Goal: Task Accomplishment & Management: Use online tool/utility

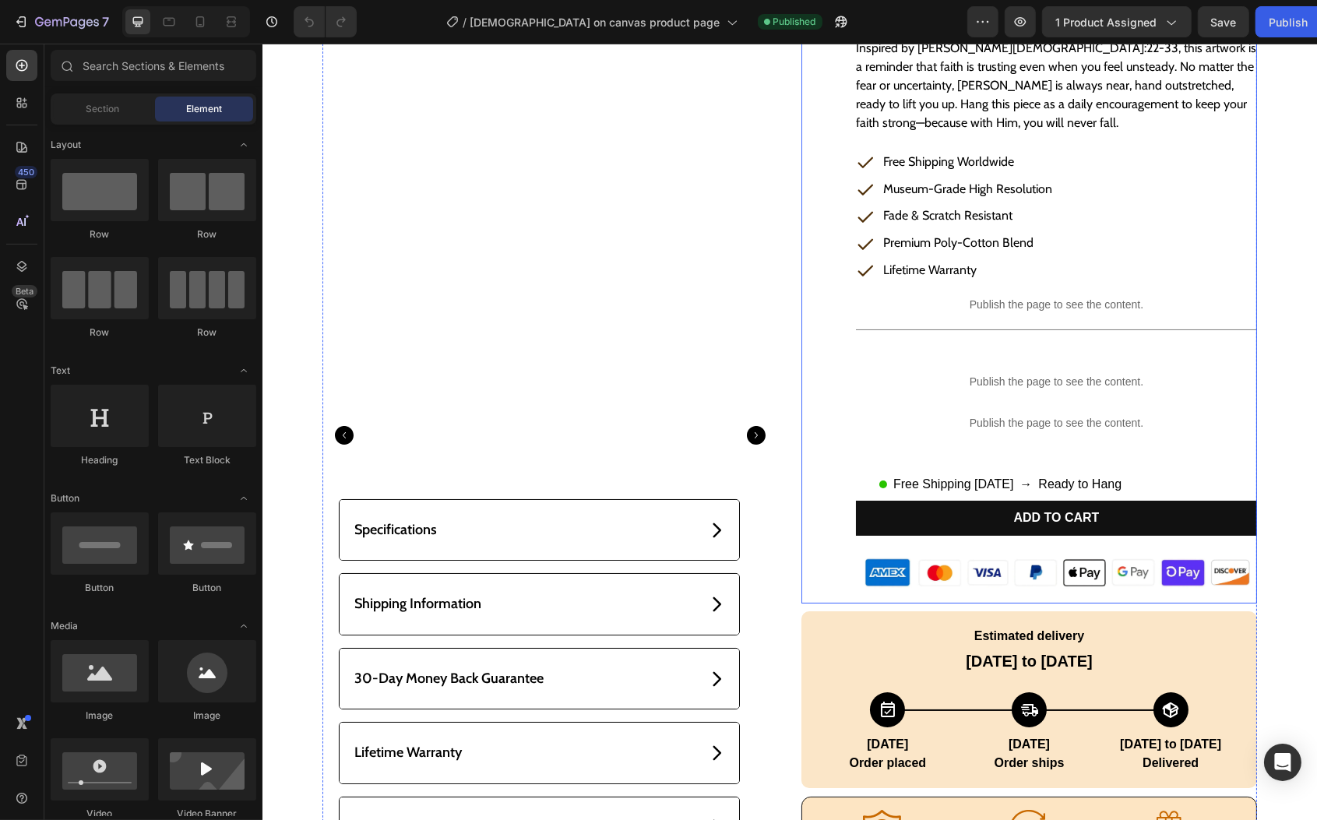
scroll to position [324, 0]
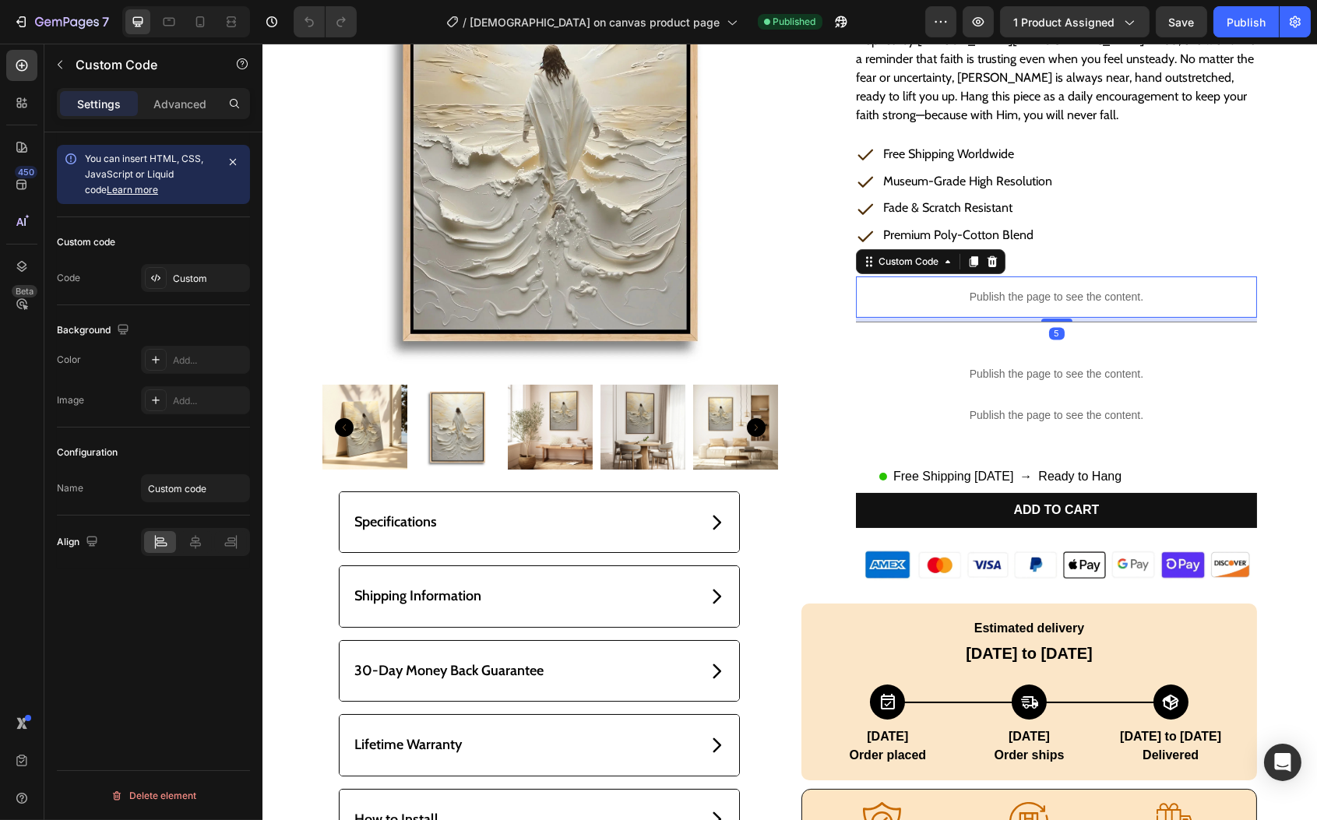
click at [1078, 301] on p "Publish the page to see the content." at bounding box center [1055, 297] width 401 height 16
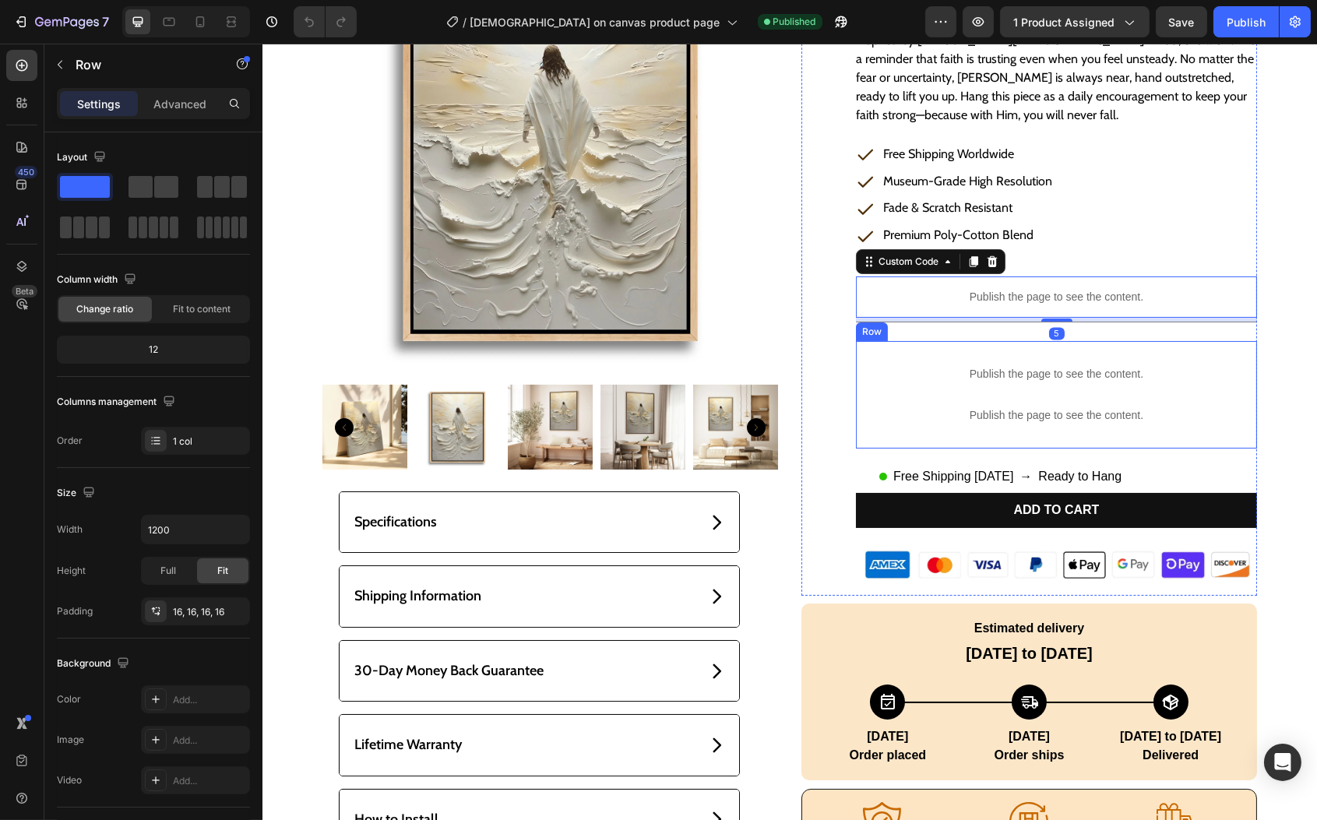
click at [983, 350] on div "Publish the page to see the content. Custom Code Publish the page to see the co…" at bounding box center [1055, 395] width 401 height 108
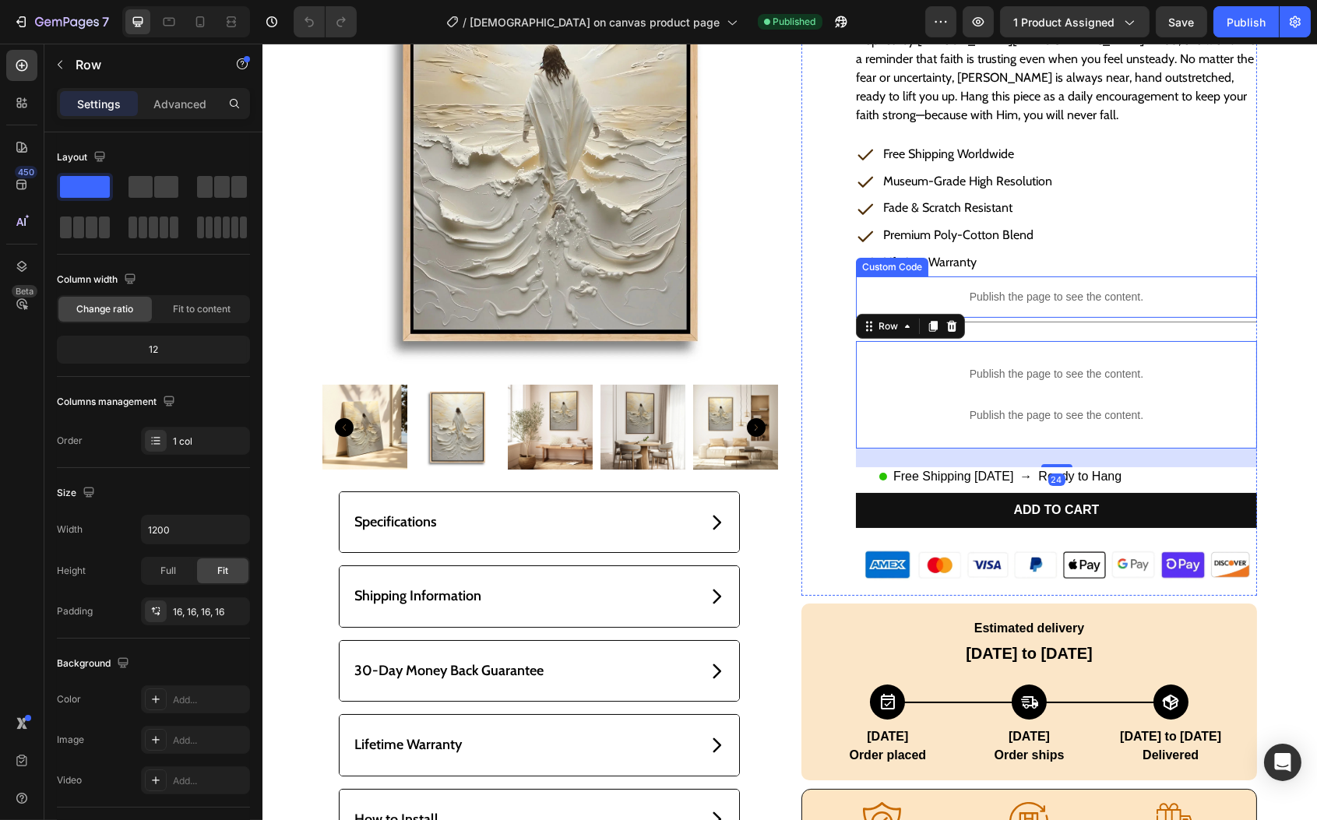
click at [1018, 298] on p "Publish the page to see the content." at bounding box center [1055, 297] width 401 height 16
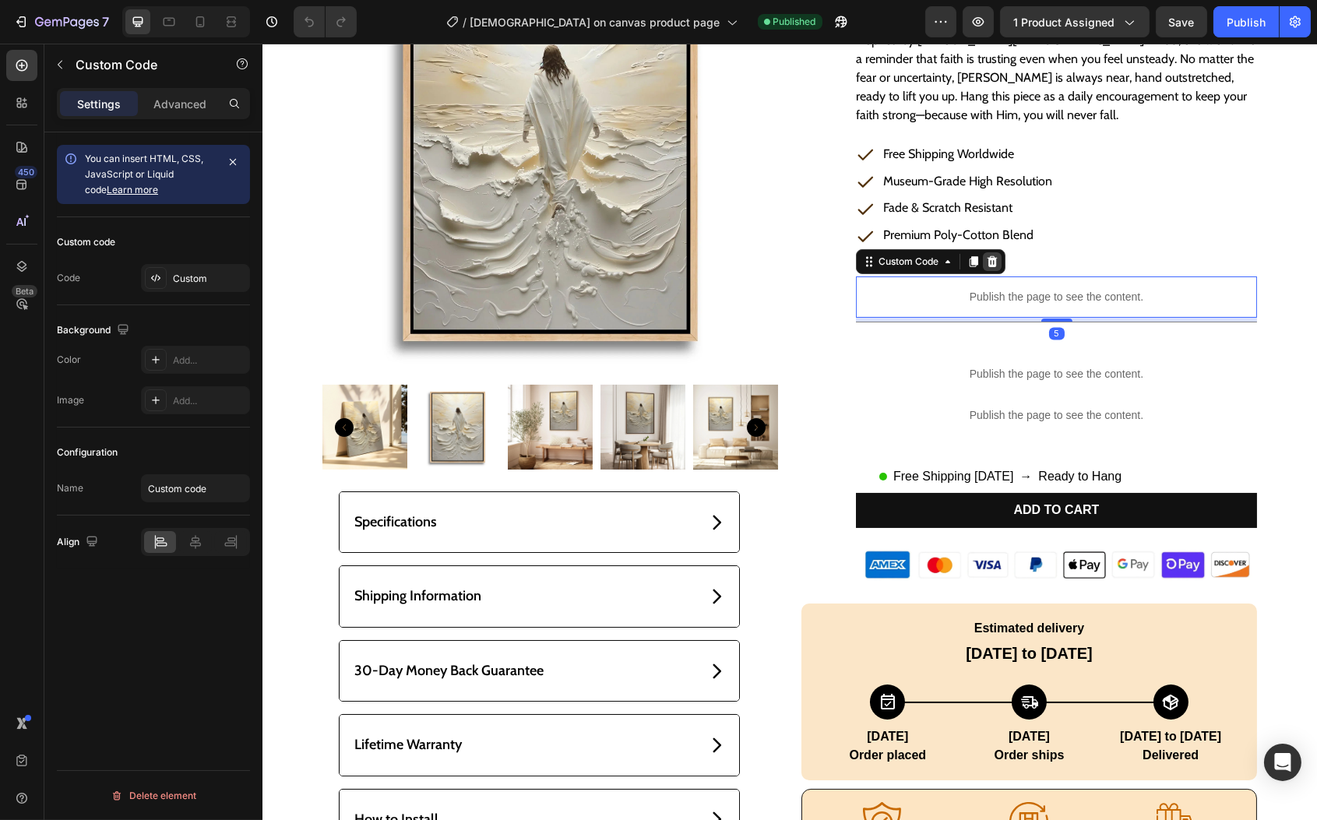
click at [987, 266] on icon at bounding box center [992, 261] width 10 height 11
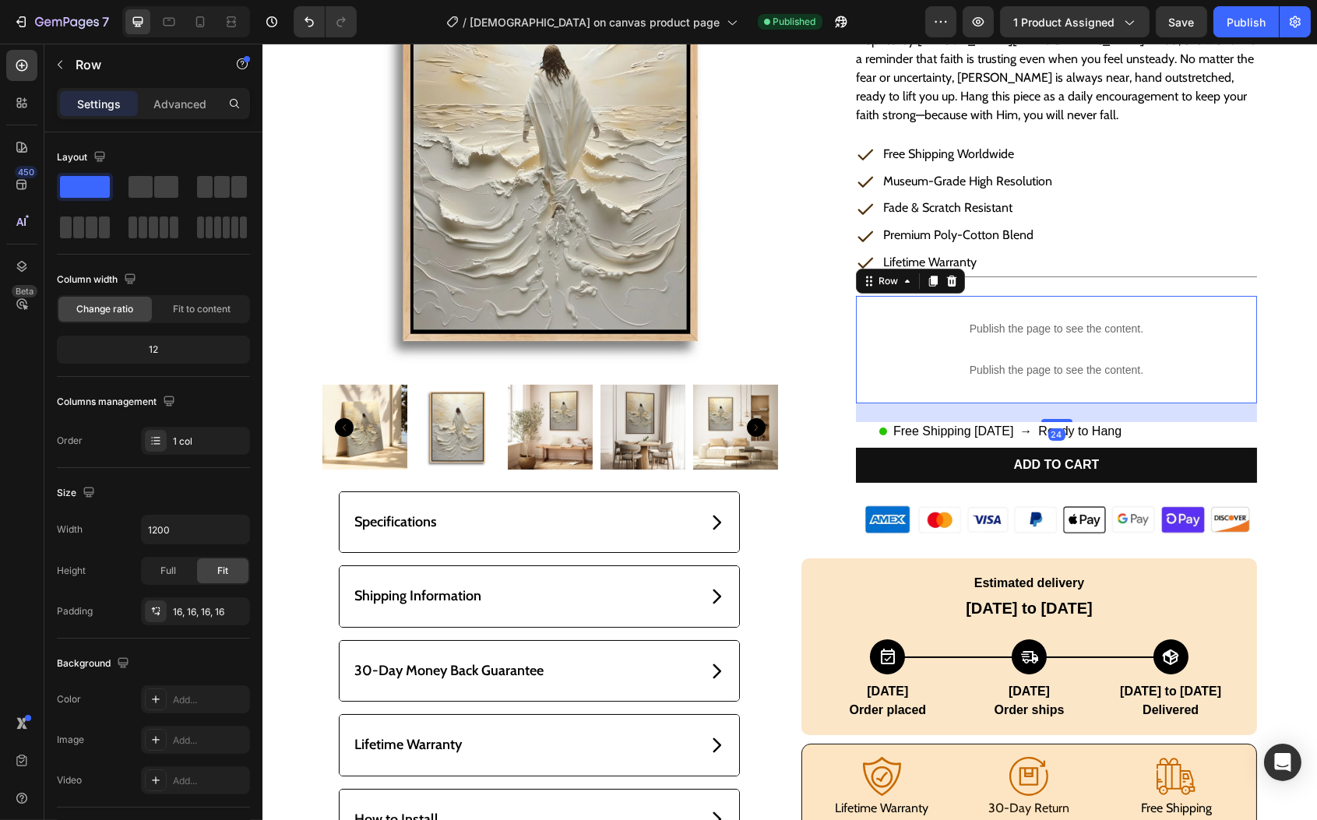
click at [1005, 298] on div "Publish the page to see the content. Custom Code Publish the page to see the co…" at bounding box center [1055, 350] width 401 height 108
click at [945, 275] on icon at bounding box center [951, 281] width 12 height 12
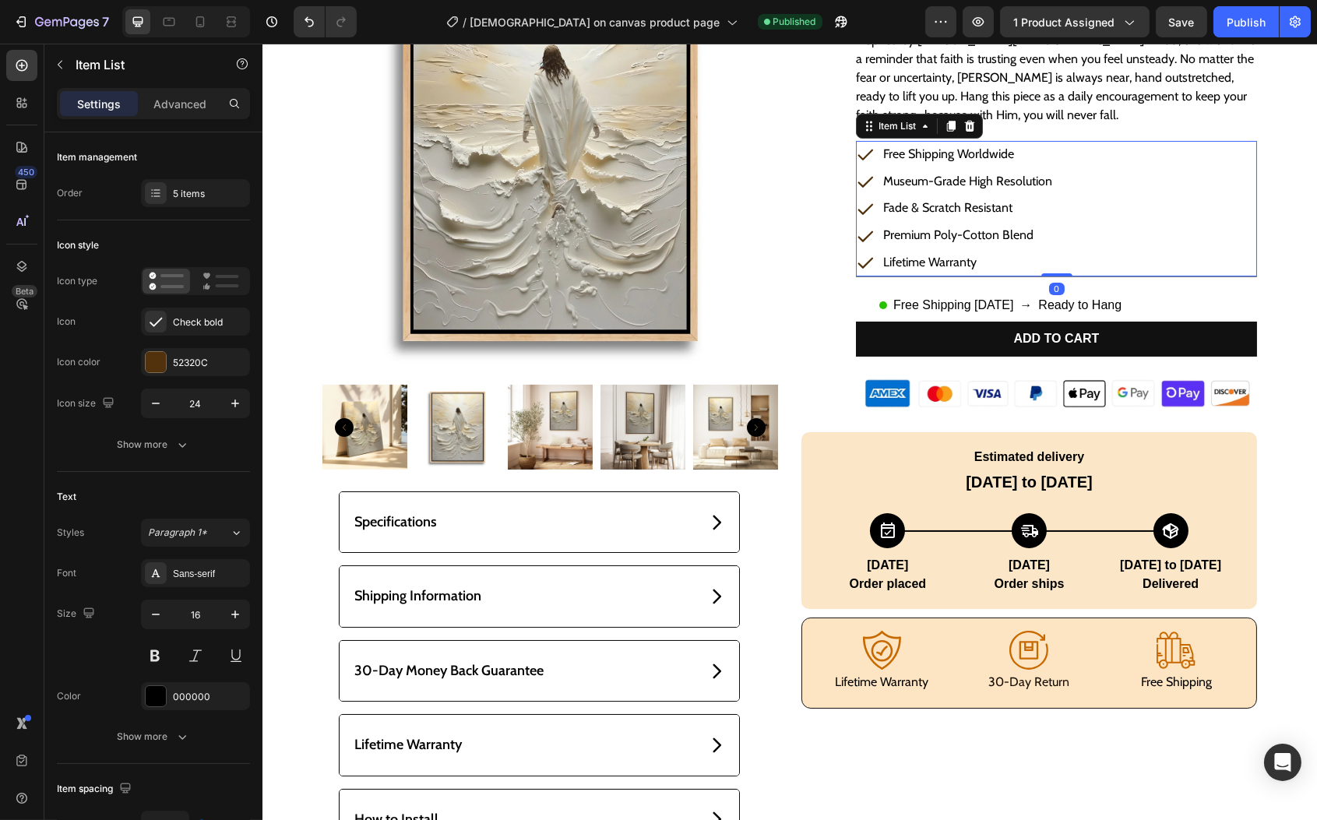
click at [985, 276] on div "Lifetime Warranty" at bounding box center [967, 262] width 174 height 27
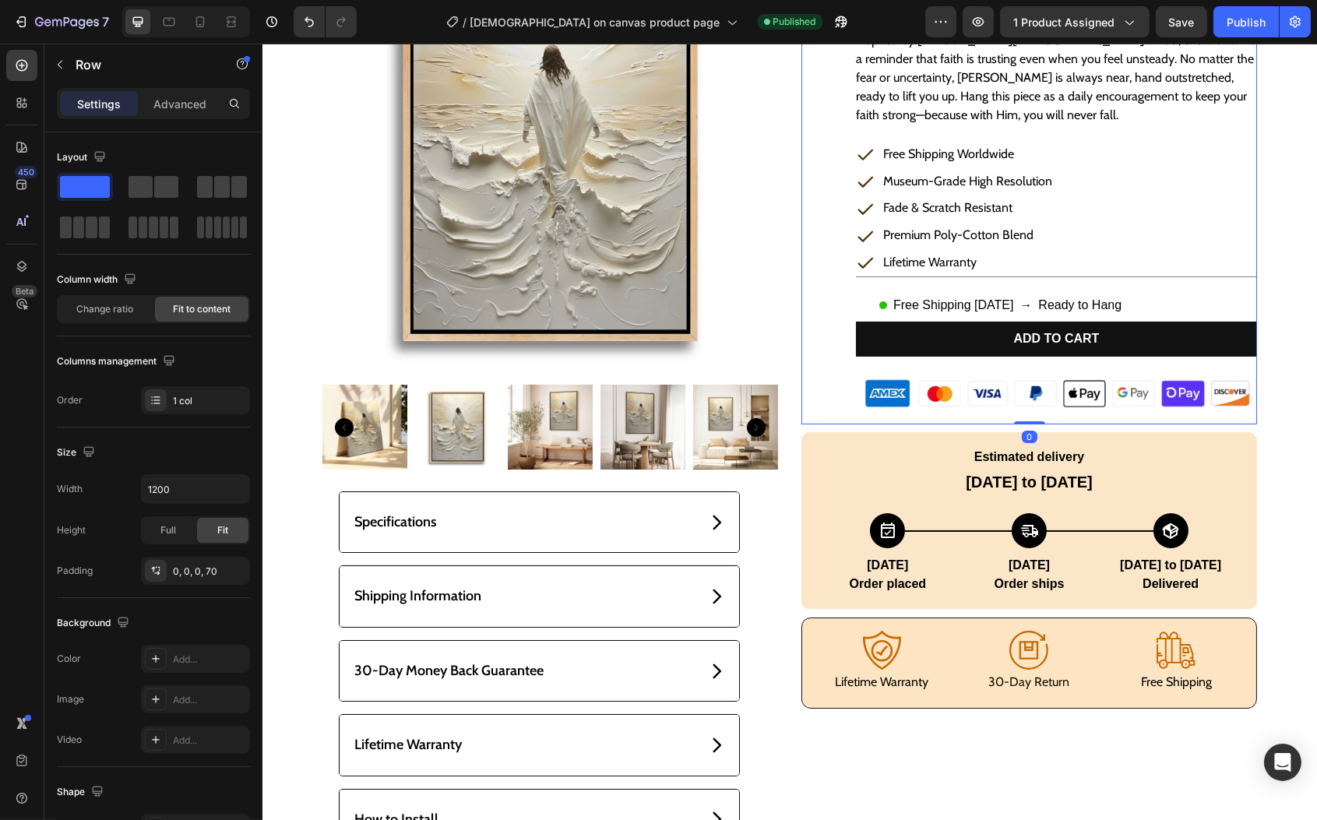
click at [979, 280] on div "Rated 5.0 / 5.0 | 508 Reviews Custom Code Jesus Walking on Water I - Canvas Pro…" at bounding box center [1055, 174] width 401 height 502
click at [1081, 279] on div "Rated 5.0 / 5.0 | 508 Reviews Custom Code Jesus Walking on Water I - Canvas Pro…" at bounding box center [1055, 174] width 401 height 502
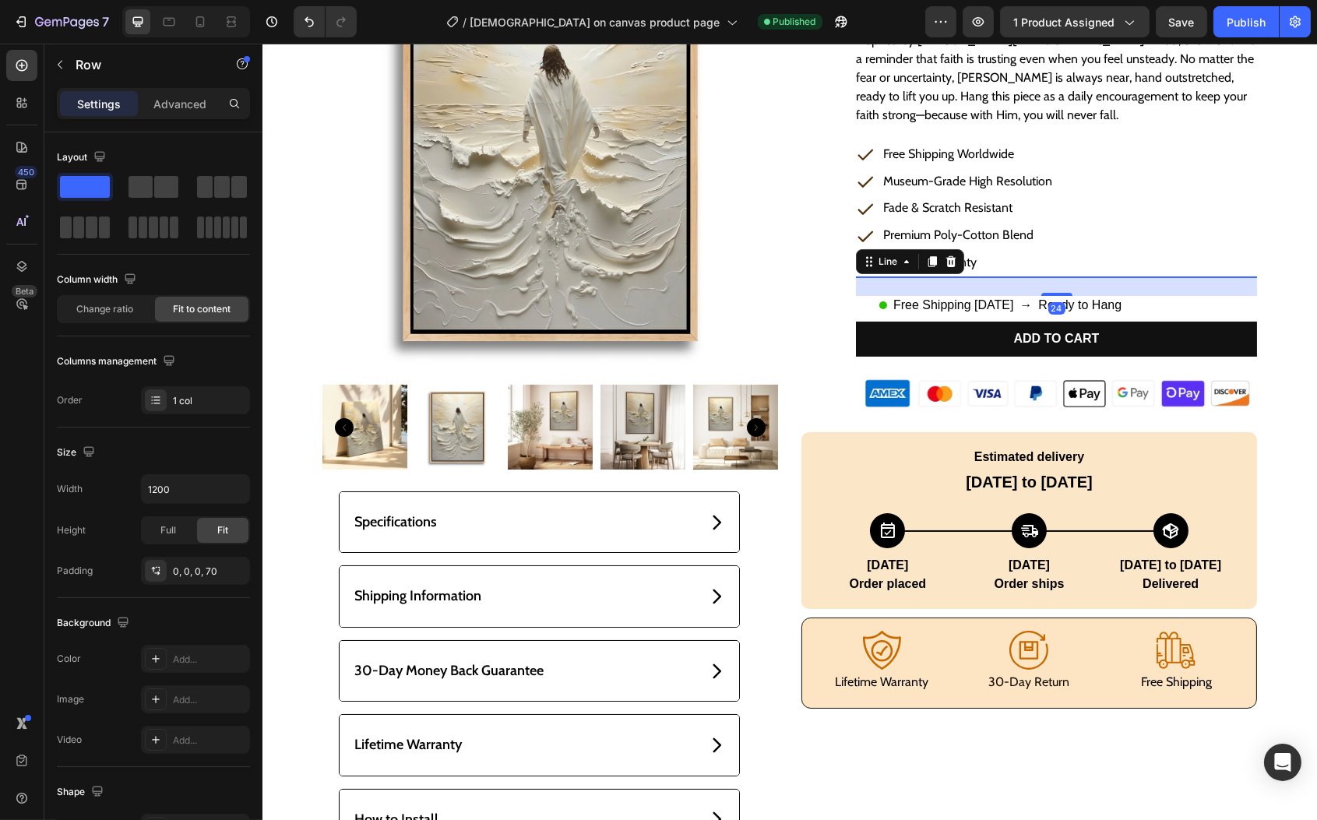
click at [1079, 277] on div at bounding box center [1055, 277] width 401 height 1
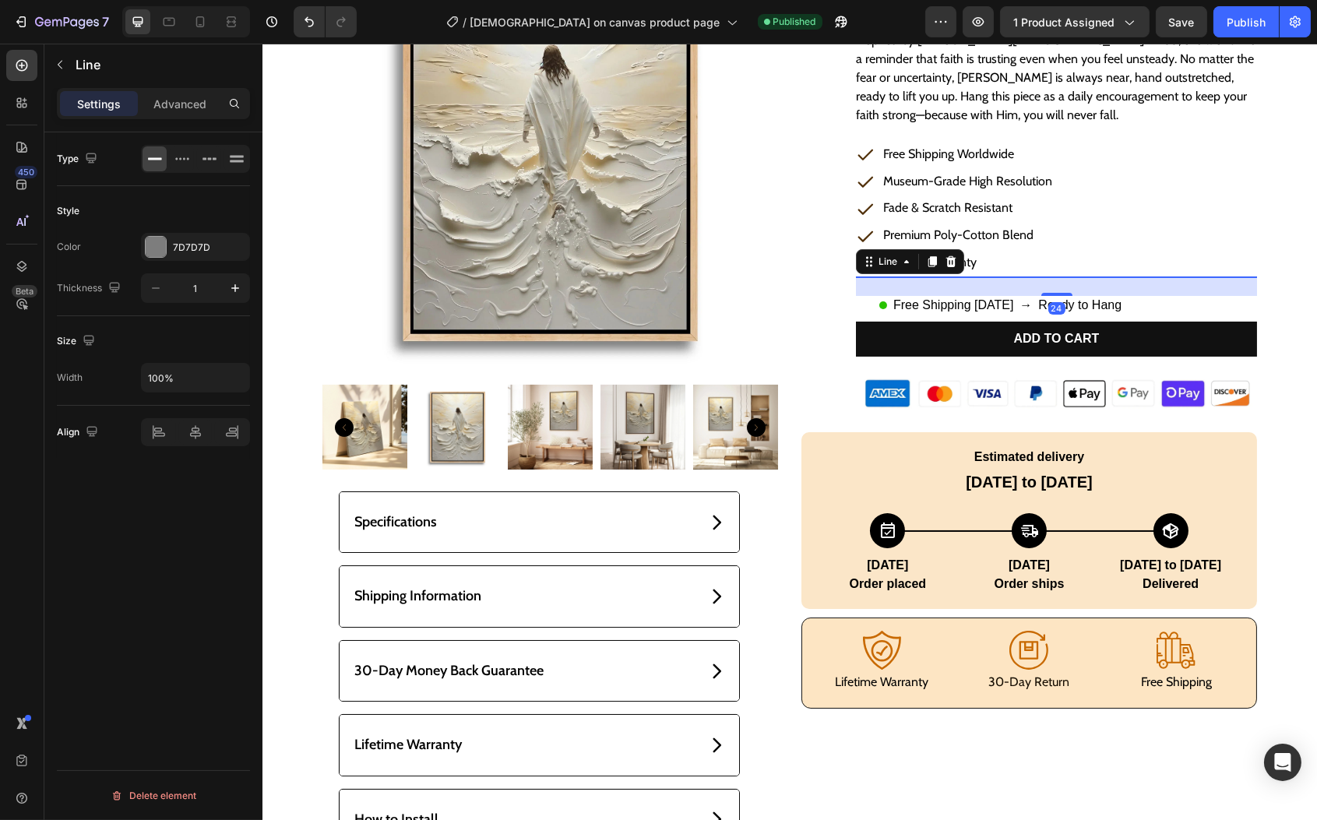
click at [947, 261] on icon at bounding box center [951, 261] width 10 height 11
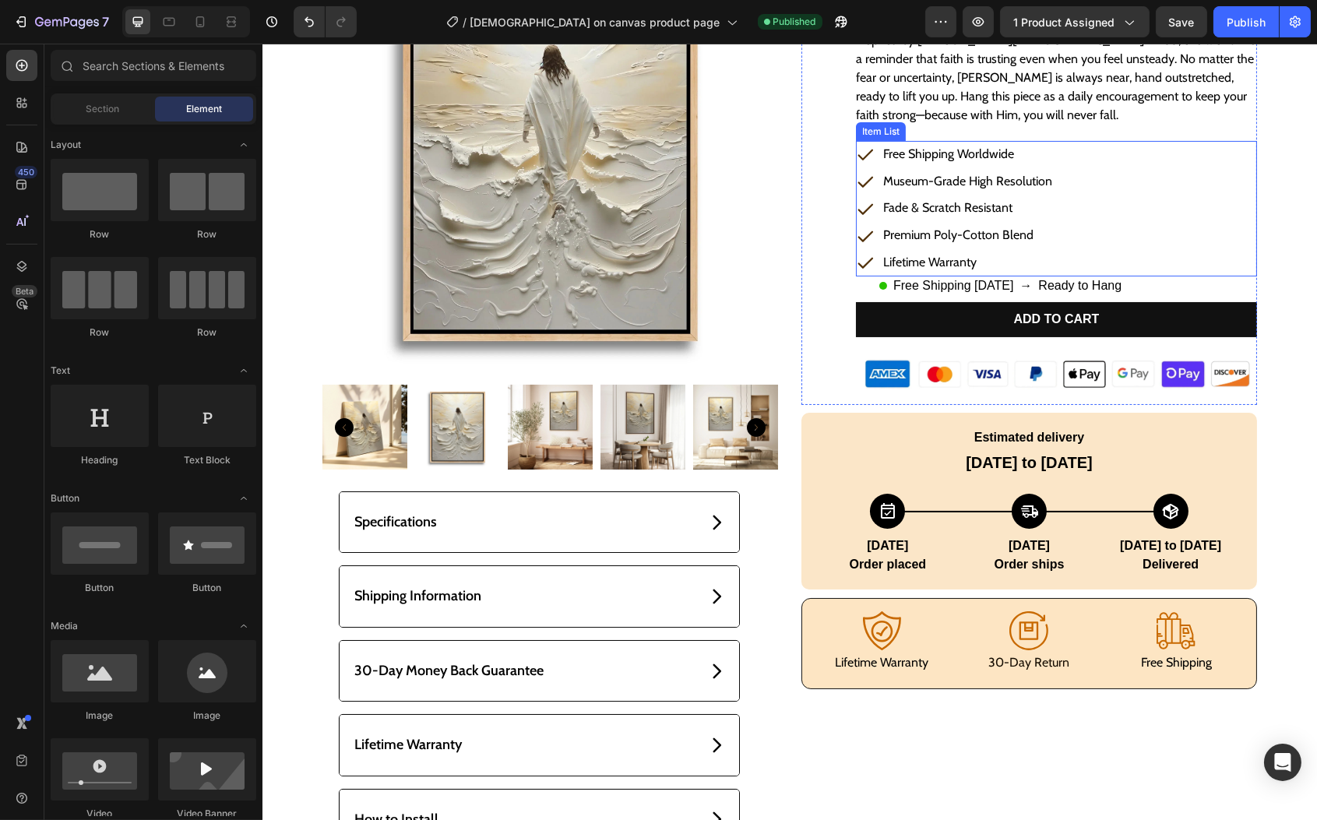
click at [1079, 248] on div "Free Shipping Worldwide Museum-Grade High Resolution Fade & Scratch Resistant P…" at bounding box center [1055, 209] width 401 height 136
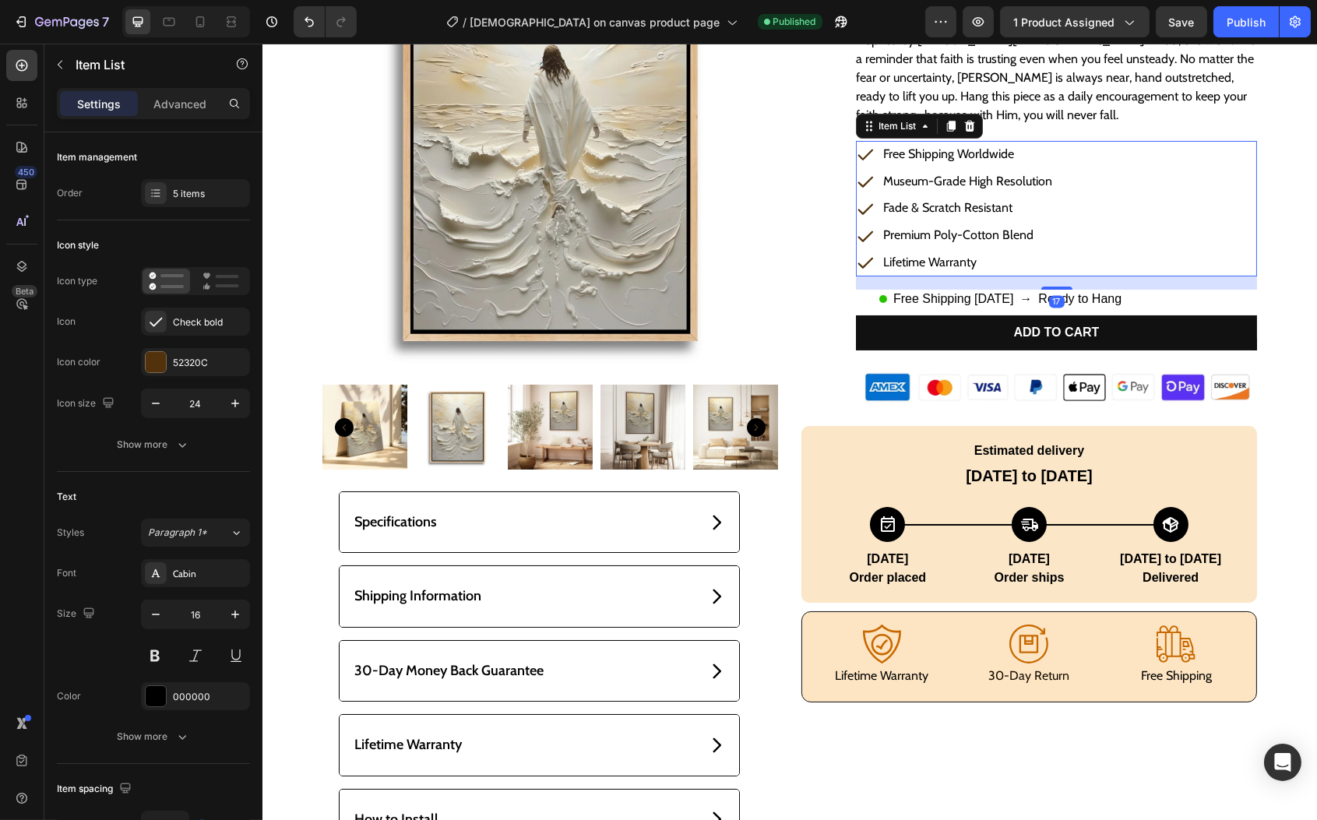
drag, startPoint x: 1048, startPoint y: 272, endPoint x: 823, endPoint y: 326, distance: 231.5
click at [1046, 287] on div at bounding box center [1056, 288] width 31 height 3
type input "100%"
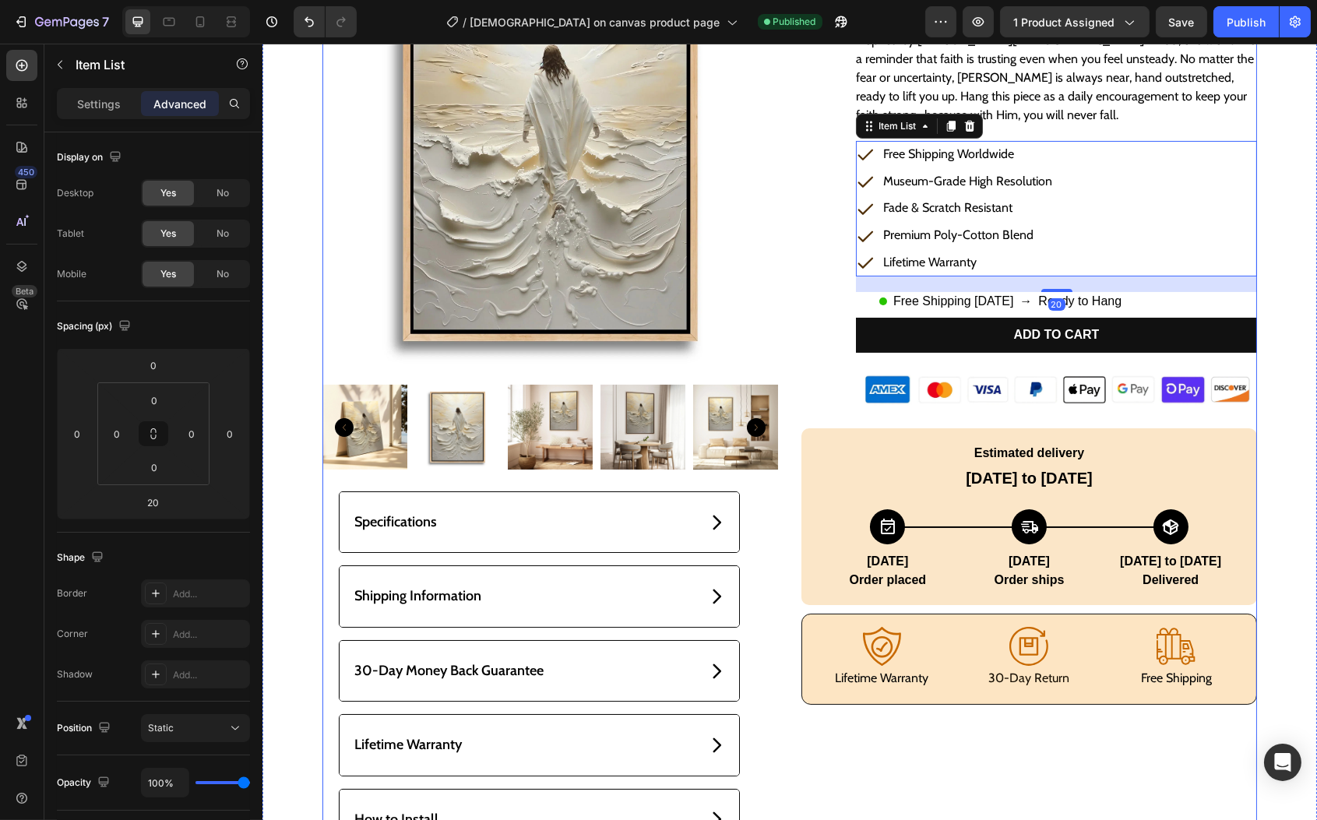
click at [783, 305] on div "Product Images Specifications Shipping Information 30-Day Money Back Guarantee …" at bounding box center [789, 402] width 935 height 958
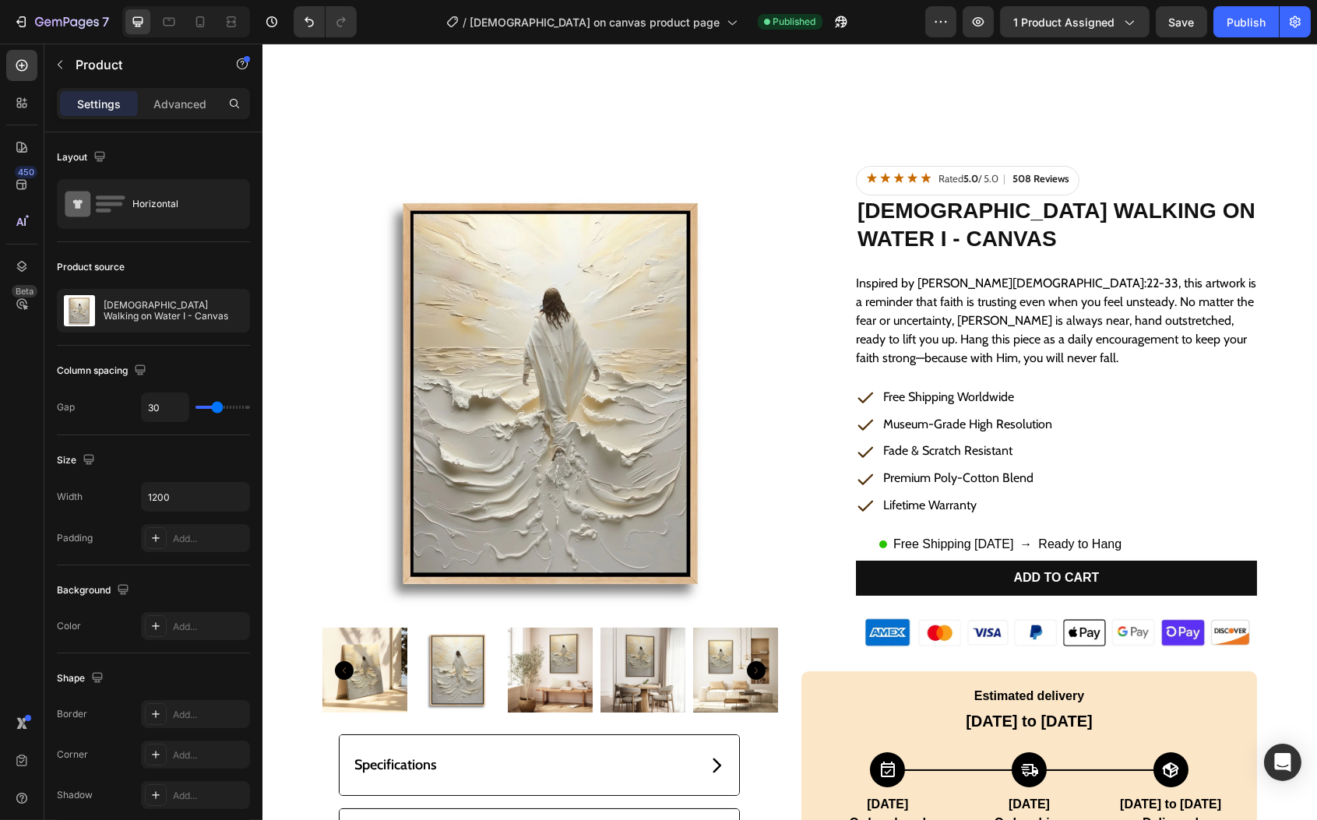
scroll to position [34, 0]
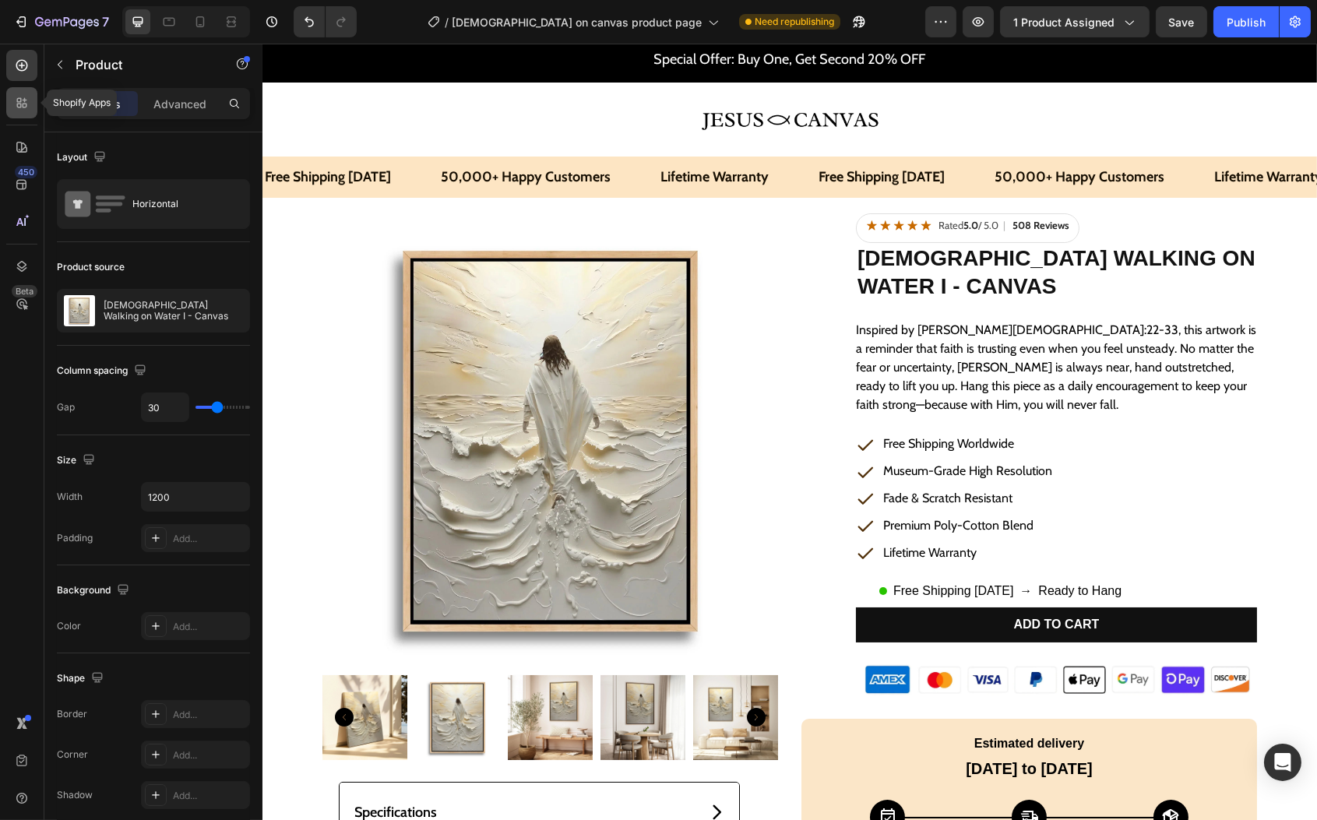
click at [19, 102] on icon at bounding box center [22, 103] width 16 height 16
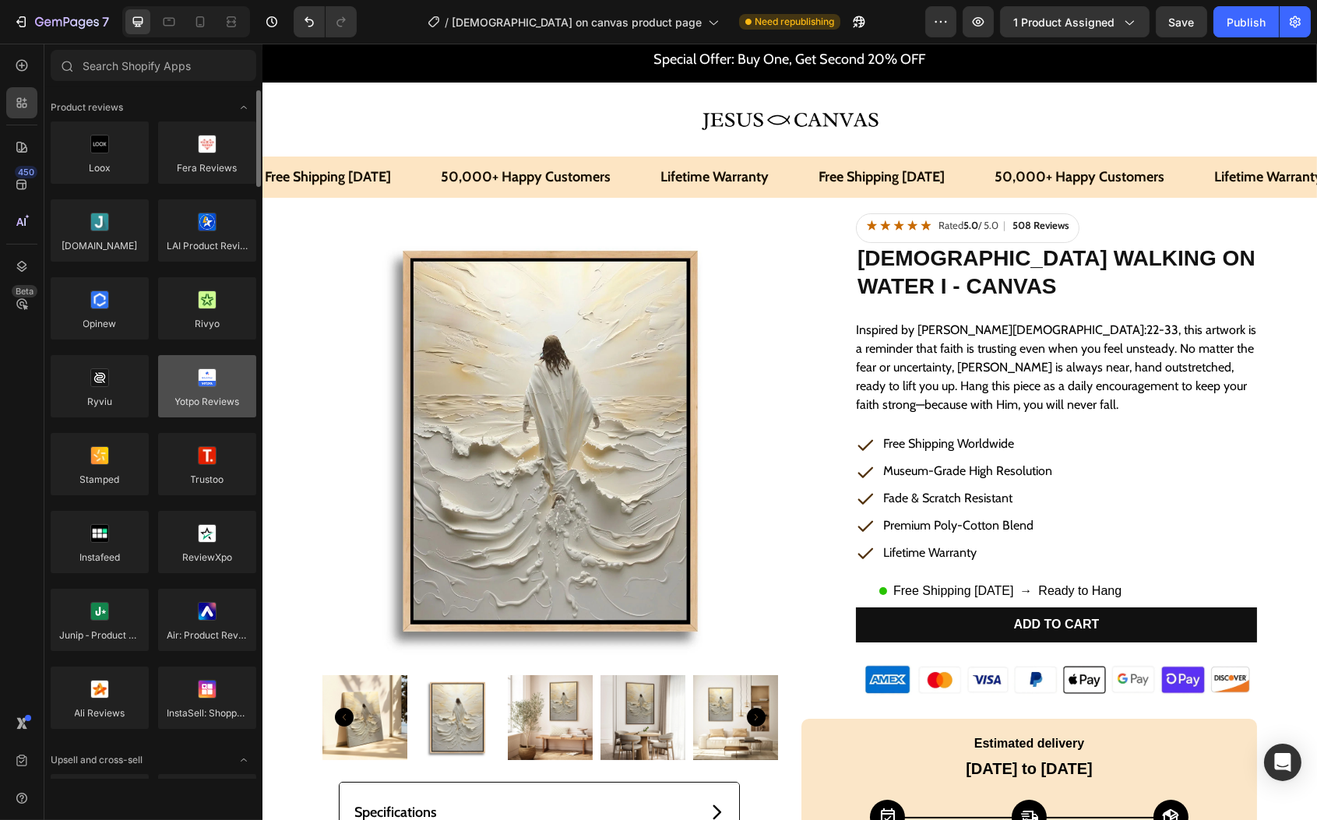
scroll to position [370, 0]
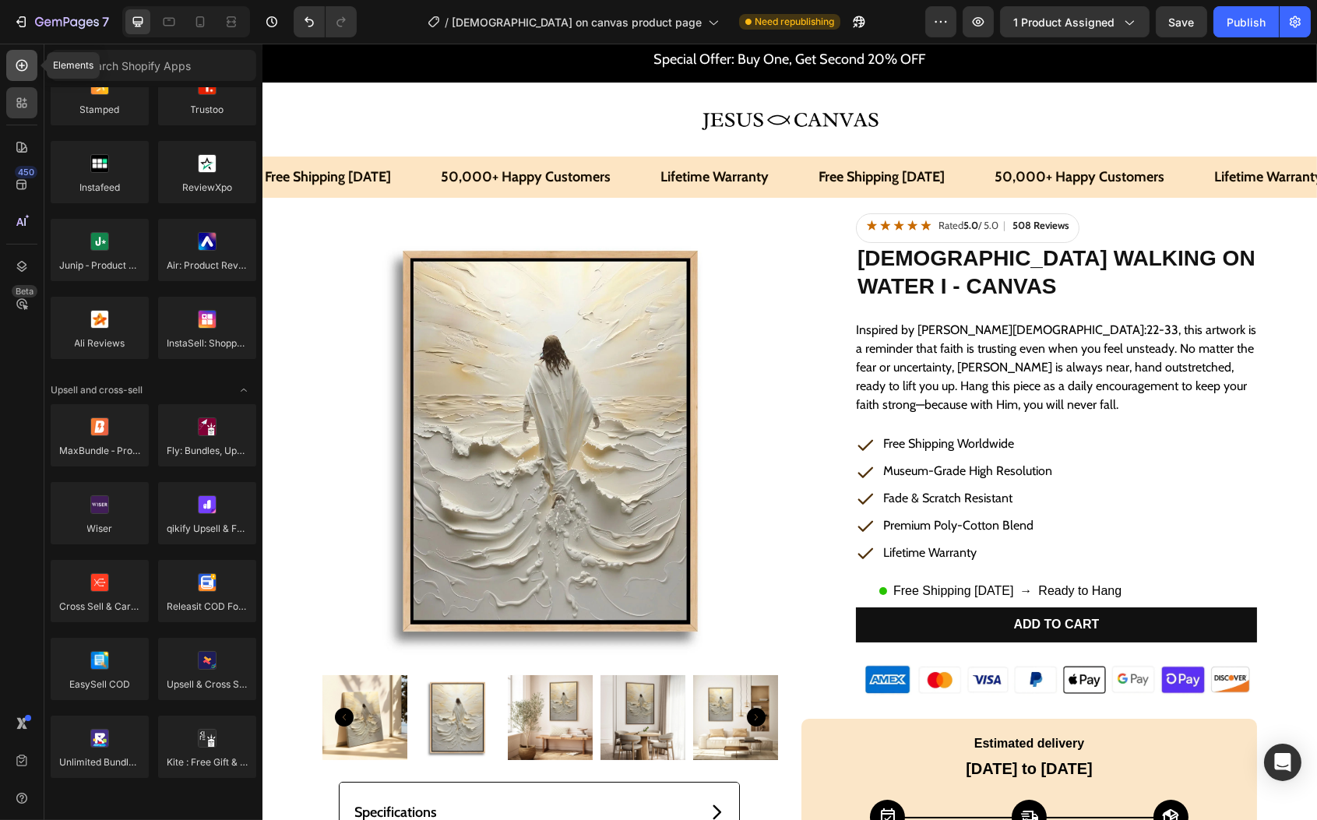
click at [22, 67] on icon at bounding box center [22, 65] width 6 height 6
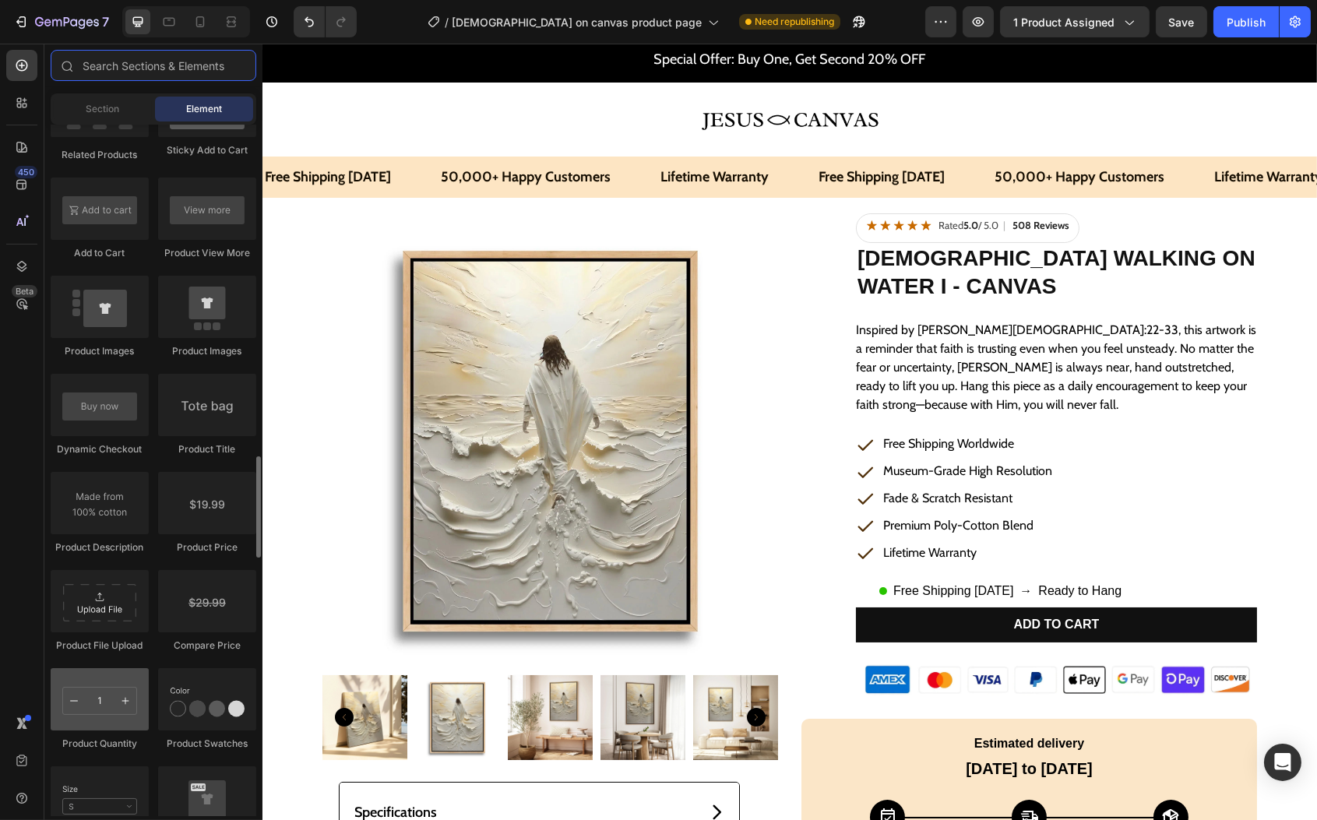
scroll to position [2297, 0]
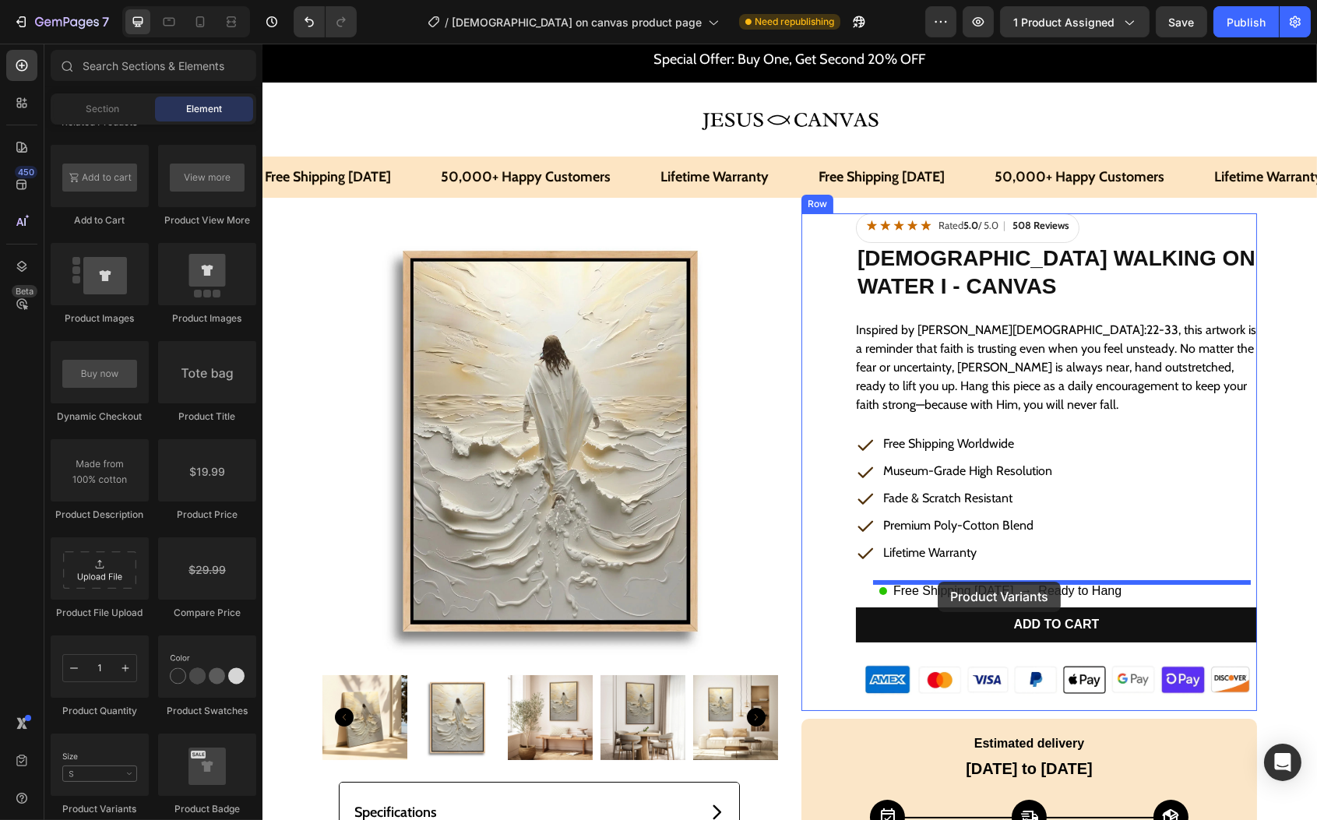
drag, startPoint x: 347, startPoint y: 825, endPoint x: 937, endPoint y: 582, distance: 638.6
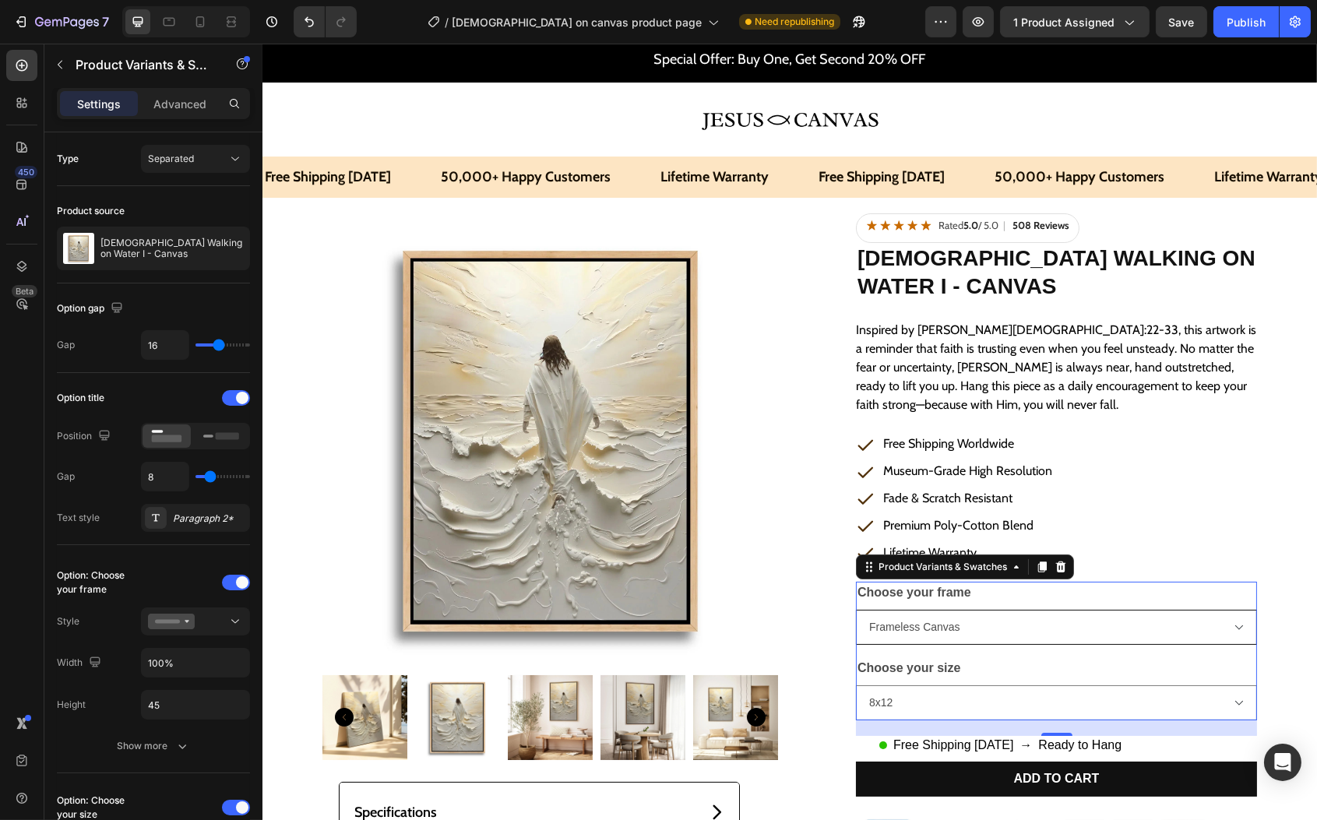
click at [1049, 630] on select "Frameless Canvas Wooden Canvas" at bounding box center [1055, 627] width 401 height 35
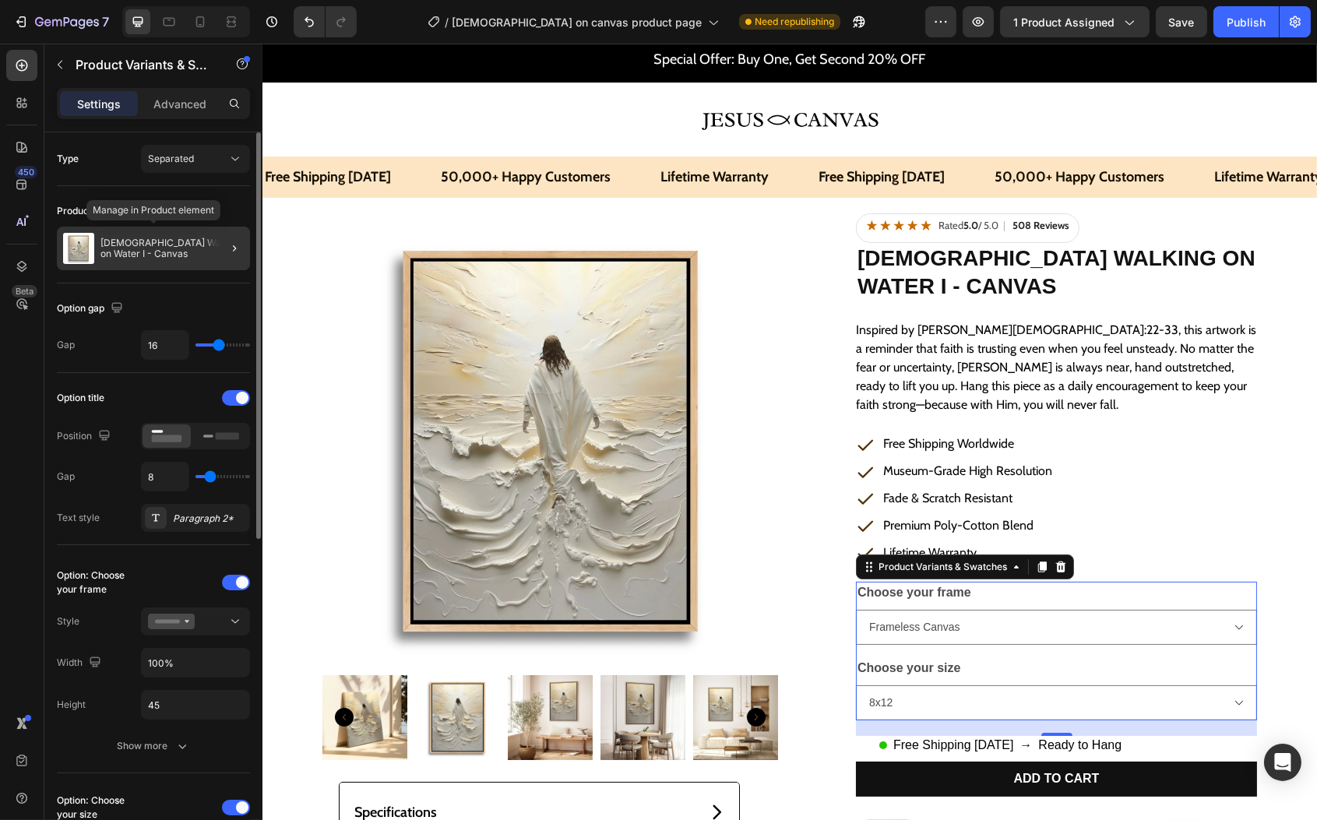
click at [178, 260] on div "[DEMOGRAPHIC_DATA] Walking on Water I - Canvas" at bounding box center [153, 249] width 193 height 44
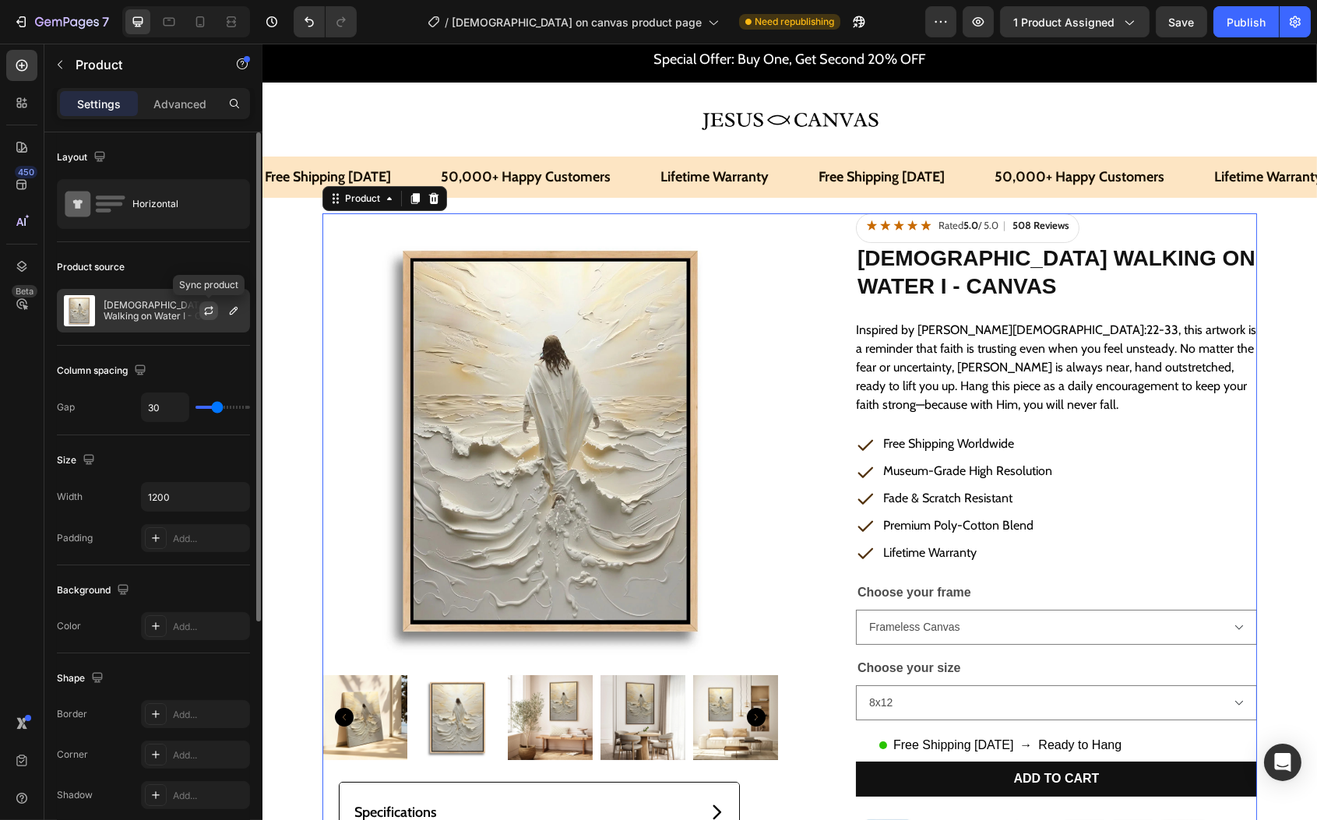
click at [204, 312] on icon "button" at bounding box center [209, 311] width 12 height 12
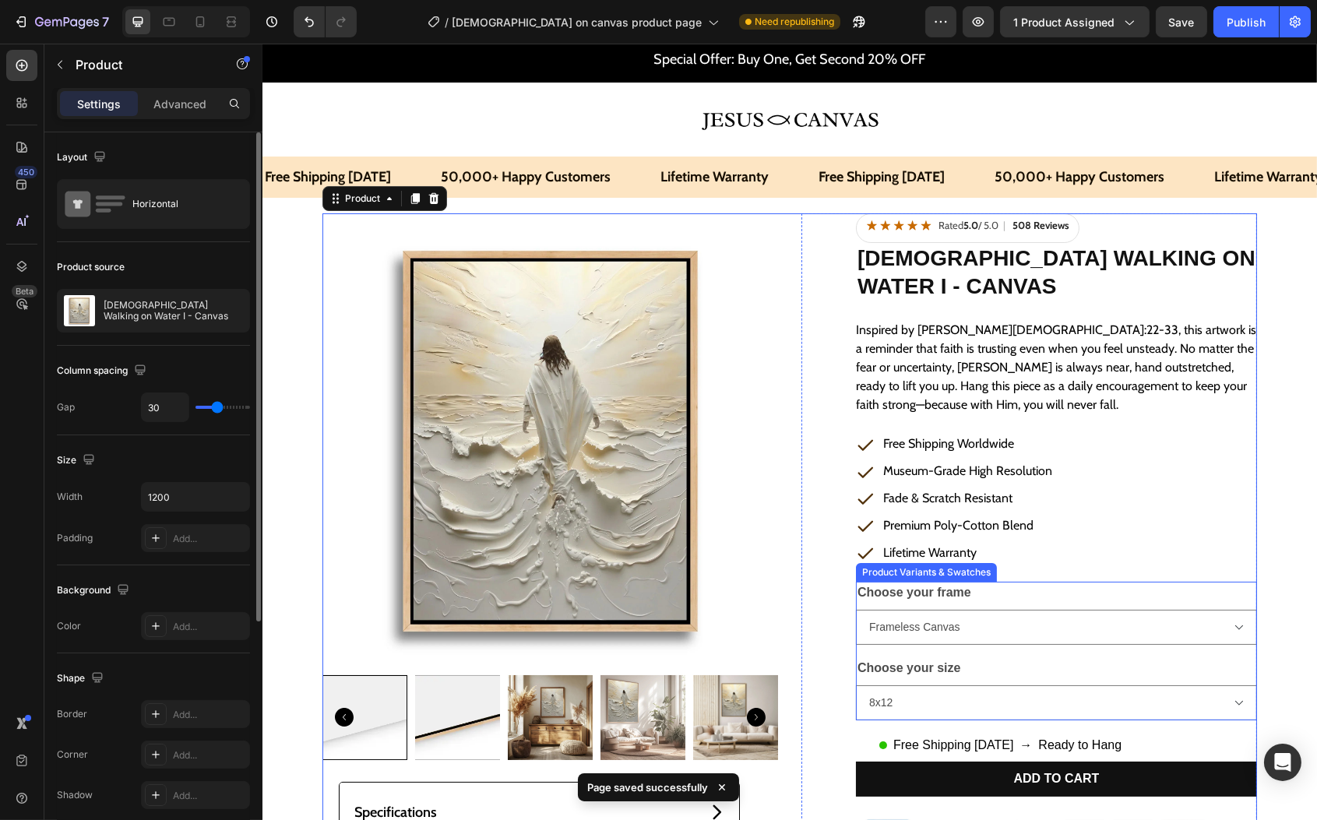
click at [1016, 597] on div "Choose your frame Frameless Canvas Wooden Canvas" at bounding box center [1055, 613] width 401 height 63
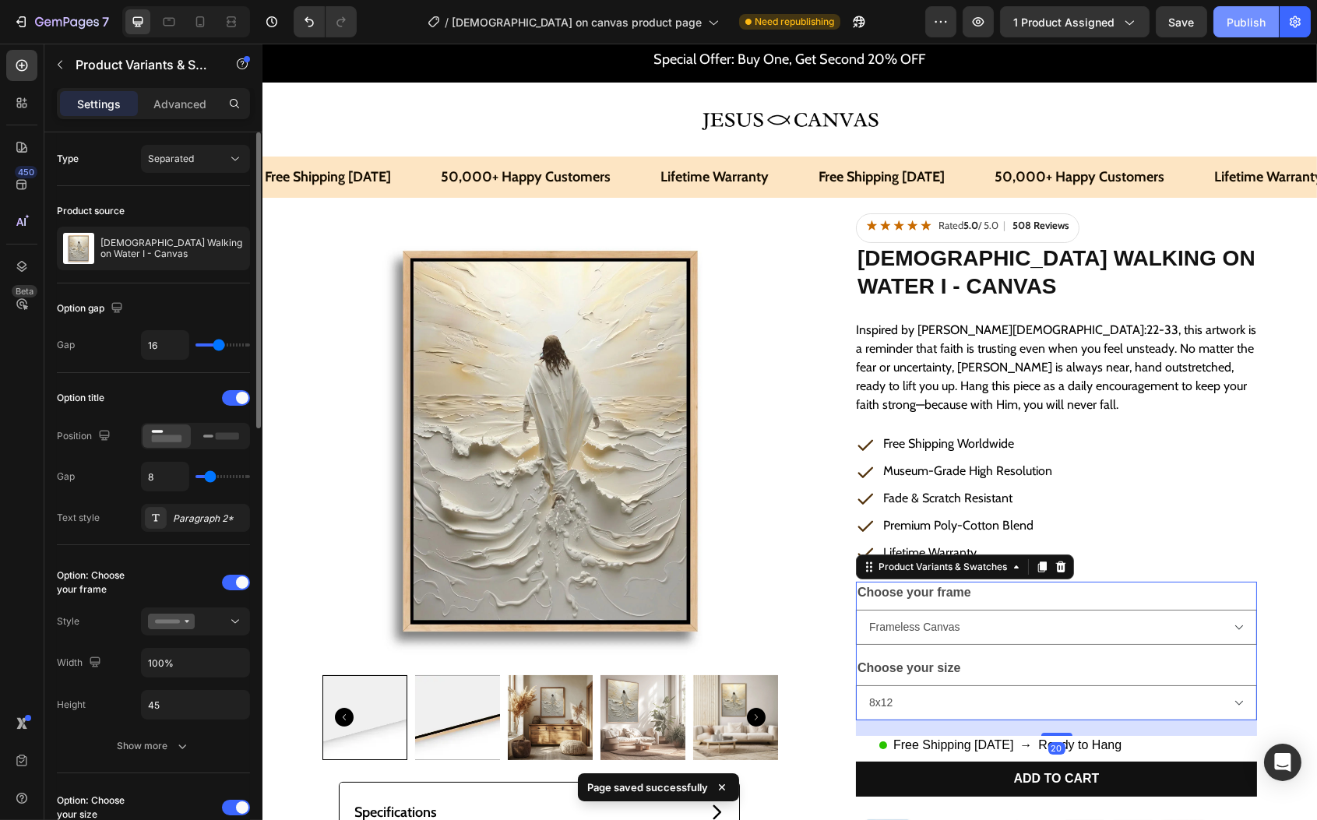
click at [1240, 18] on div "Publish" at bounding box center [1246, 22] width 39 height 16
click at [903, 668] on legend "Choose your size" at bounding box center [908, 669] width 106 height 22
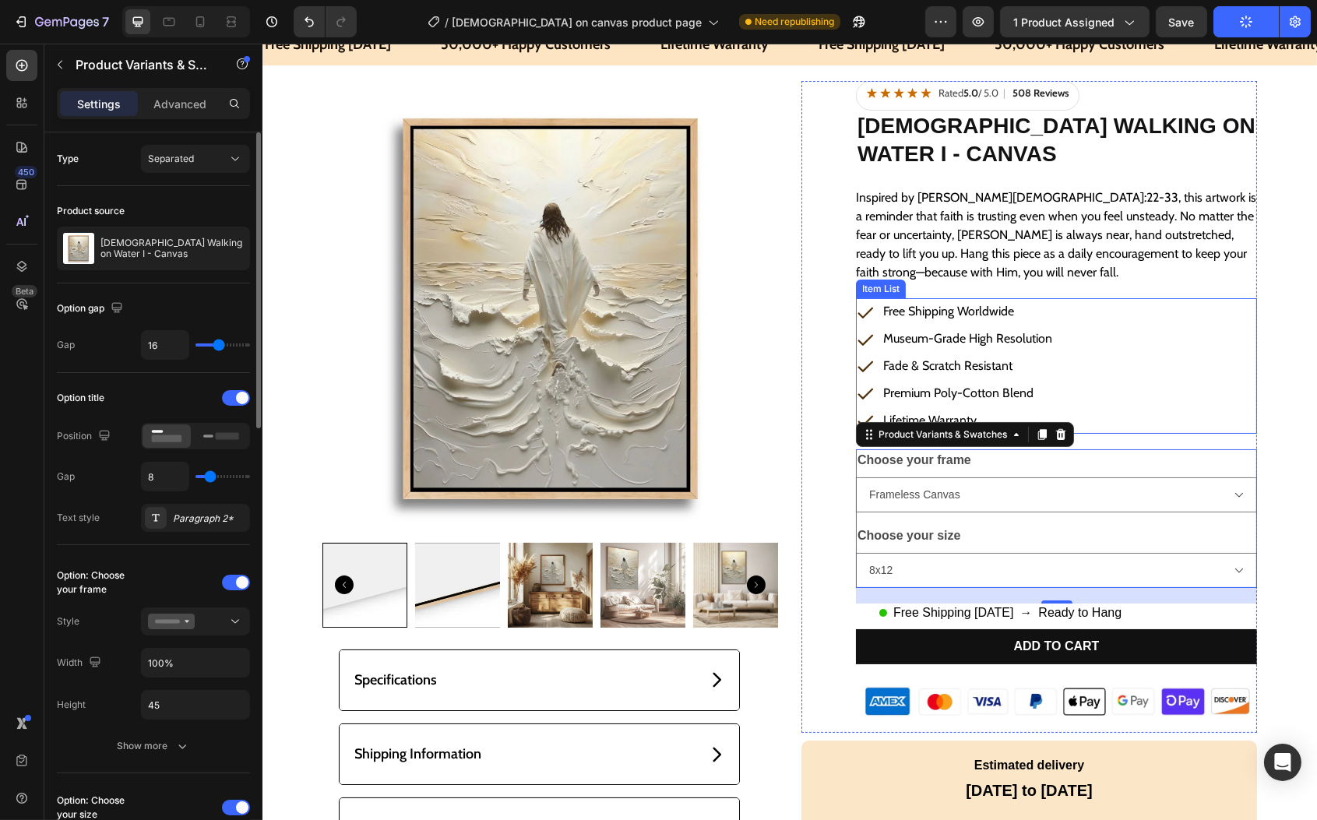
scroll to position [179, 0]
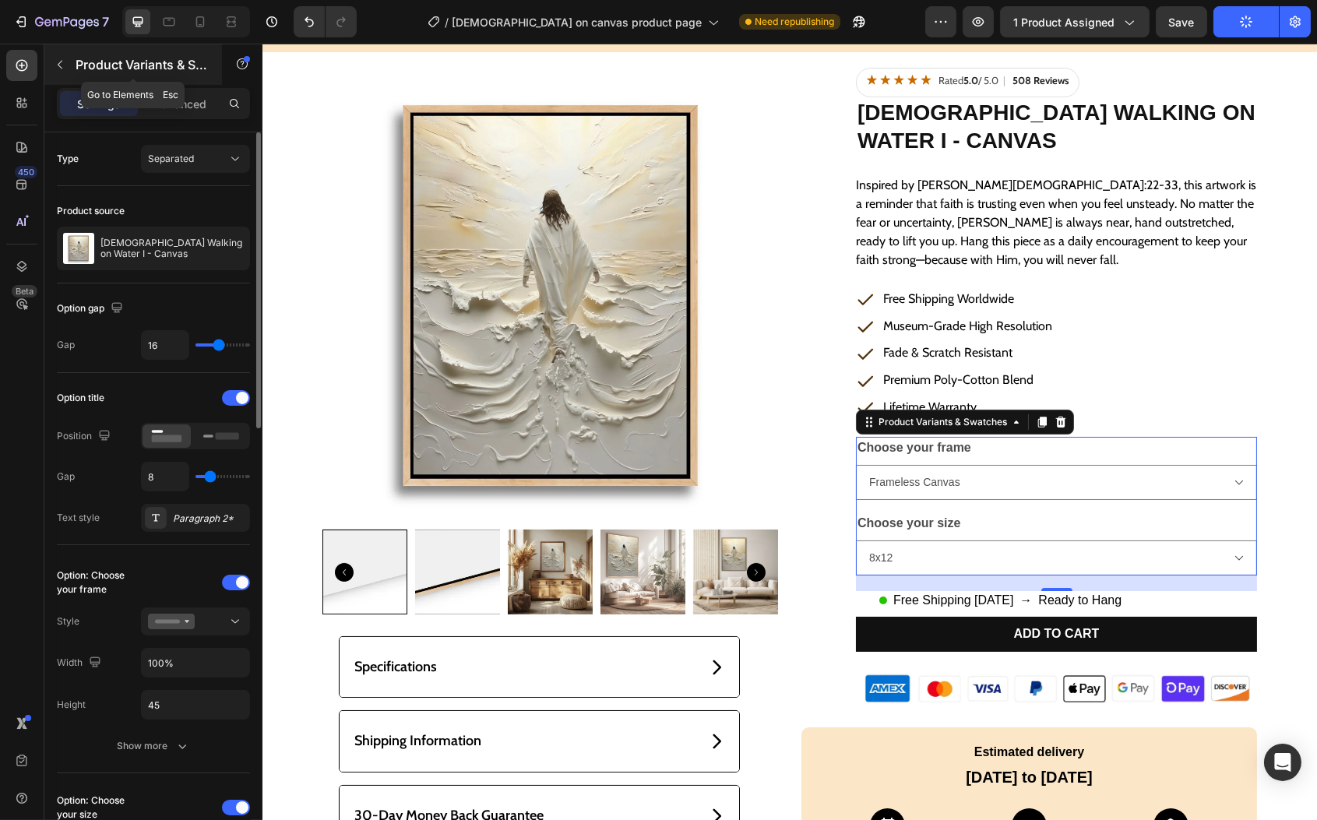
click at [74, 61] on div "Product Variants & Swatches" at bounding box center [133, 64] width 178 height 41
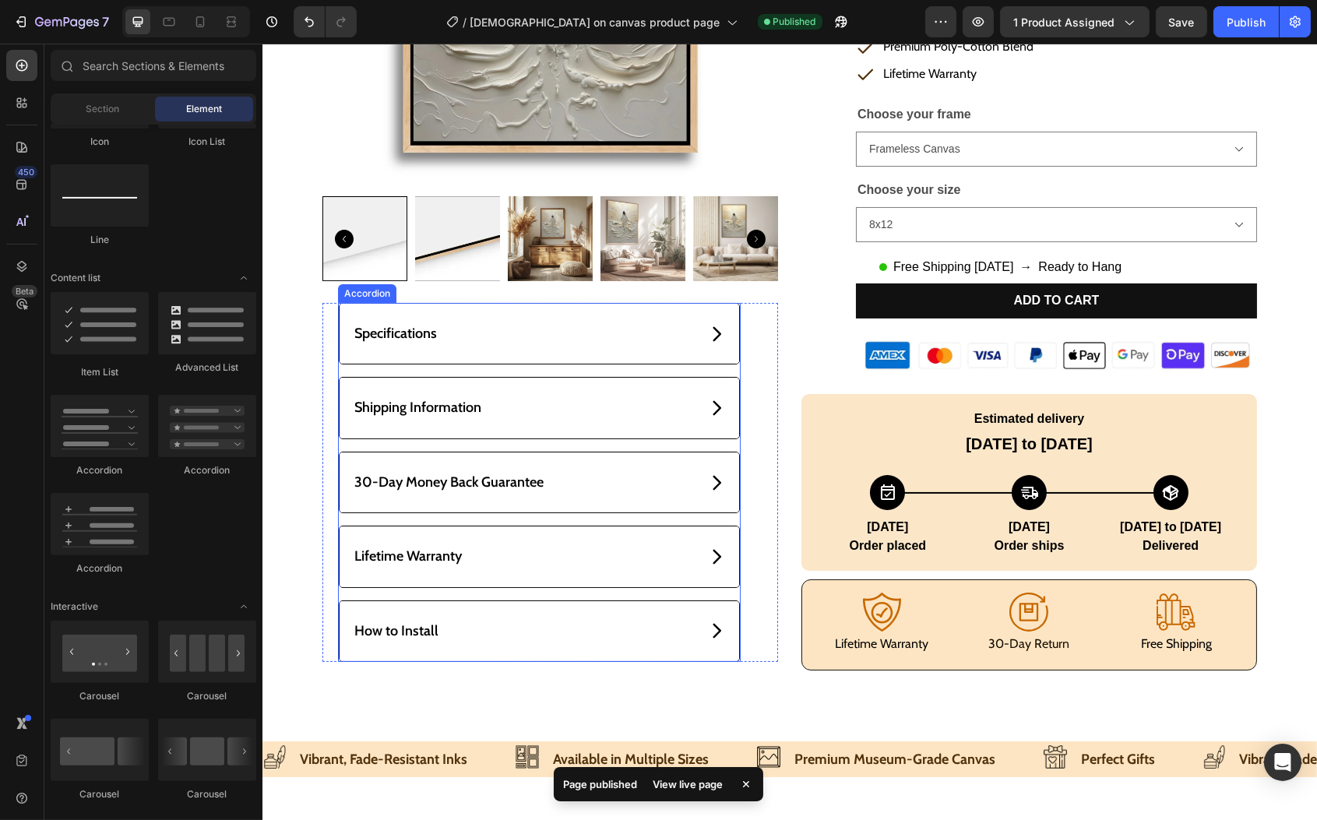
scroll to position [503, 0]
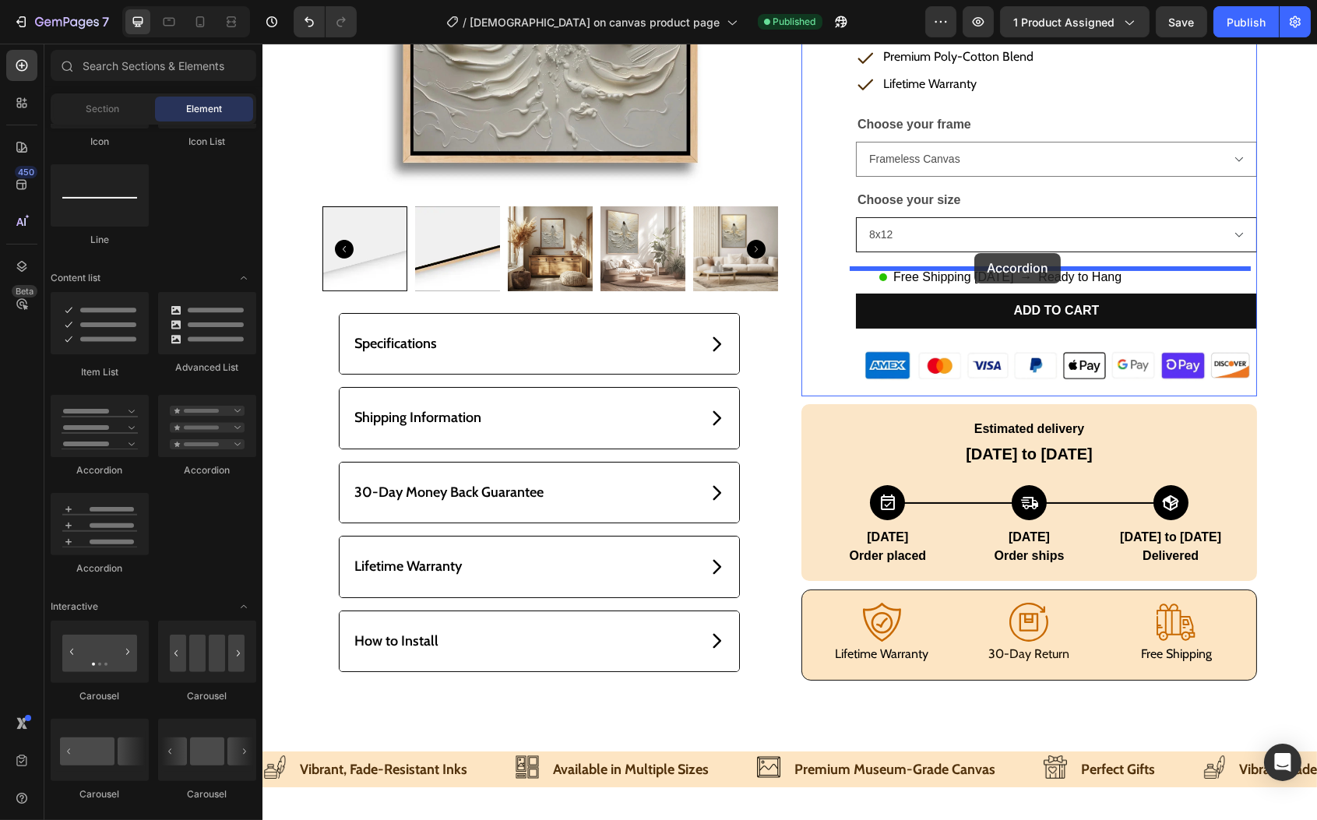
drag, startPoint x: 388, startPoint y: 460, endPoint x: 974, endPoint y: 252, distance: 621.7
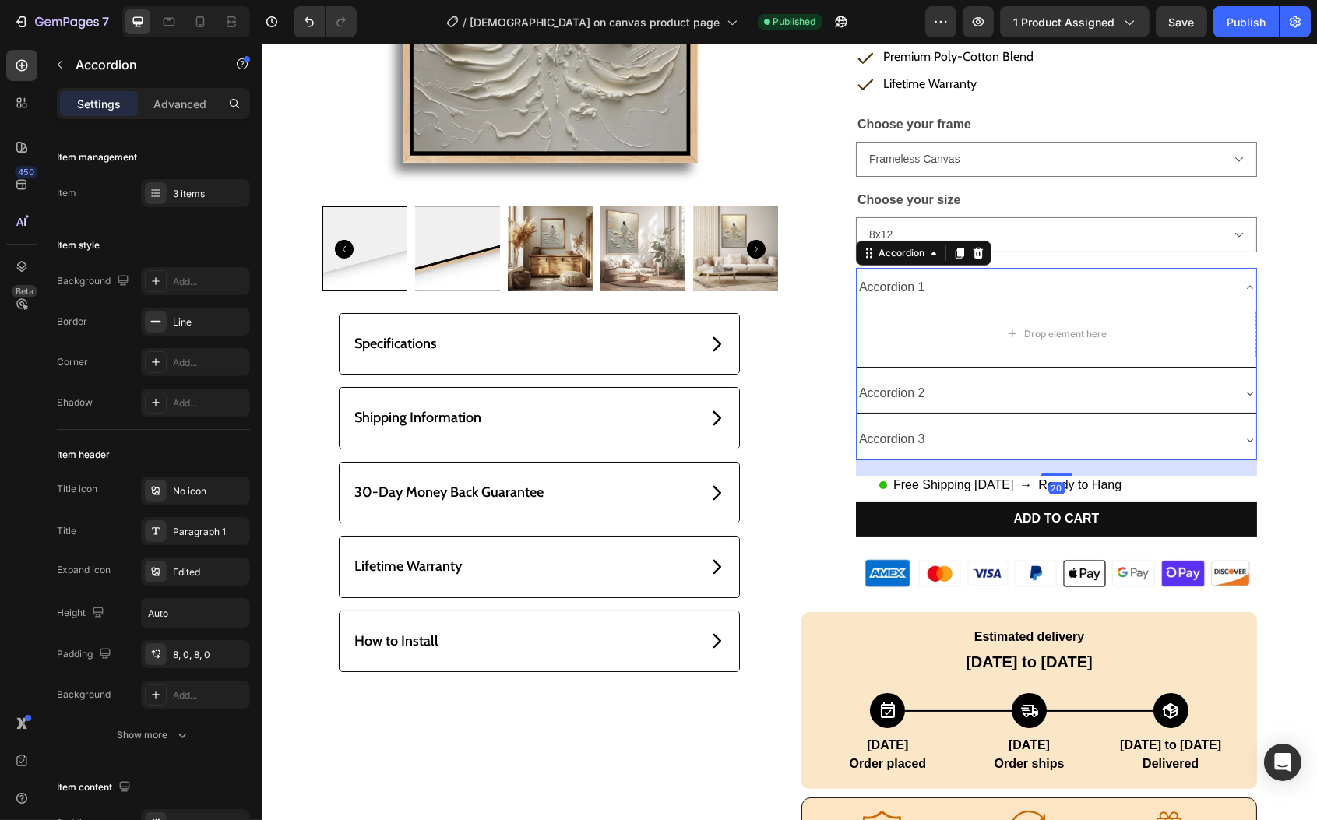
click at [1053, 376] on div "Accordion 2" at bounding box center [1056, 394] width 400 height 40
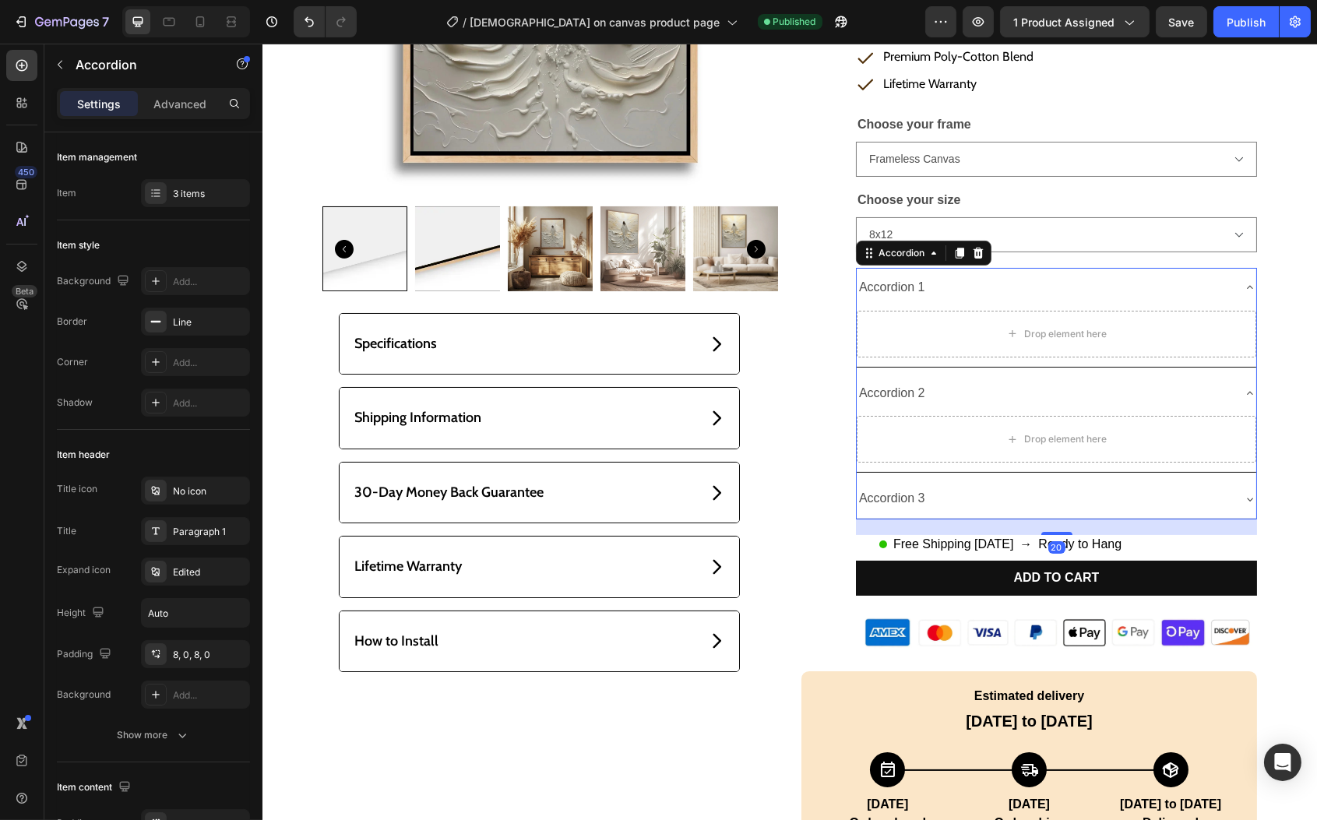
click at [982, 490] on div "Accordion 3" at bounding box center [1043, 498] width 375 height 27
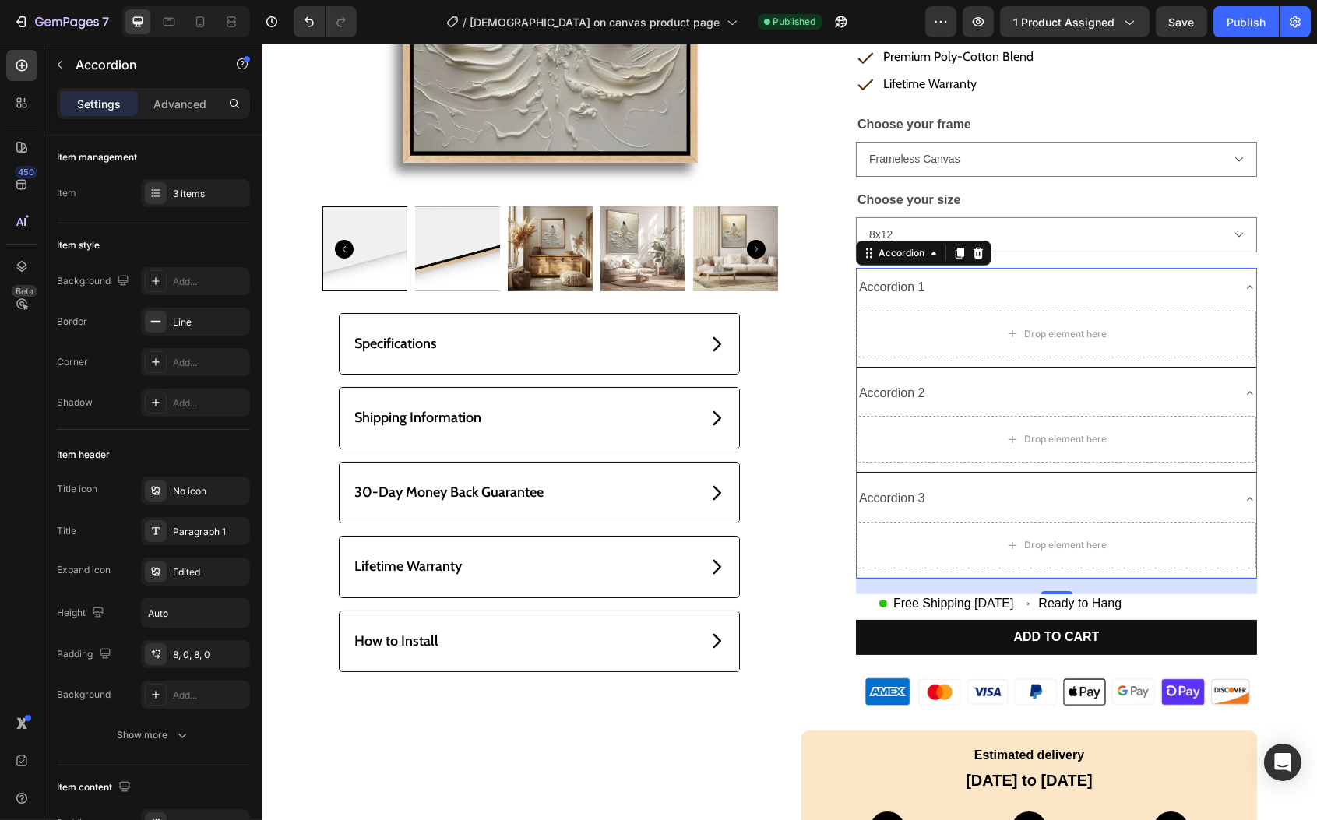
click at [935, 392] on div "Accordion 2" at bounding box center [1043, 393] width 375 height 27
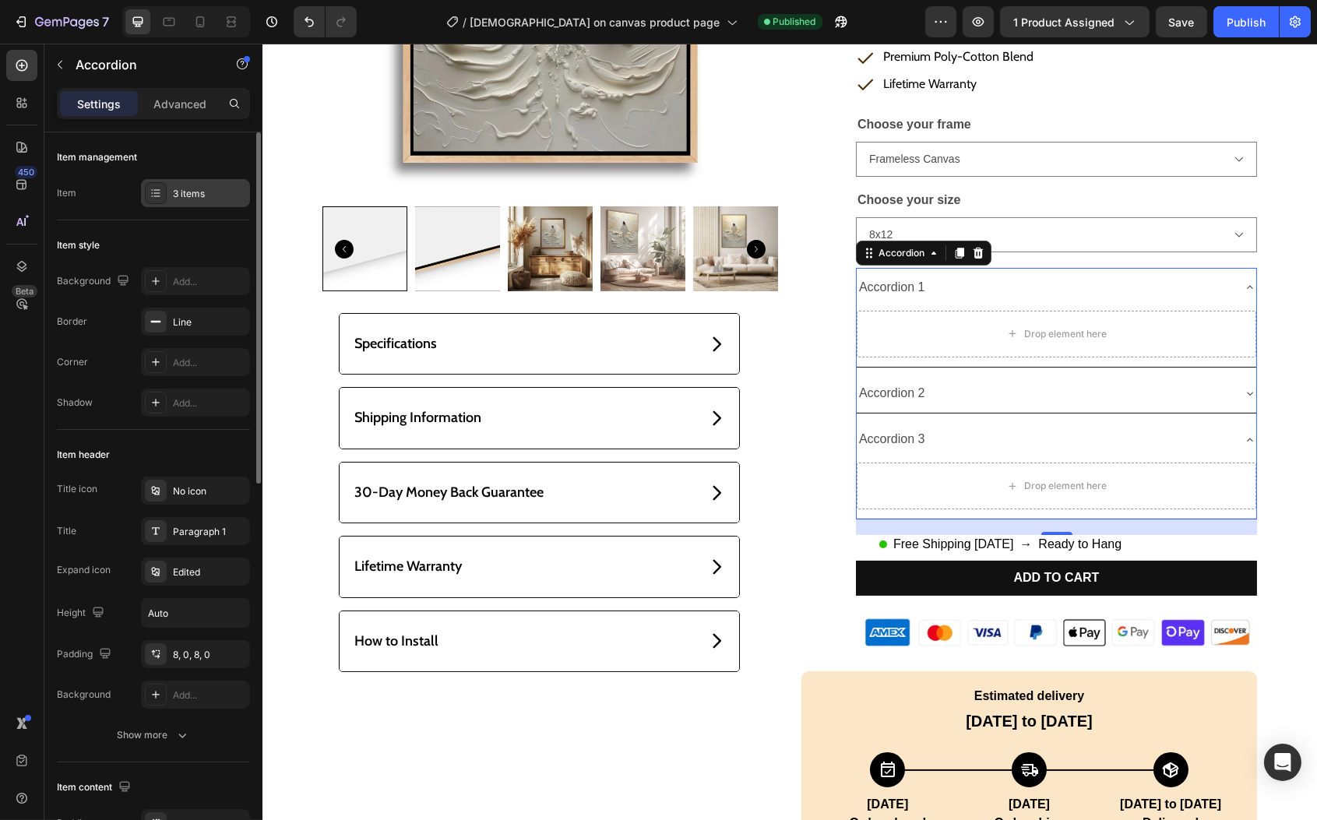
click at [171, 198] on div "3 items" at bounding box center [195, 193] width 109 height 28
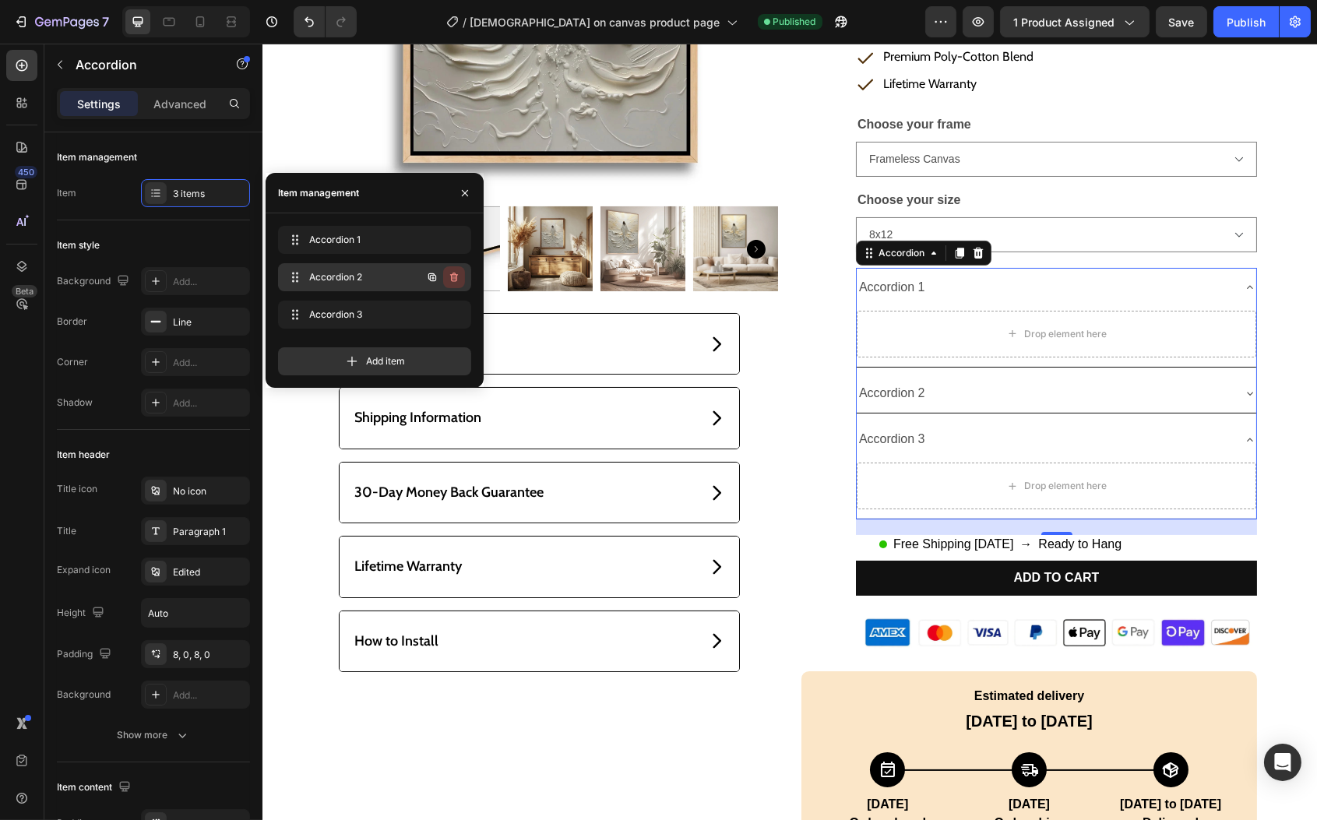
click at [452, 277] on icon "button" at bounding box center [454, 277] width 12 height 12
click at [452, 276] on div "Delete" at bounding box center [443, 277] width 29 height 14
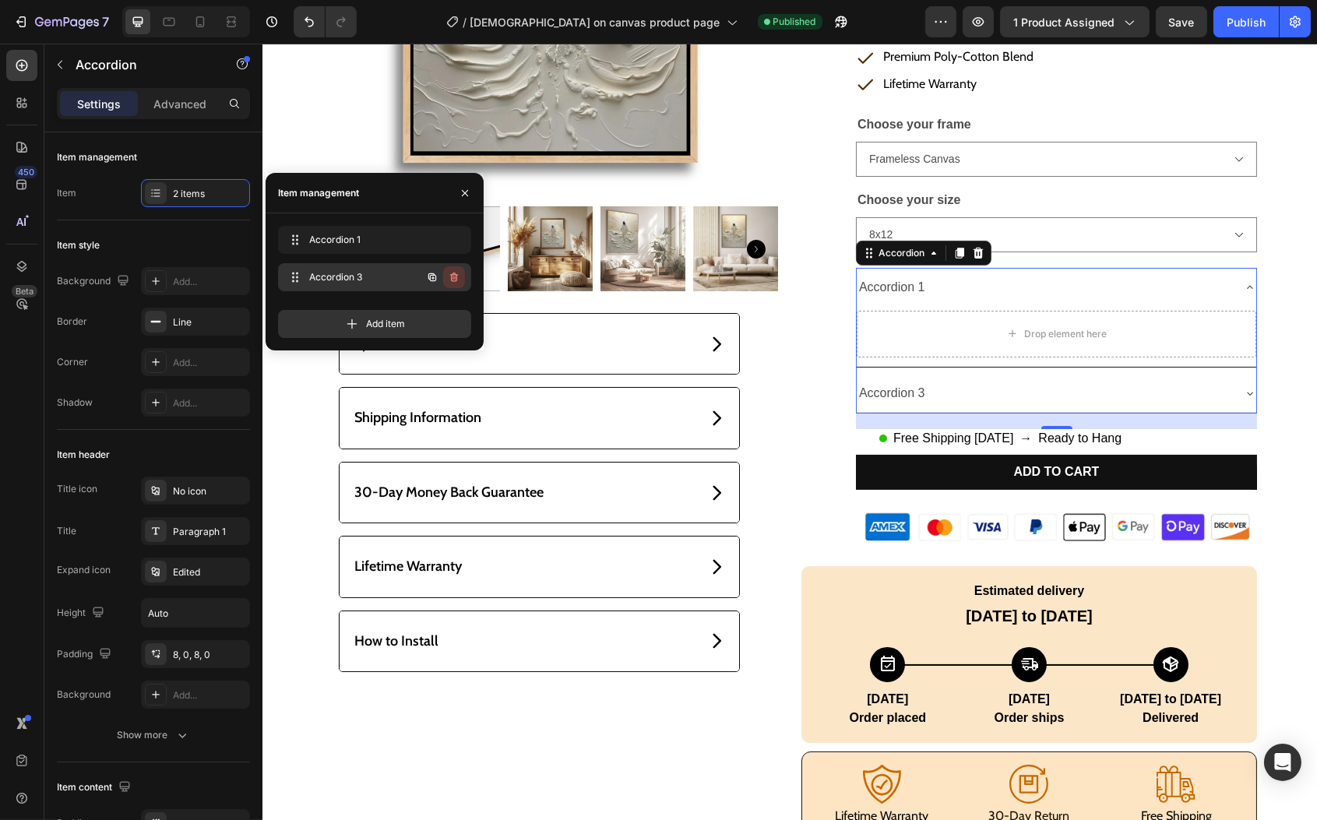
click at [452, 276] on icon "button" at bounding box center [454, 277] width 12 height 12
click at [452, 276] on div "Delete" at bounding box center [443, 277] width 29 height 14
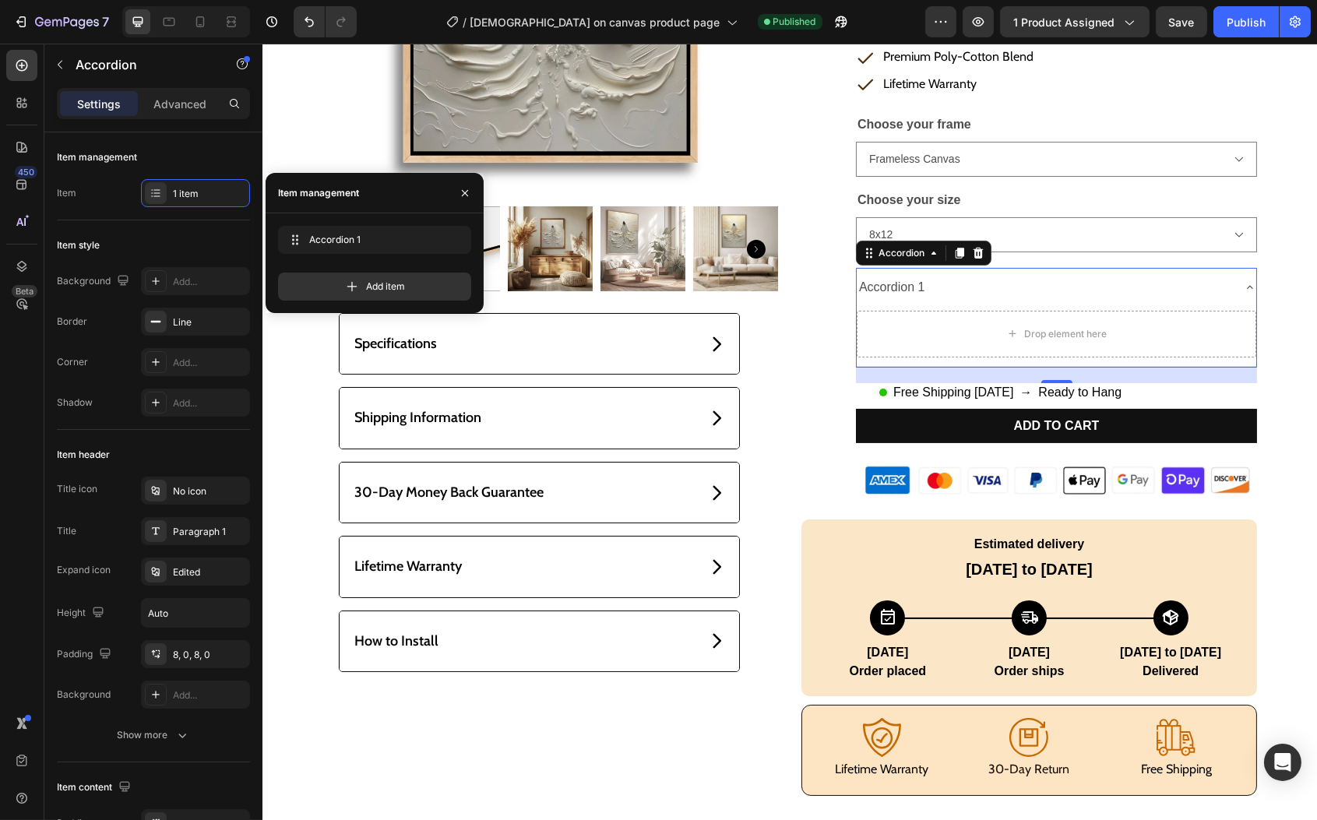
drag, startPoint x: 931, startPoint y: 280, endPoint x: 920, endPoint y: 279, distance: 11.0
click at [931, 280] on div "Accordion 1" at bounding box center [1043, 287] width 375 height 27
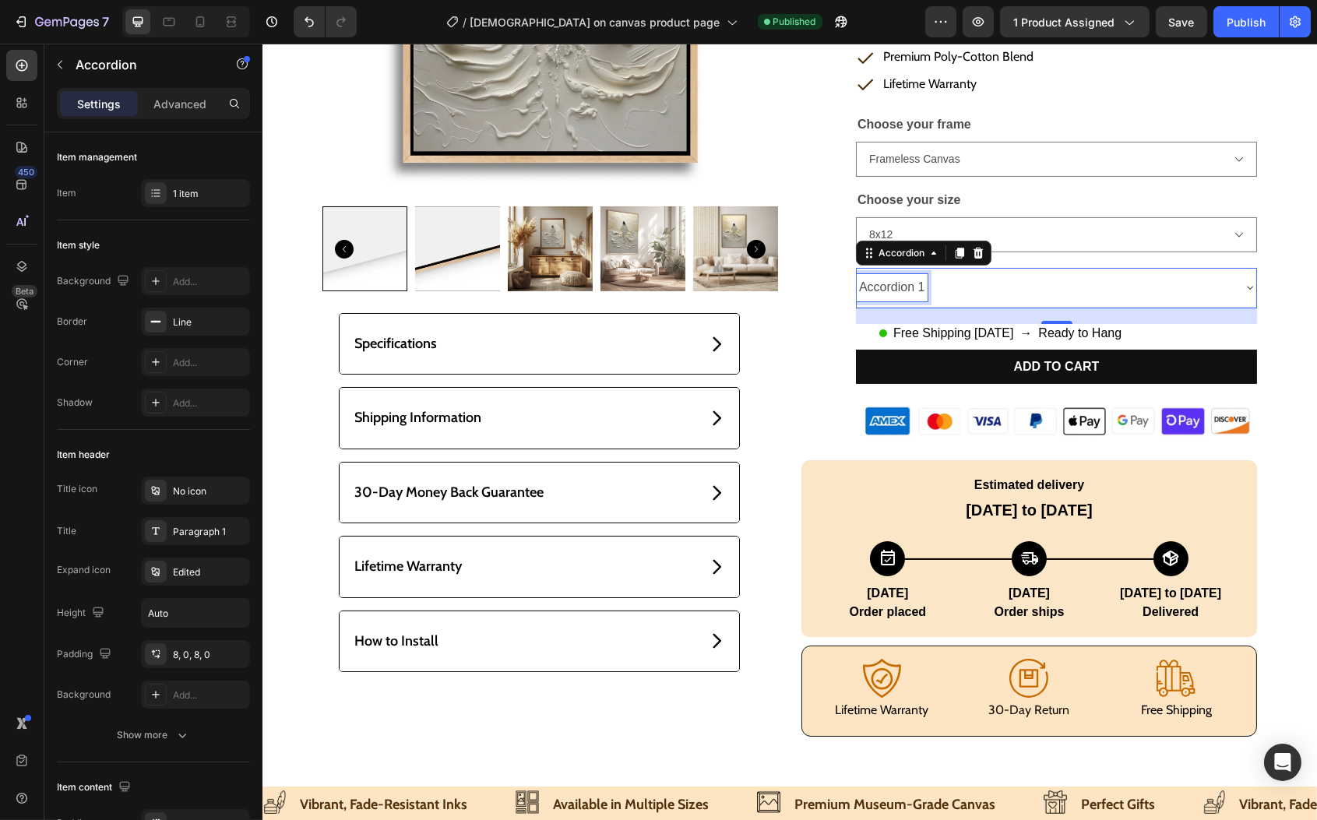
click at [894, 283] on div "Accordion 1" at bounding box center [891, 287] width 71 height 27
click at [894, 282] on p "Accordion 1" at bounding box center [892, 288] width 66 height 23
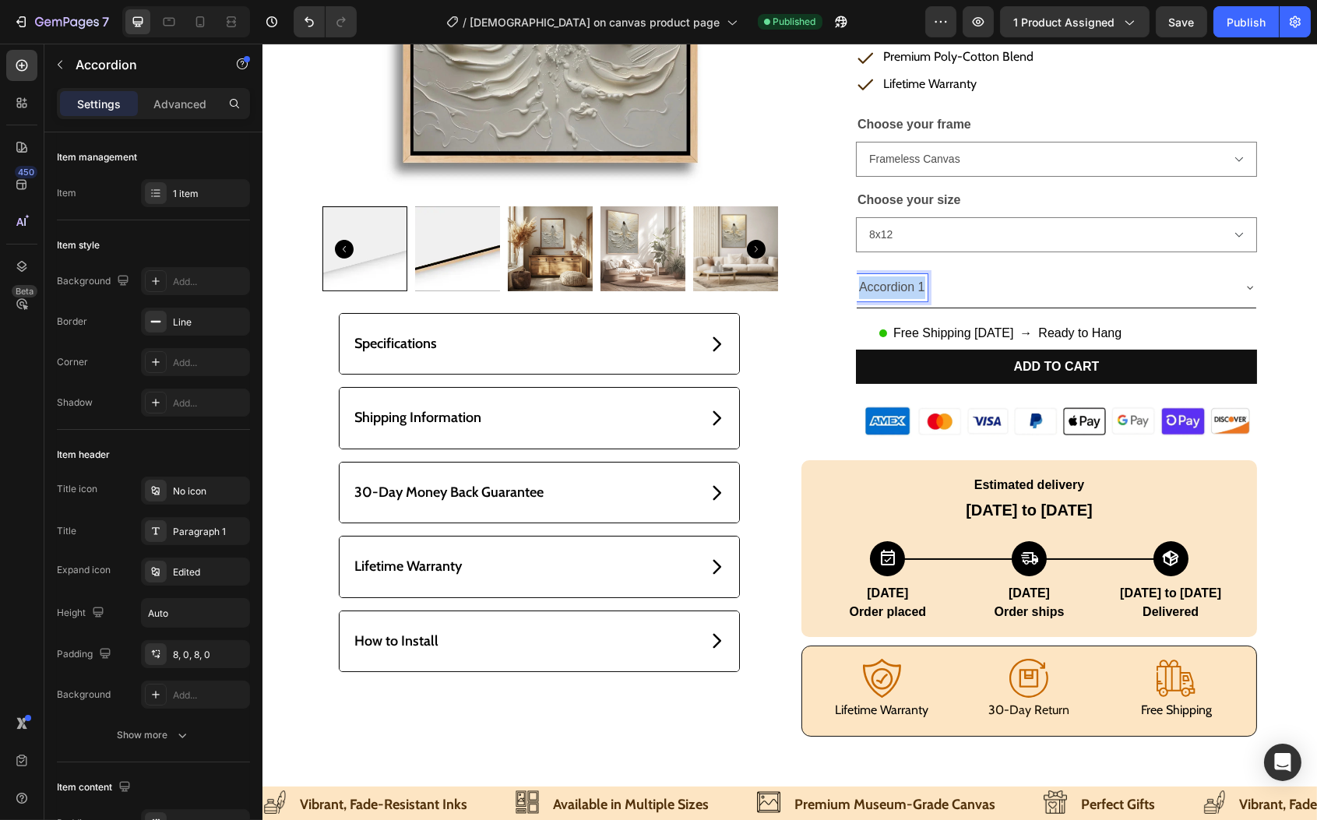
click at [895, 282] on p "Accordion 1" at bounding box center [892, 288] width 66 height 23
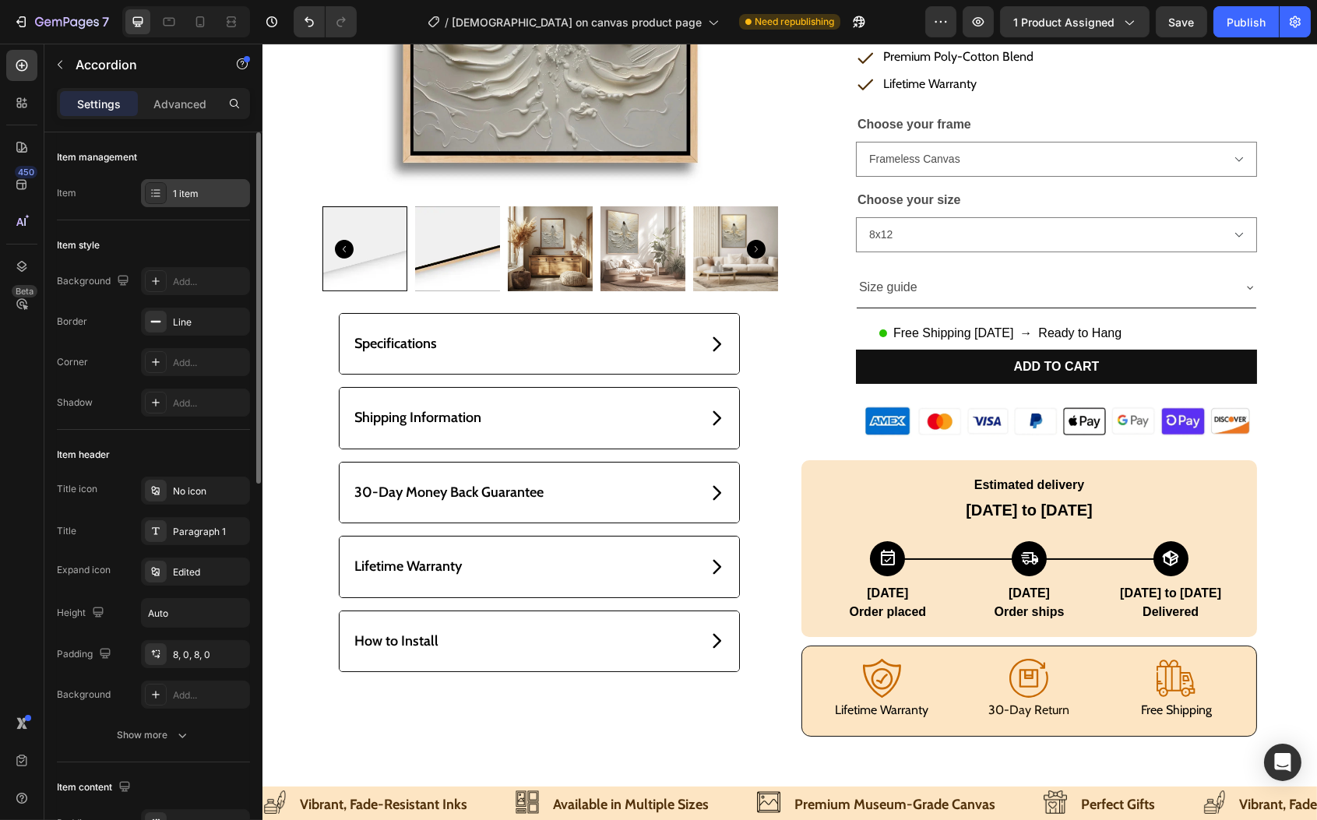
click at [195, 196] on div "1 item" at bounding box center [209, 194] width 73 height 14
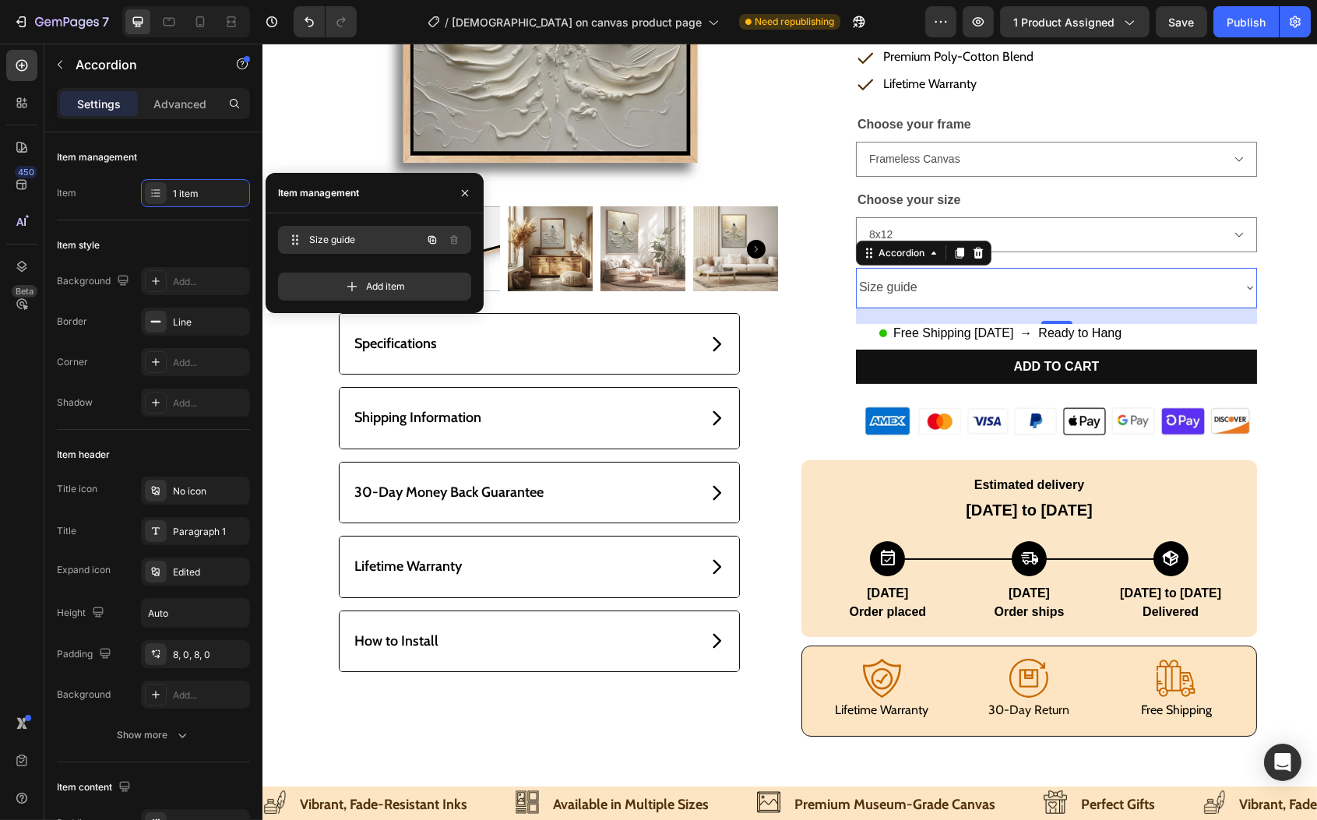
drag, startPoint x: 407, startPoint y: 247, endPoint x: 397, endPoint y: 244, distance: 10.6
click at [407, 247] on div "Size guide Size guide" at bounding box center [352, 240] width 137 height 22
click at [391, 239] on span "Size guide" at bounding box center [353, 240] width 88 height 14
click at [330, 234] on span "Size guide" at bounding box center [363, 240] width 115 height 14
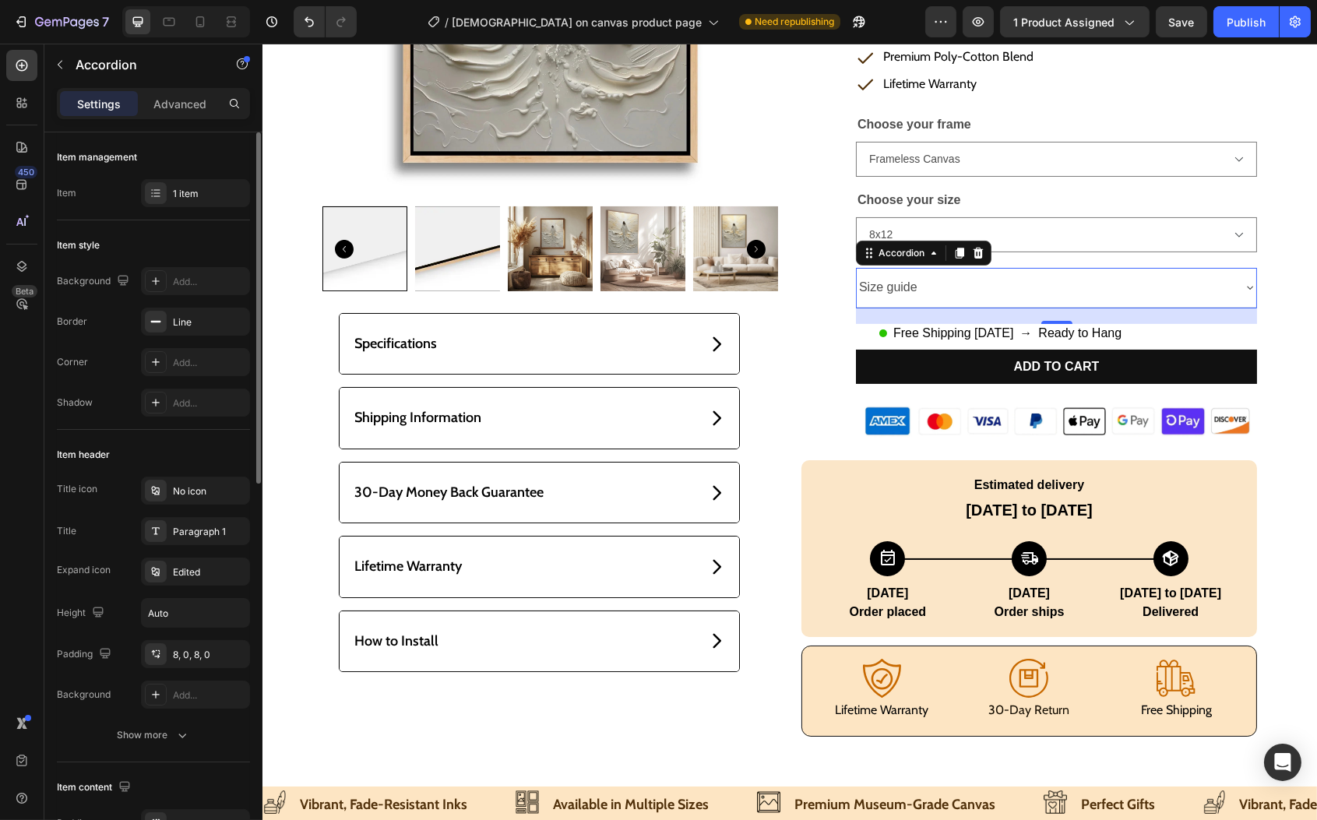
click at [156, 246] on div "Item style" at bounding box center [153, 245] width 193 height 25
click at [188, 497] on div "No icon" at bounding box center [209, 492] width 73 height 14
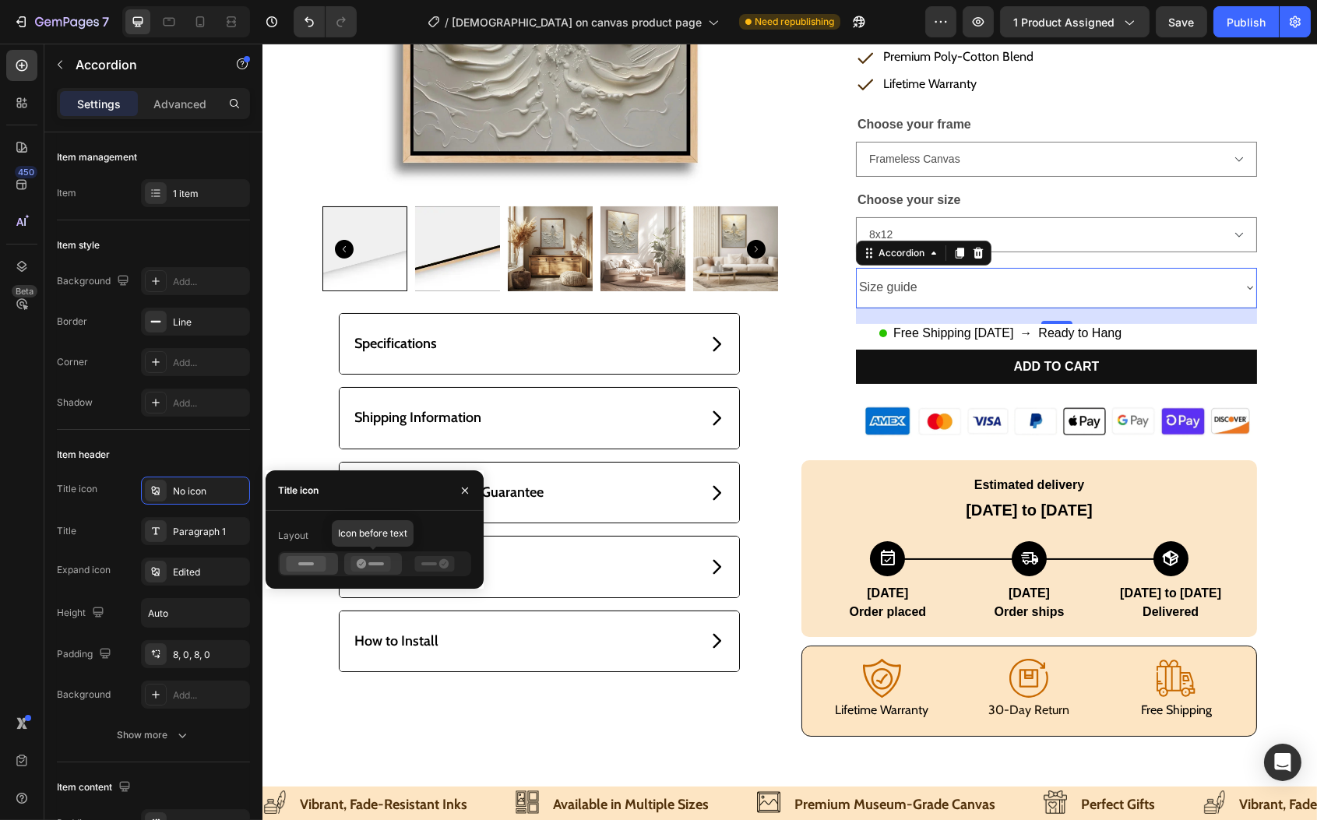
click at [372, 563] on rect at bounding box center [377, 564] width 16 height 3
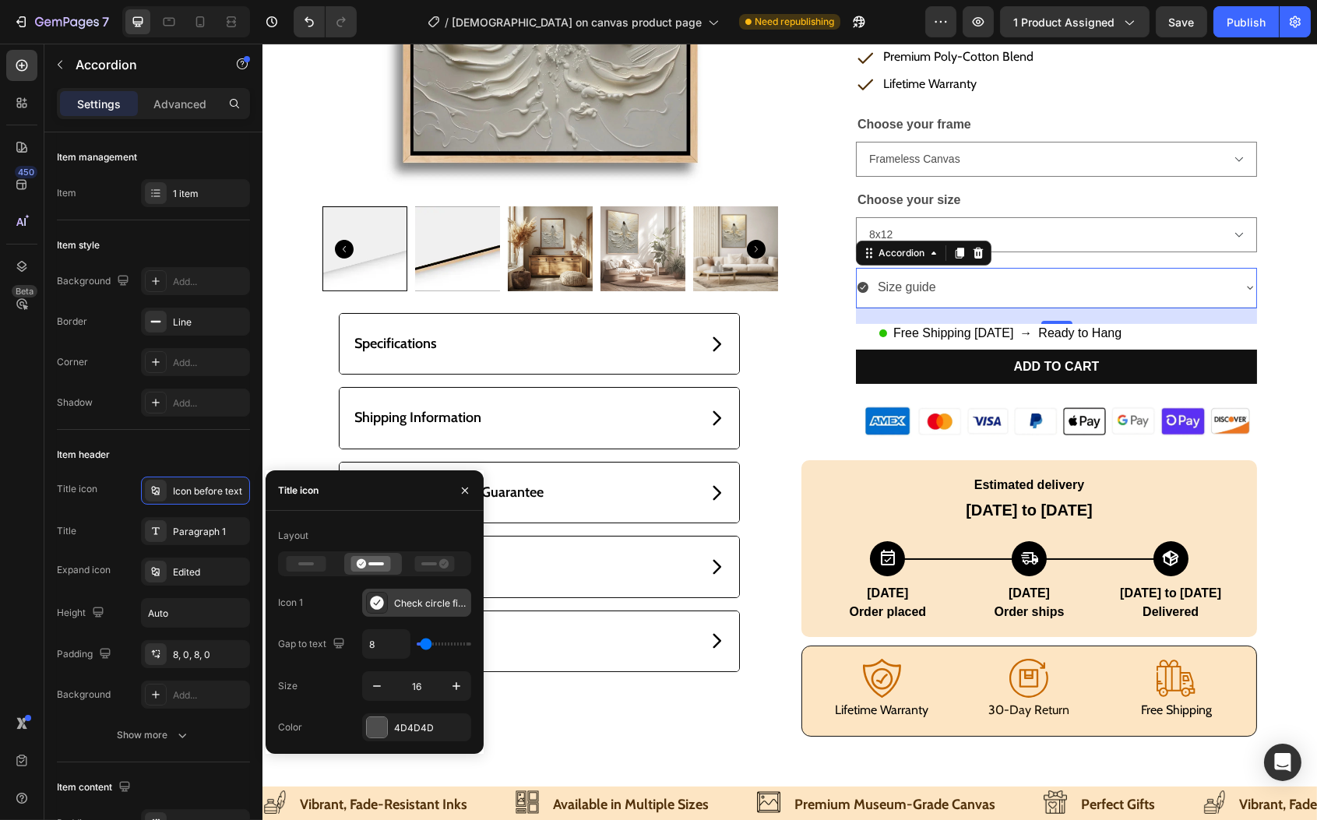
click at [399, 601] on div "Check circle filled" at bounding box center [430, 604] width 73 height 14
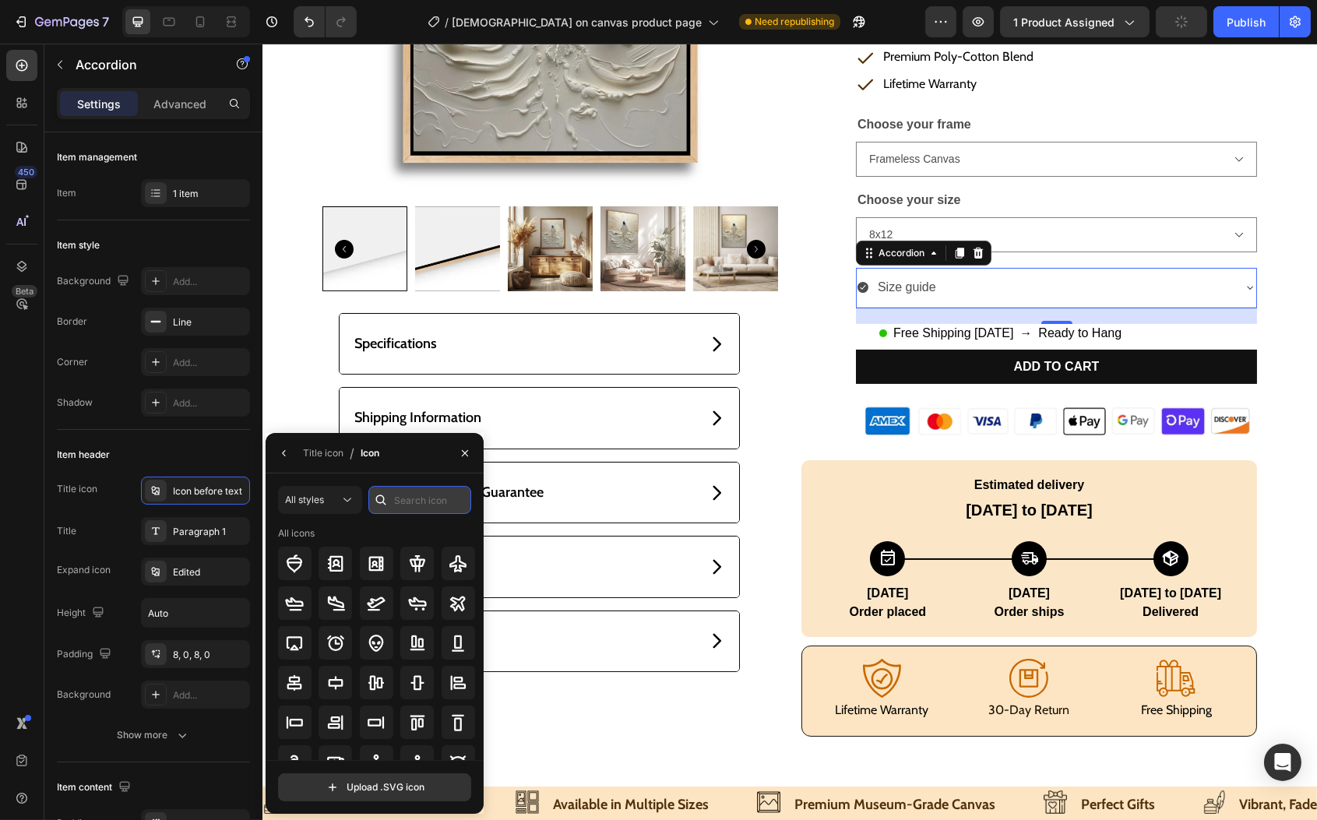
click at [399, 503] on input "text" at bounding box center [420, 500] width 103 height 28
click at [414, 498] on input "size" at bounding box center [420, 500] width 103 height 28
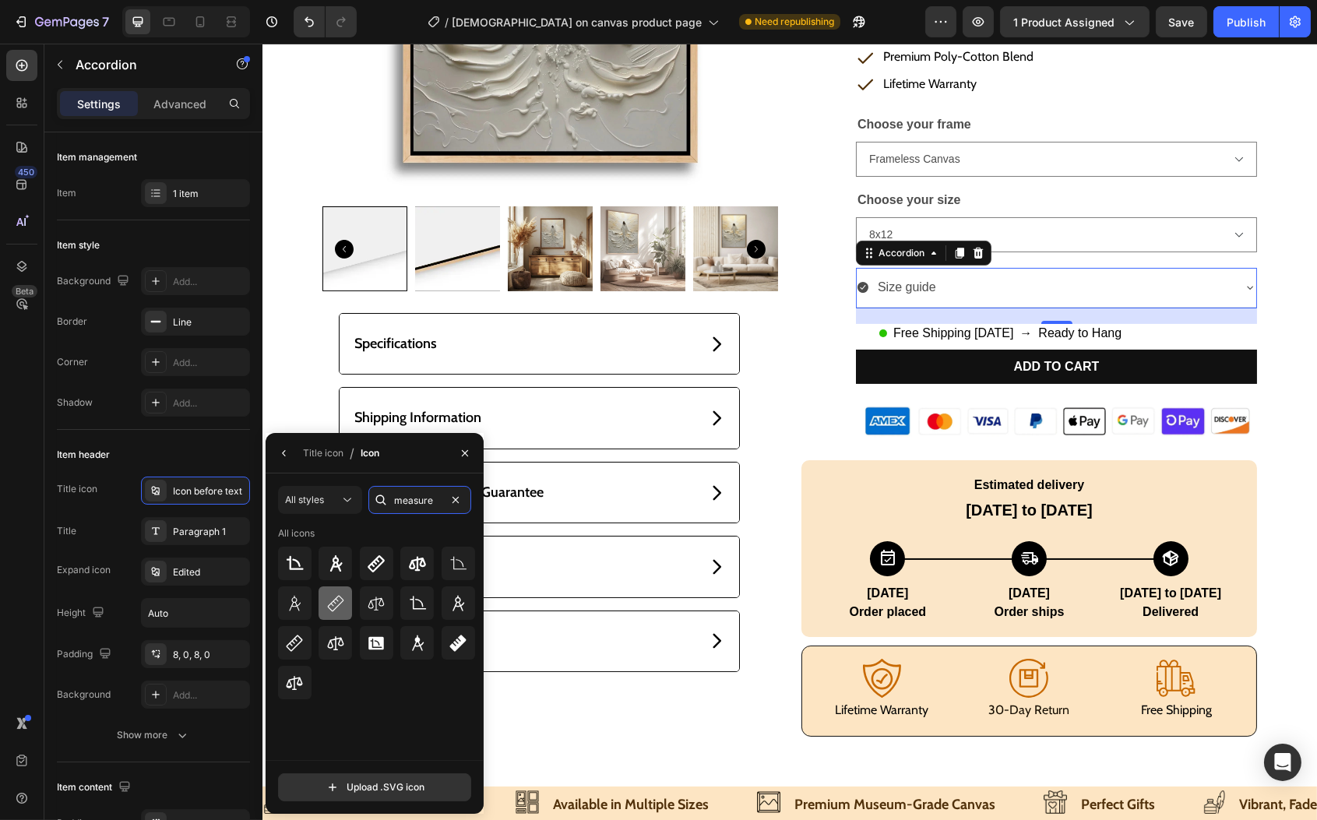
type input "measure"
click at [335, 599] on icon at bounding box center [335, 603] width 19 height 19
click at [1103, 295] on div "Size guide" at bounding box center [1043, 287] width 375 height 27
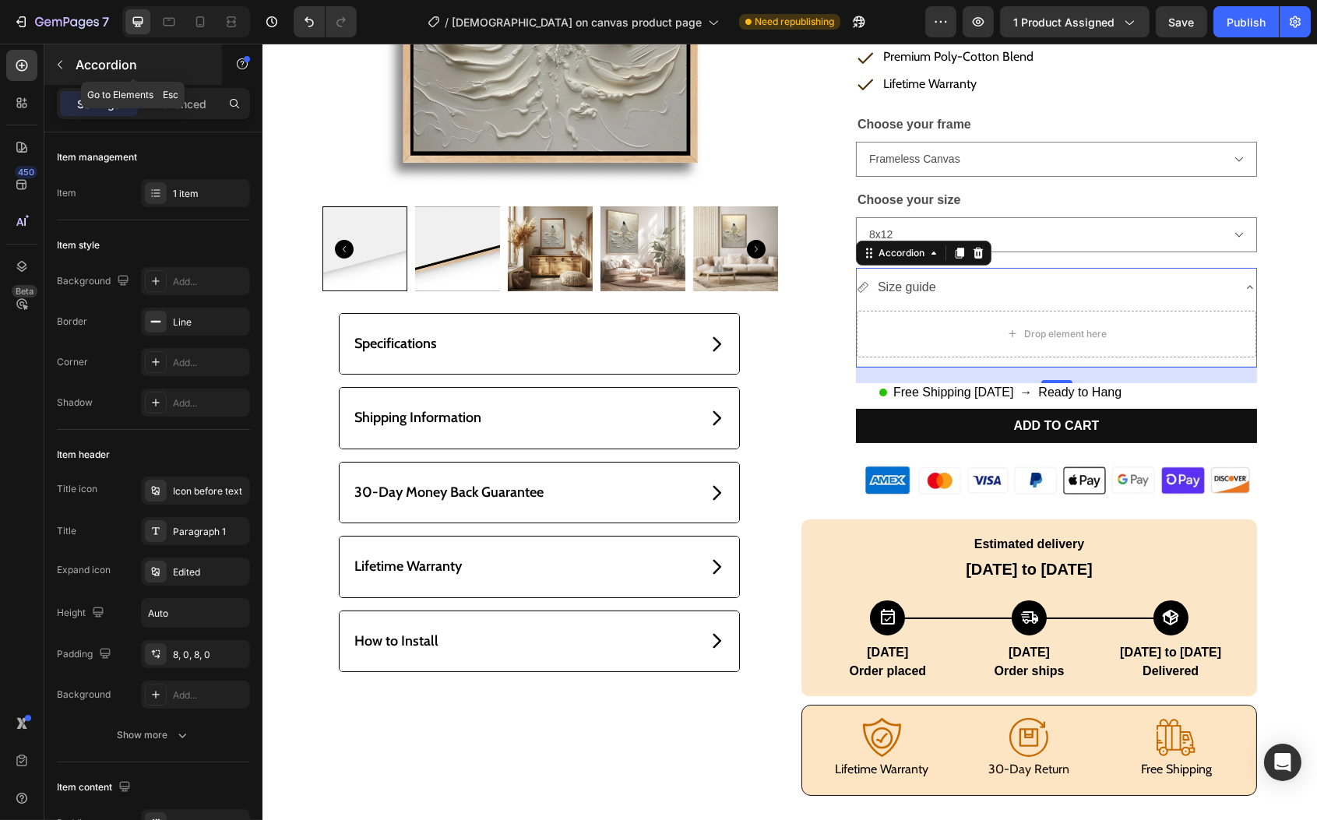
click at [48, 57] on button "button" at bounding box center [60, 64] width 25 height 25
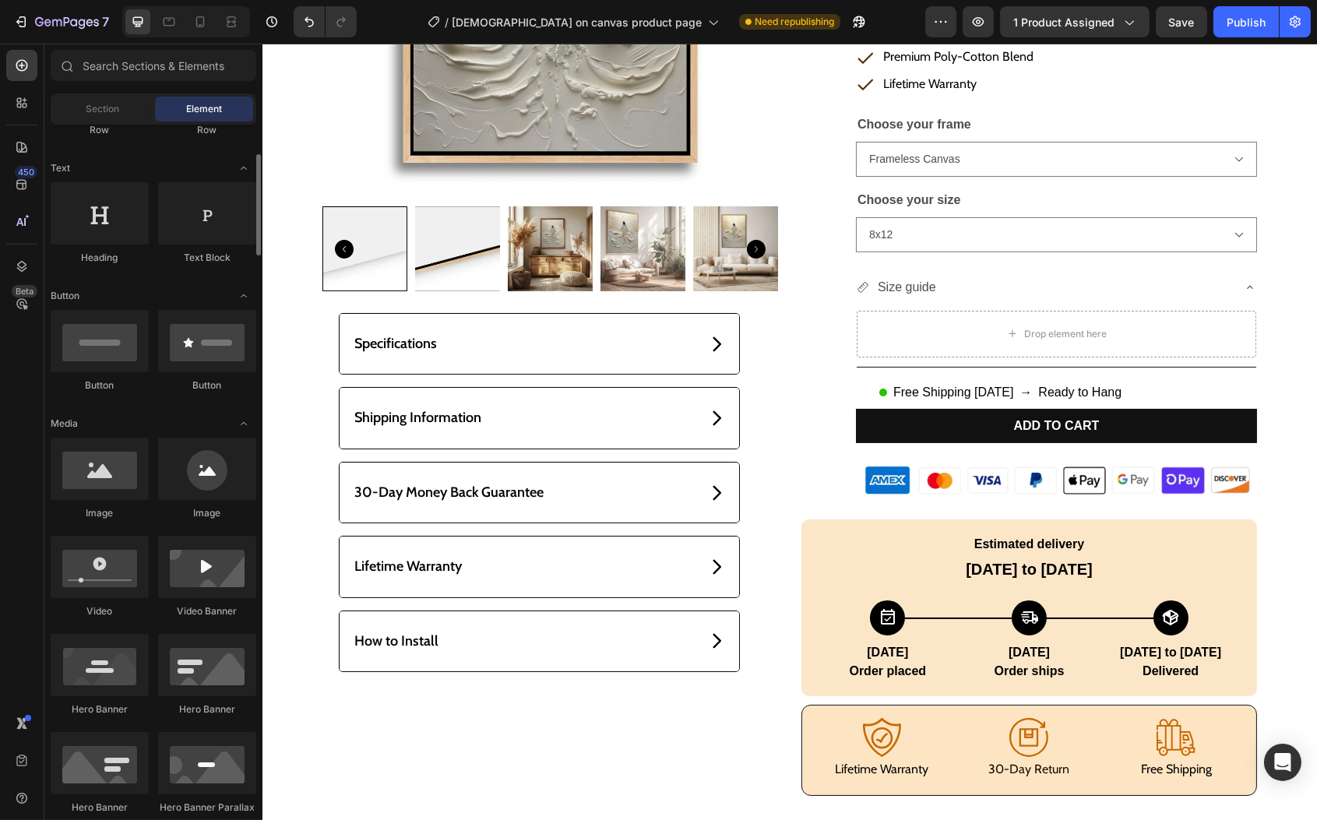
scroll to position [0, 0]
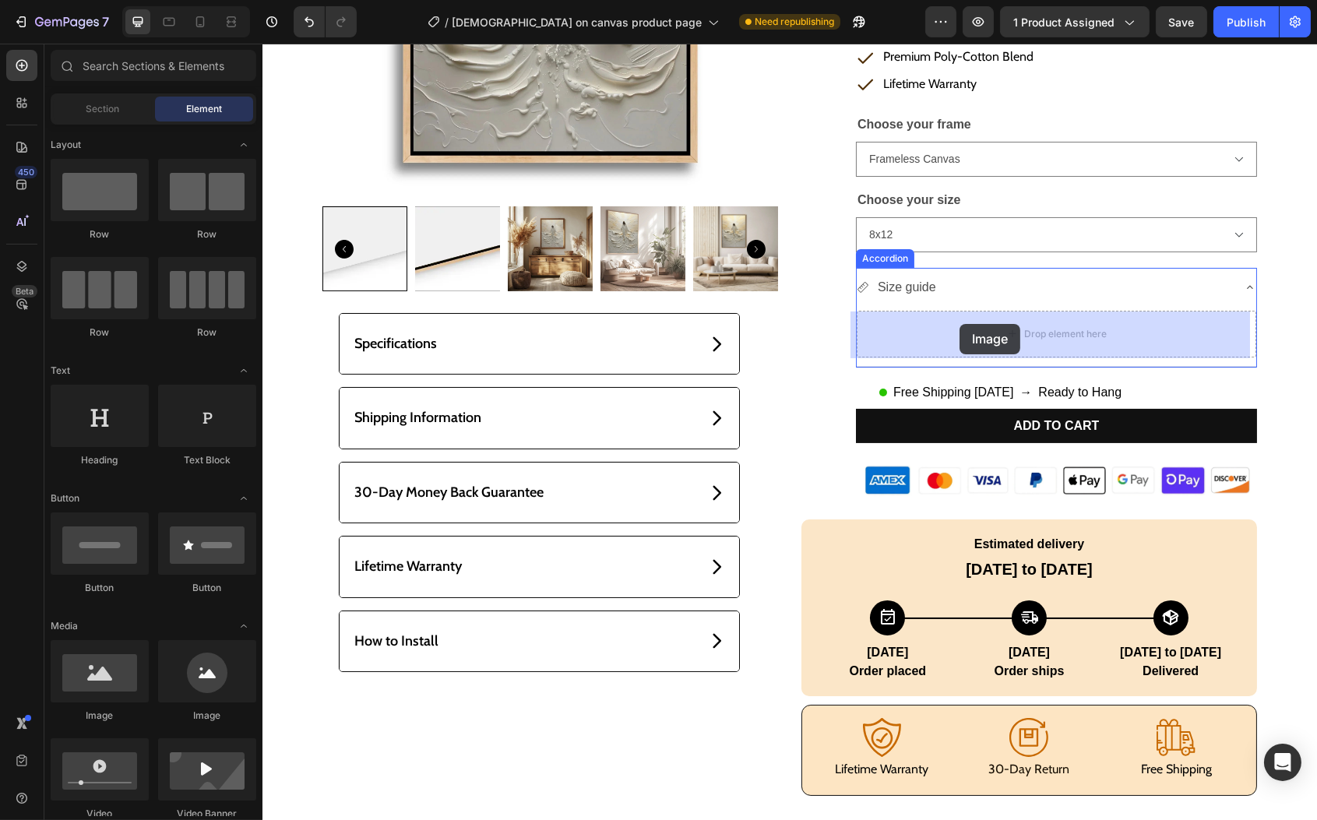
drag, startPoint x: 451, startPoint y: 660, endPoint x: 959, endPoint y: 324, distance: 608.9
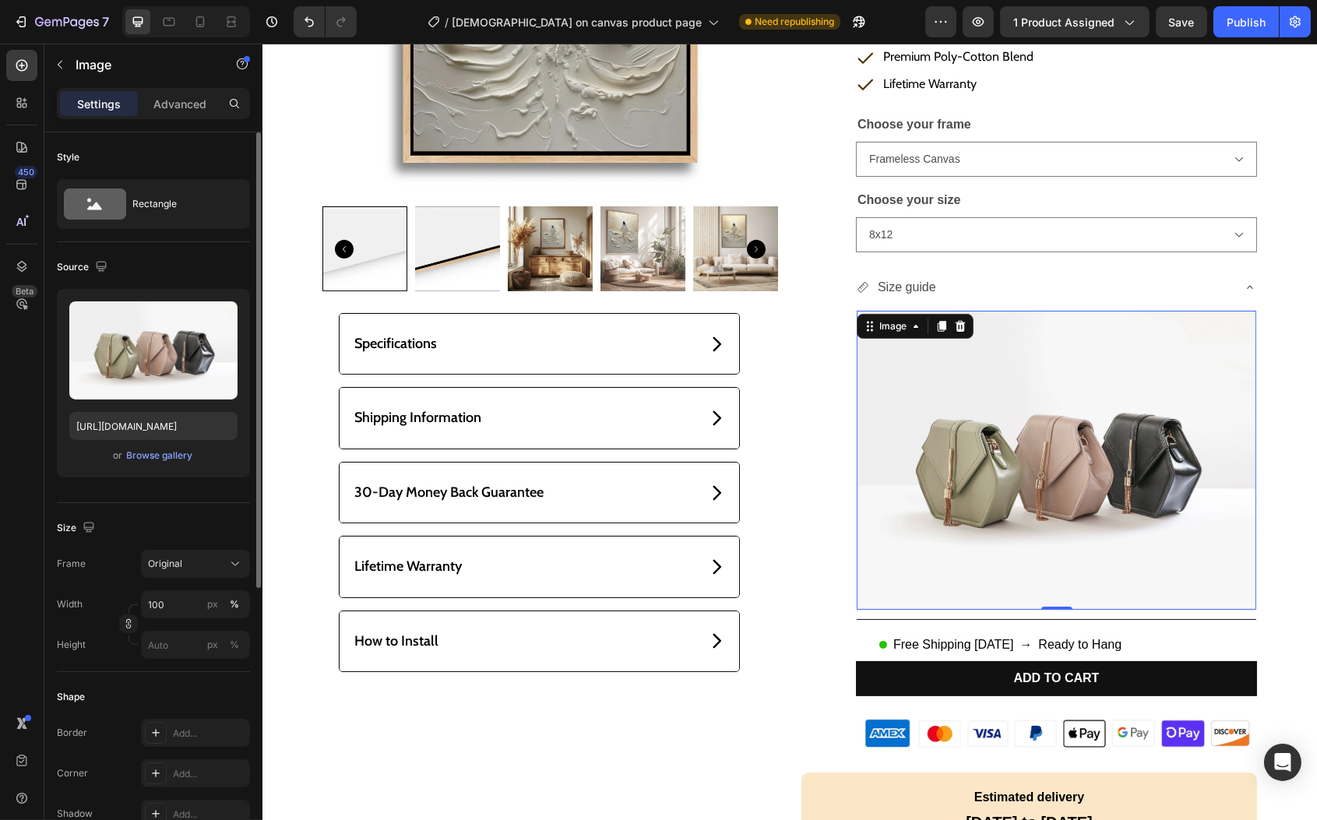
click at [150, 467] on div "Upload Image https://cdn.shopify.com/s/files/1/2005/9307/files/image_demo.jpg o…" at bounding box center [153, 383] width 193 height 189
click at [144, 463] on div "Browse gallery" at bounding box center [160, 456] width 66 height 14
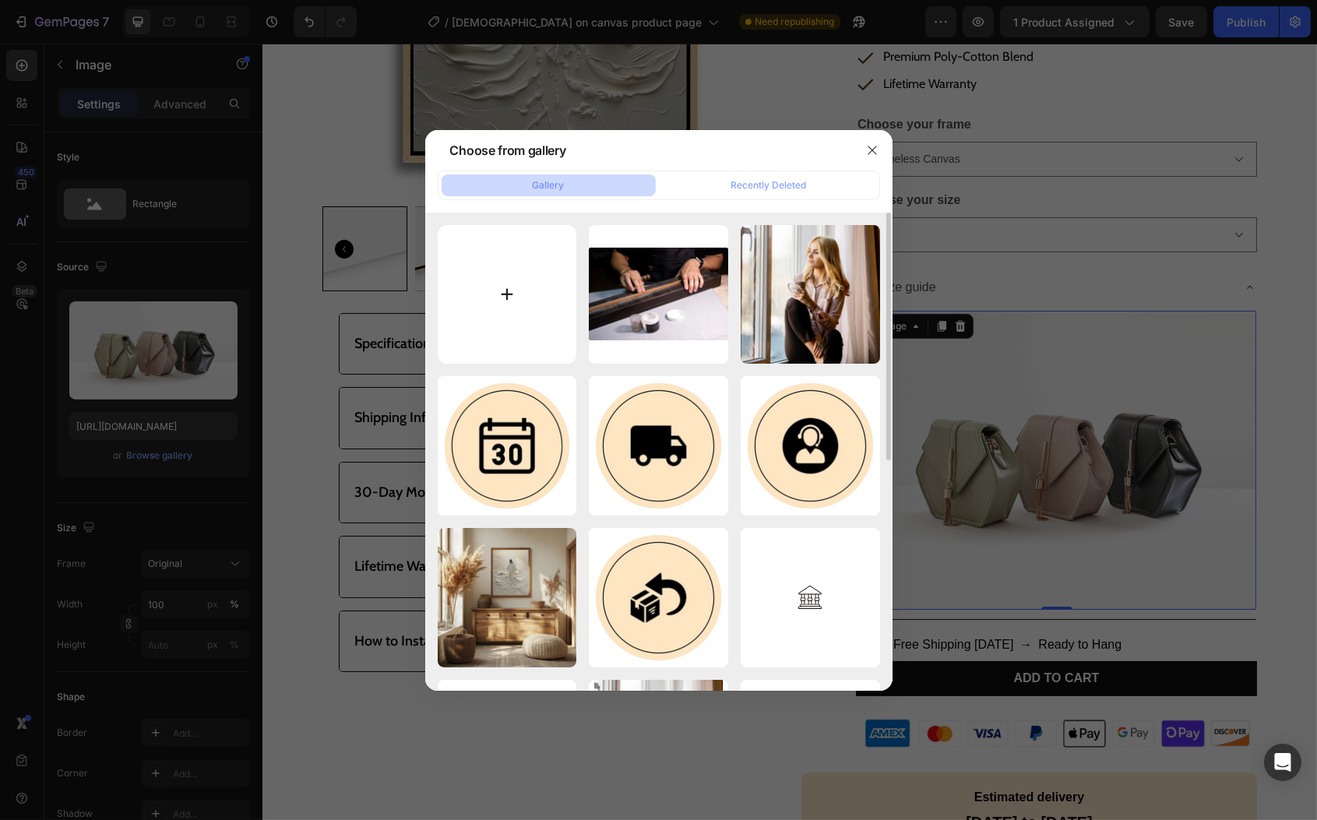
click at [563, 272] on input "file" at bounding box center [507, 294] width 139 height 139
type input "C:\fakepath\ChatGPT Image Sep 28, 2025, 06_27_38 PM (1).png"
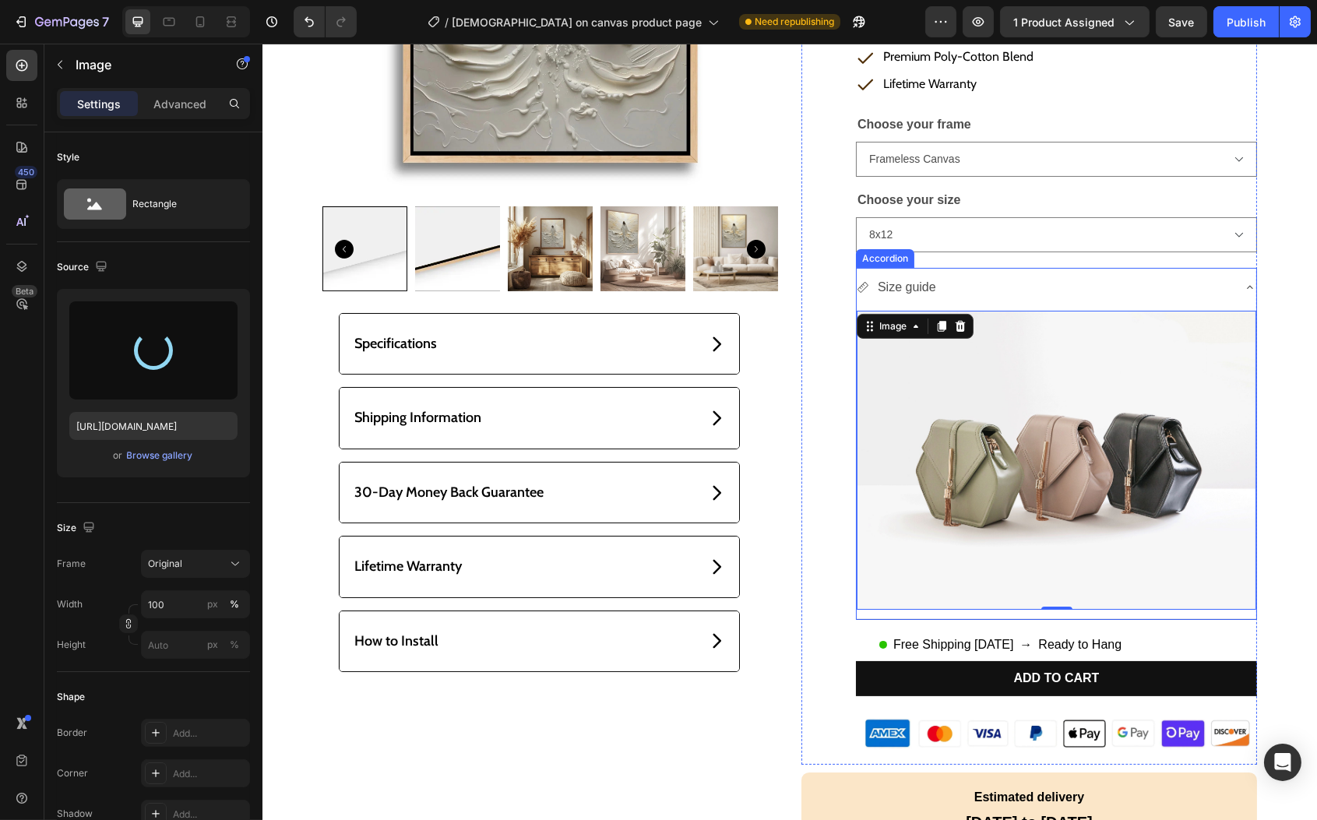
click at [1023, 290] on div "Size guide" at bounding box center [1043, 287] width 375 height 27
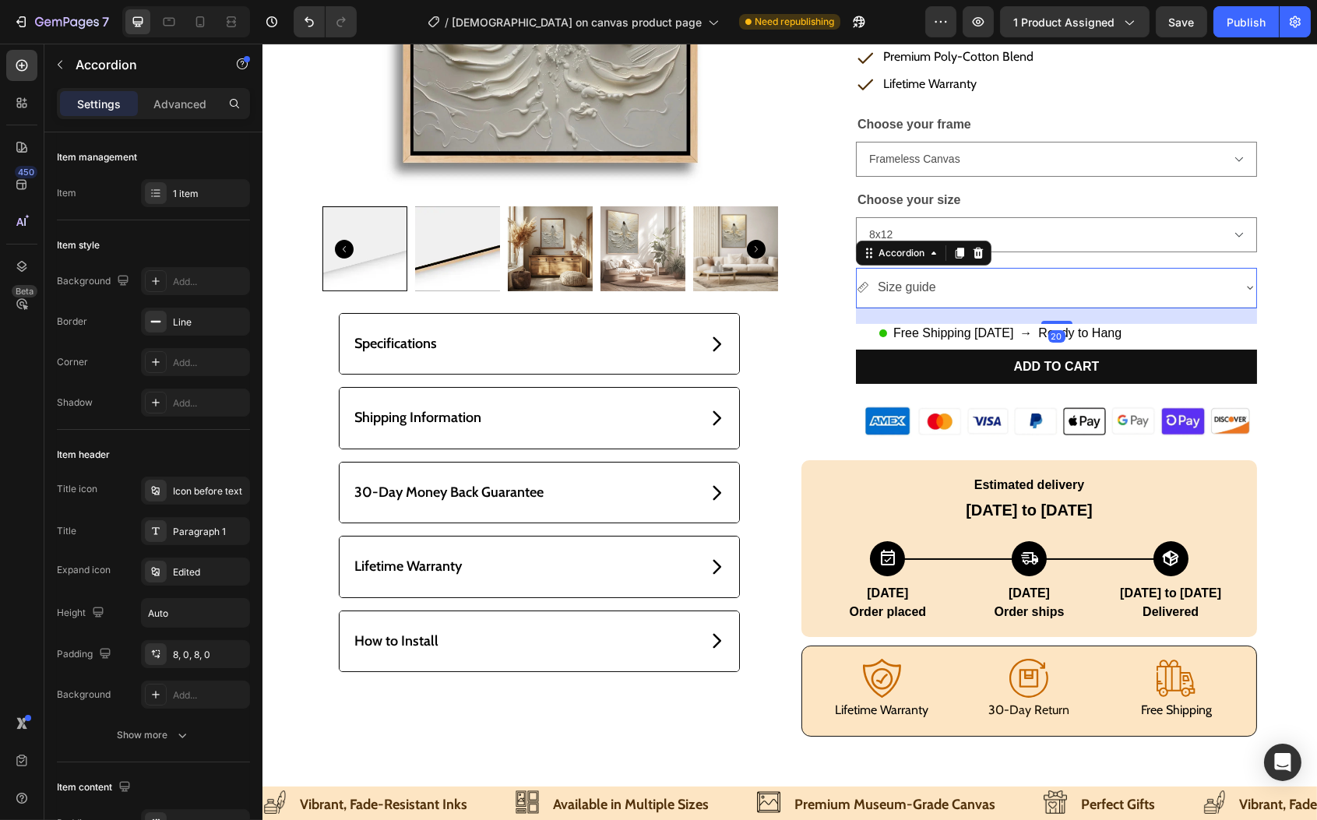
click at [1023, 290] on div "Size guide" at bounding box center [1043, 287] width 375 height 27
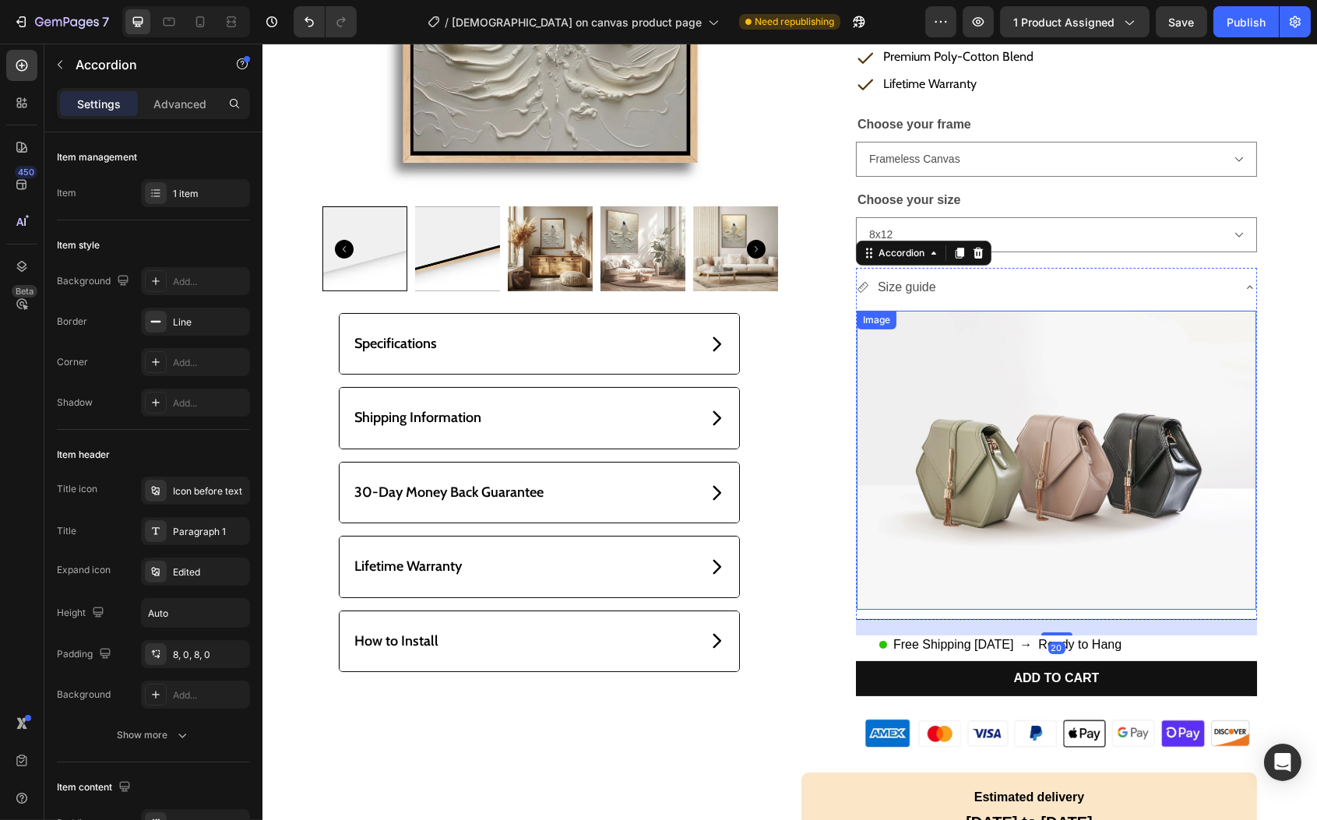
click at [990, 391] on img at bounding box center [1056, 461] width 400 height 300
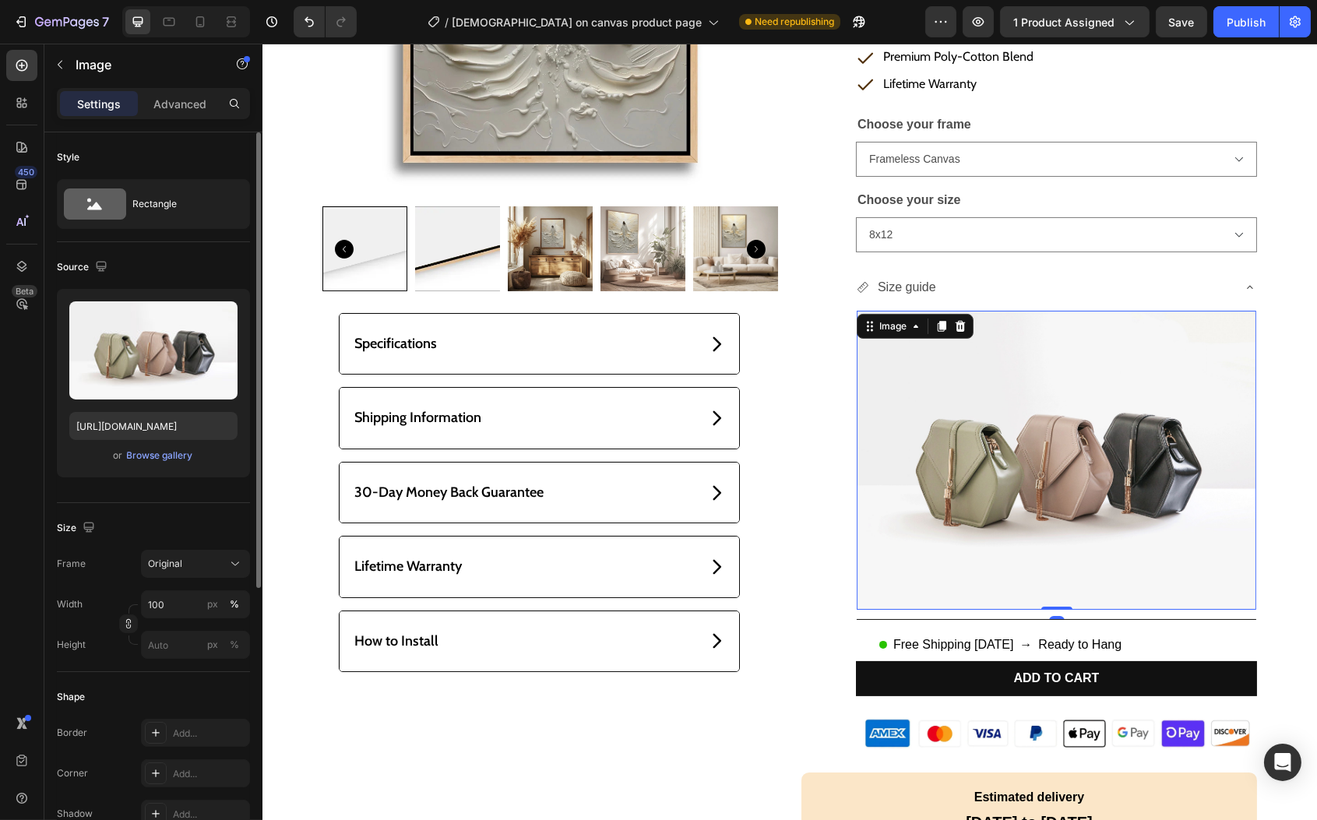
click at [179, 464] on div "Upload Image https://cdn.shopify.com/s/files/1/2005/9307/files/image_demo.jpg o…" at bounding box center [153, 383] width 193 height 189
click at [173, 460] on div "Browse gallery" at bounding box center [160, 456] width 66 height 14
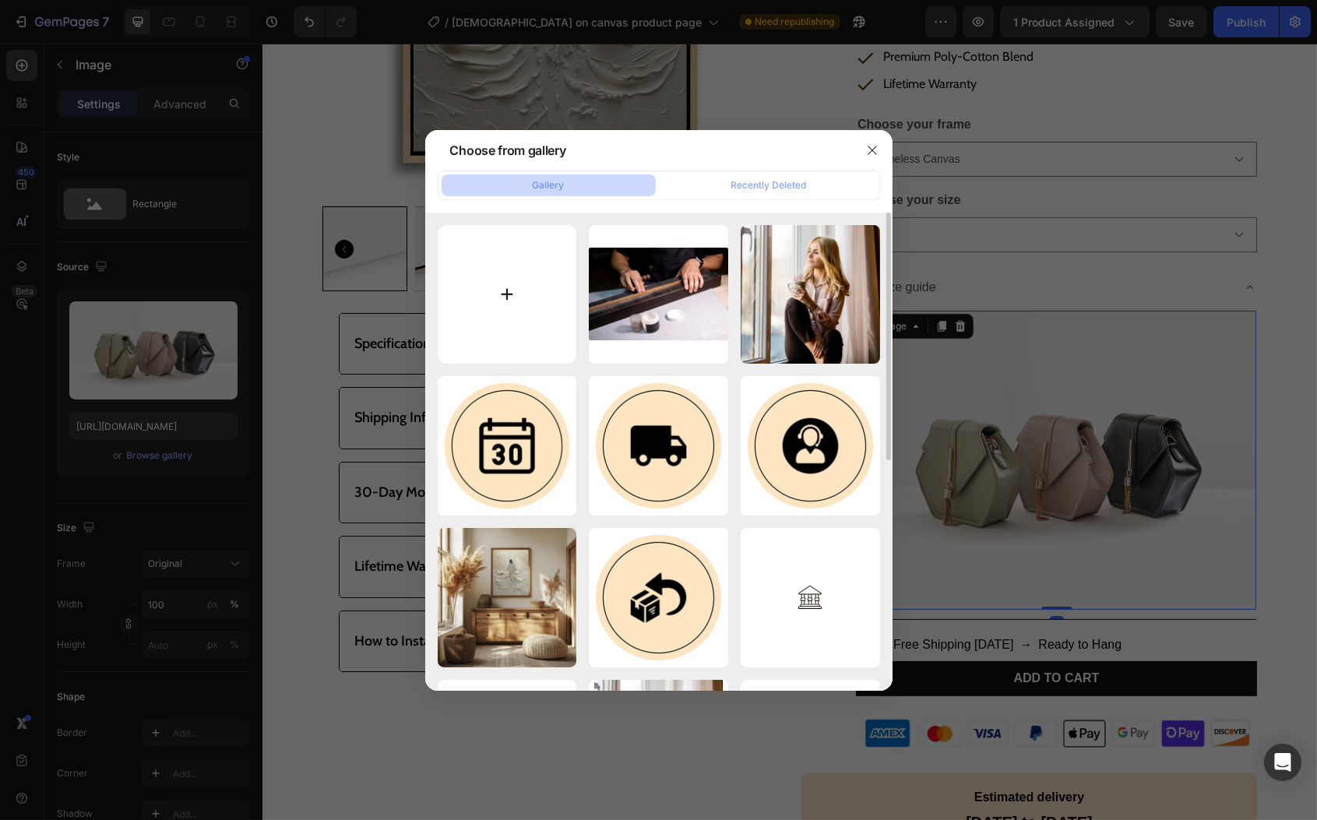
click at [543, 308] on input "file" at bounding box center [507, 294] width 139 height 139
type input "C:\fakepath\ChatGPT Image Sep 28, 2025, 06_27_38 PM (1).png"
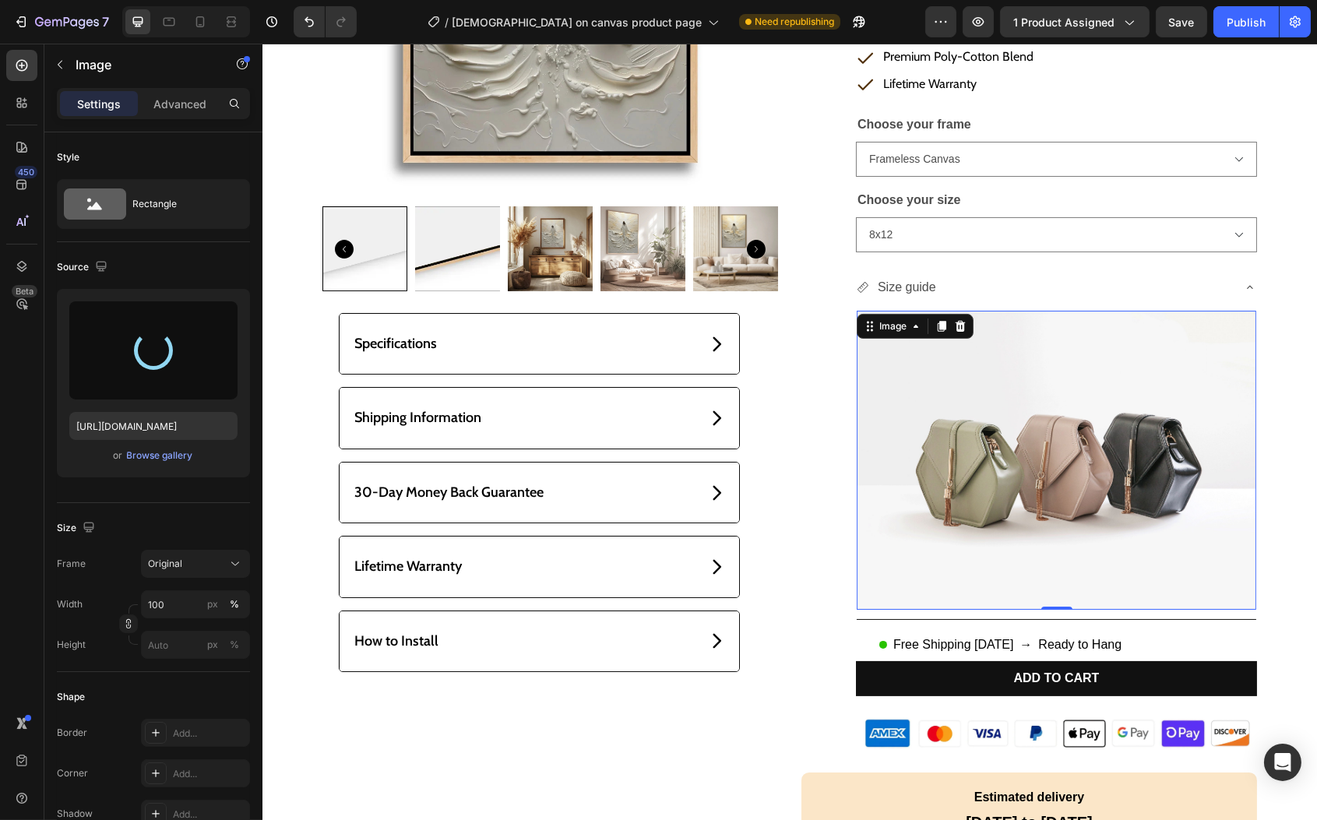
type input "https://cdn.shopify.com/s/files/1/0950/2136/7622/files/gempages_575989837291586…"
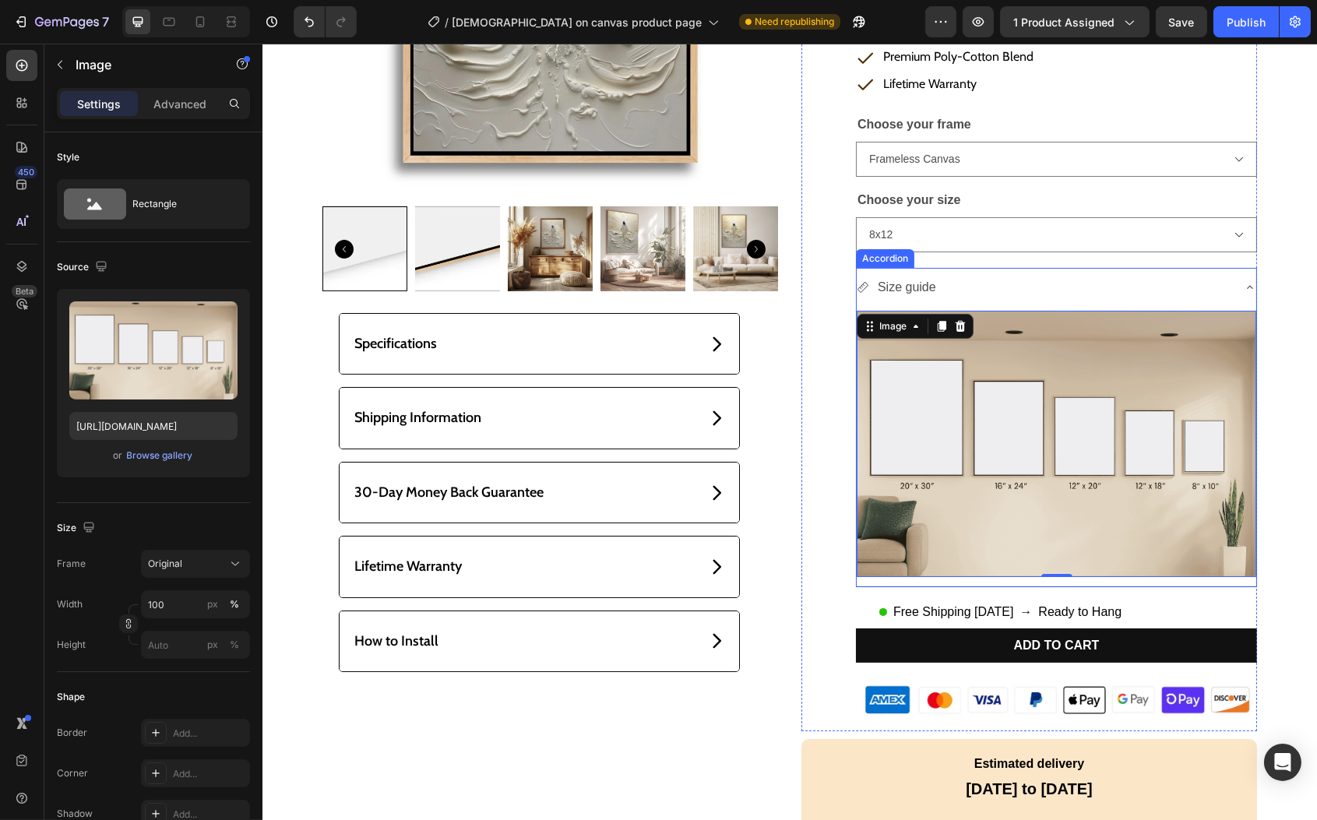
click at [1217, 284] on div "Size guide" at bounding box center [1043, 287] width 375 height 27
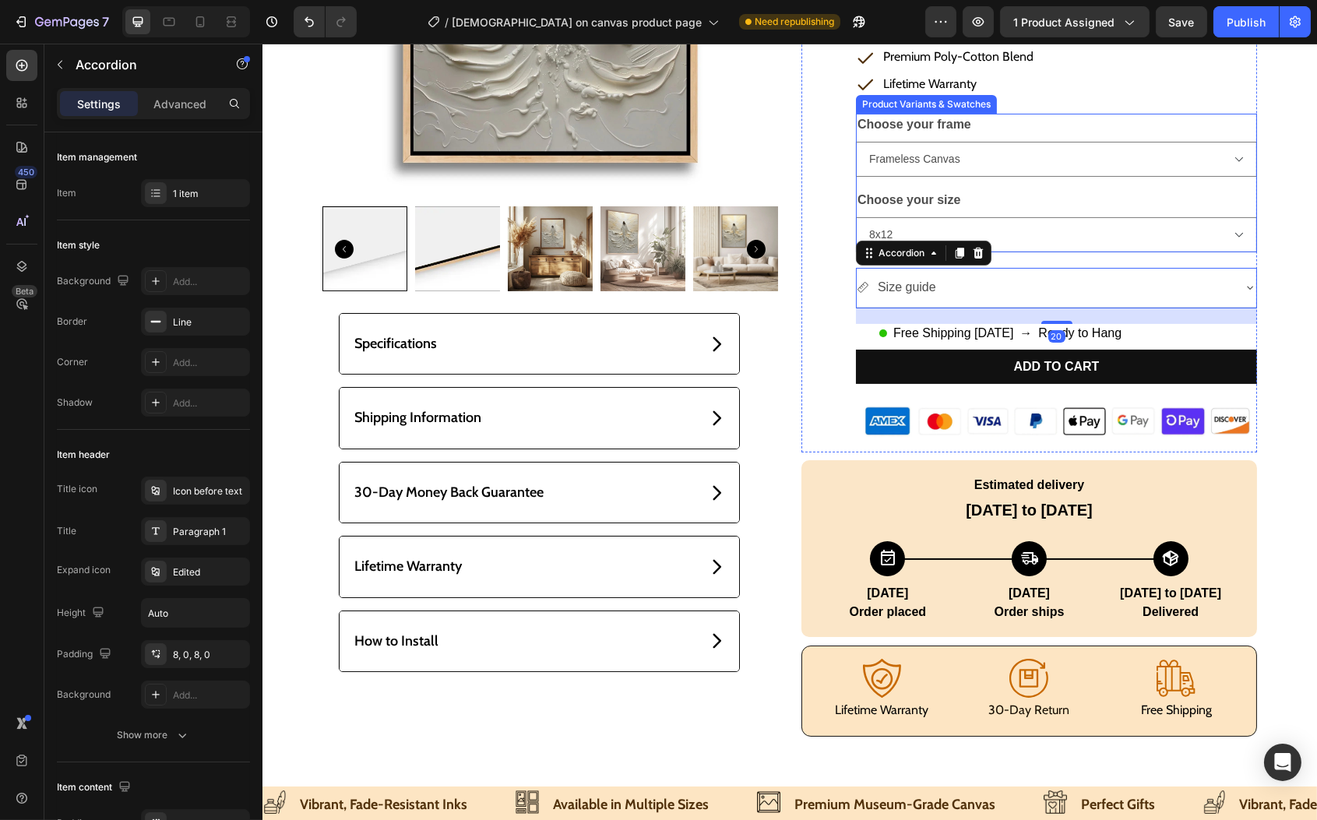
click at [1161, 181] on div "Choose your frame Frameless Canvas Wooden Canvas Choose your size 8x12 12x16 12…" at bounding box center [1055, 183] width 401 height 139
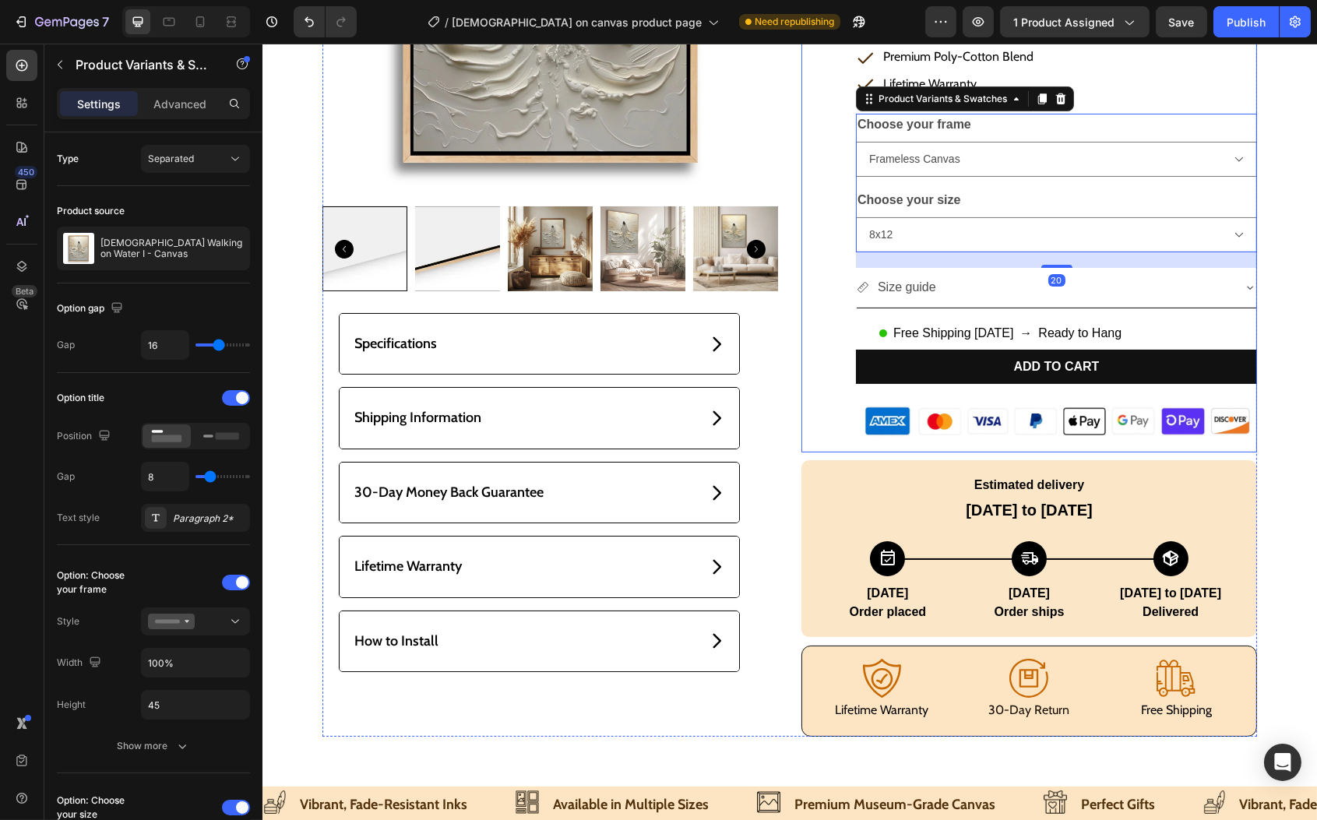
click at [832, 266] on div "Rated 5.0 / 5.0 | 508 Reviews Custom Code Jesus Walking on Water I - Canvas Pro…" at bounding box center [1029, 98] width 456 height 708
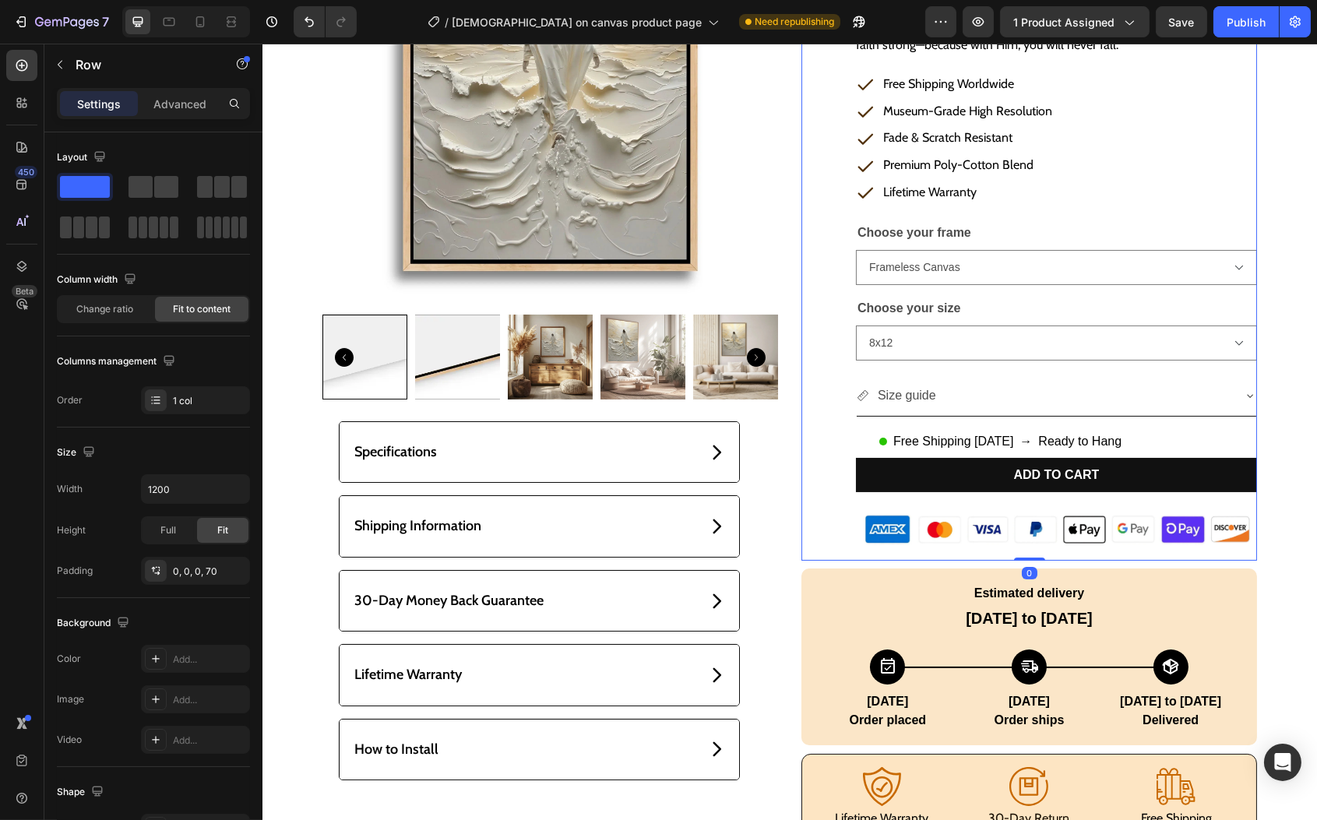
scroll to position [276, 0]
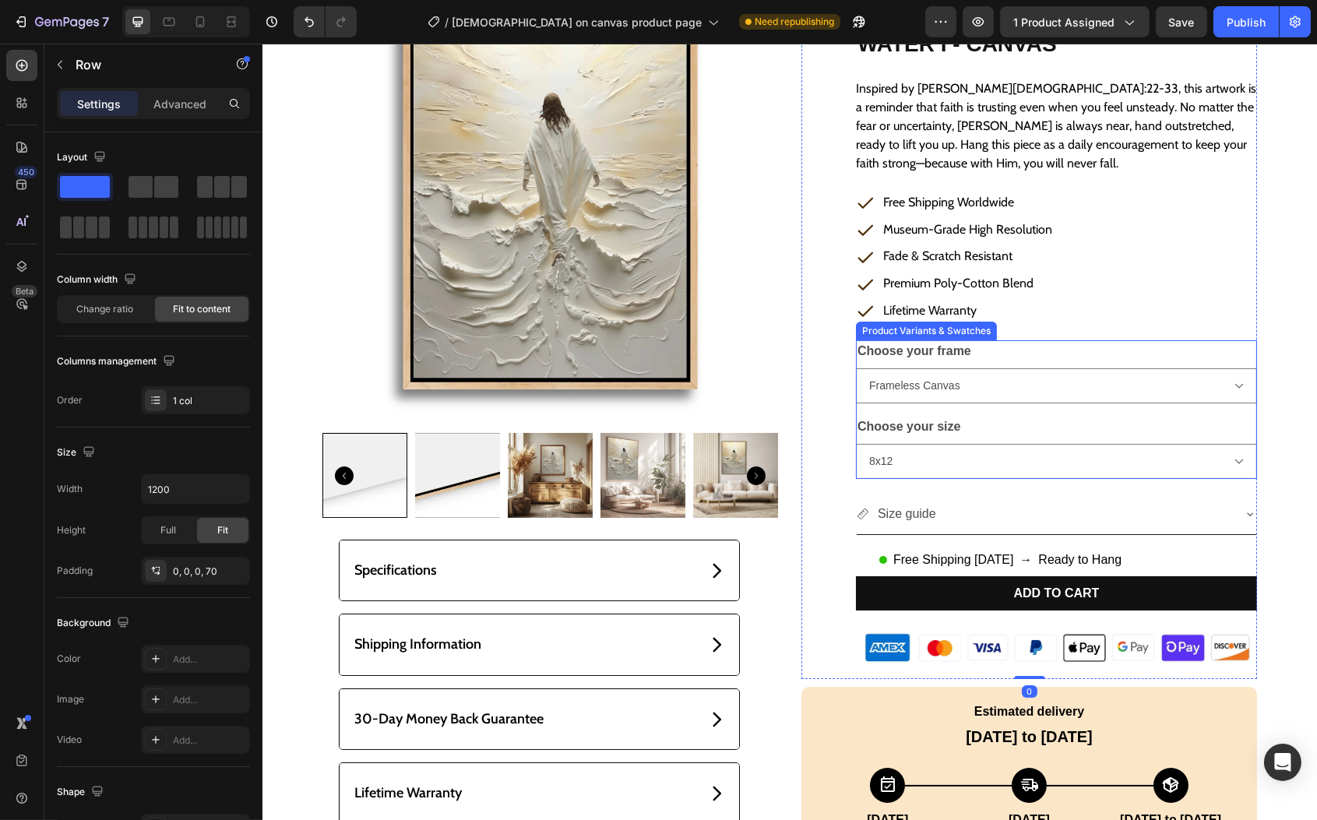
click at [1060, 361] on div "Choose your frame Frameless Canvas Wooden Canvas" at bounding box center [1055, 371] width 401 height 63
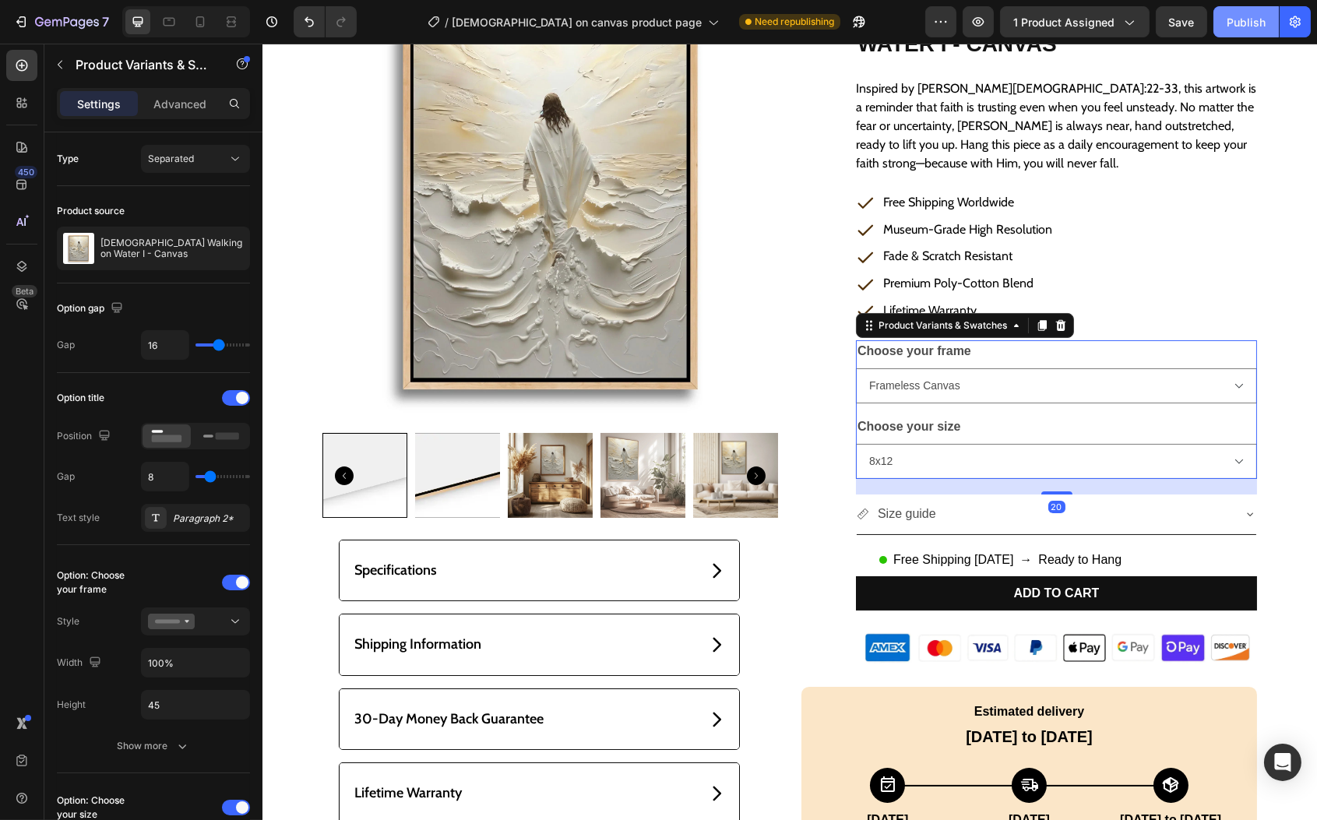
click at [1235, 30] on button "Publish" at bounding box center [1246, 21] width 65 height 31
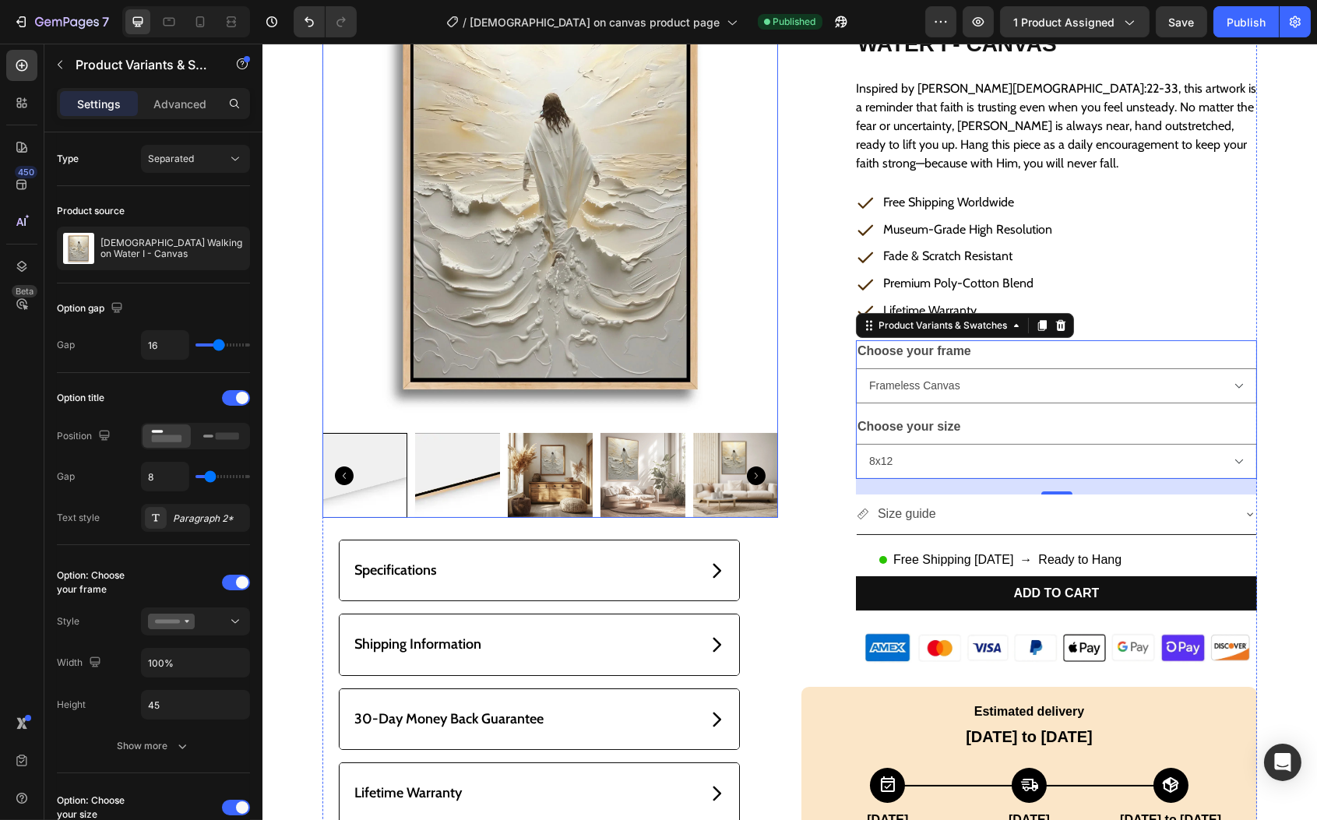
click at [623, 296] on img at bounding box center [550, 199] width 456 height 456
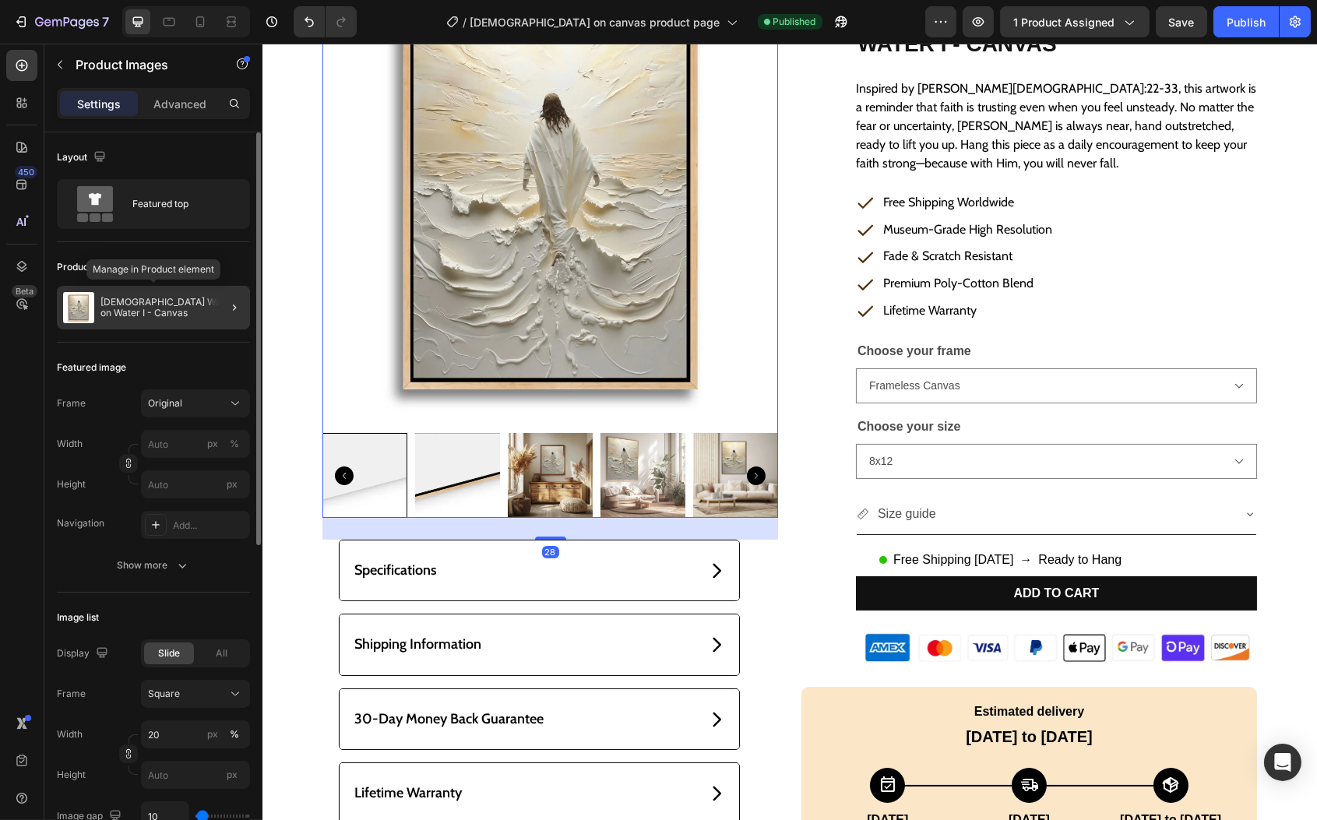
click at [192, 305] on p "[DEMOGRAPHIC_DATA] Walking on Water I - Canvas" at bounding box center [172, 308] width 143 height 22
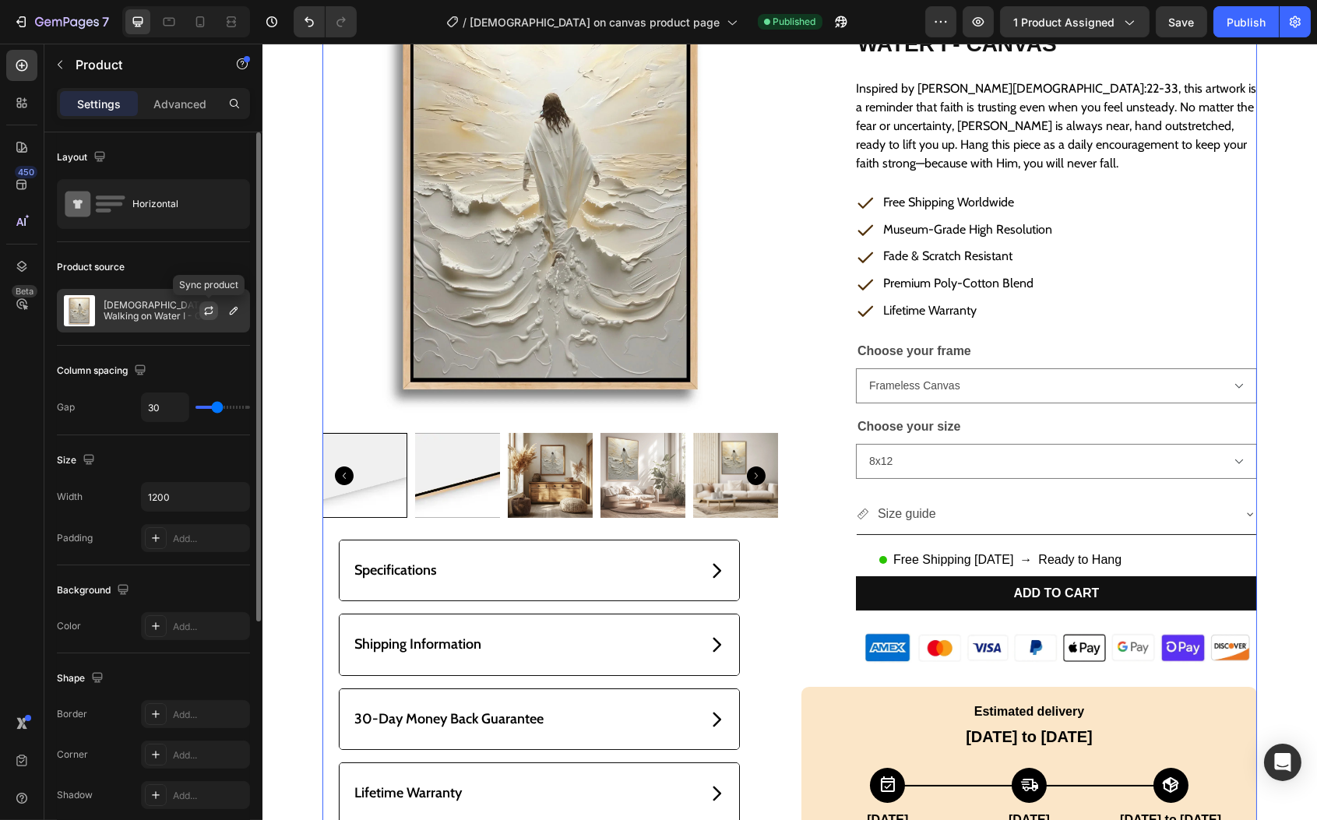
click at [213, 309] on icon "button" at bounding box center [209, 311] width 12 height 12
click at [233, 311] on icon "button" at bounding box center [233, 311] width 12 height 12
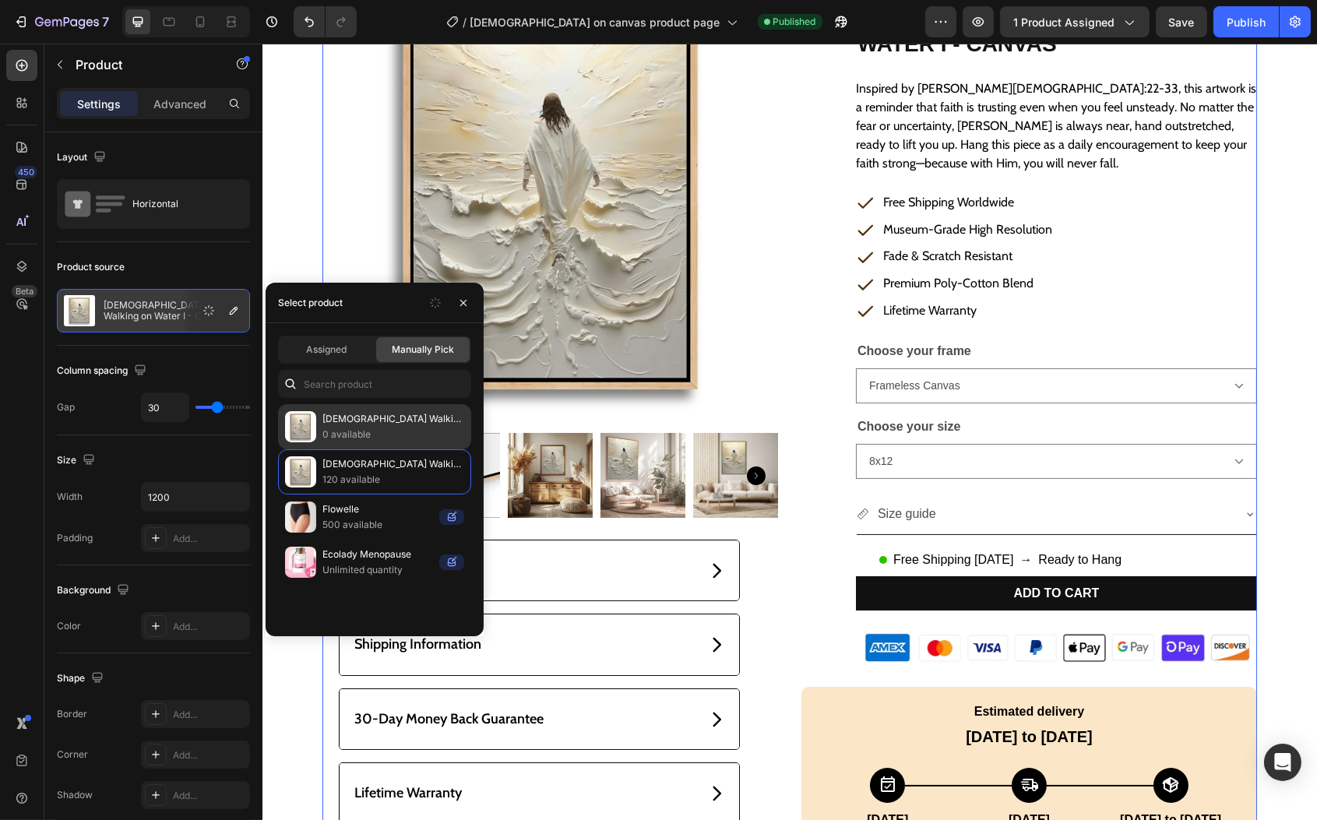
click at [368, 436] on p "0 available" at bounding box center [394, 435] width 142 height 16
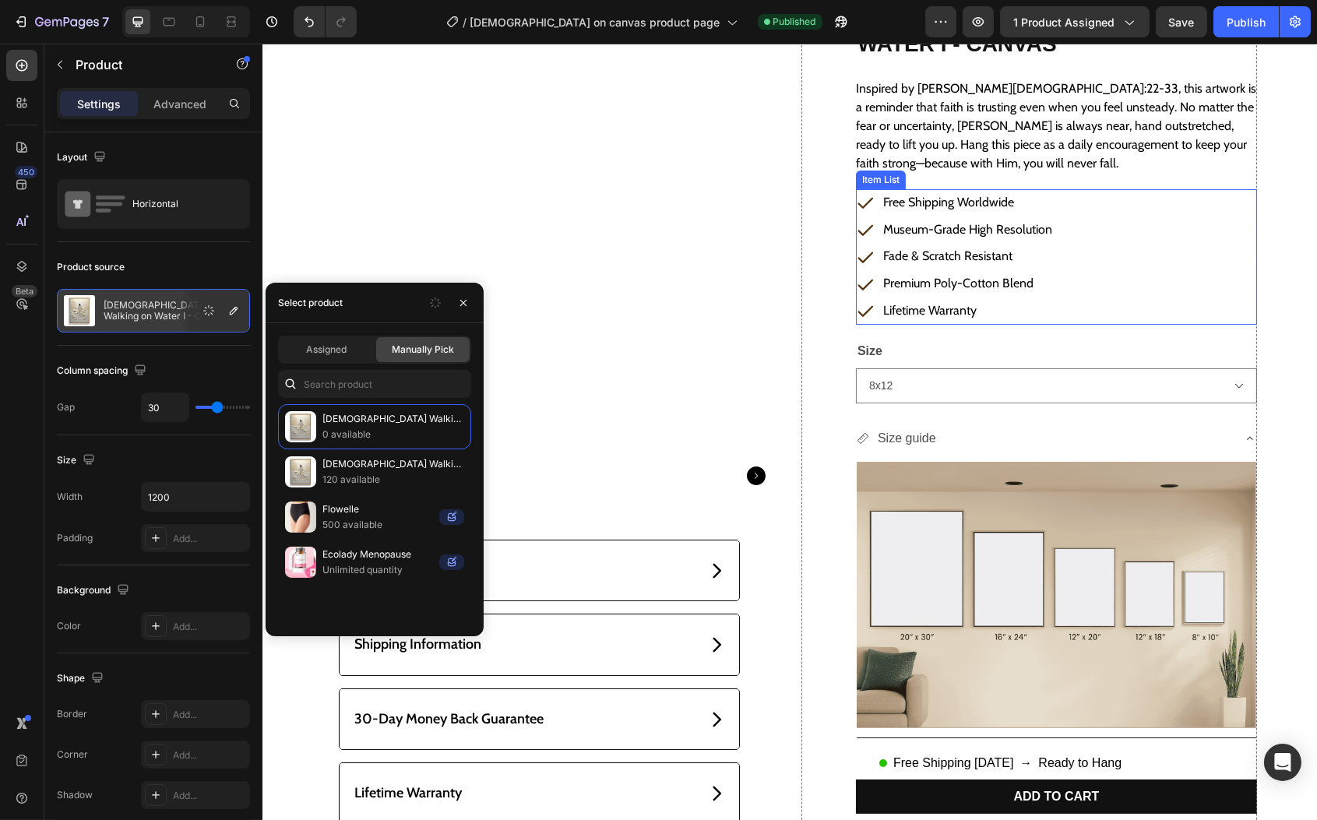
scroll to position [248, 0]
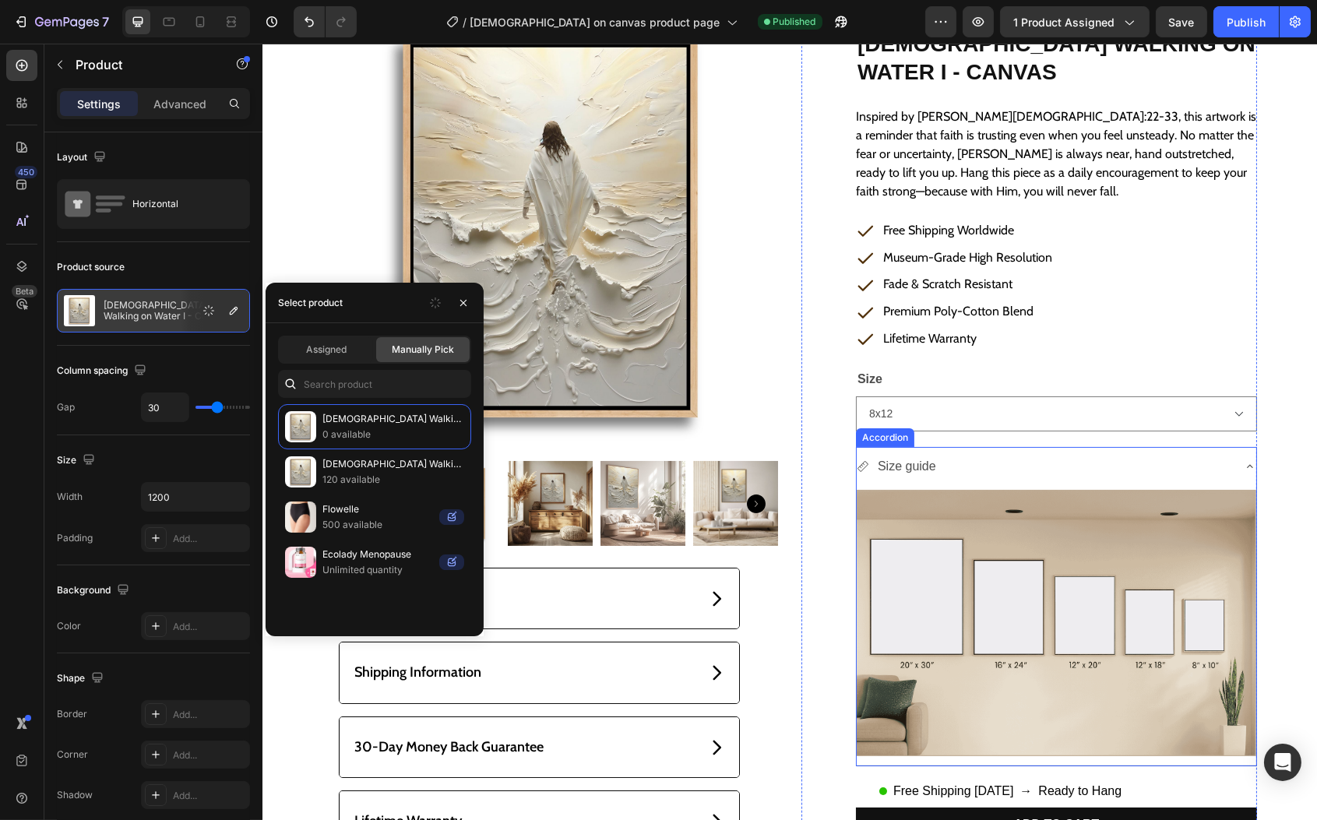
click at [1021, 460] on div "Size guide" at bounding box center [1043, 466] width 375 height 27
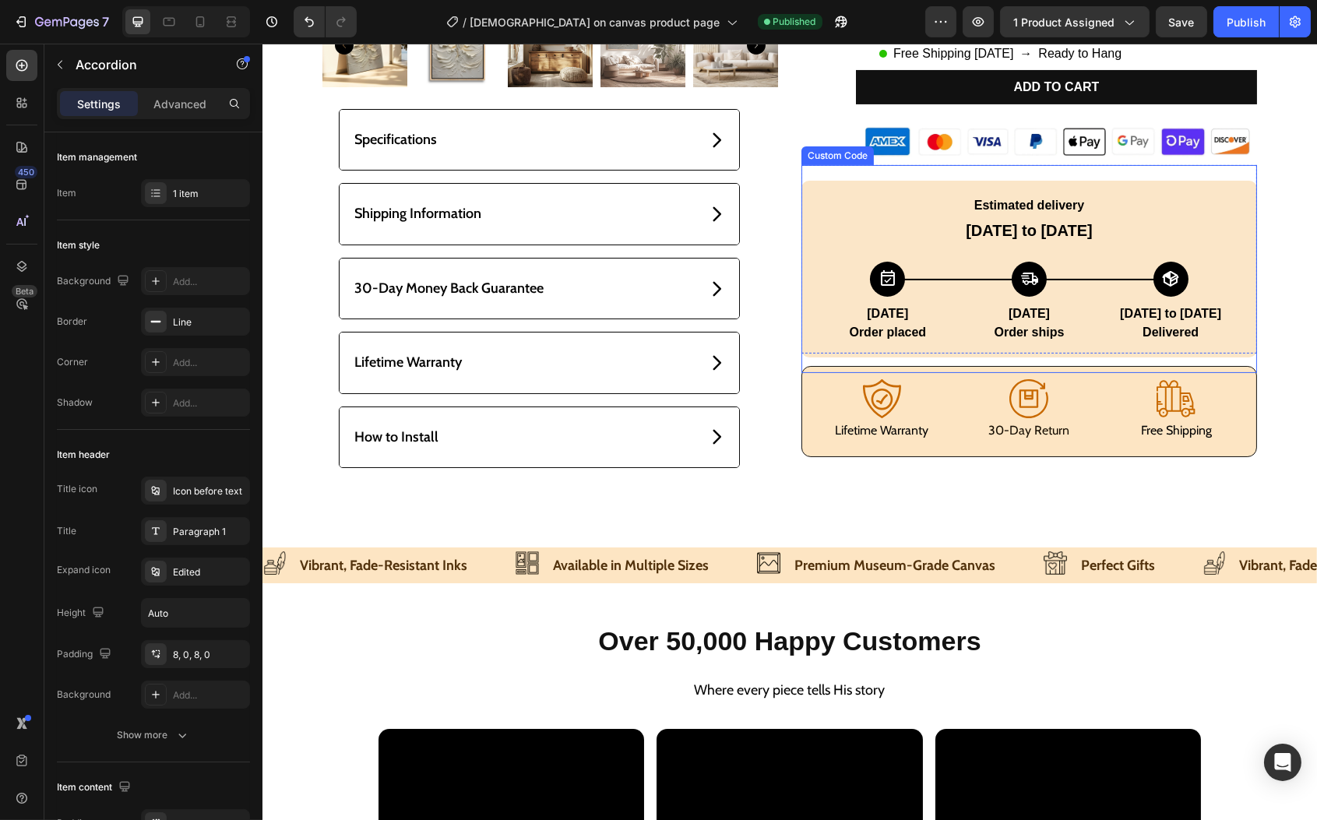
scroll to position [761, 0]
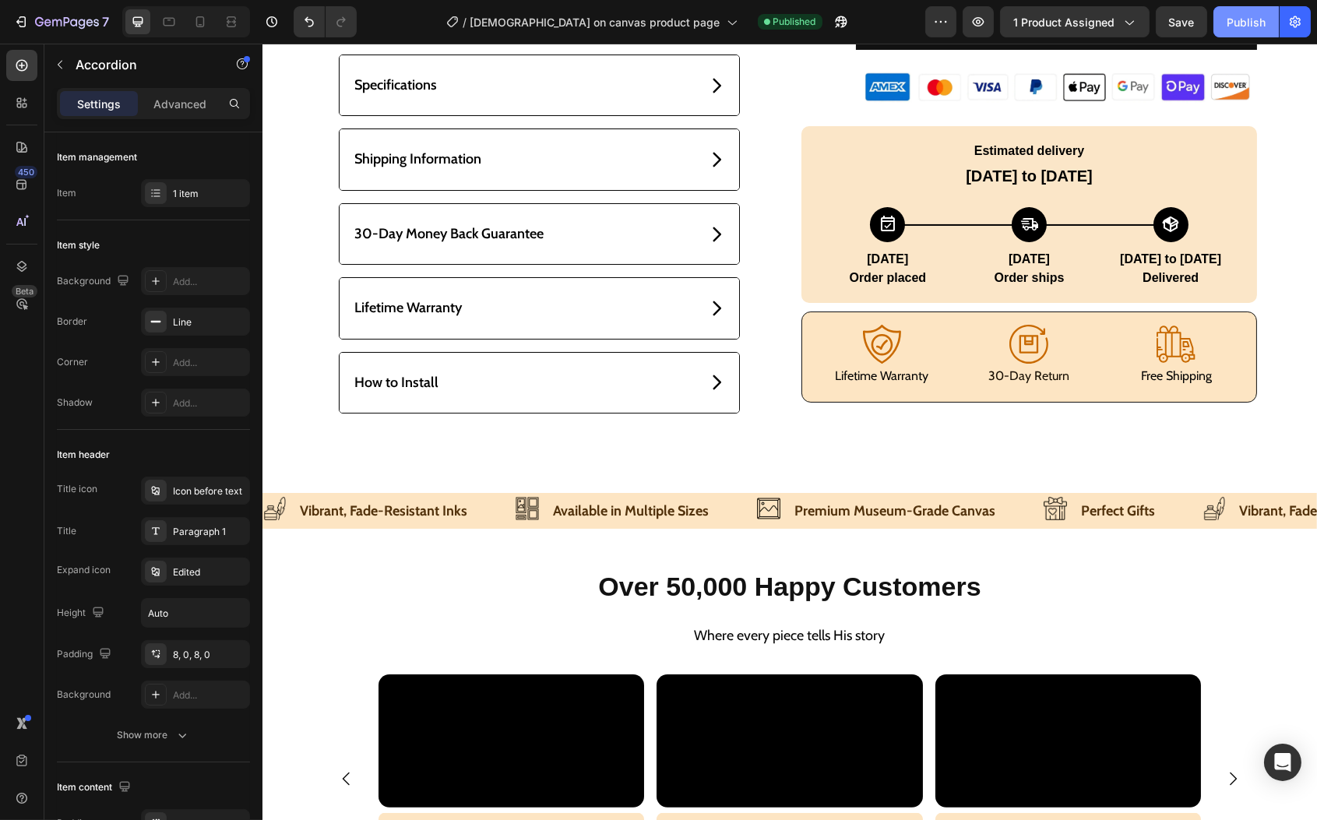
click at [1247, 24] on div "Publish" at bounding box center [1246, 22] width 39 height 16
click at [210, 26] on div at bounding box center [200, 21] width 25 height 25
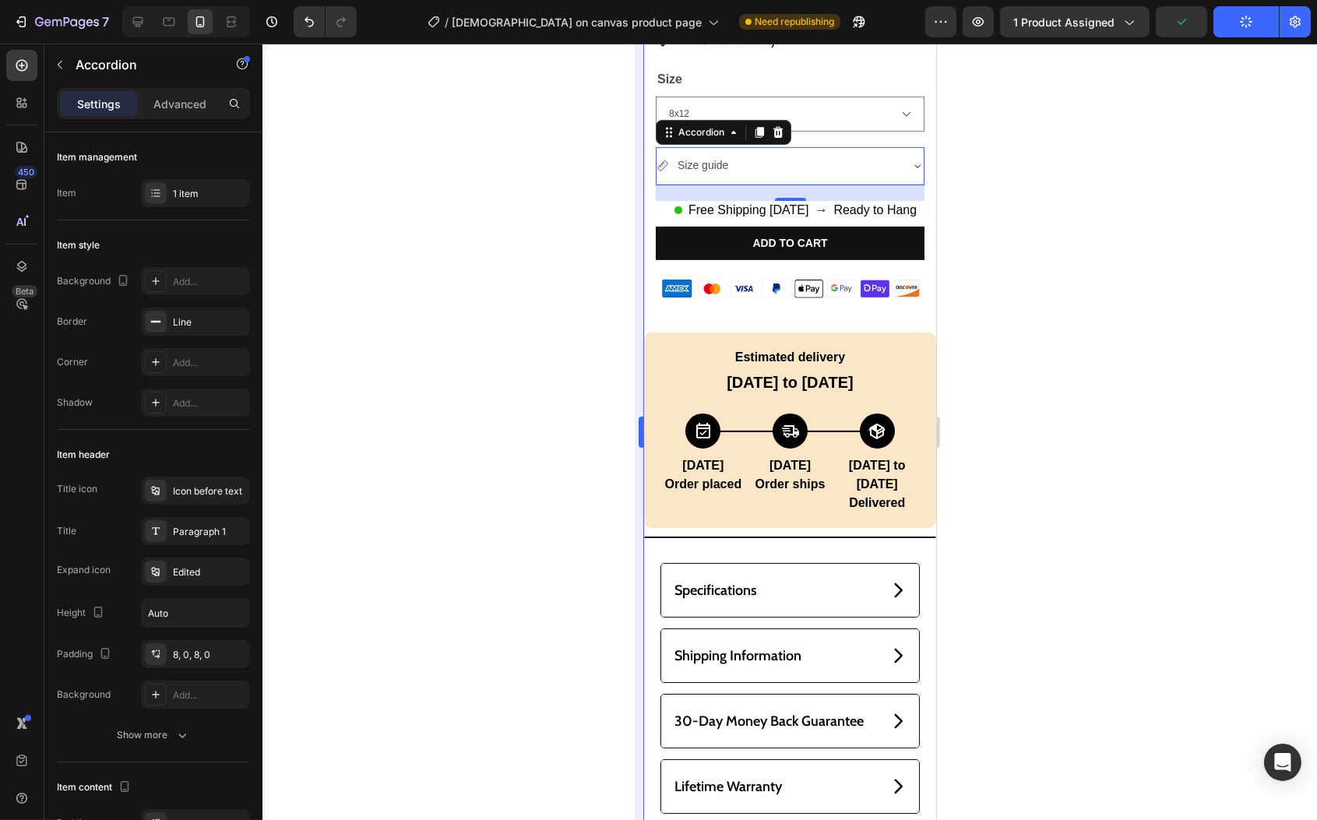
scroll to position [906, 0]
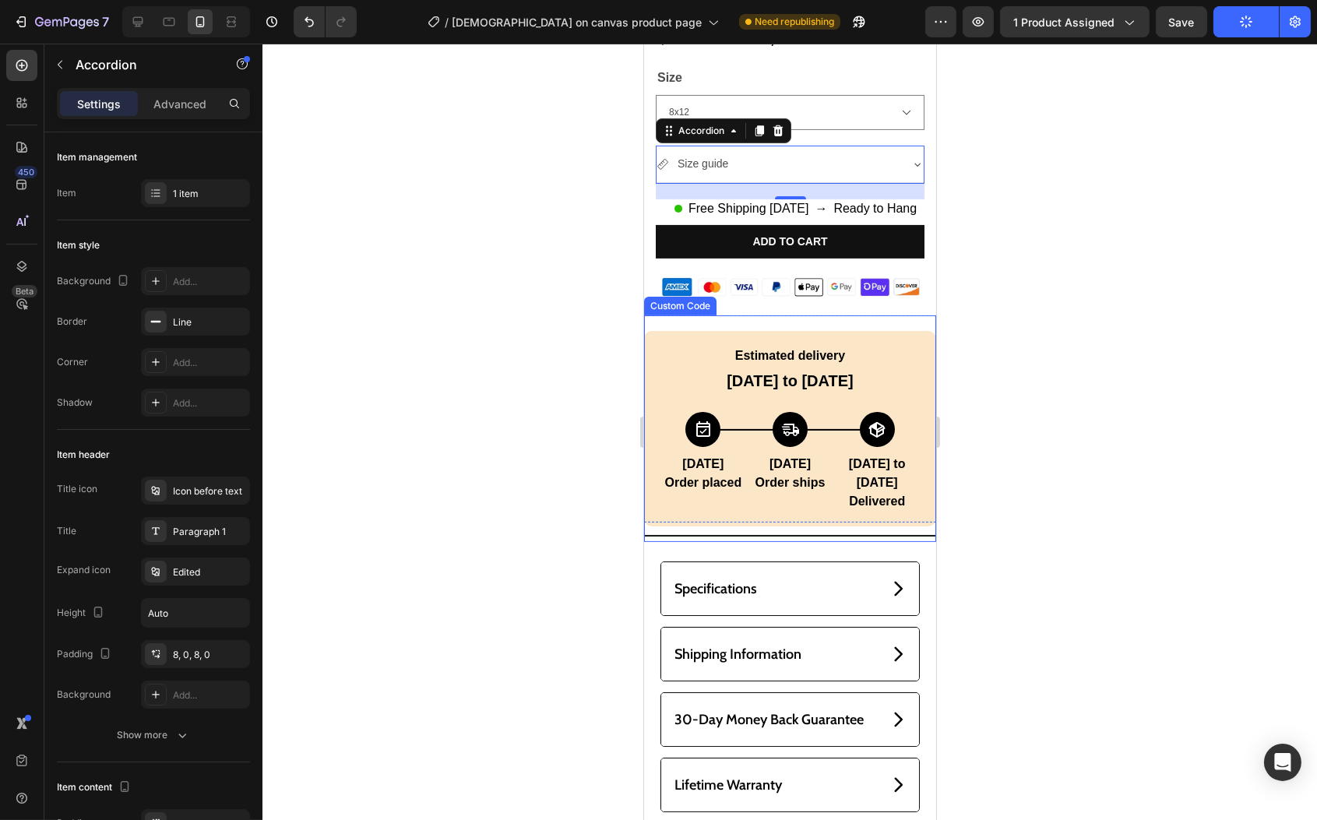
click at [719, 502] on div "Estimated delivery Sep 27 to Oct 2 Today Order placed Today Order ships Sep 27 …" at bounding box center [790, 429] width 292 height 227
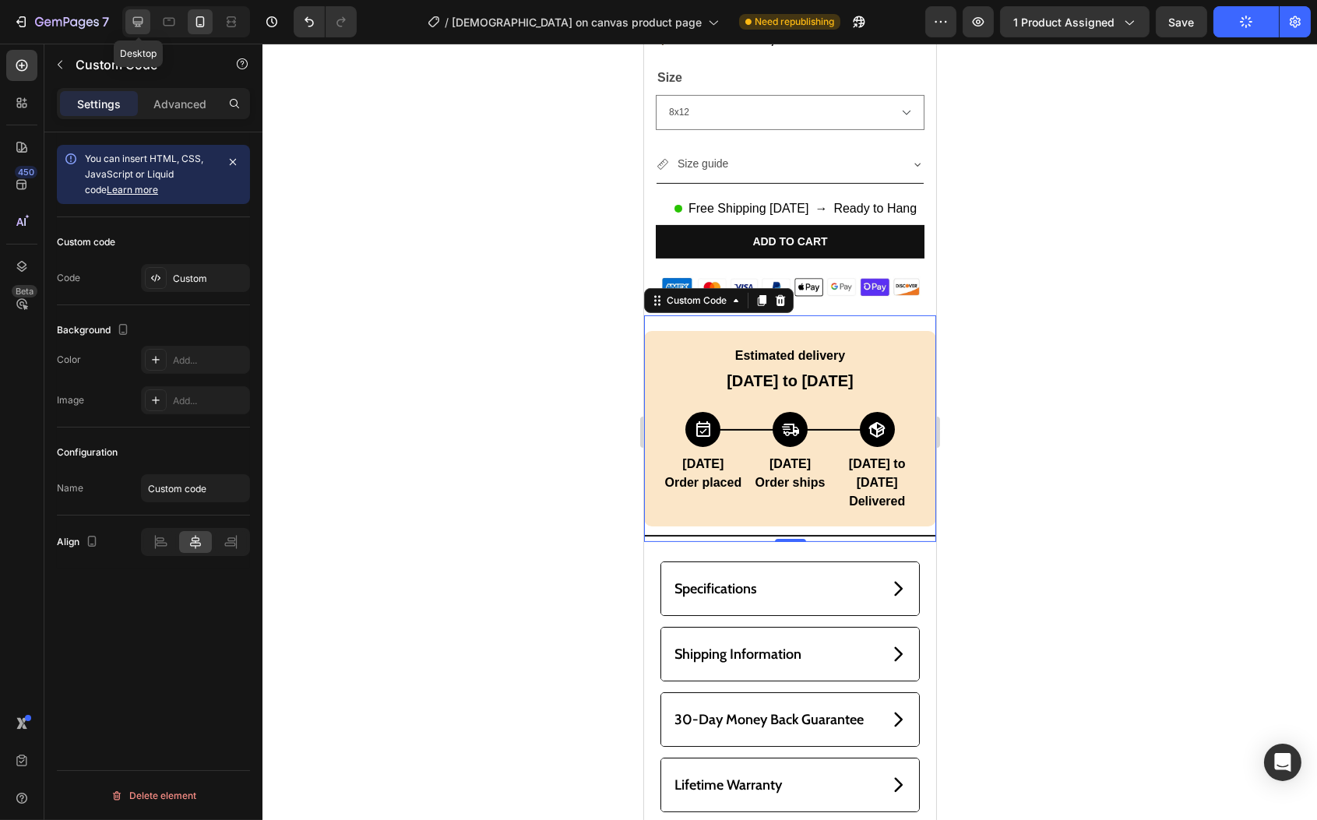
click at [138, 25] on icon at bounding box center [138, 22] width 16 height 16
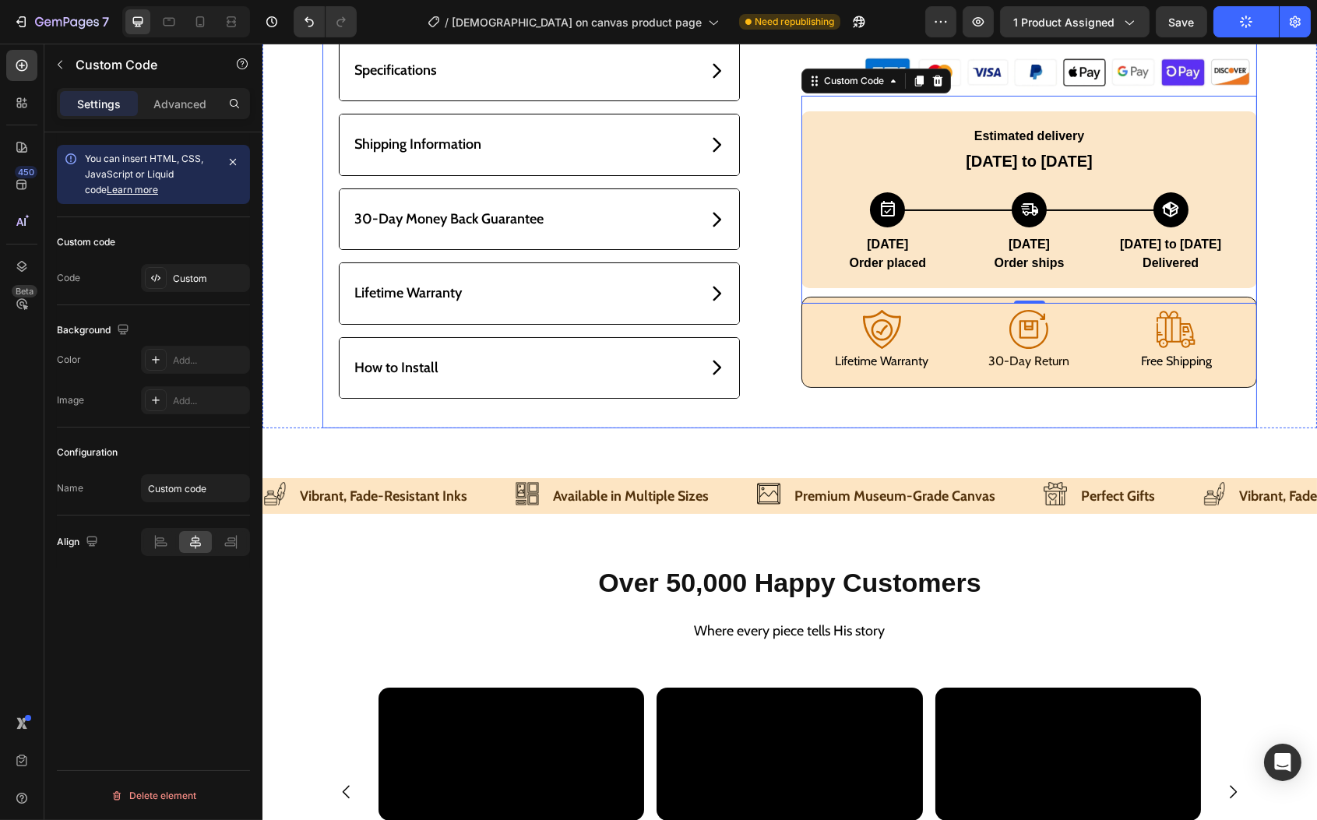
scroll to position [774, 0]
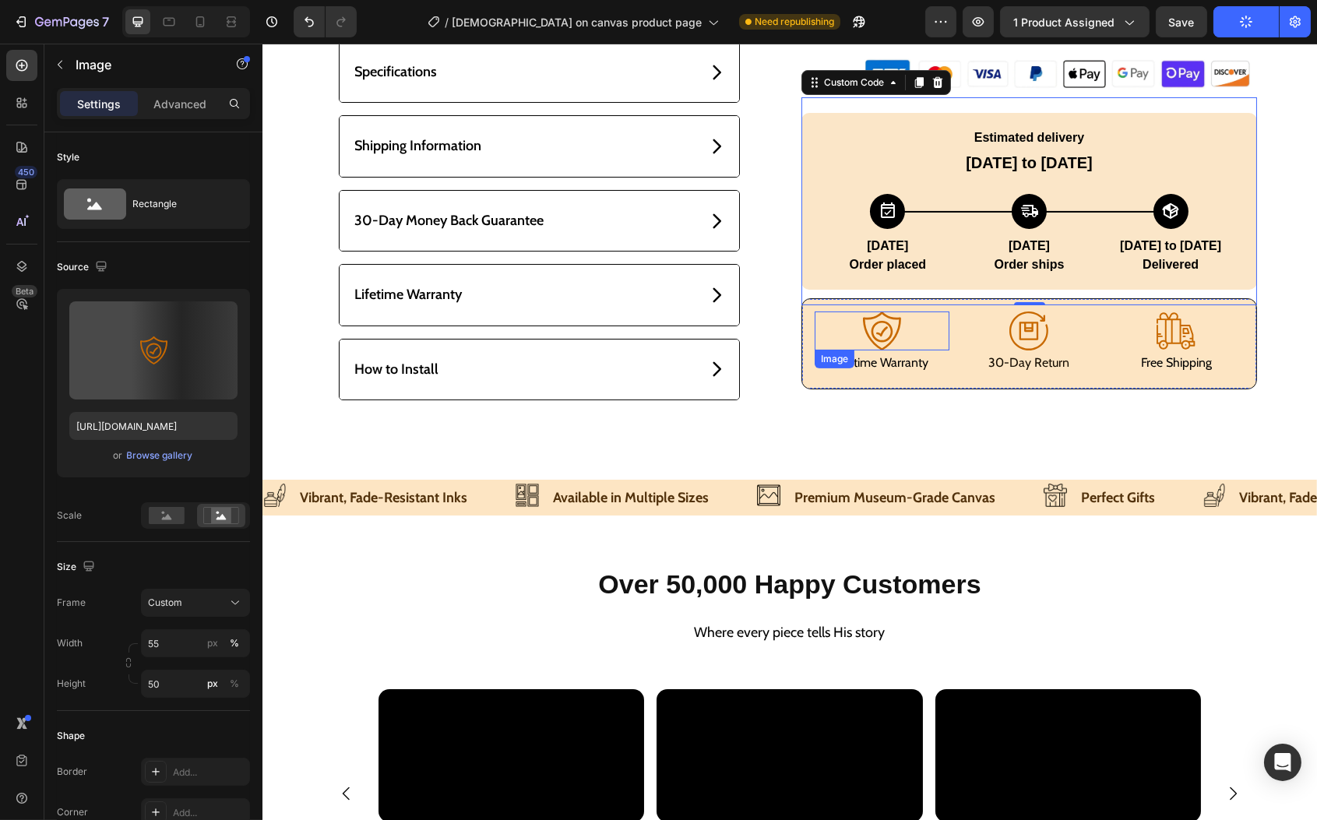
click at [918, 334] on div at bounding box center [881, 331] width 135 height 39
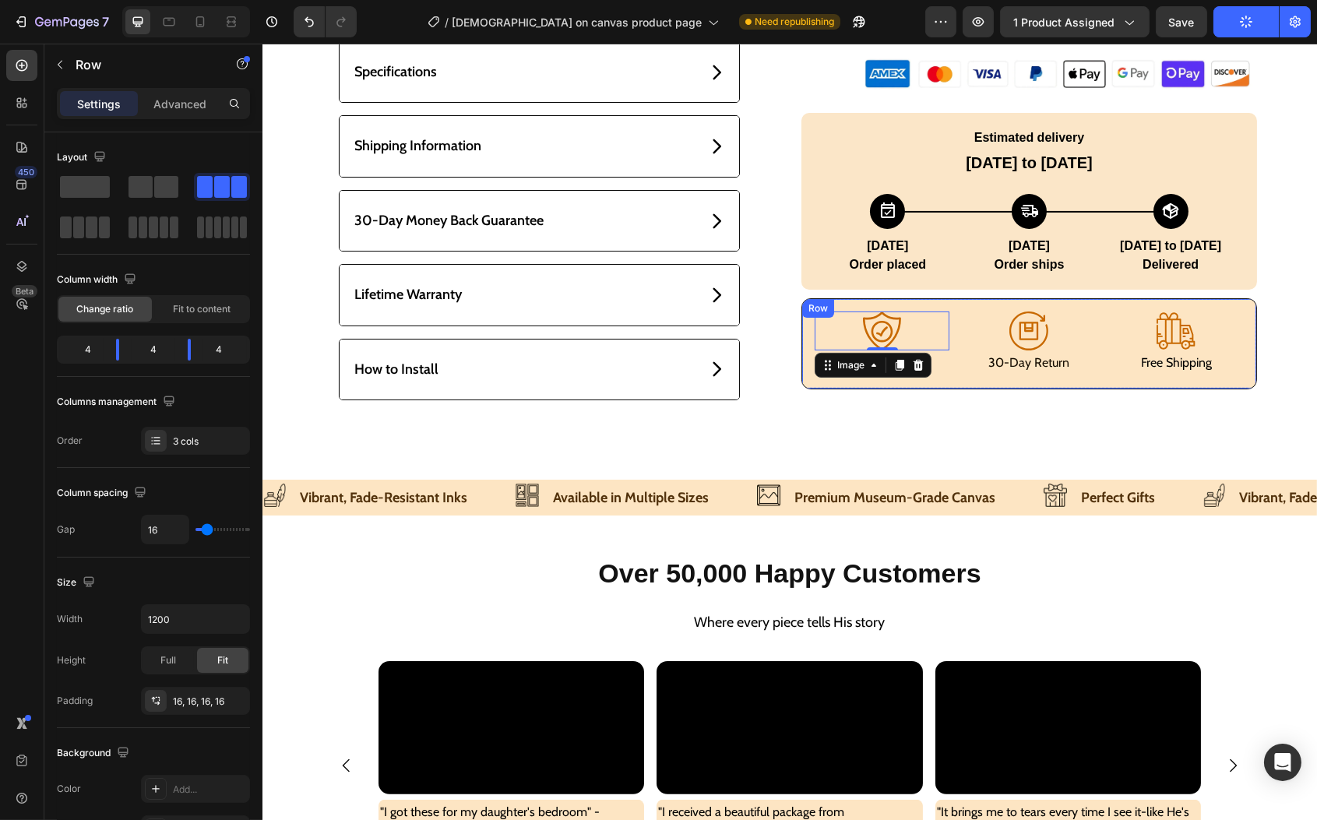
click at [964, 307] on div "Image 0 Lifetime Warranty Text Block Image 30-Day Return Text Block Image Free …" at bounding box center [1029, 344] width 454 height 90
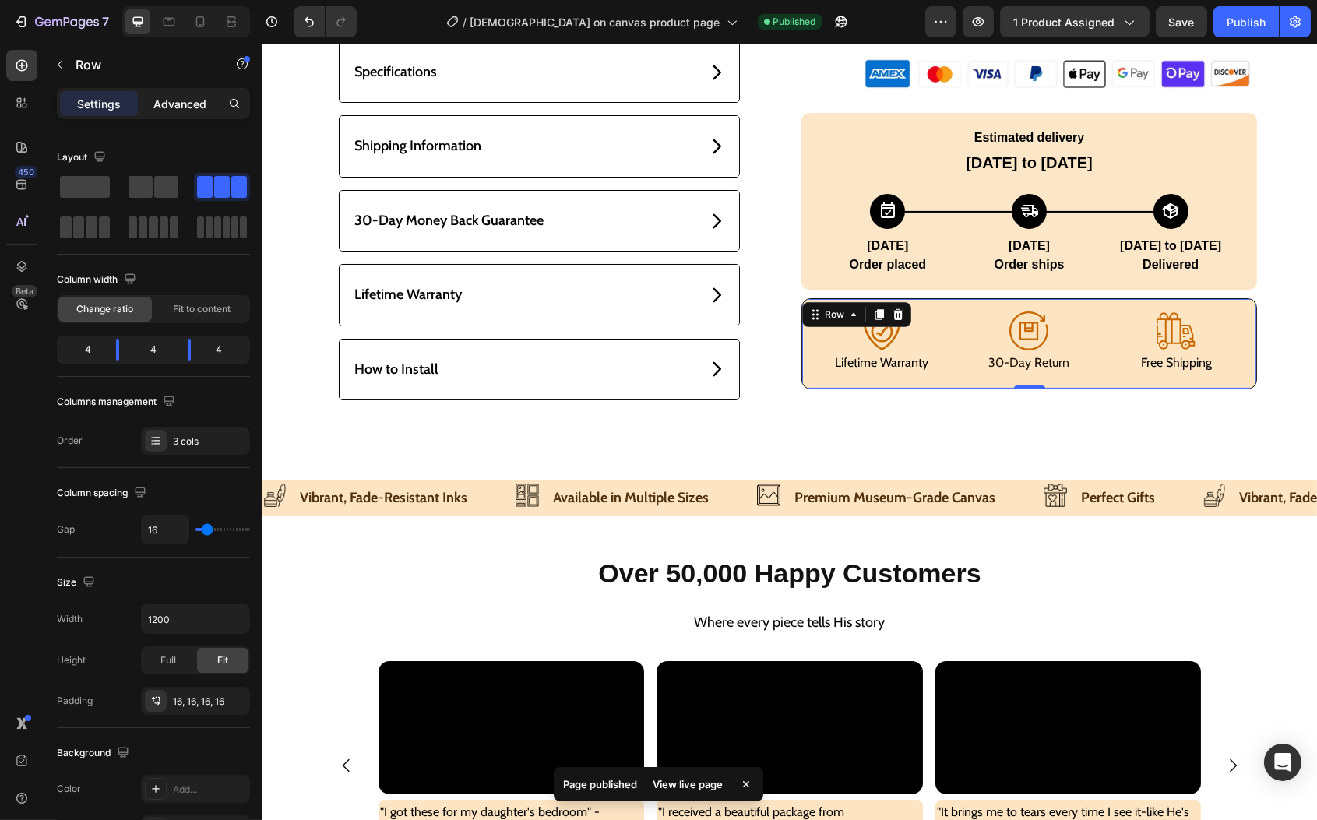
click at [172, 104] on p "Advanced" at bounding box center [179, 104] width 53 height 16
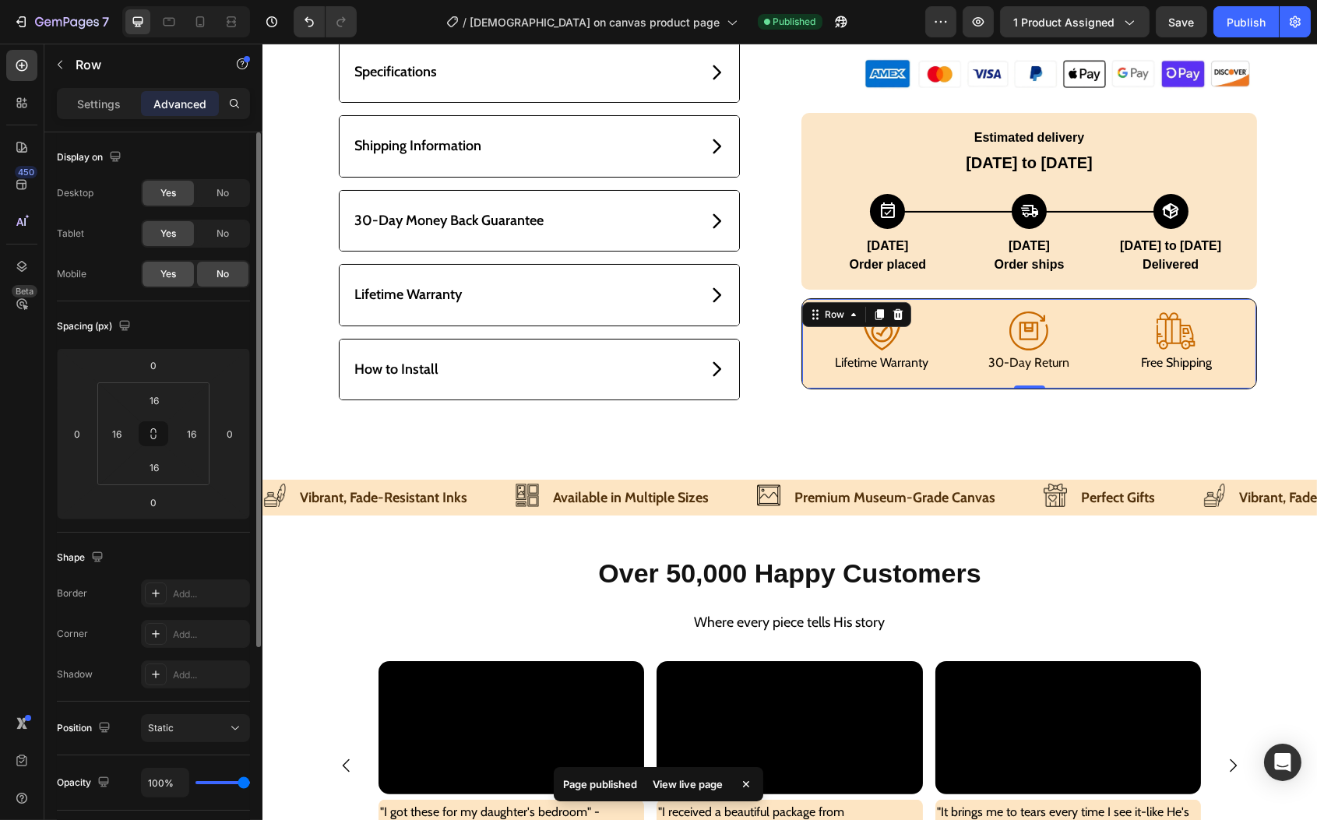
click at [175, 278] on span "Yes" at bounding box center [168, 274] width 16 height 14
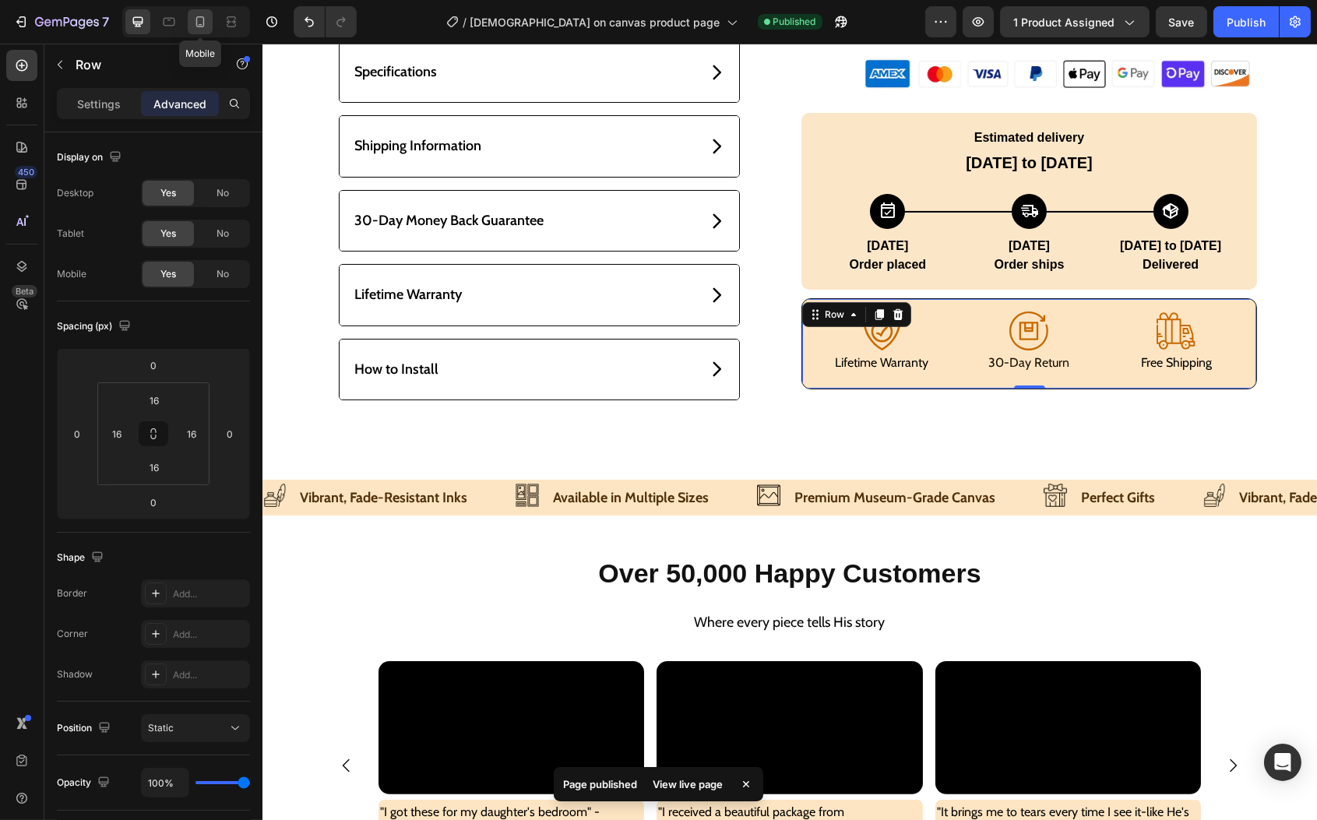
click at [204, 19] on icon at bounding box center [200, 21] width 9 height 11
type input "0"
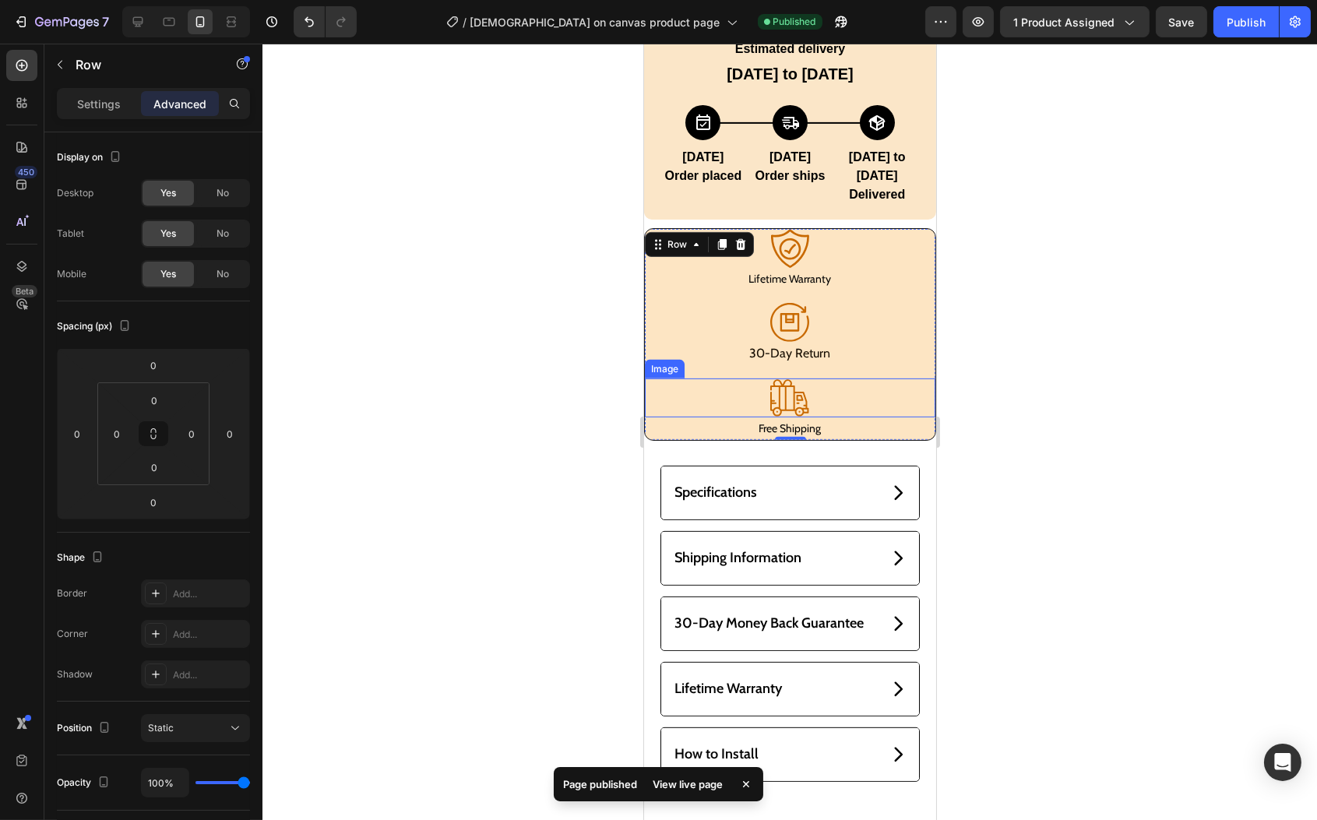
scroll to position [1209, 0]
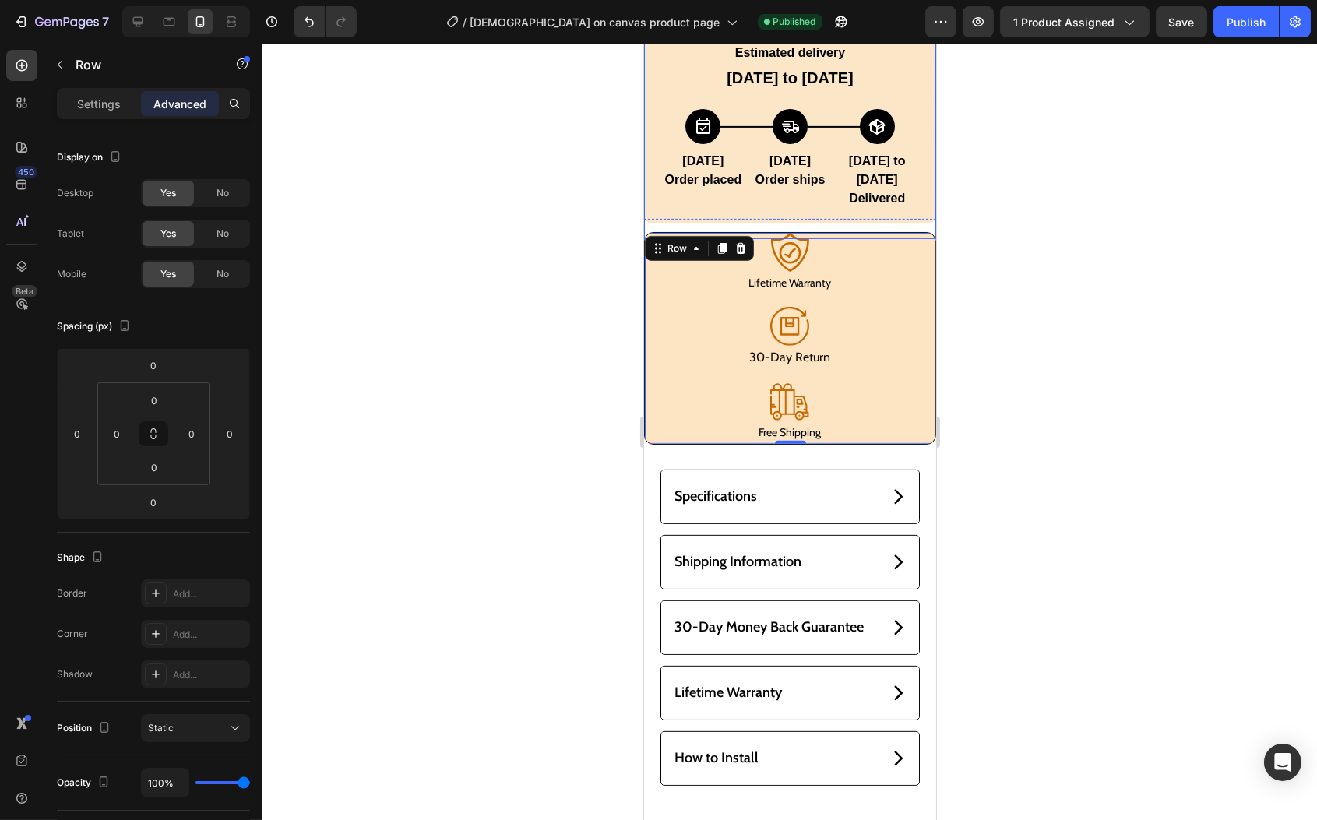
click at [784, 152] on div "Today" at bounding box center [789, 161] width 87 height 19
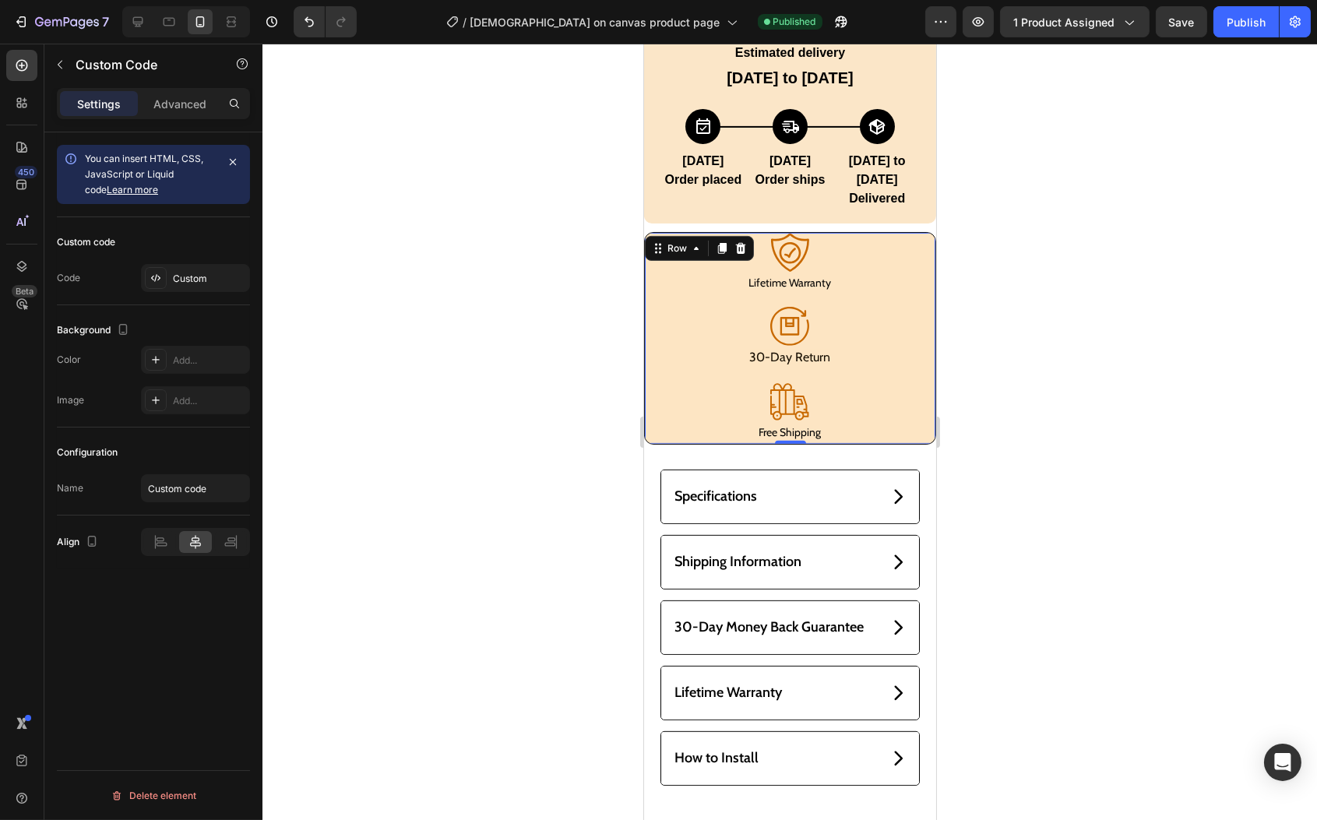
click at [717, 273] on div "Image Lifetime Warranty Text Block Image 30-Day Return Text Block Image Free Sh…" at bounding box center [789, 338] width 291 height 211
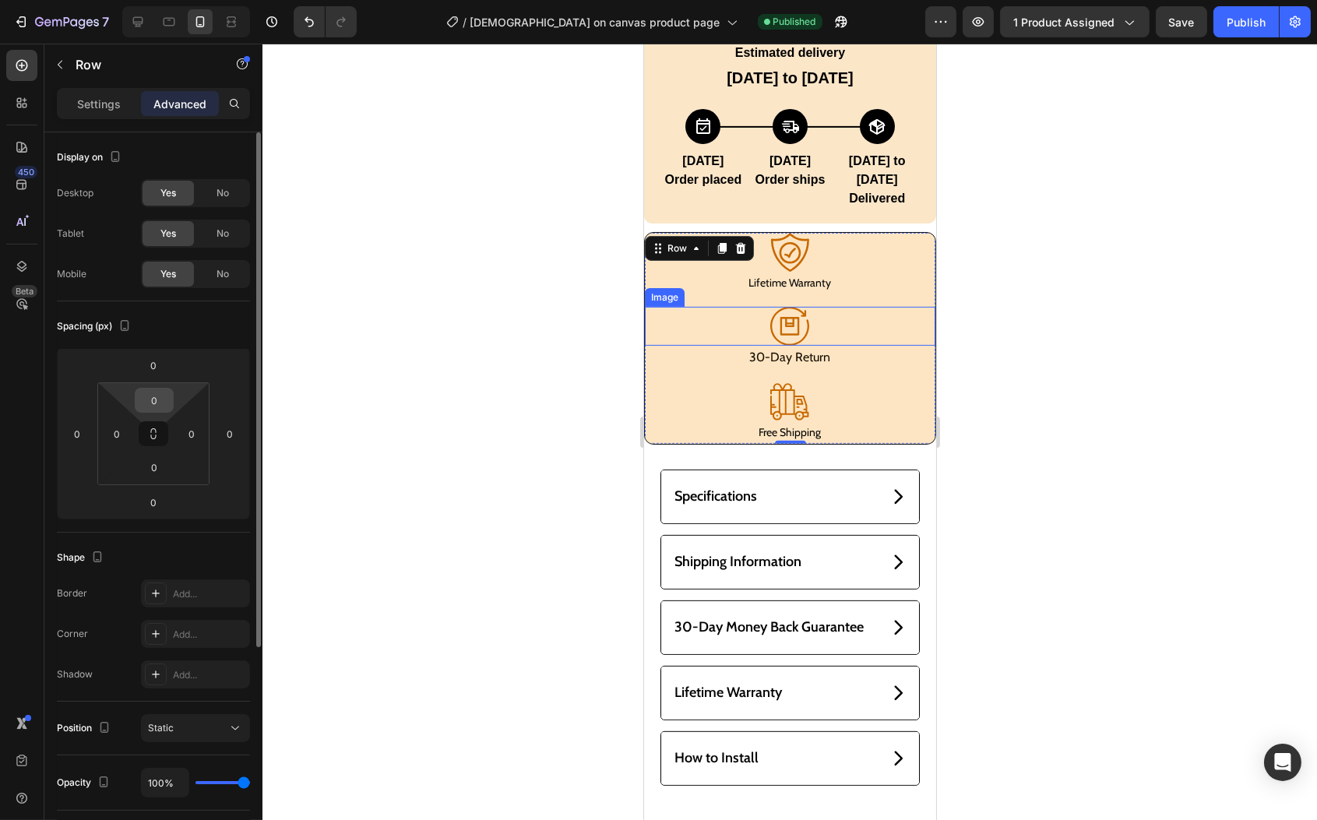
click at [164, 395] on input "0" at bounding box center [154, 400] width 31 height 23
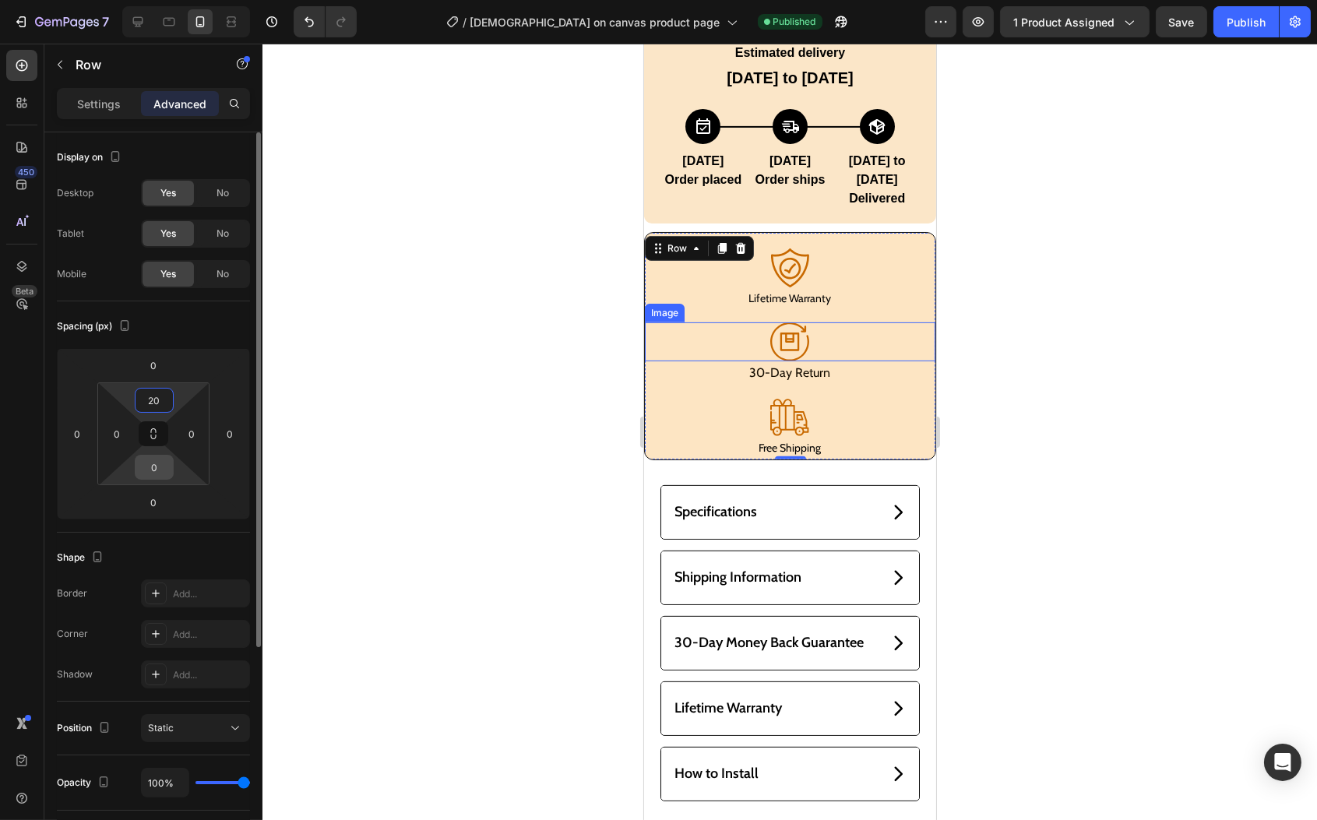
type input "20"
click at [154, 466] on input "0" at bounding box center [154, 467] width 31 height 23
type input "20"
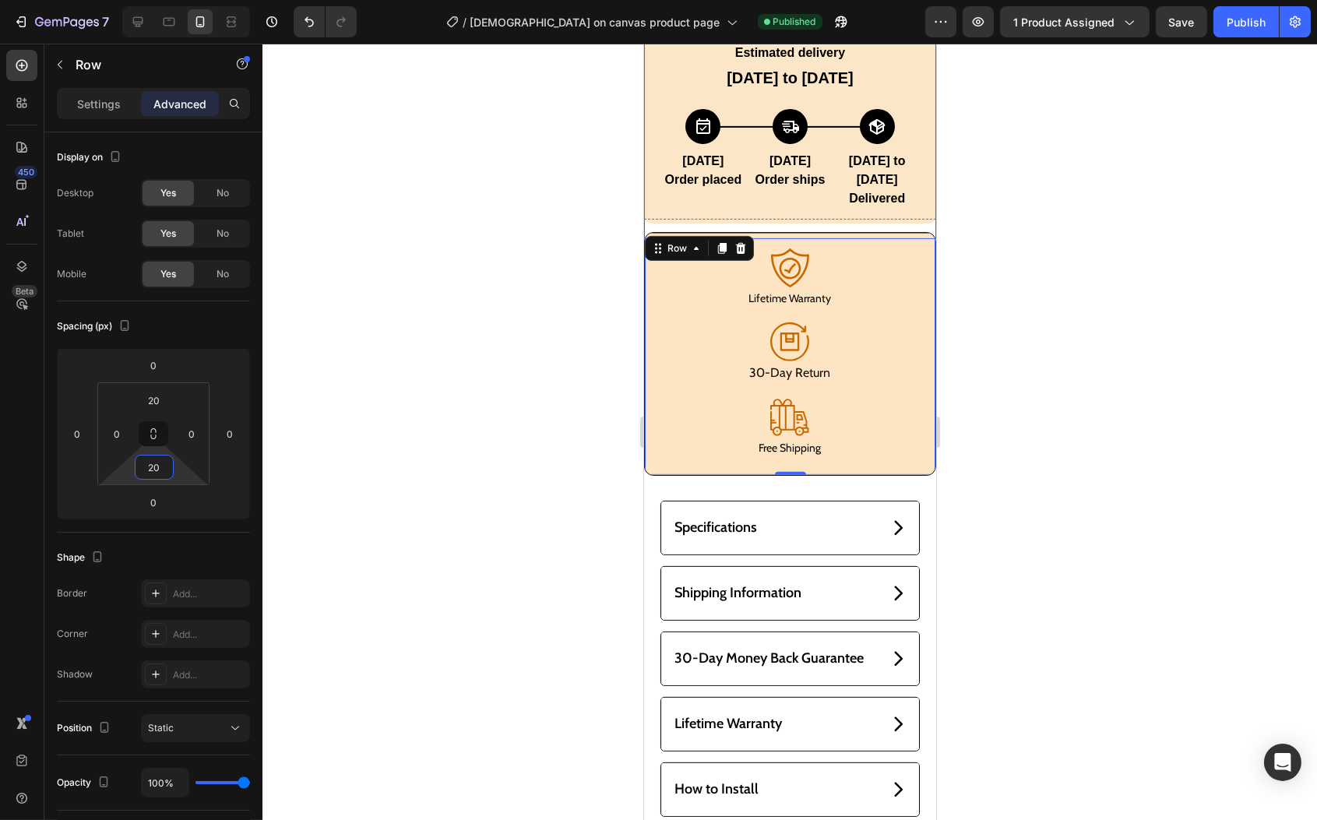
click at [833, 152] on div "Sep 27 to Oct 2" at bounding box center [876, 170] width 87 height 37
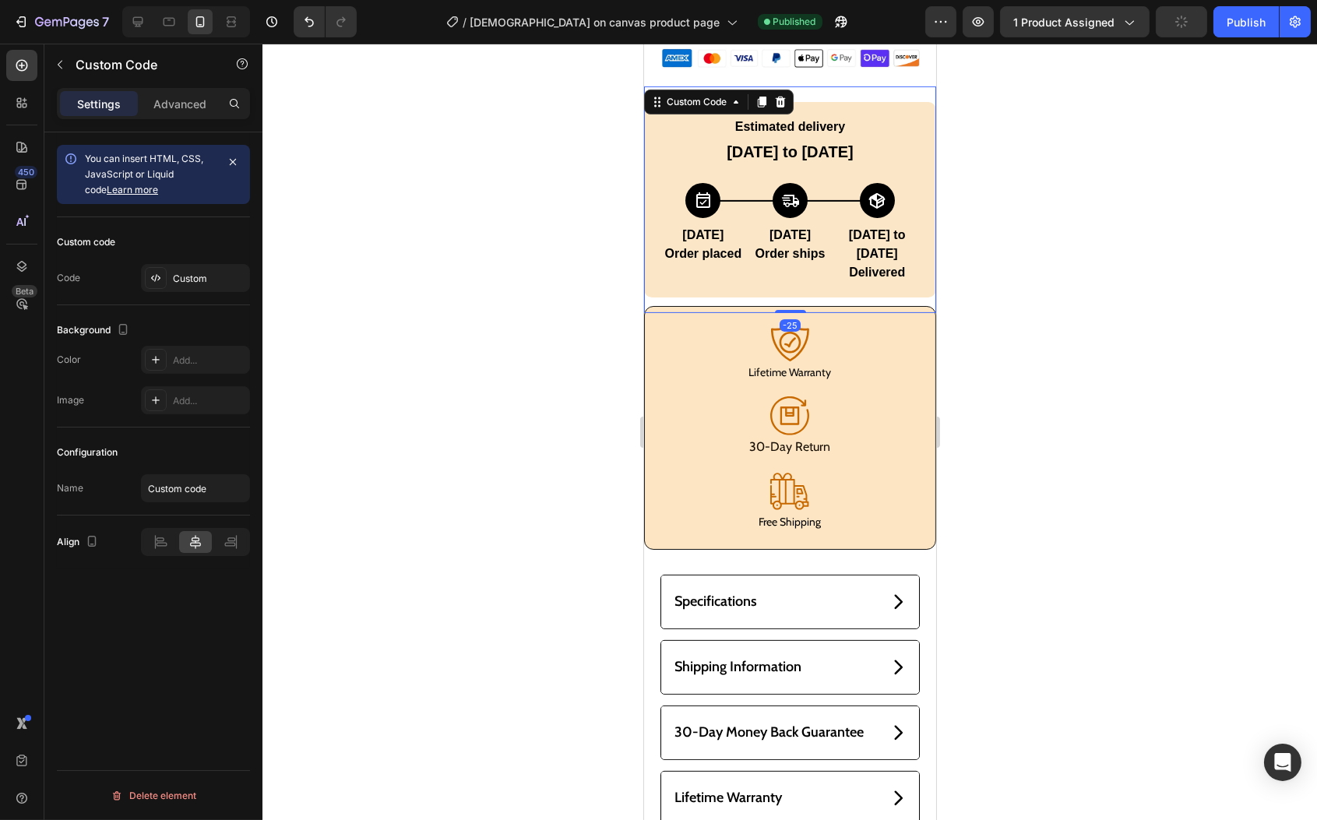
scroll to position [928, 0]
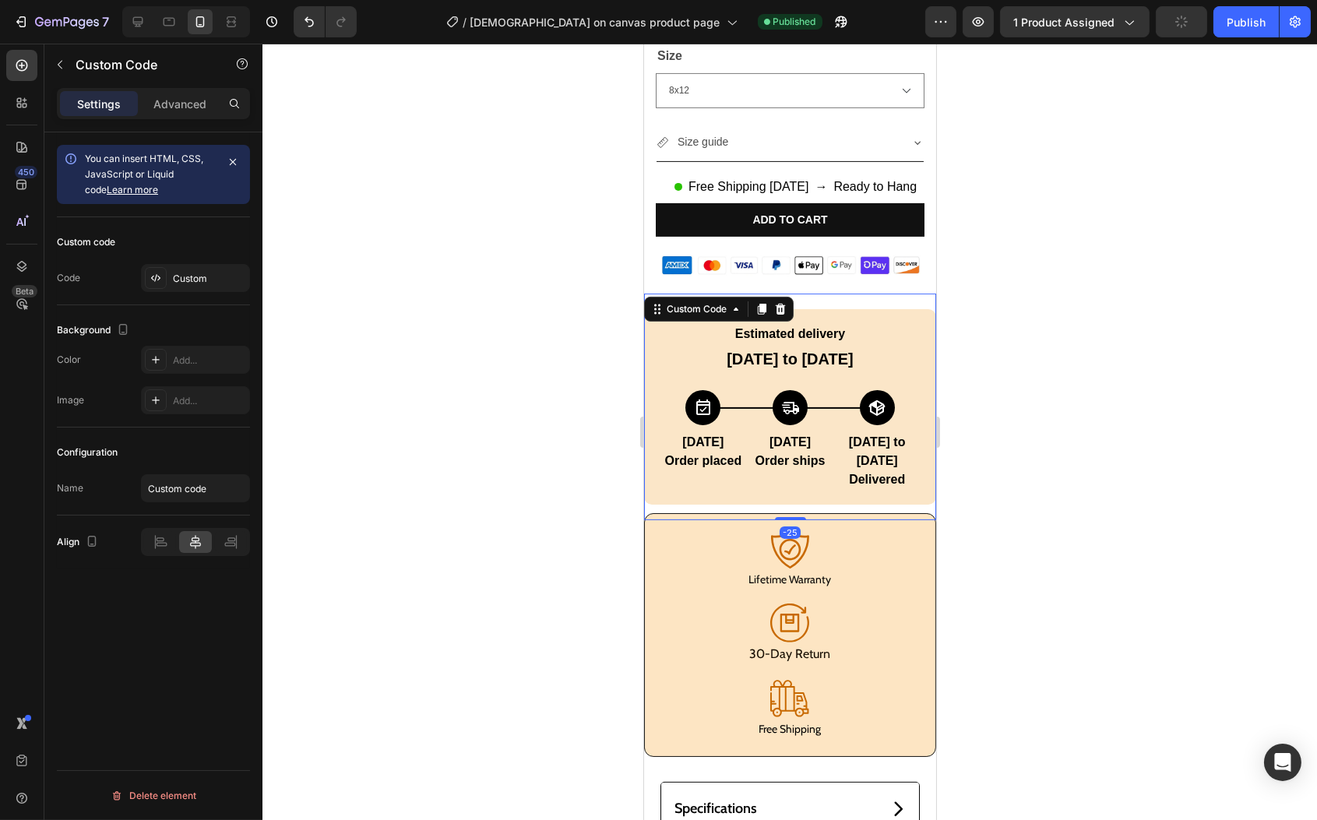
click at [764, 347] on div "Sep 27 to Oct 2" at bounding box center [789, 358] width 261 height 23
click at [783, 304] on icon at bounding box center [780, 309] width 10 height 11
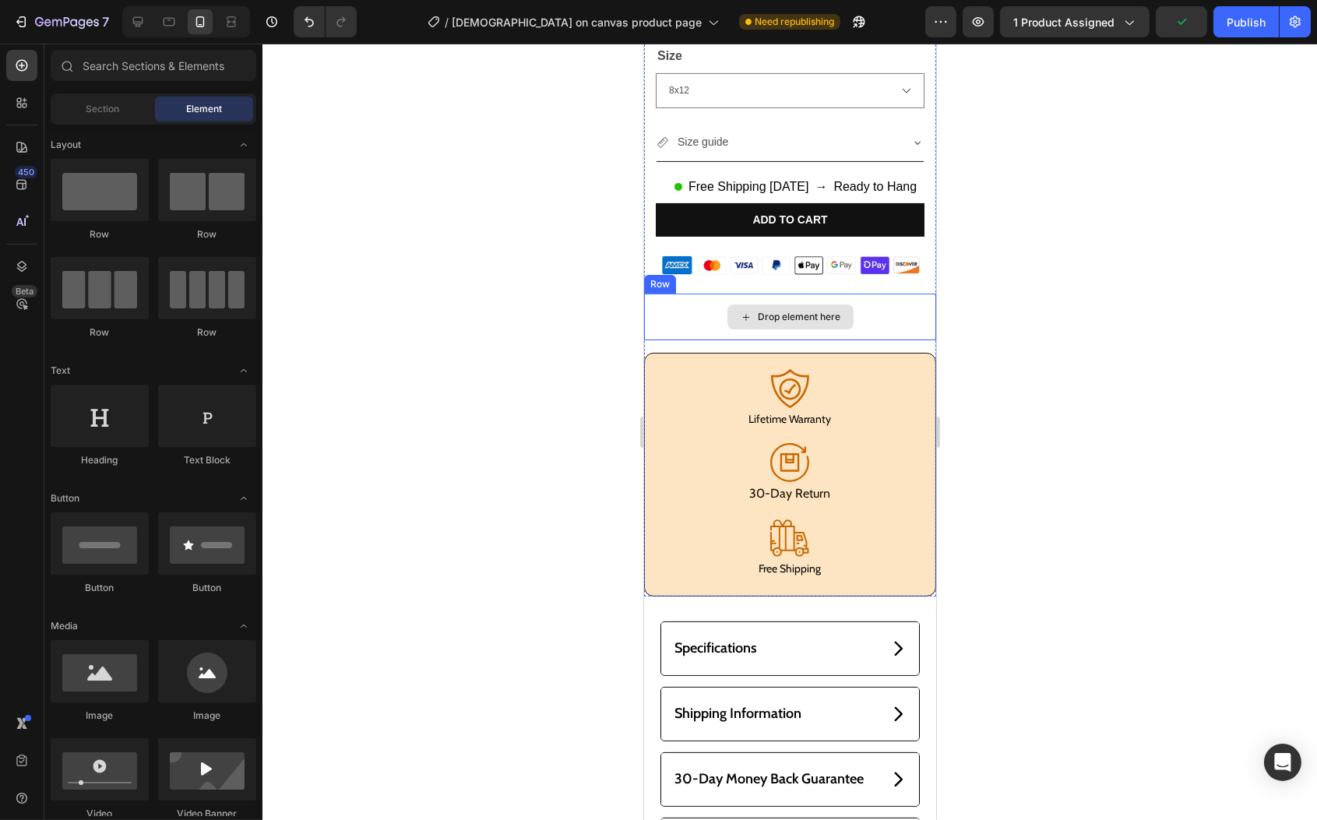
click at [690, 294] on div "Drop element here" at bounding box center [790, 317] width 292 height 47
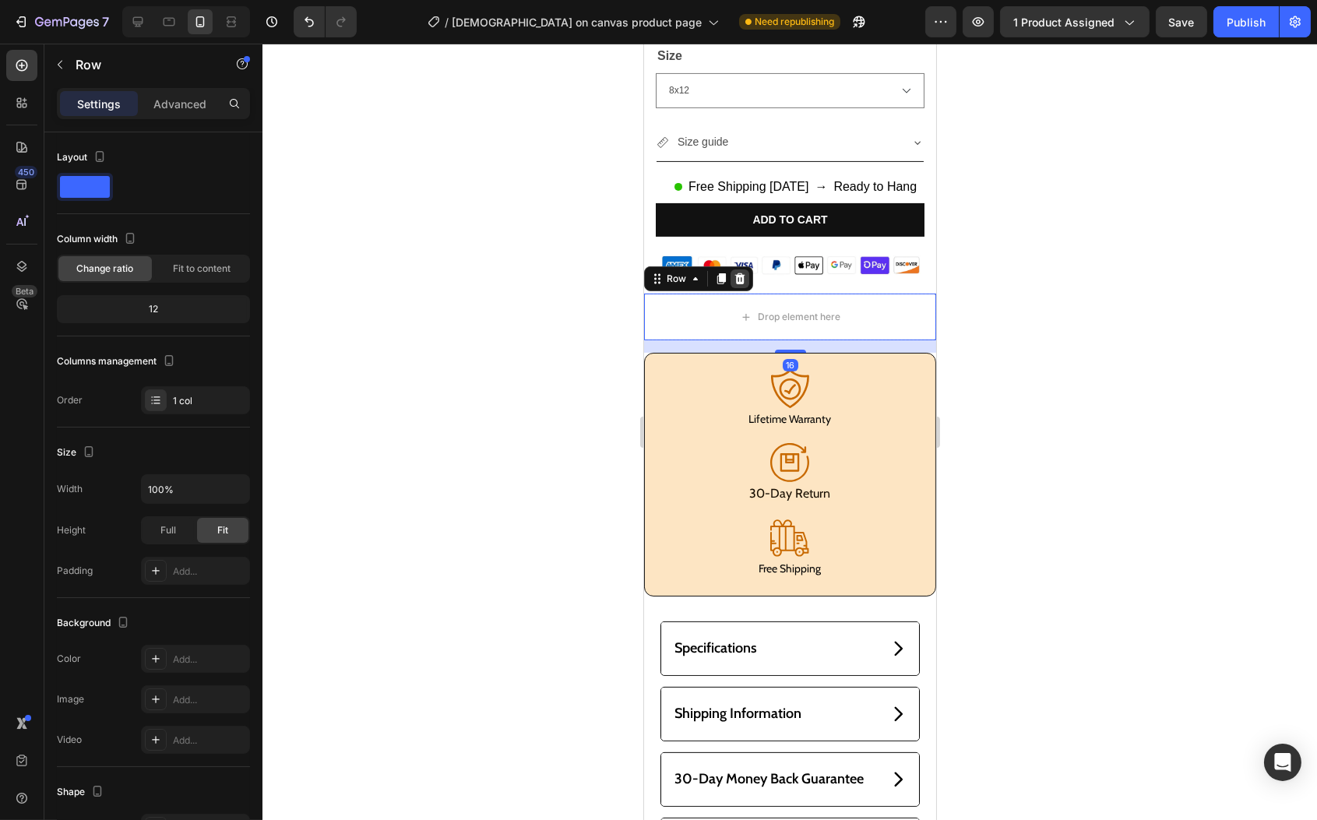
click at [742, 273] on icon at bounding box center [740, 278] width 10 height 11
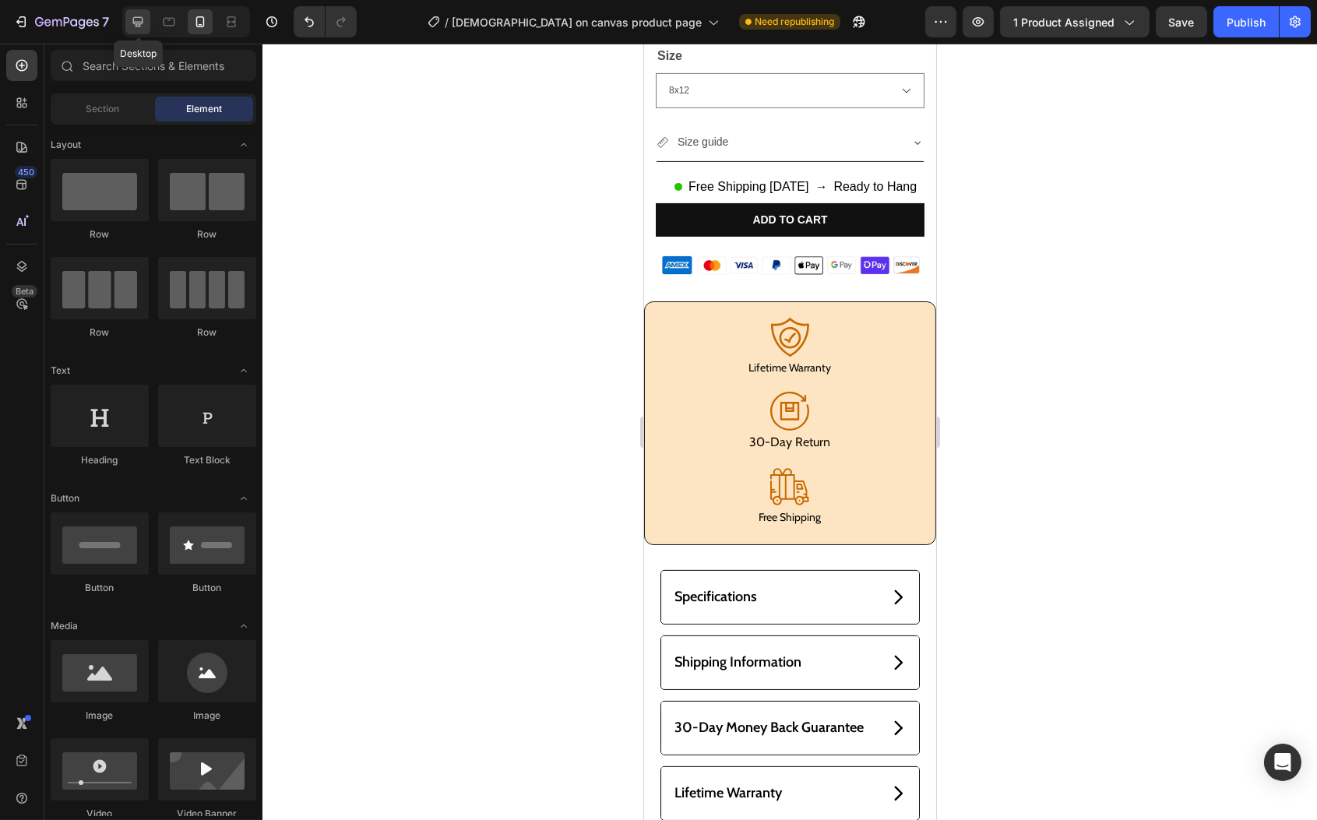
click at [142, 26] on icon at bounding box center [138, 22] width 16 height 16
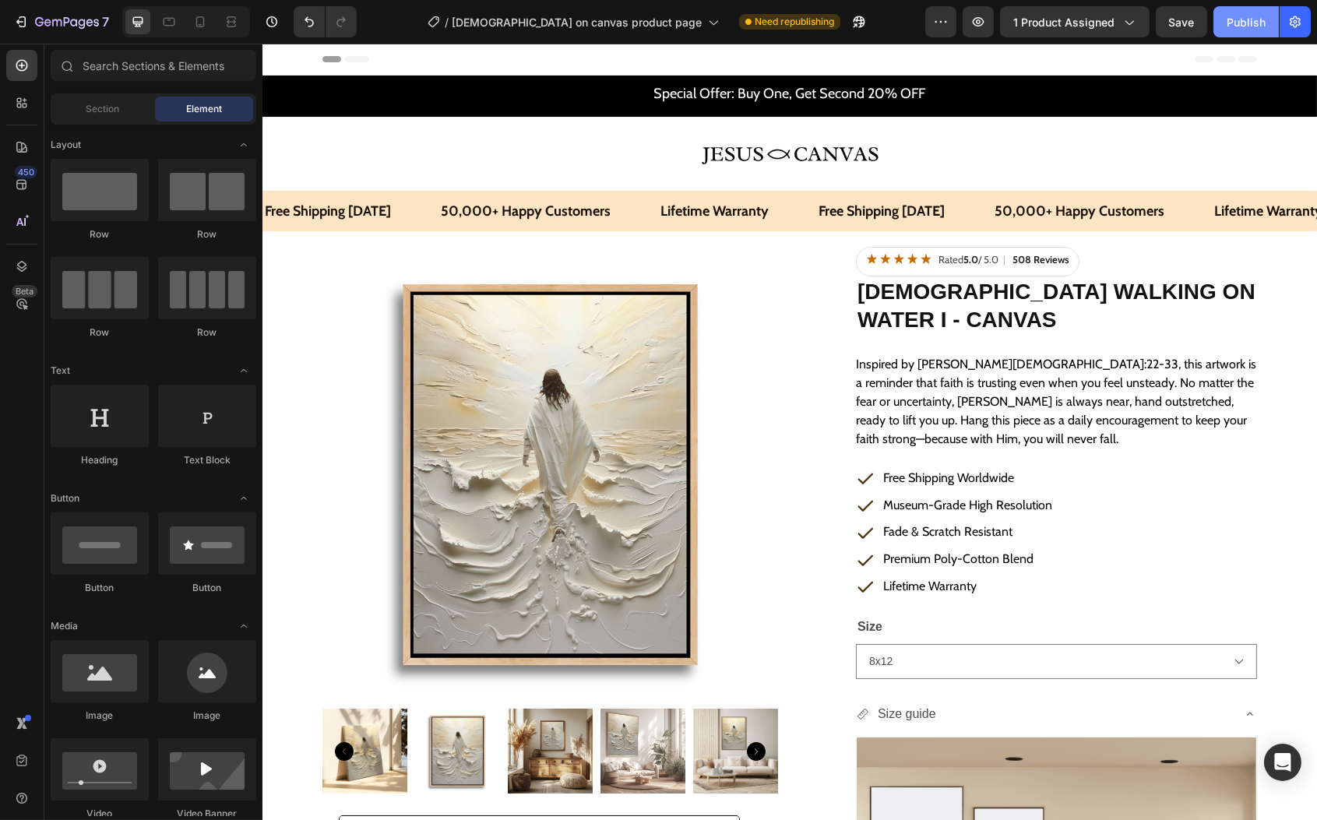
click at [1236, 22] on div "Publish" at bounding box center [1246, 22] width 39 height 16
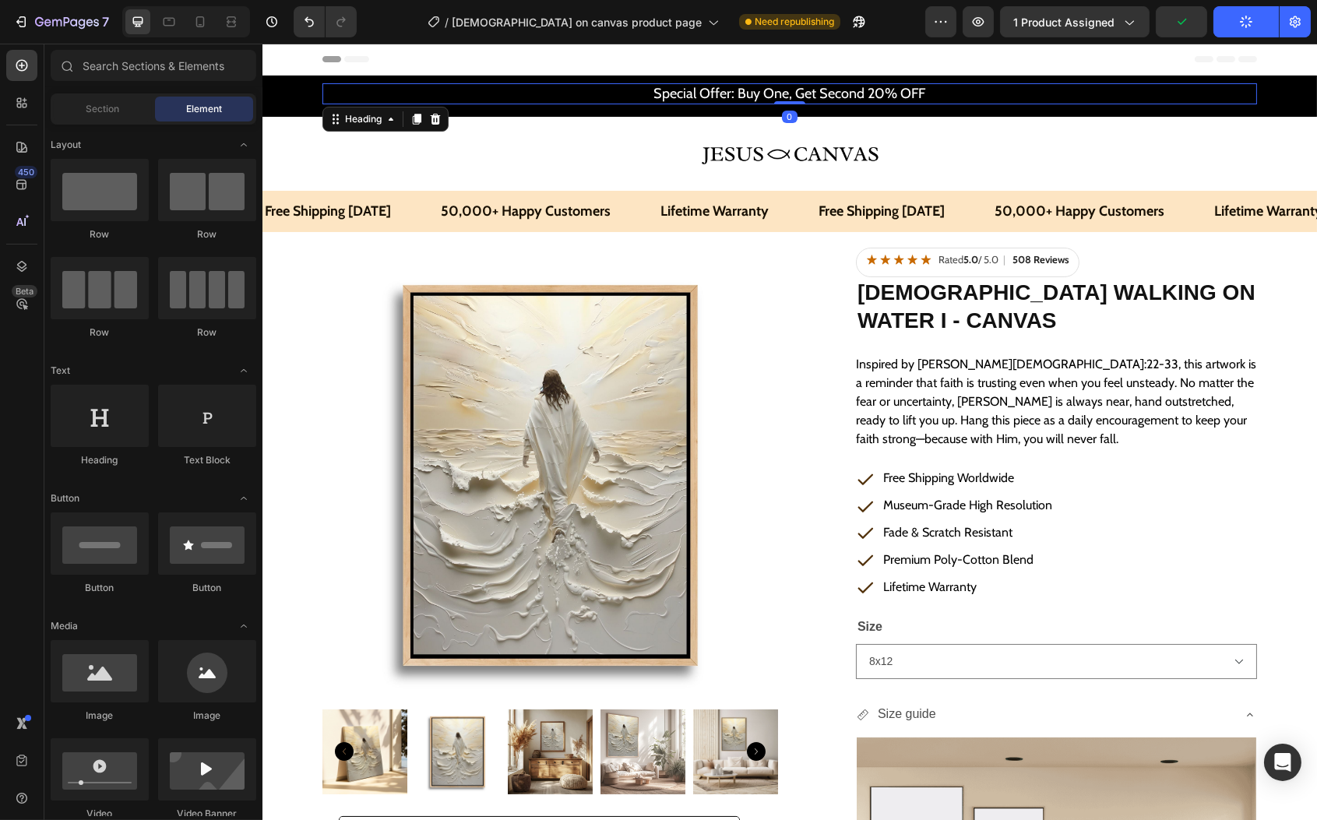
click at [803, 101] on h2 "Special Offer: Buy One, Get Second 20% OFF" at bounding box center [789, 93] width 935 height 21
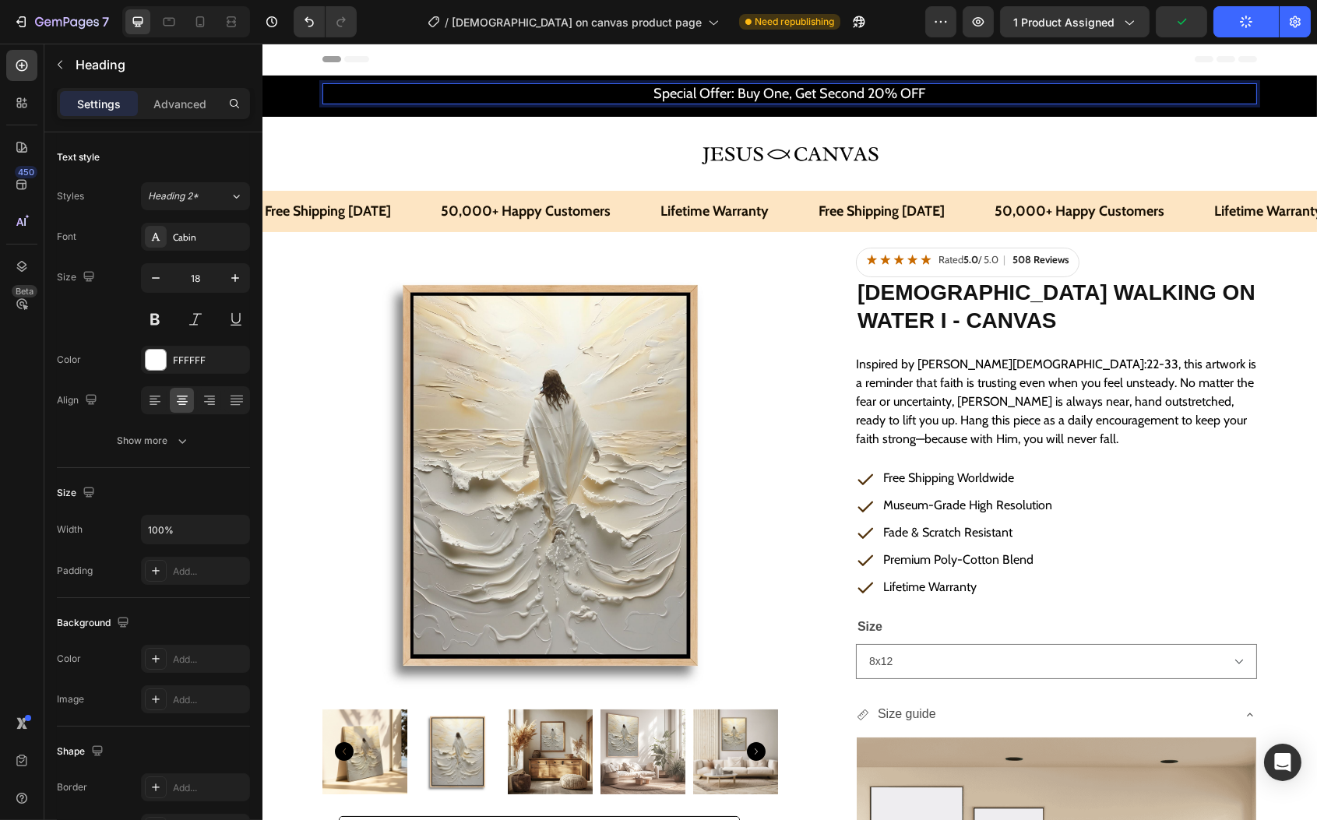
click at [803, 100] on h2 "Special Offer: Buy One, Get Second 20% OFF" at bounding box center [789, 93] width 935 height 21
click at [803, 100] on p "Special Offer: Buy One, Get Second 20% OFF" at bounding box center [789, 94] width 932 height 18
click at [847, 85] on p "Due to" at bounding box center [789, 94] width 932 height 18
click at [841, 93] on p "Due to" at bounding box center [789, 94] width 932 height 18
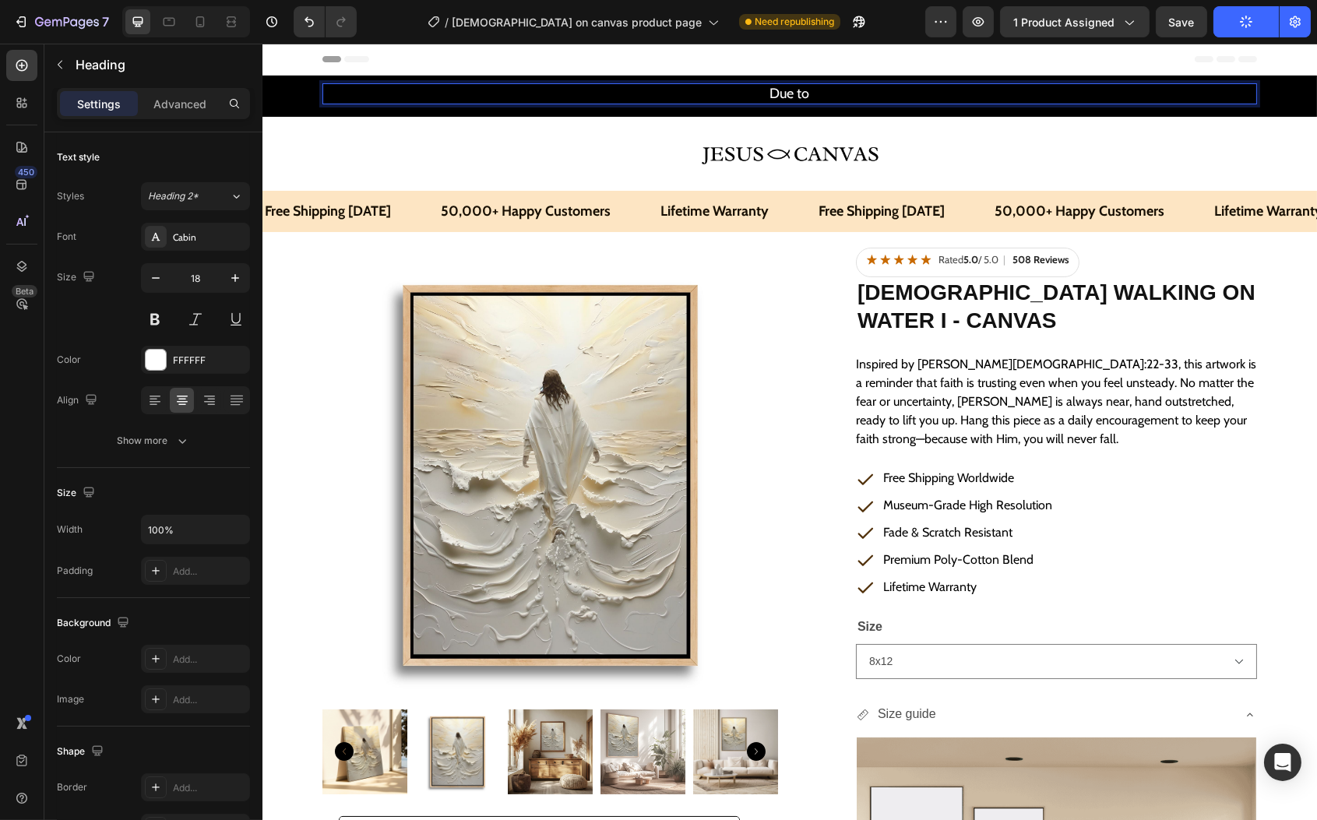
click at [841, 93] on p "Due to" at bounding box center [789, 94] width 932 height 18
click at [1259, 17] on div "Publish" at bounding box center [1246, 22] width 39 height 16
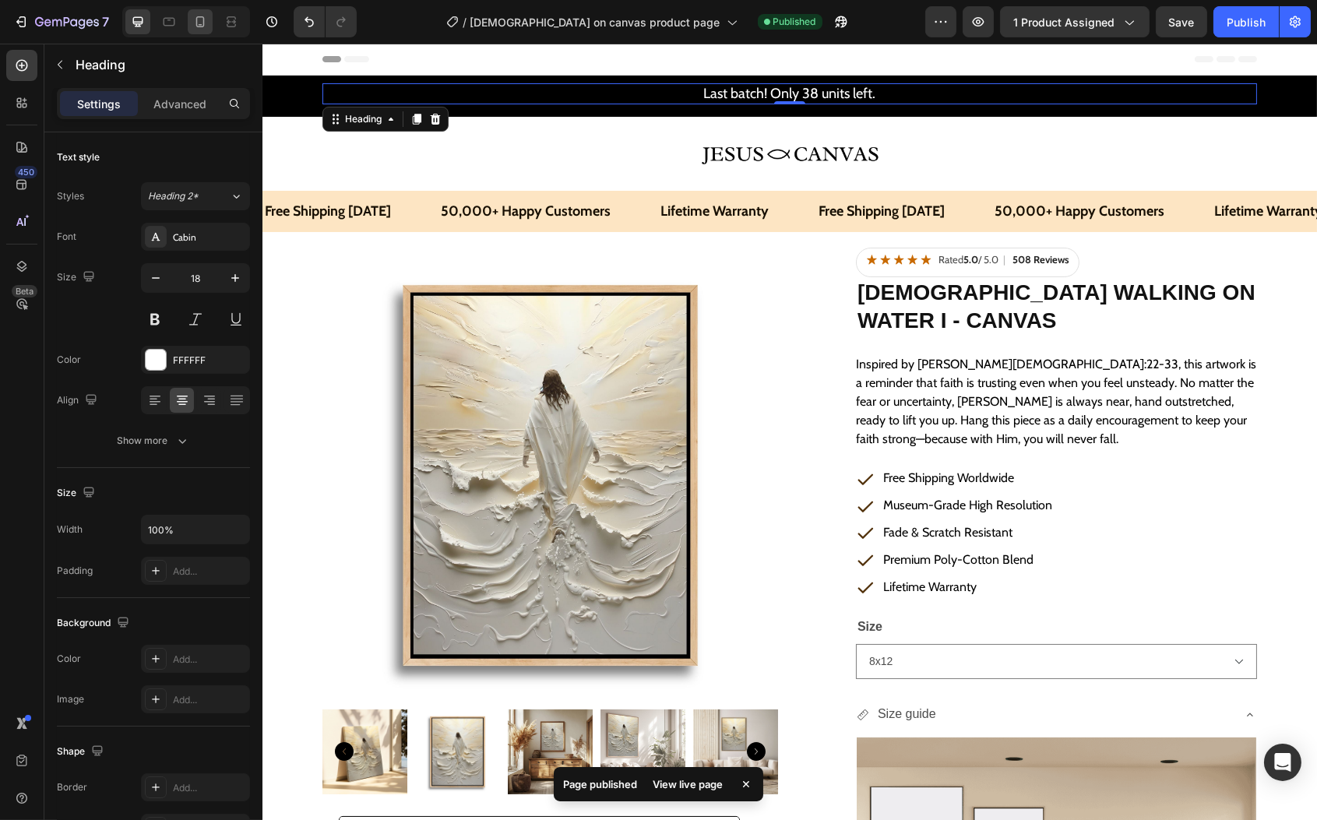
click at [192, 23] on div at bounding box center [200, 21] width 25 height 25
type input "20"
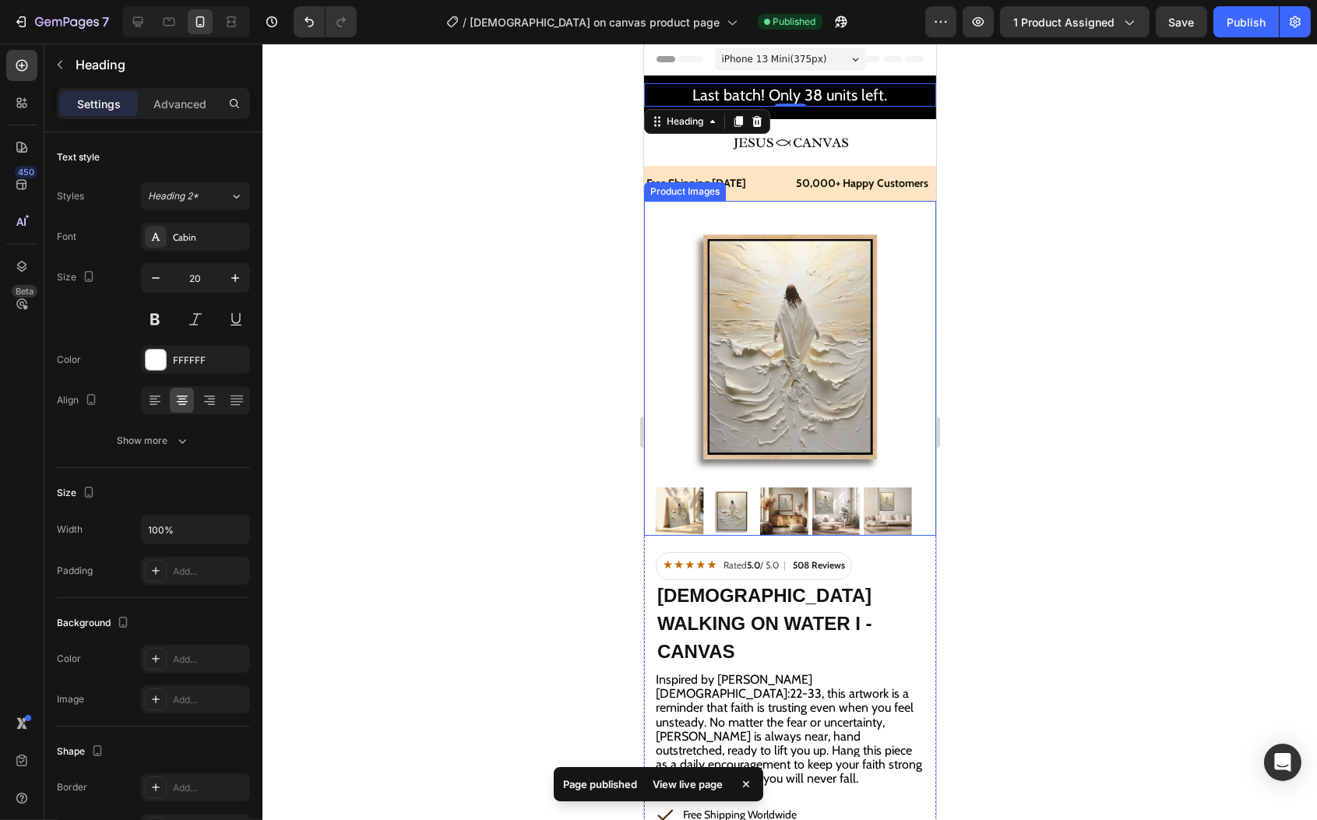
click at [824, 296] on img at bounding box center [789, 347] width 269 height 269
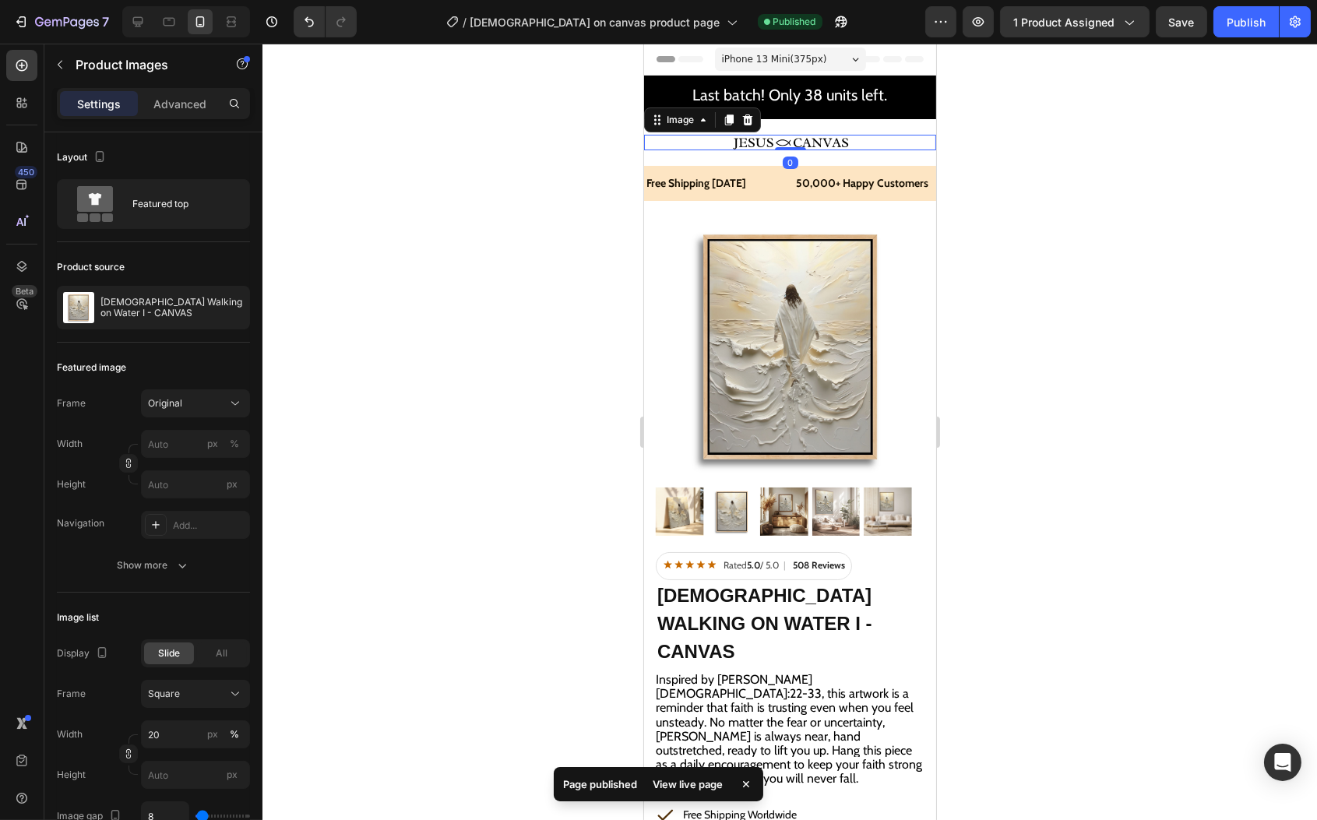
click at [854, 139] on div at bounding box center [790, 143] width 292 height 16
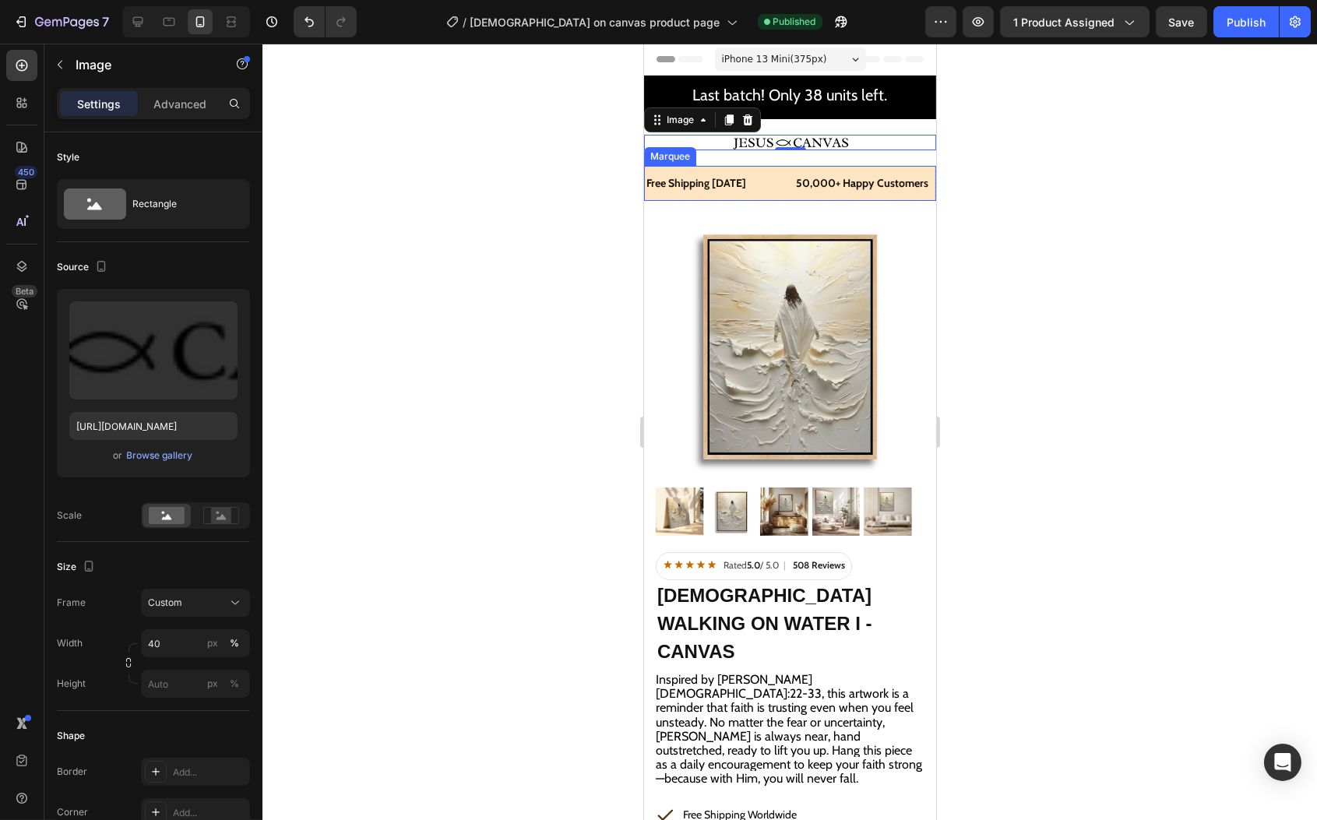
click at [758, 183] on div "Free Shipping Today Text Block" at bounding box center [719, 183] width 150 height 35
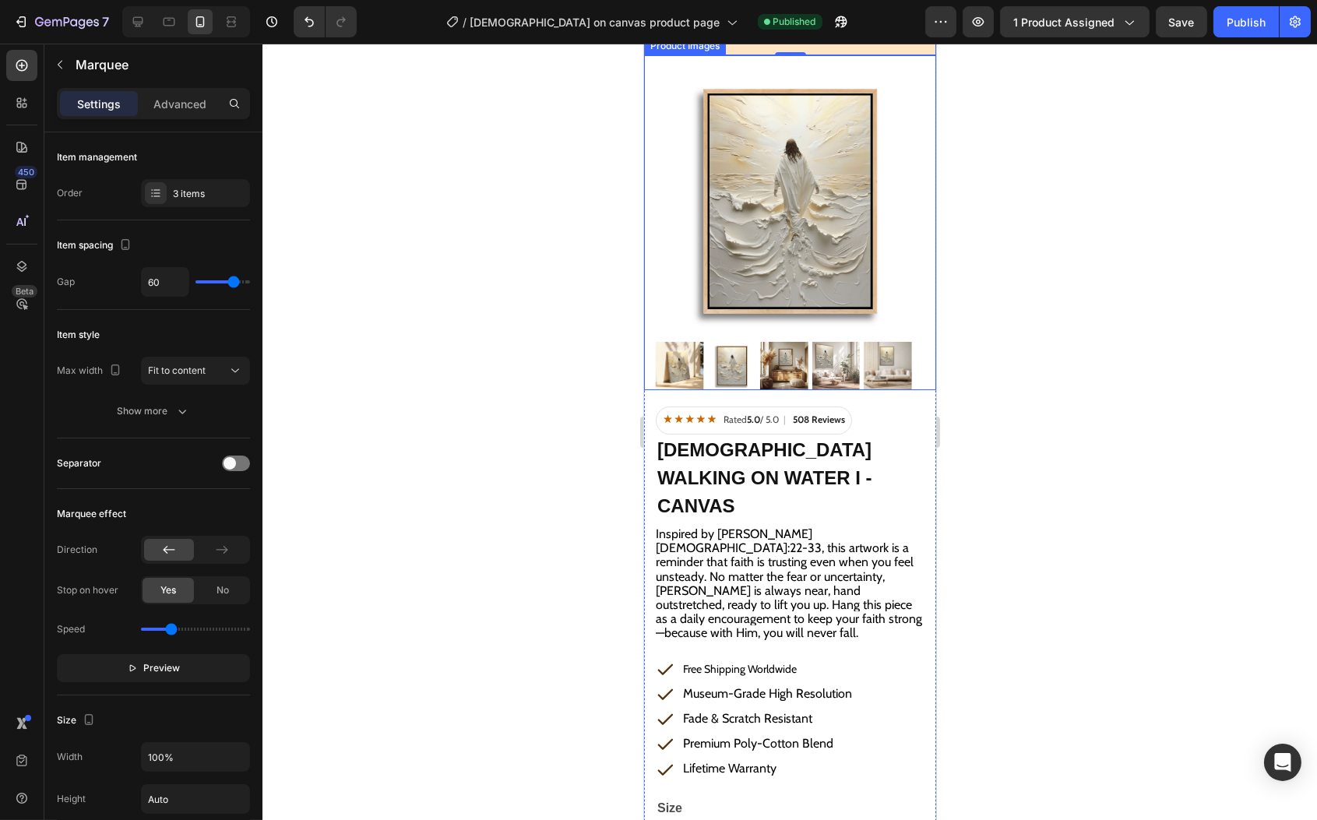
scroll to position [150, 0]
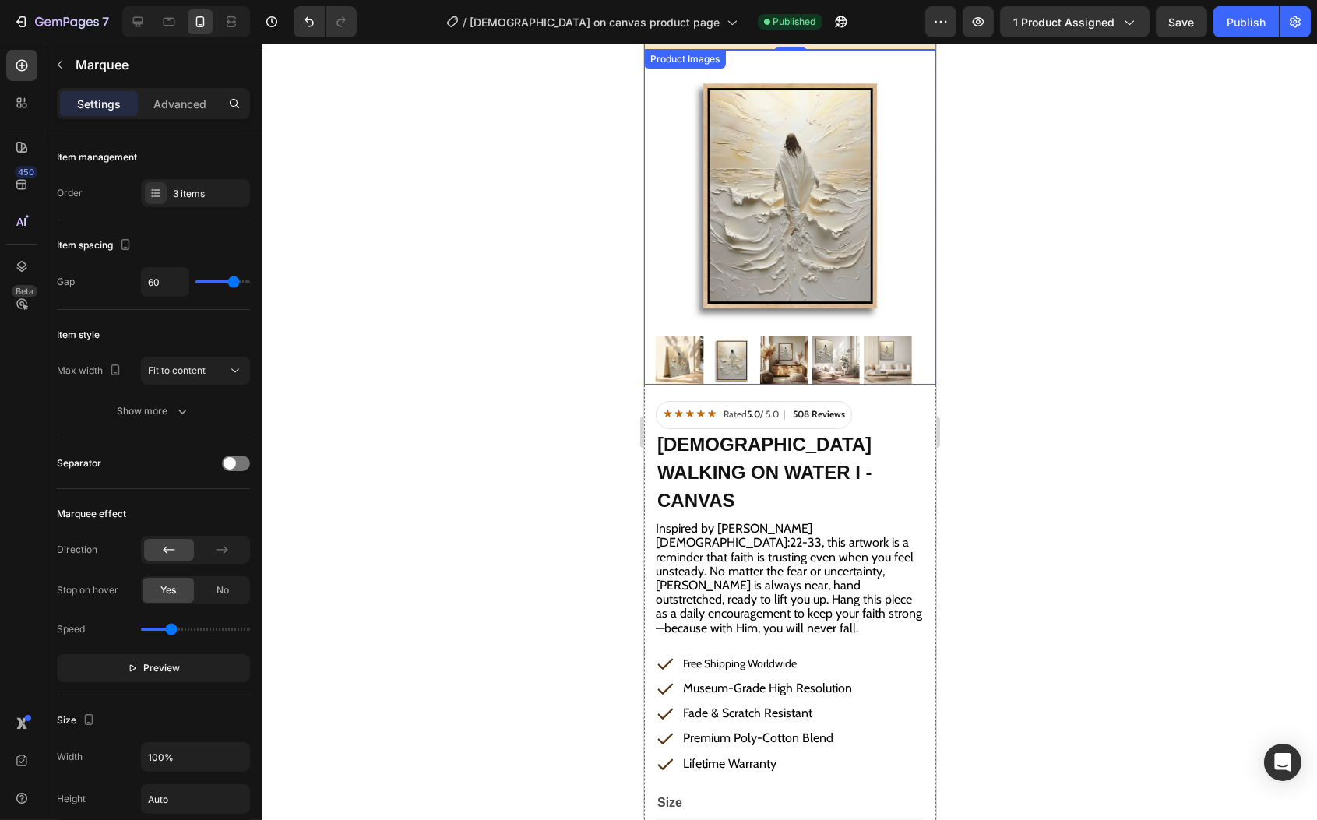
click at [716, 340] on img at bounding box center [731, 361] width 48 height 48
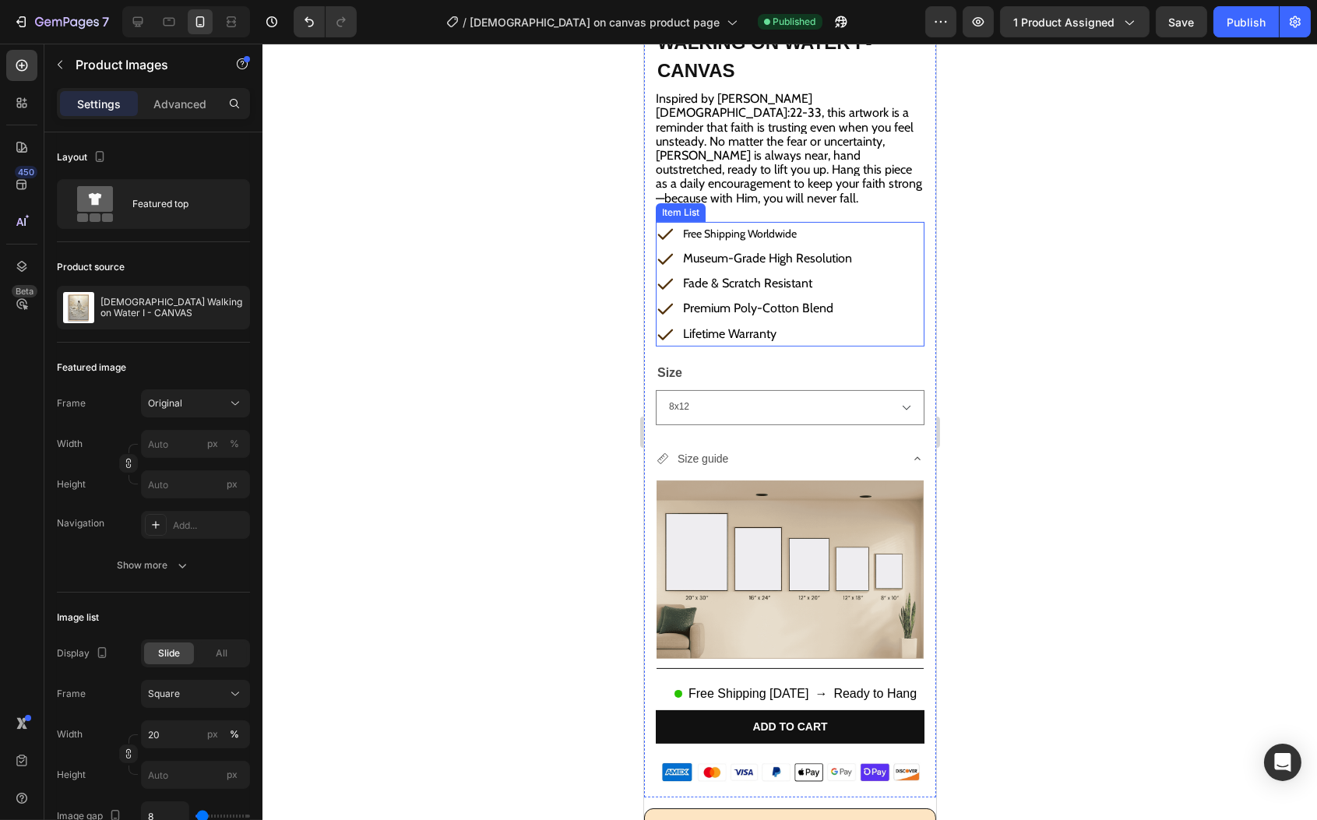
scroll to position [594, 0]
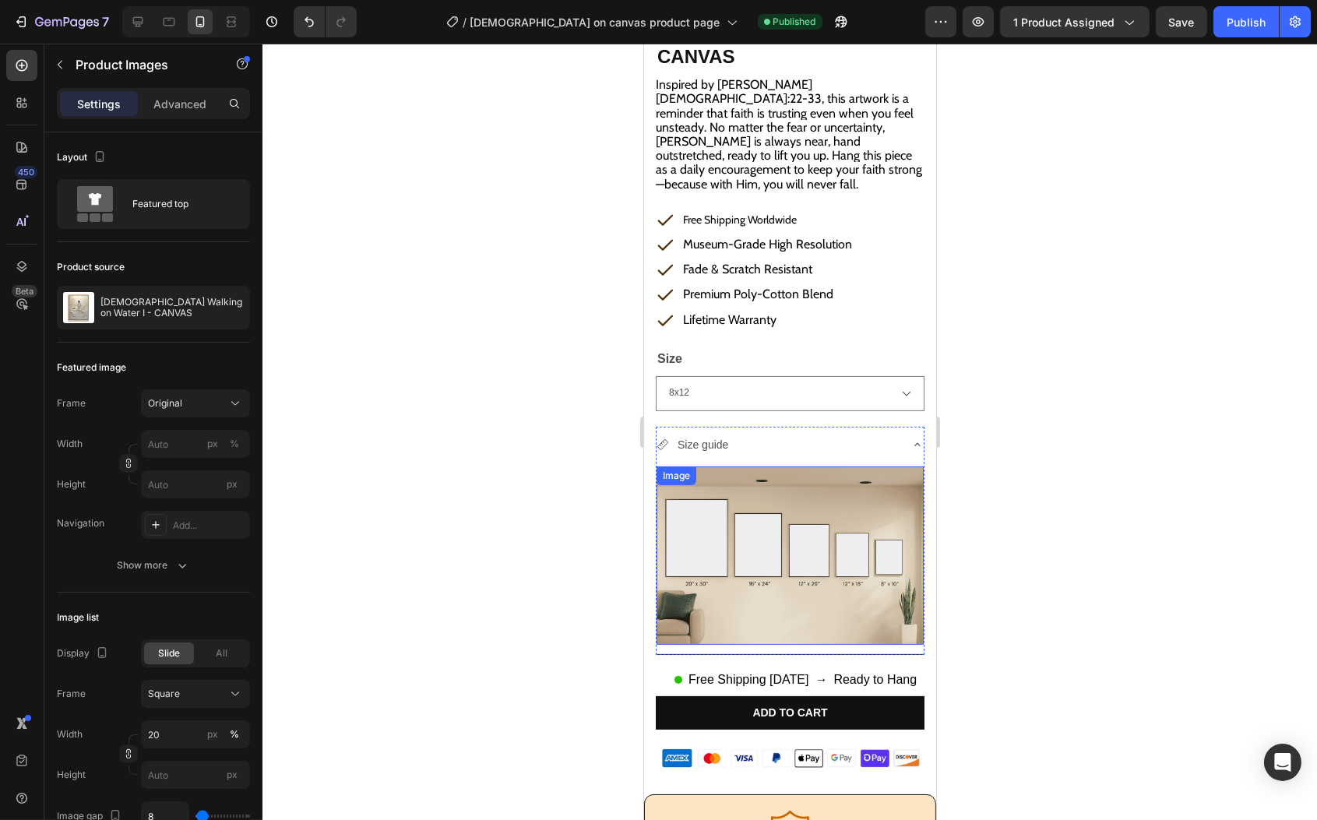
click at [807, 433] on div "Size guide" at bounding box center [777, 445] width 242 height 24
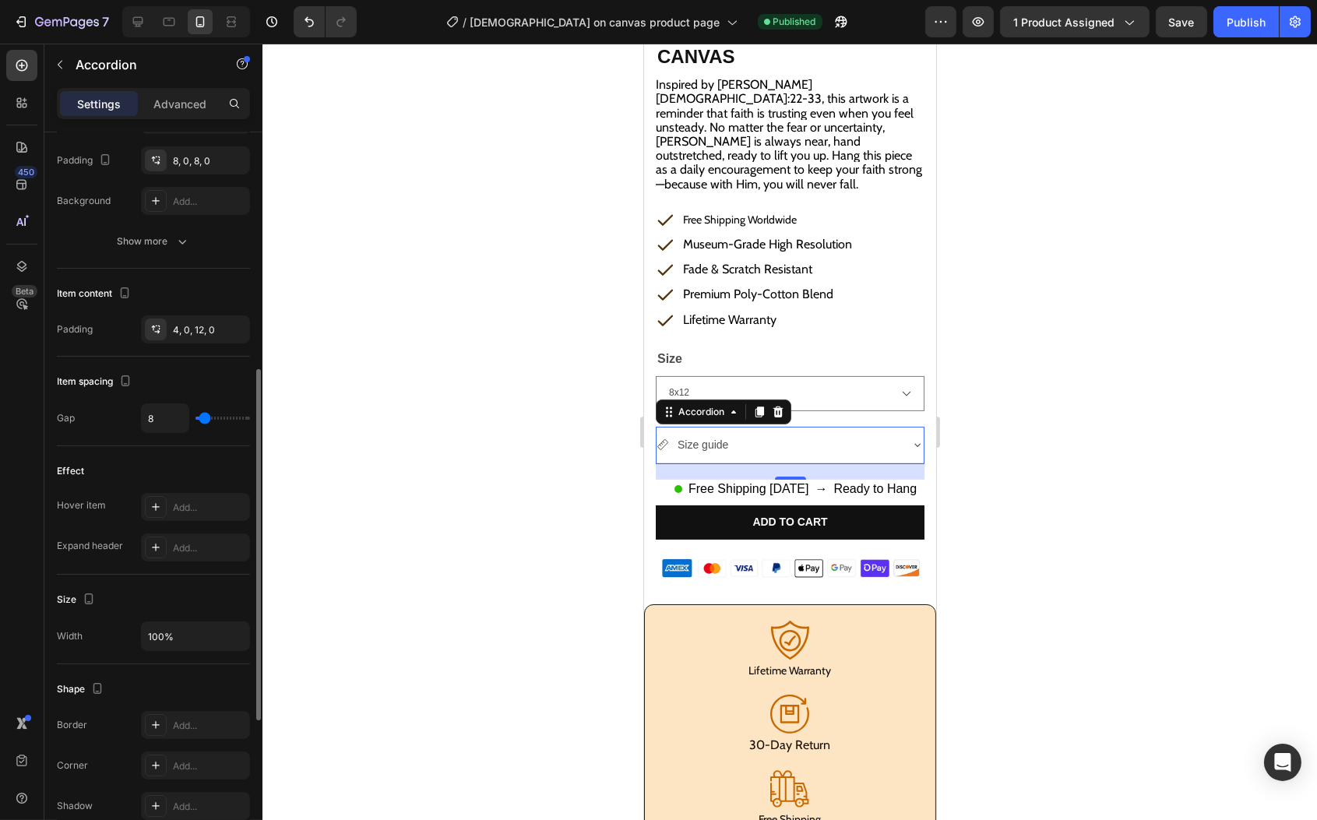
scroll to position [792, 0]
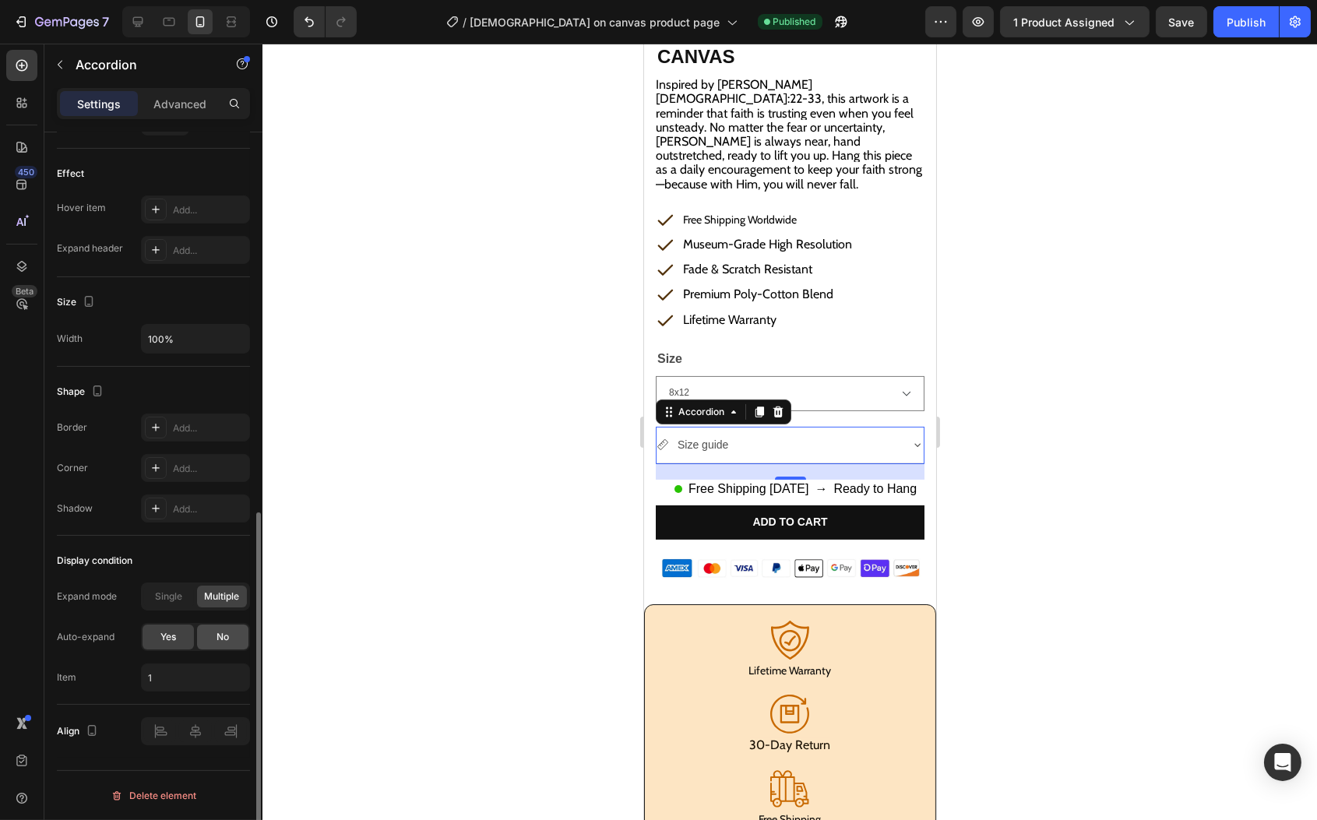
click at [220, 644] on span "No" at bounding box center [223, 637] width 12 height 14
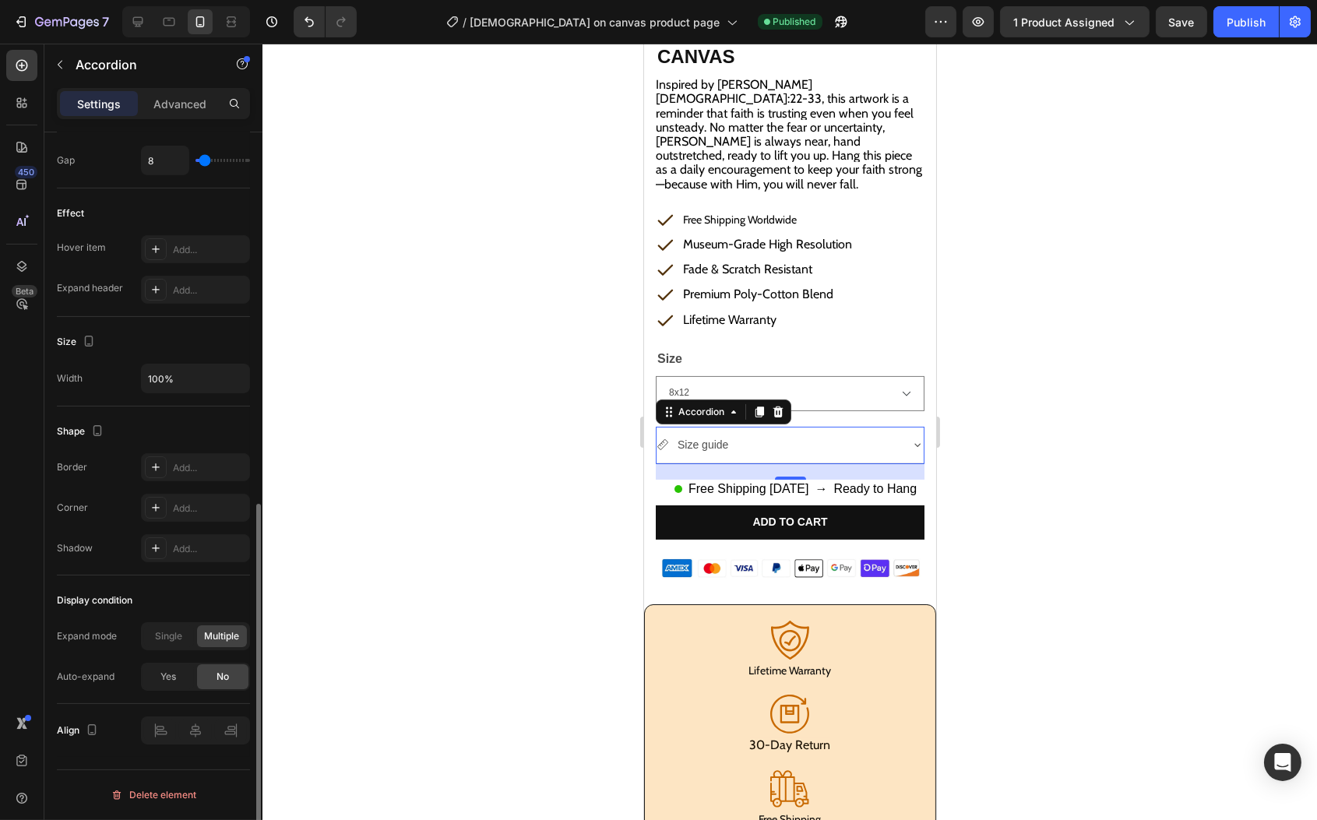
scroll to position [752, 0]
click at [1256, 24] on div "Publish" at bounding box center [1246, 22] width 39 height 16
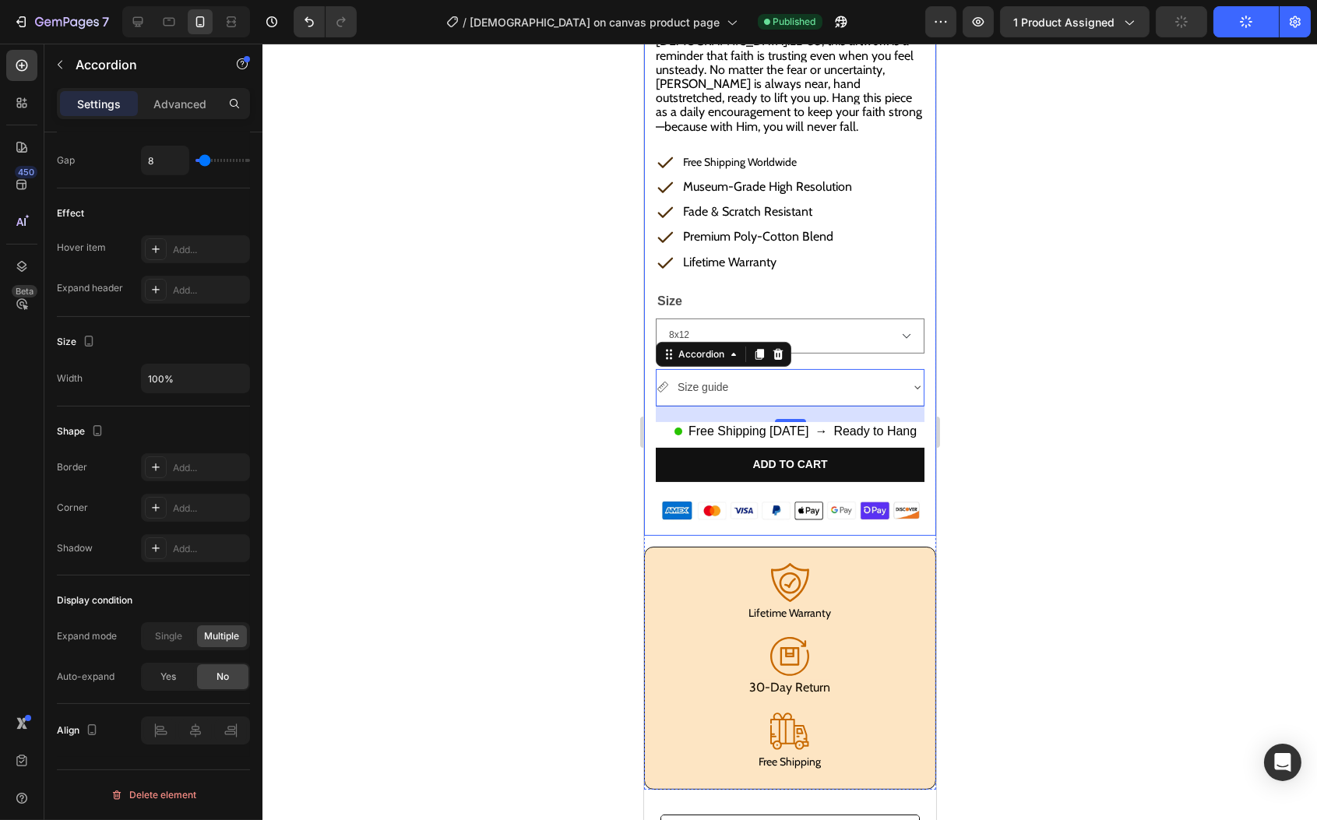
scroll to position [682, 0]
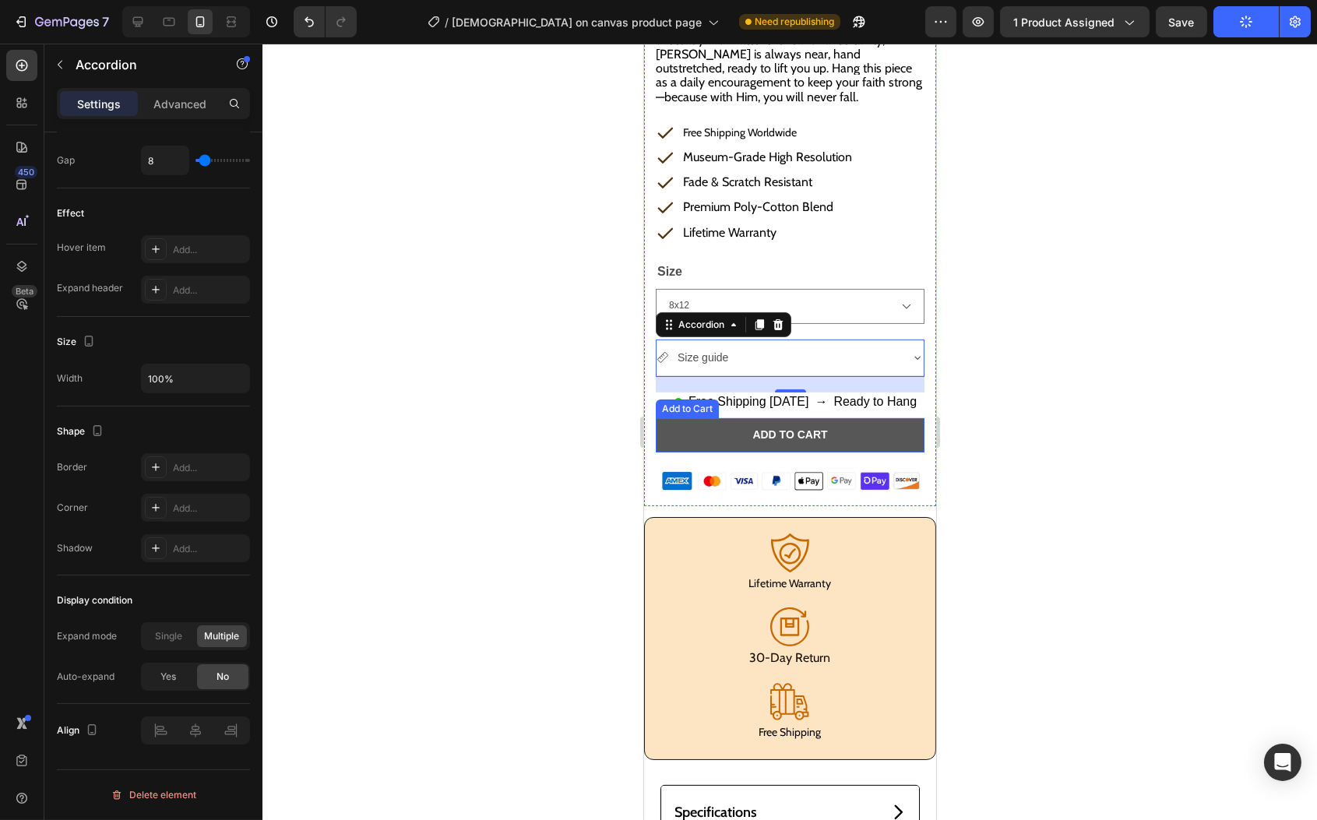
click at [709, 418] on button "Add to cart" at bounding box center [789, 435] width 269 height 34
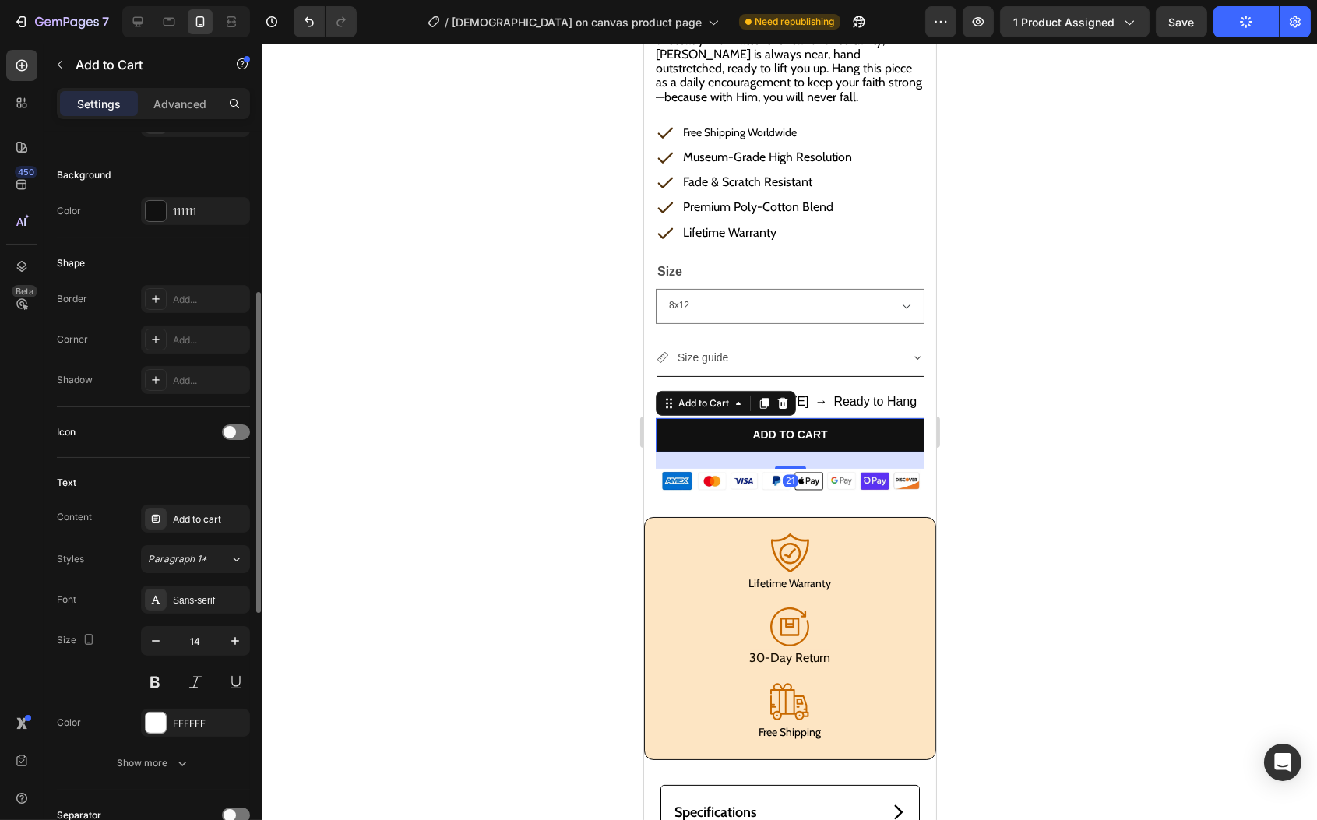
scroll to position [190, 0]
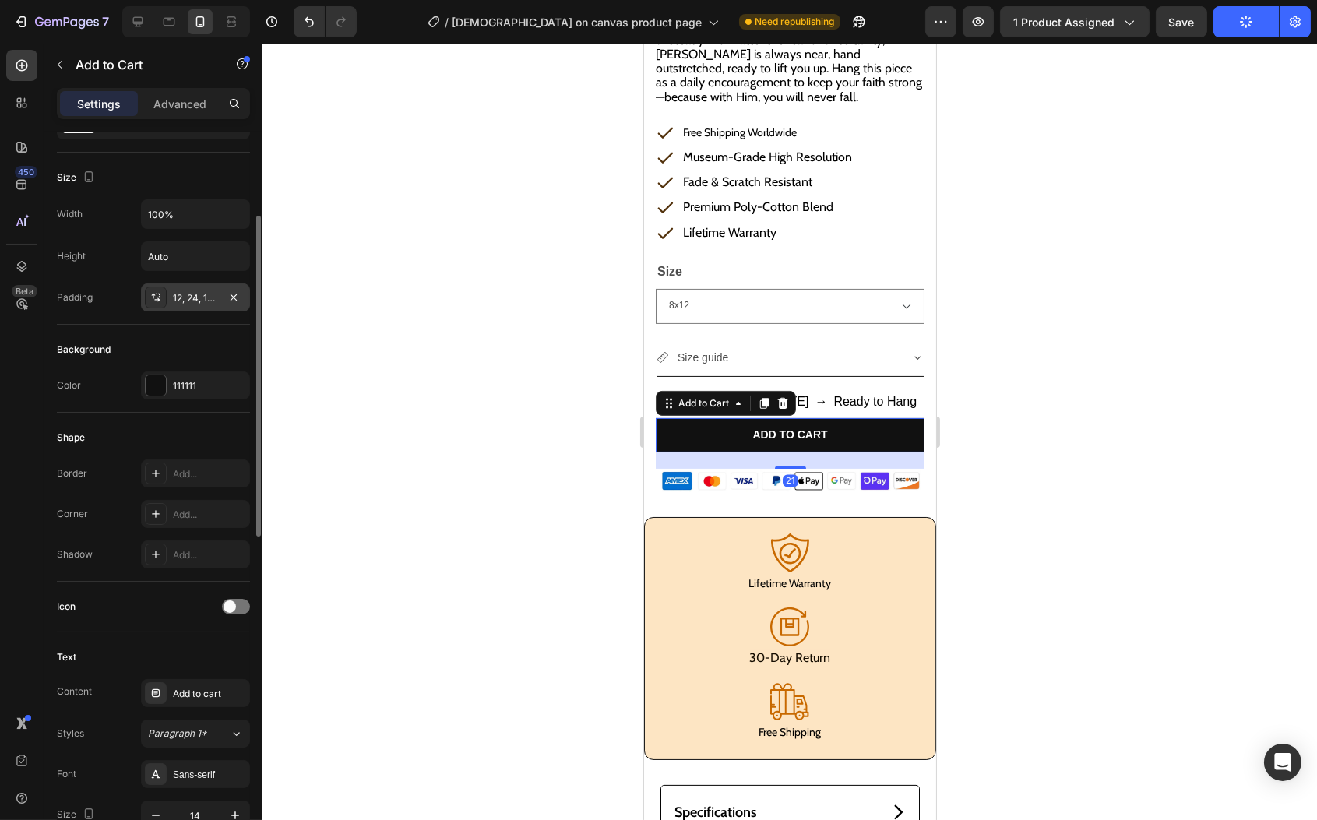
click at [192, 306] on div "12, 24, 12, 24" at bounding box center [195, 298] width 109 height 28
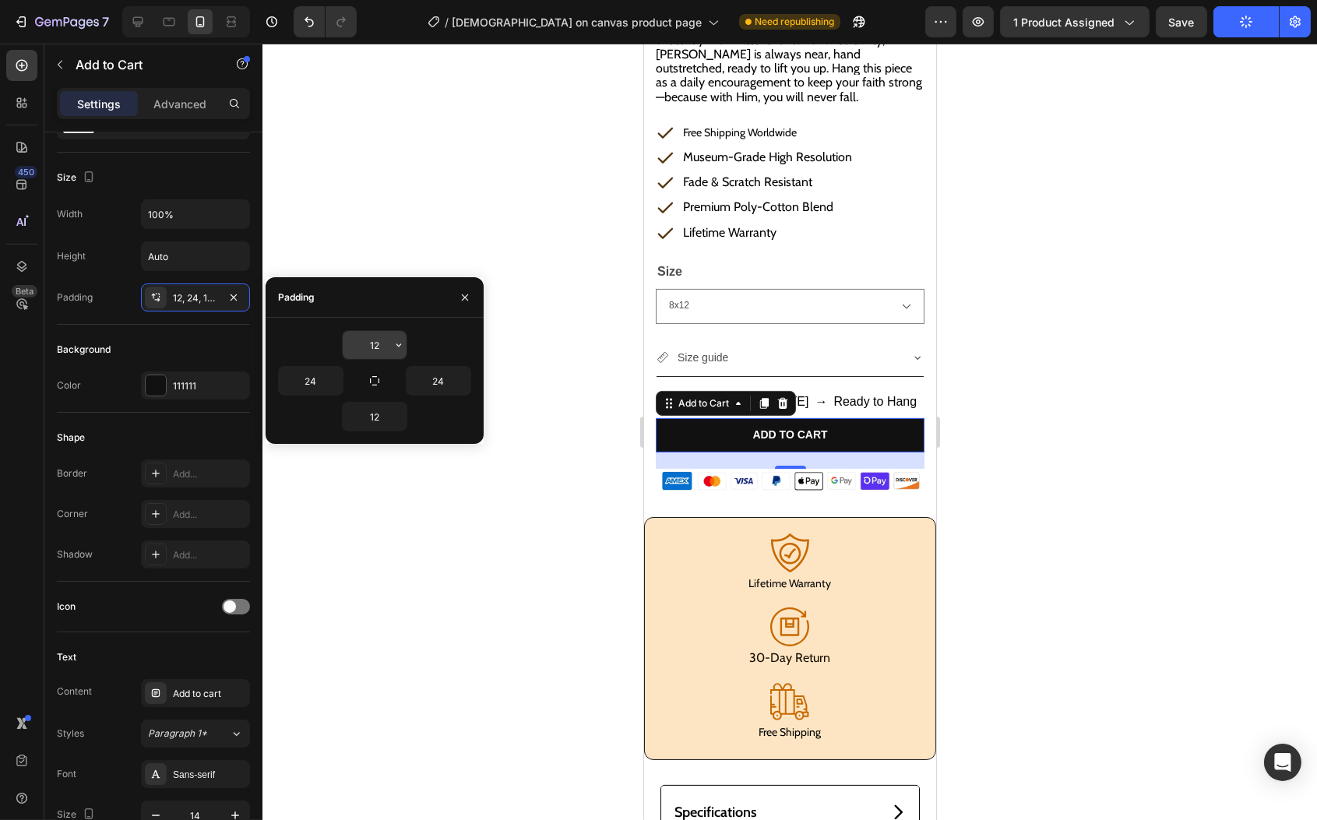
click at [380, 353] on input "12" at bounding box center [375, 345] width 64 height 28
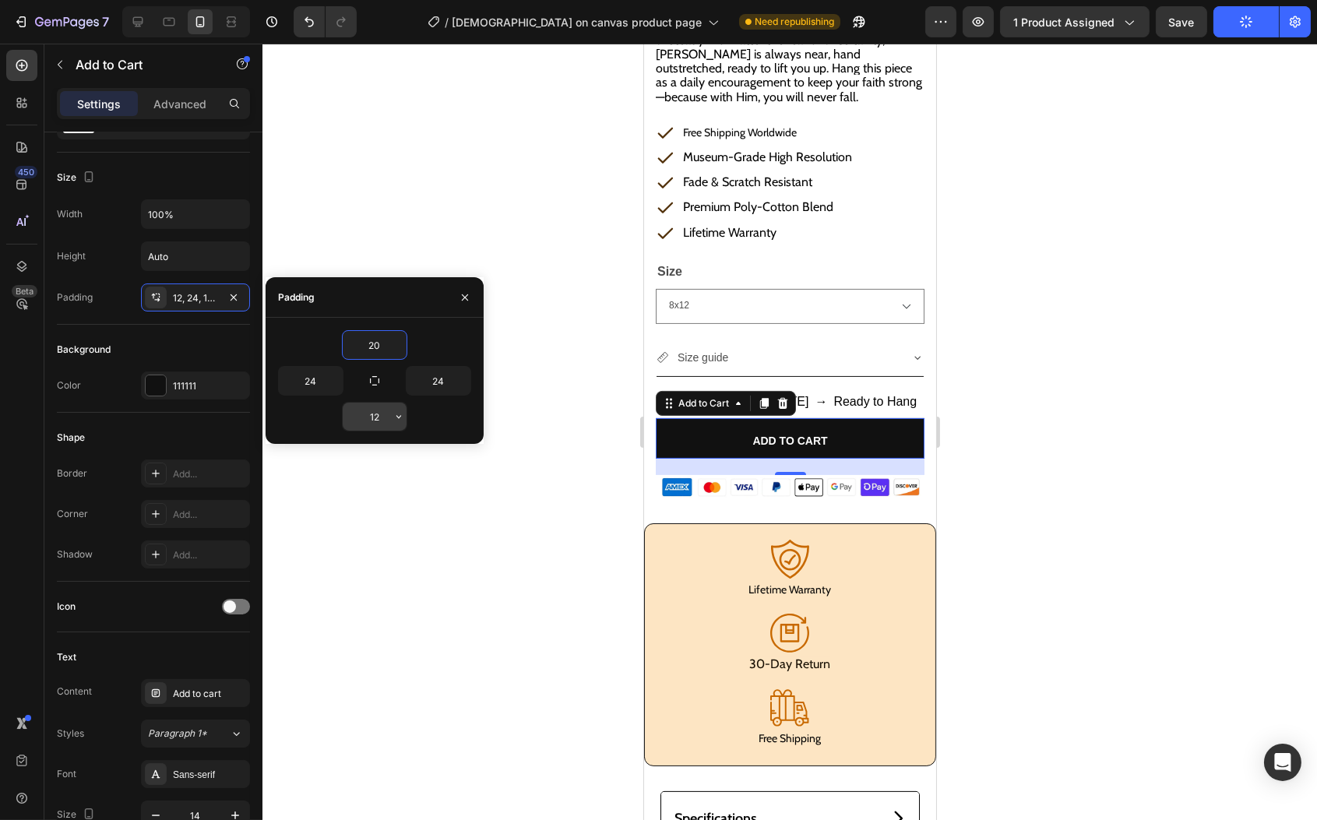
type input "20"
click at [383, 413] on input "12" at bounding box center [375, 417] width 64 height 28
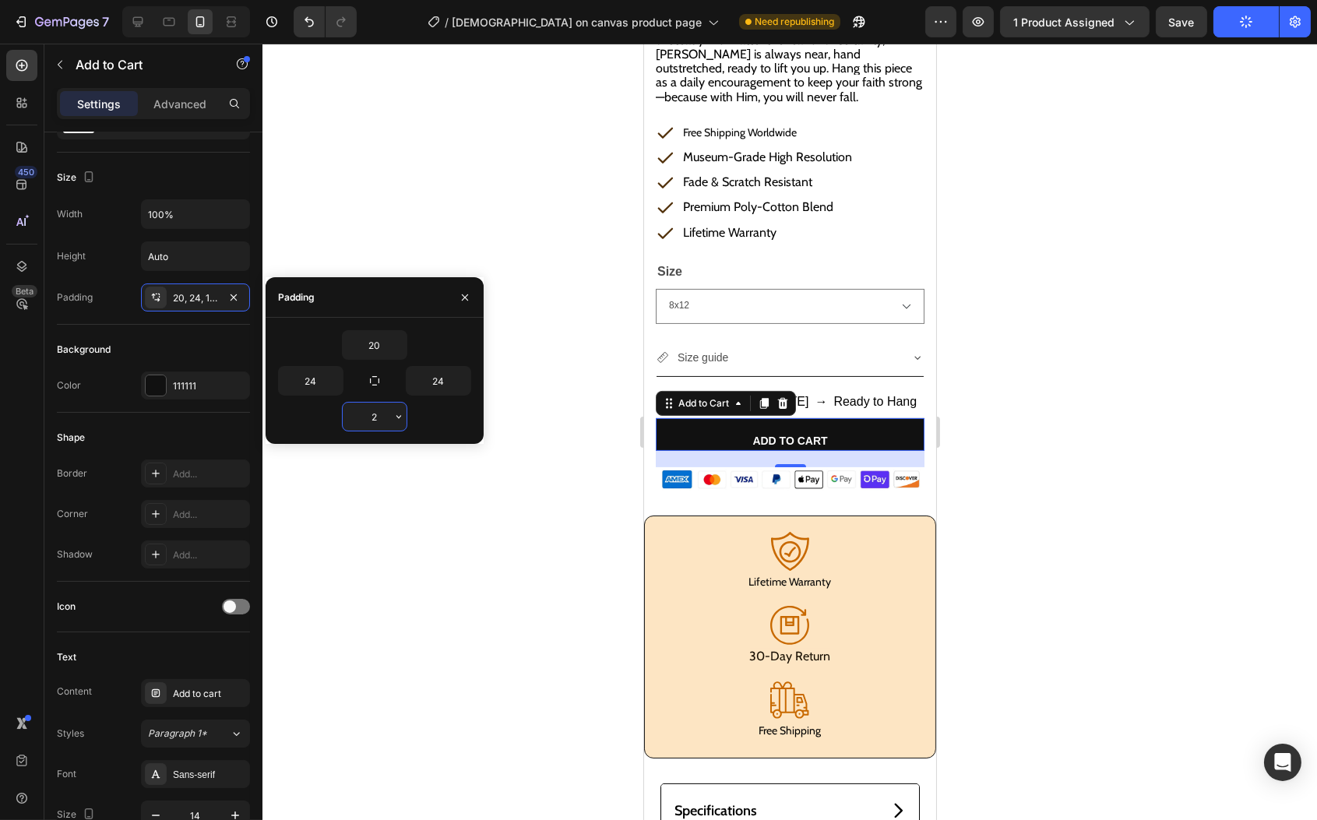
type input "20"
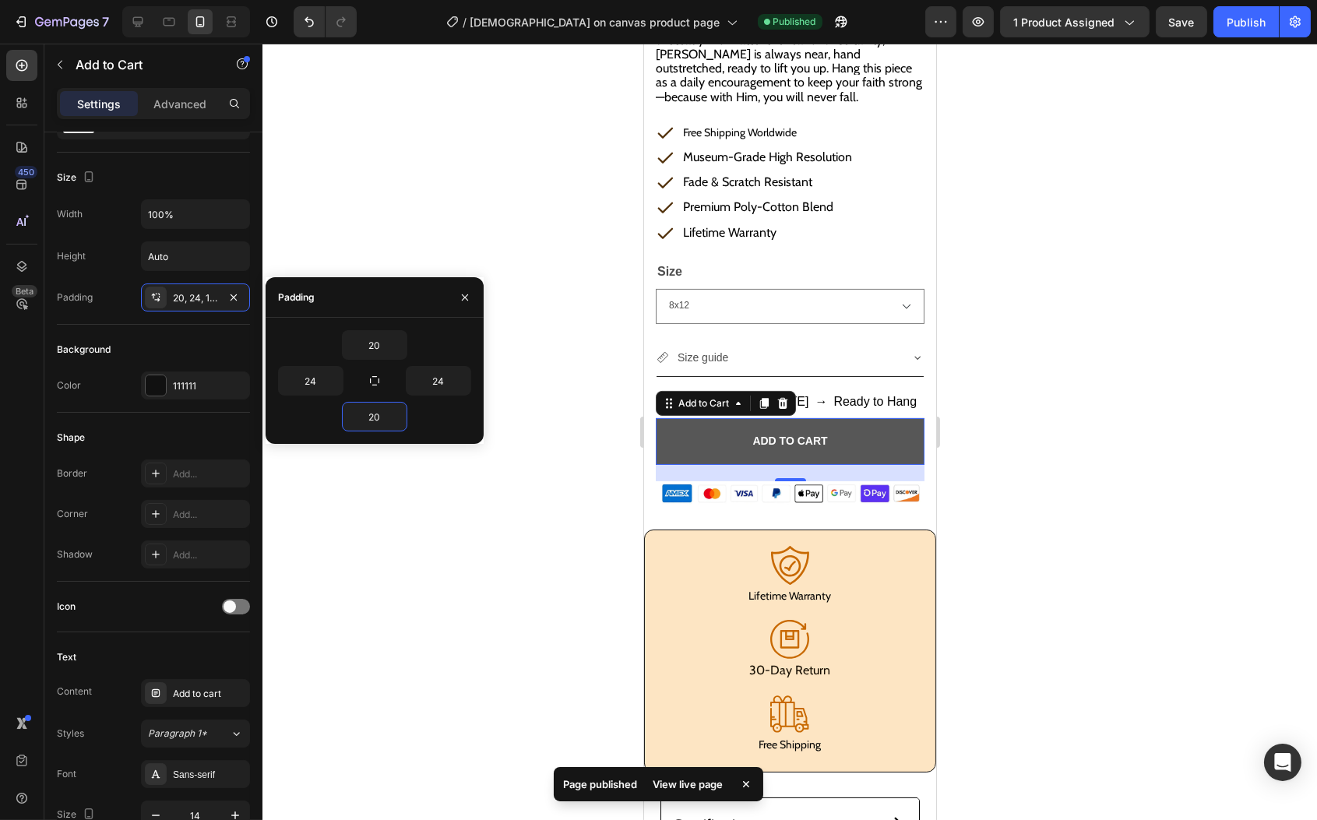
click at [781, 418] on button "Add to cart" at bounding box center [789, 441] width 269 height 47
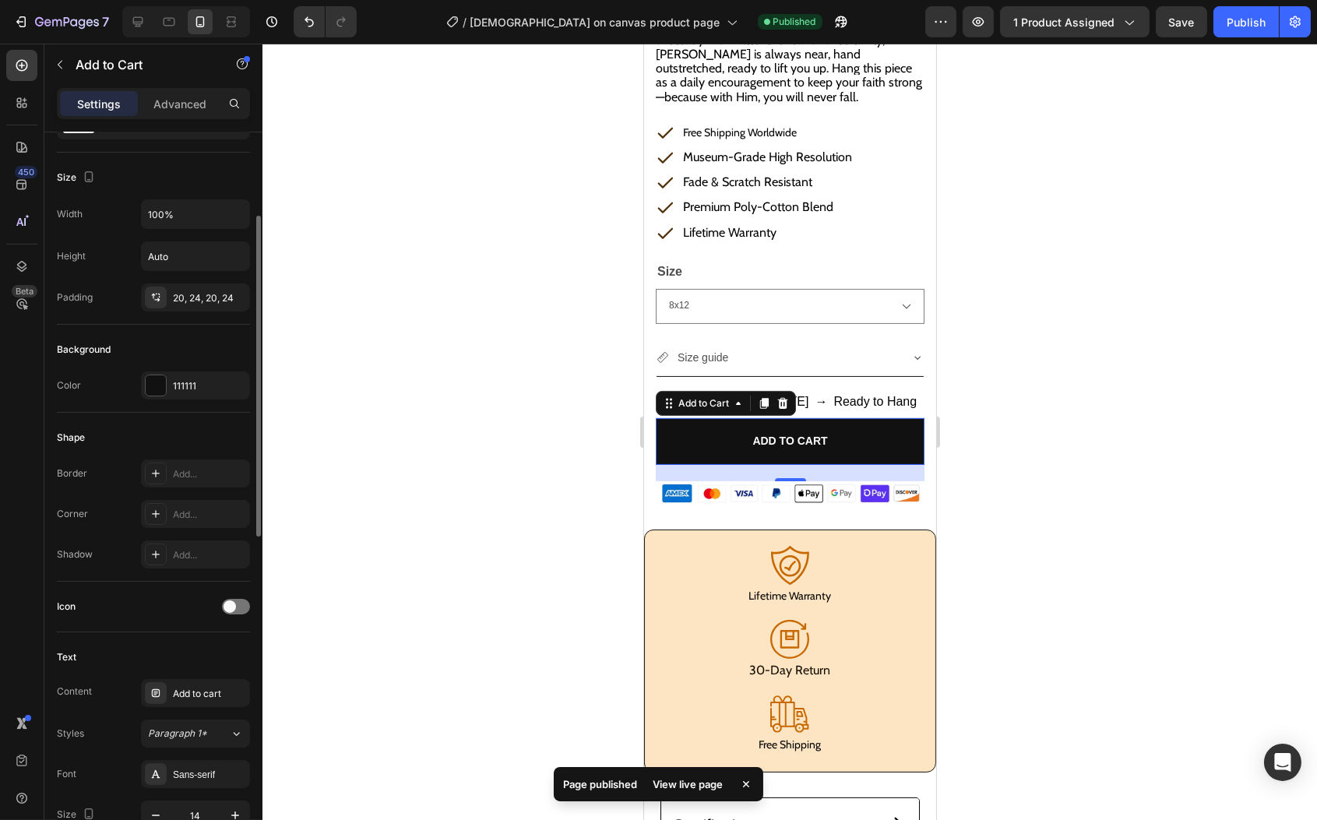
scroll to position [353, 0]
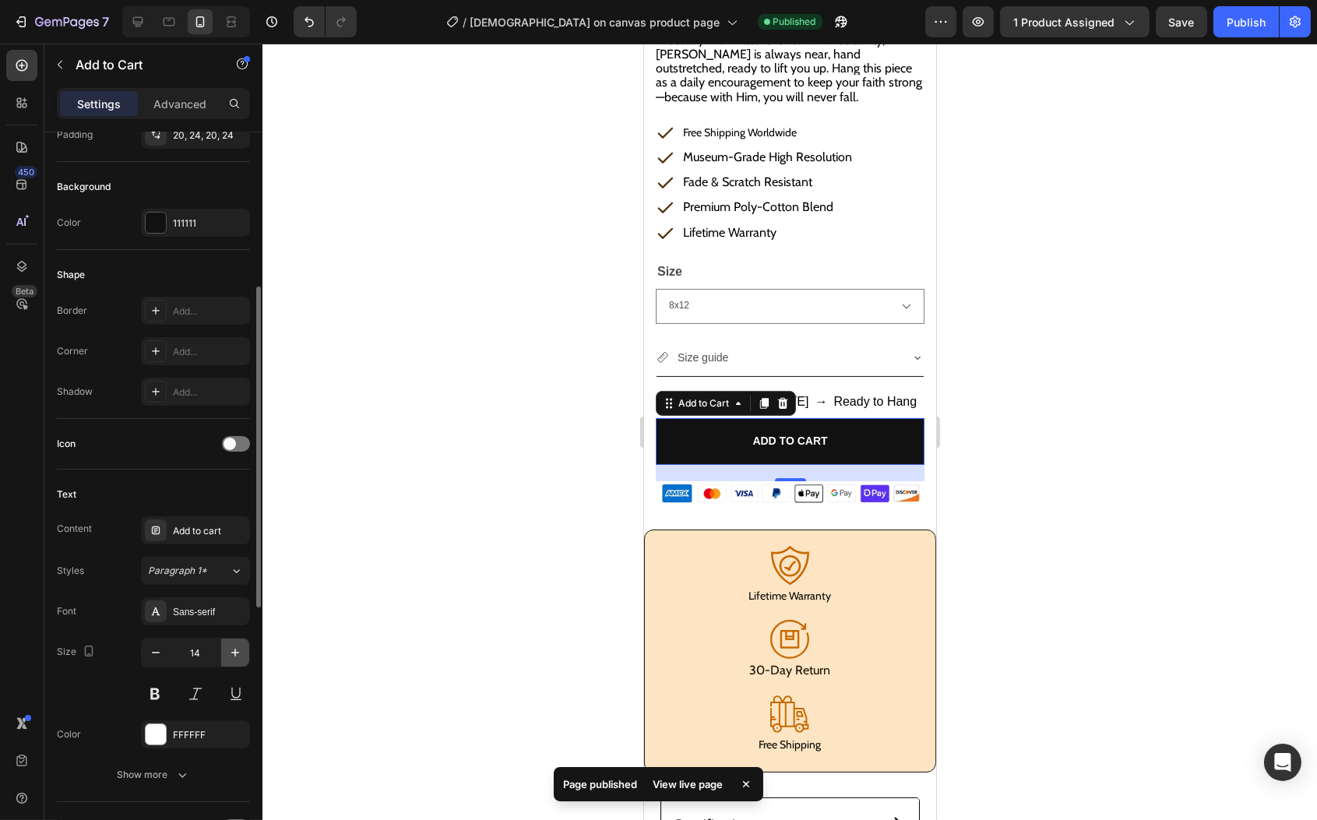
click at [235, 650] on icon "button" at bounding box center [235, 653] width 8 height 8
type input "15"
click at [1225, 26] on button "Publish" at bounding box center [1246, 21] width 65 height 31
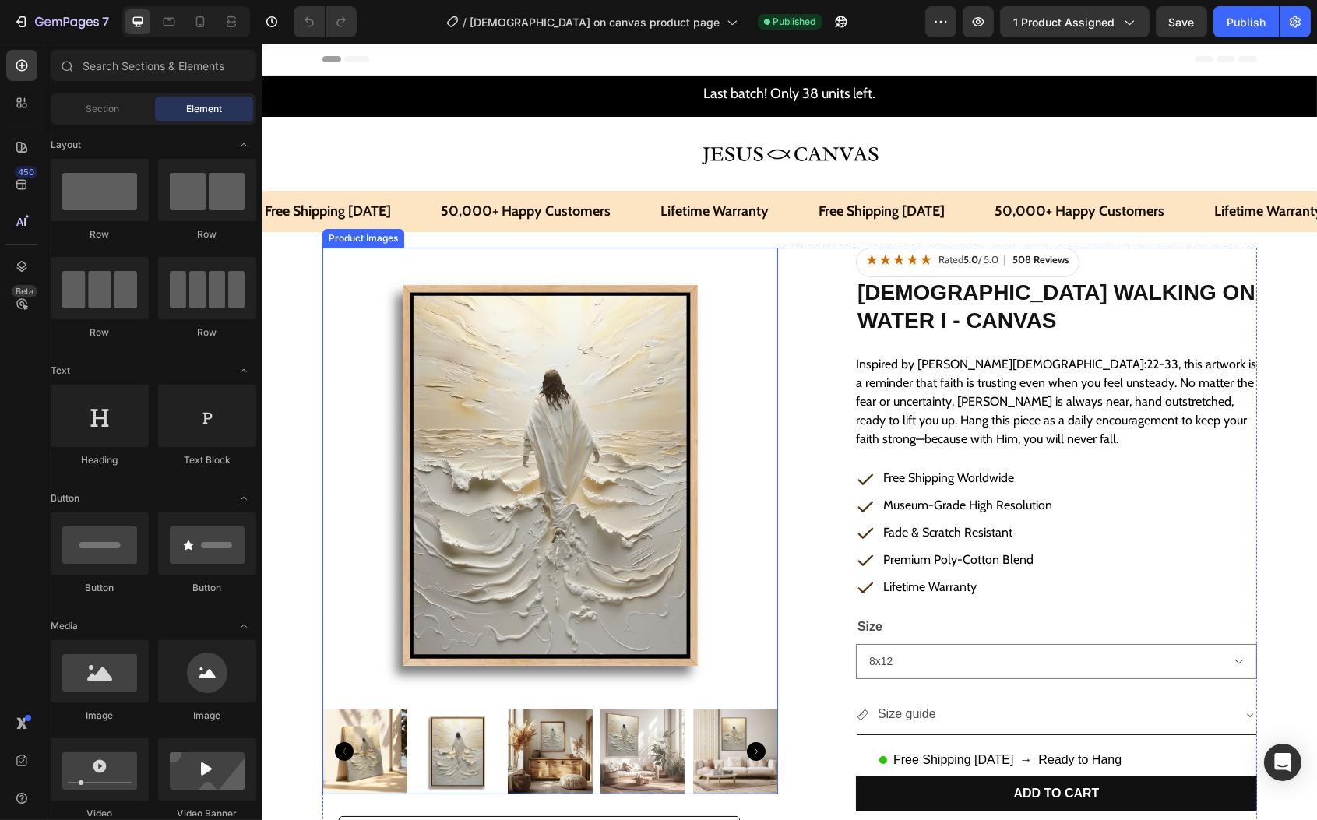
click at [324, 345] on img at bounding box center [550, 476] width 456 height 456
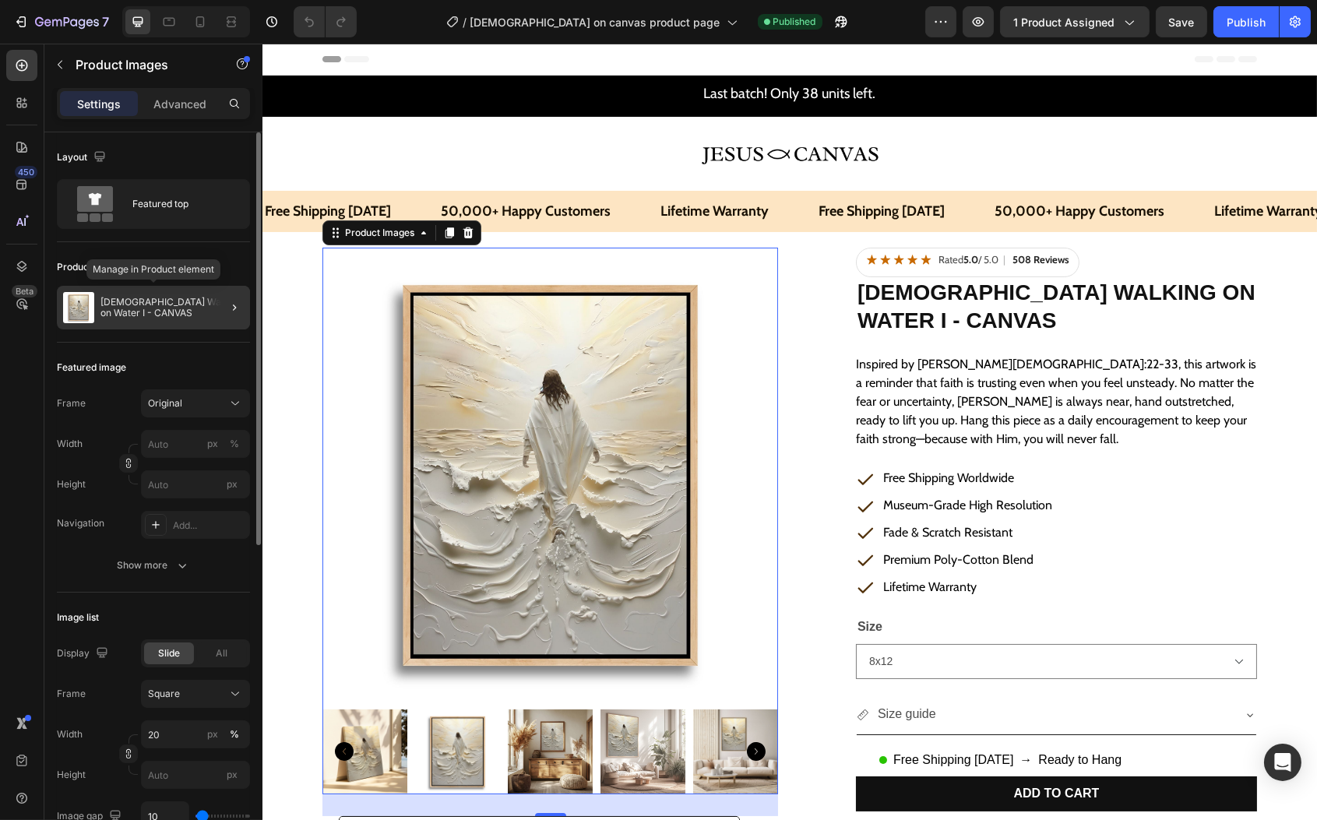
click at [215, 311] on div at bounding box center [228, 308] width 44 height 44
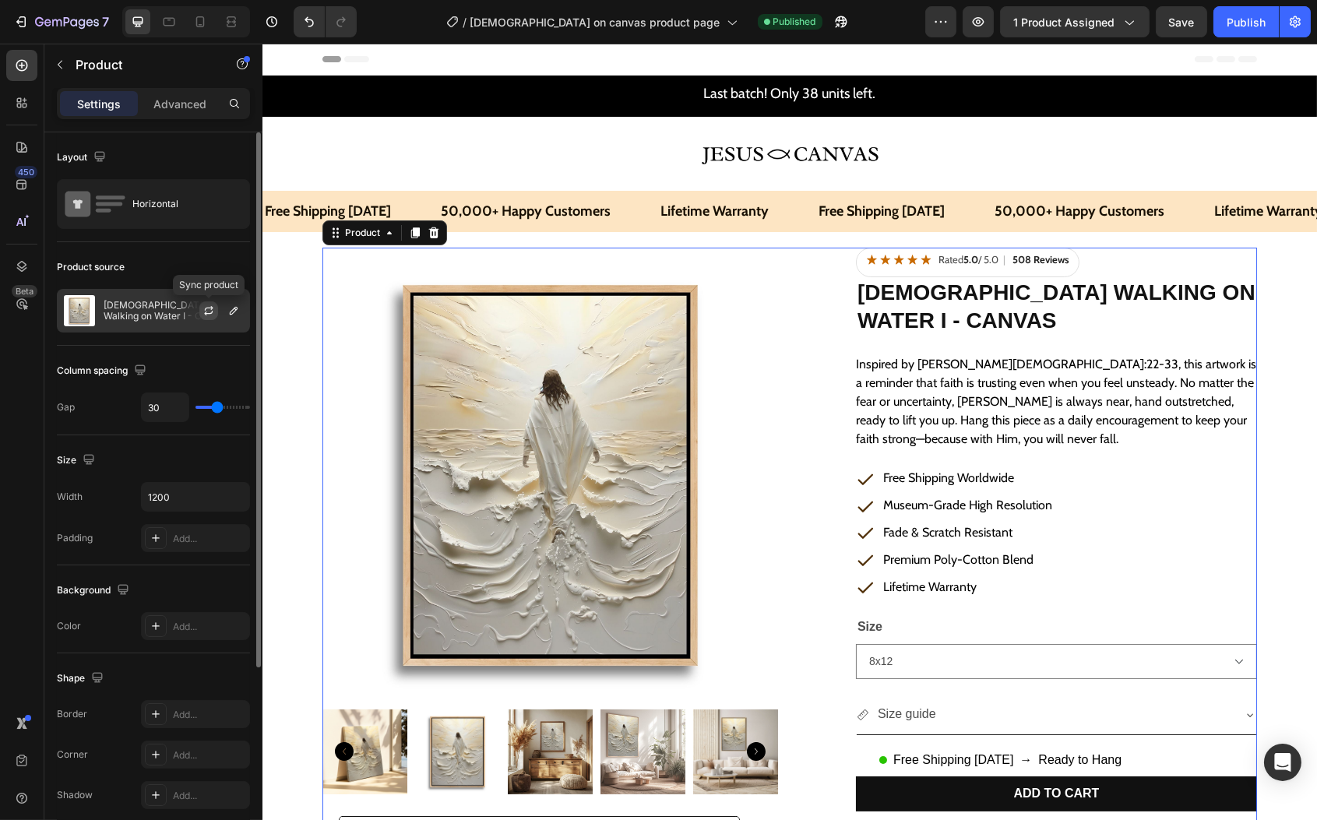
click at [210, 314] on icon "button" at bounding box center [208, 313] width 9 height 5
click at [160, 310] on p "[DEMOGRAPHIC_DATA] Walking on Water I - CANVAS" at bounding box center [173, 311] width 139 height 22
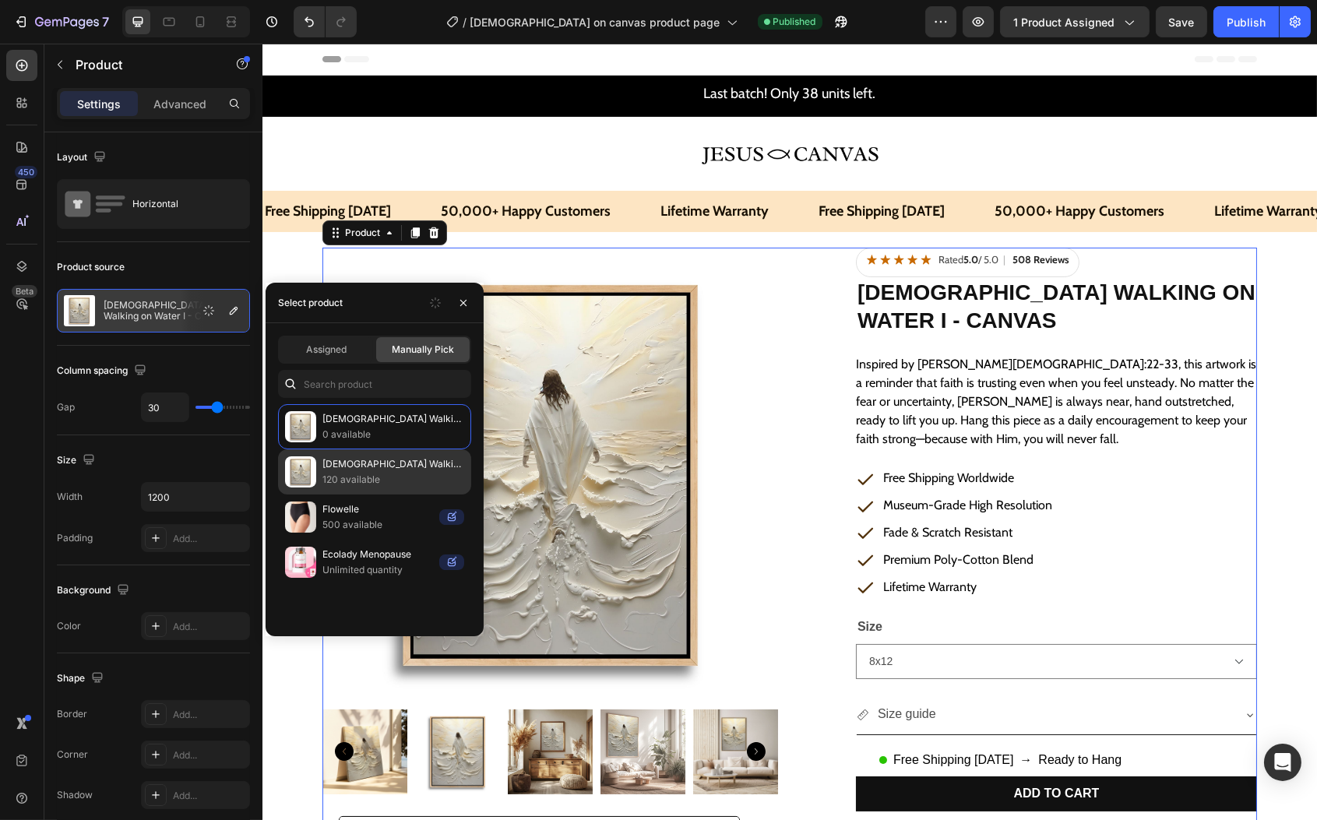
click at [401, 474] on p "120 available" at bounding box center [394, 480] width 142 height 16
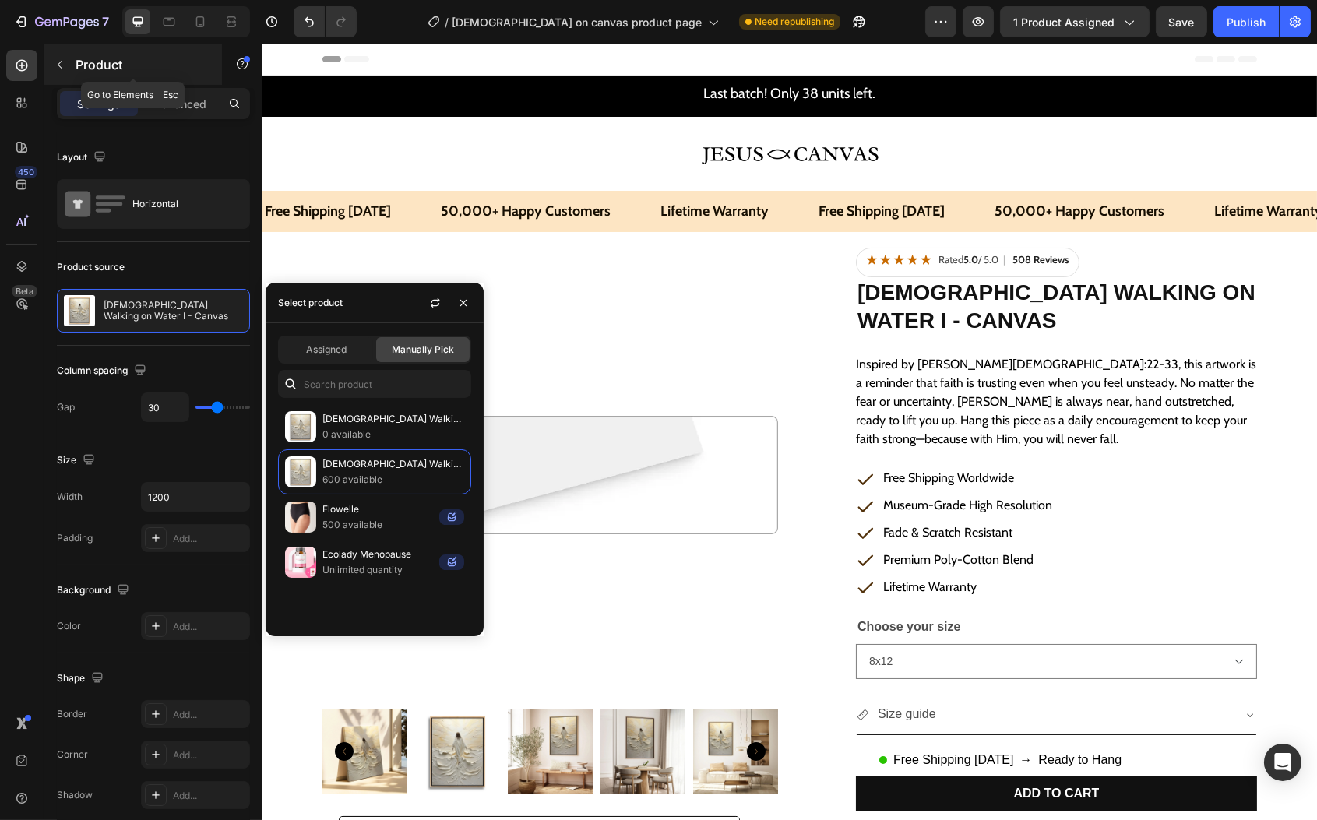
click at [58, 76] on button "button" at bounding box center [60, 64] width 25 height 25
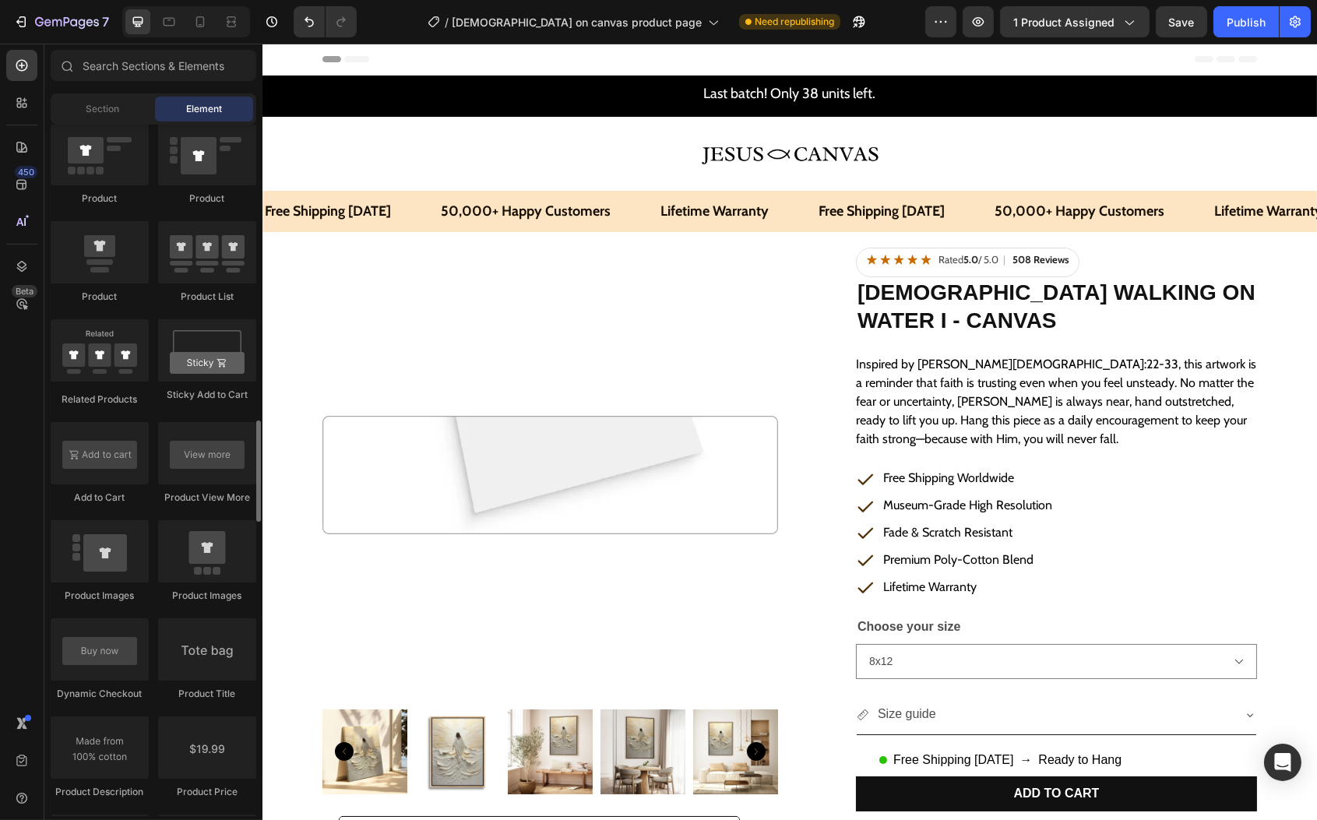
scroll to position [2404, 0]
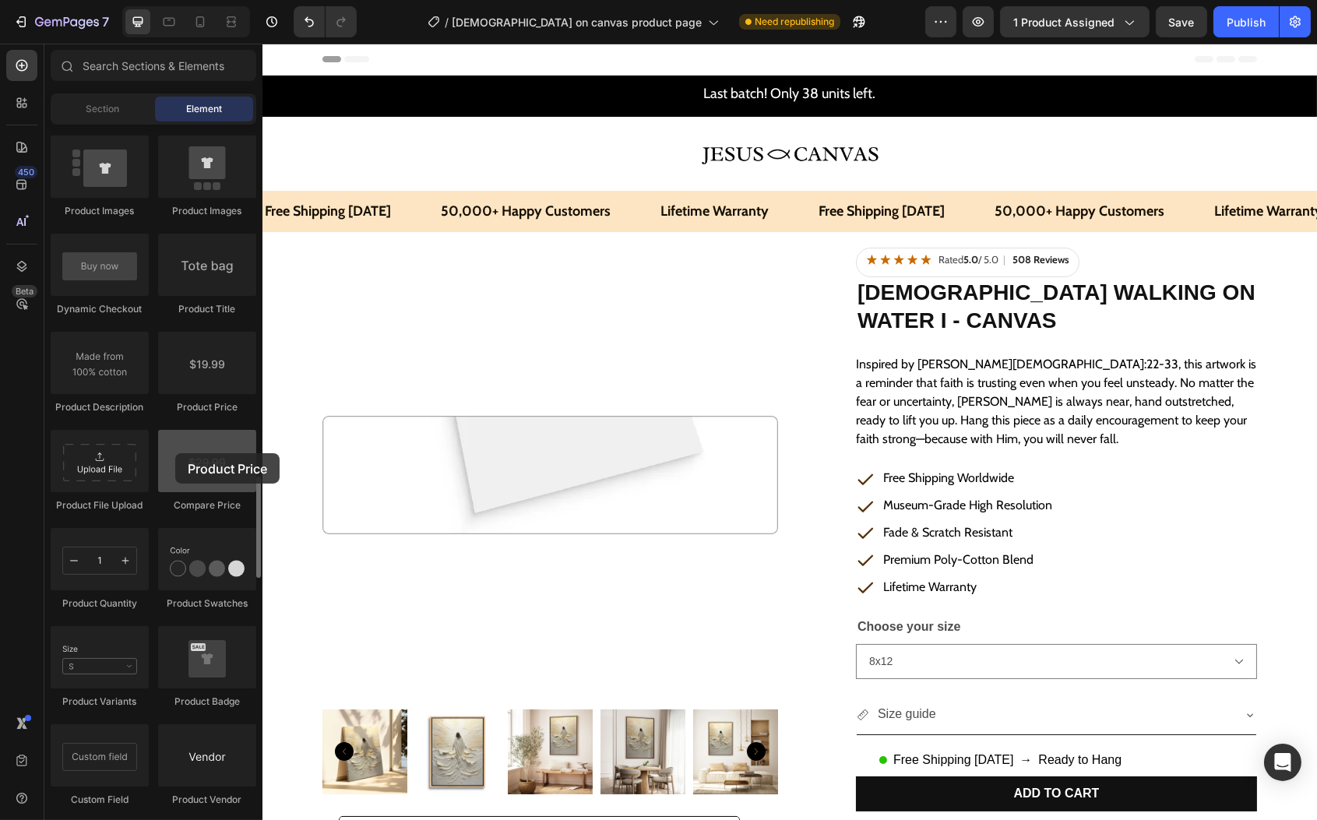
drag, startPoint x: 198, startPoint y: 365, endPoint x: 175, endPoint y: 453, distance: 91.1
click at [175, 453] on div "Product Product Product Product List Related Products Sticky Add to Cart Add to…" at bounding box center [154, 328] width 206 height 1181
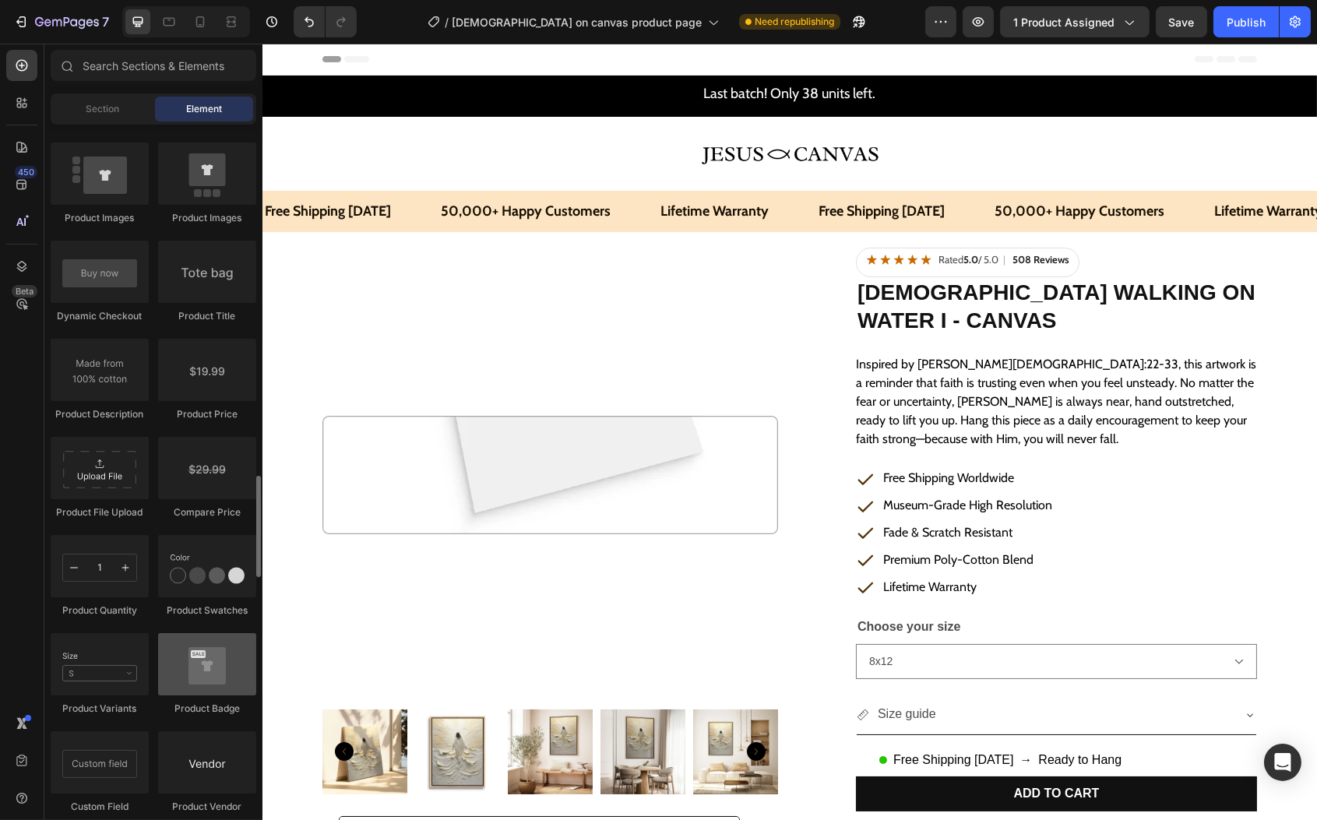
scroll to position [2367, 0]
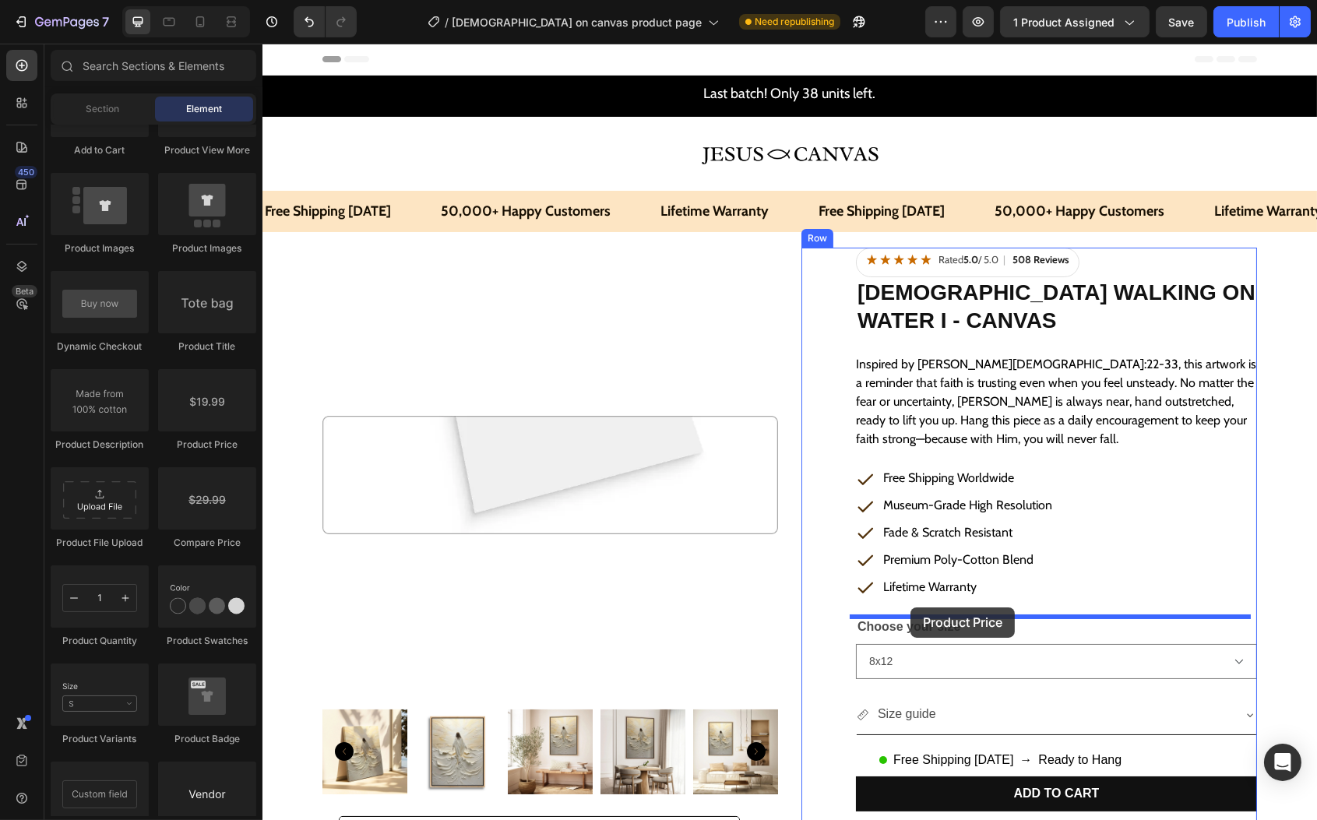
drag, startPoint x: 463, startPoint y: 456, endPoint x: 910, endPoint y: 608, distance: 472.3
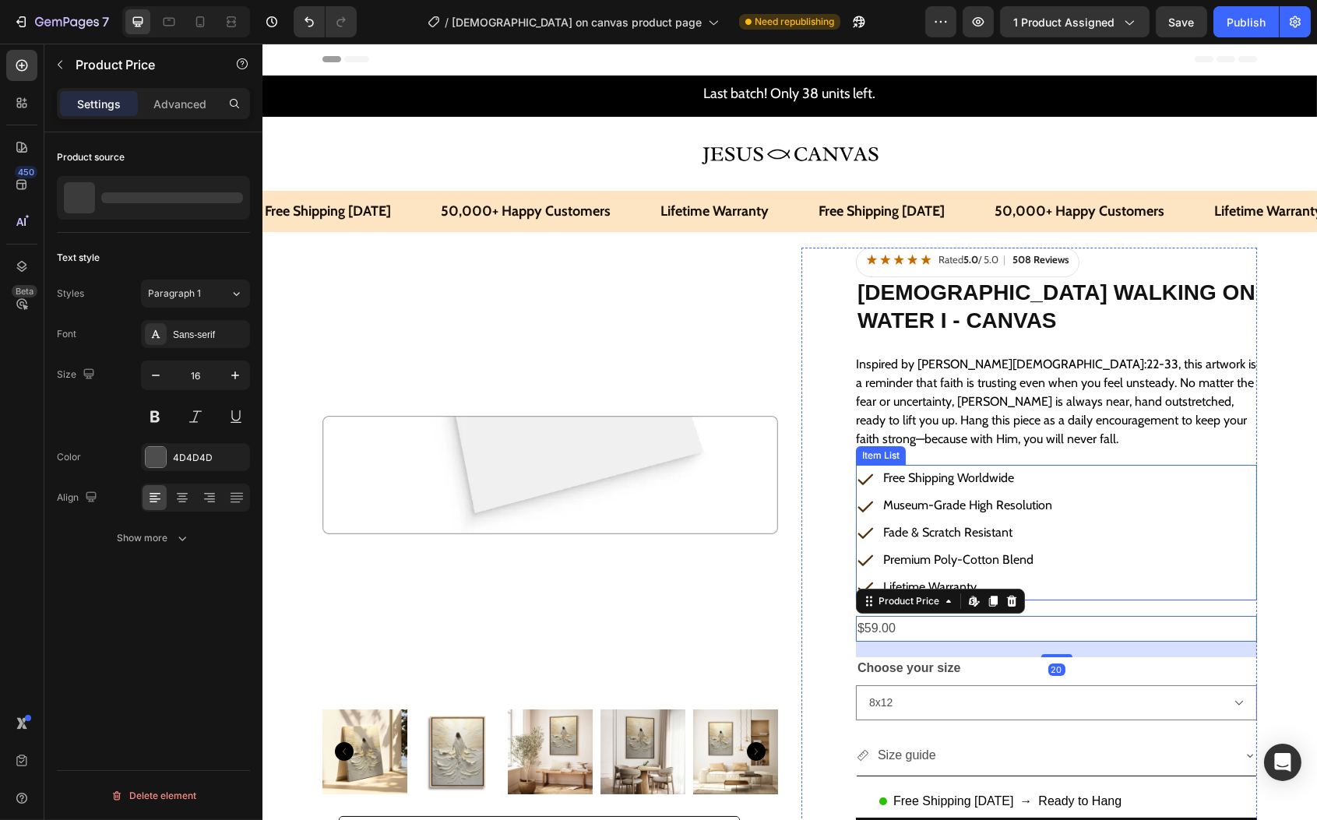
click at [965, 487] on p "Free Shipping Worldwide" at bounding box center [967, 478] width 169 height 23
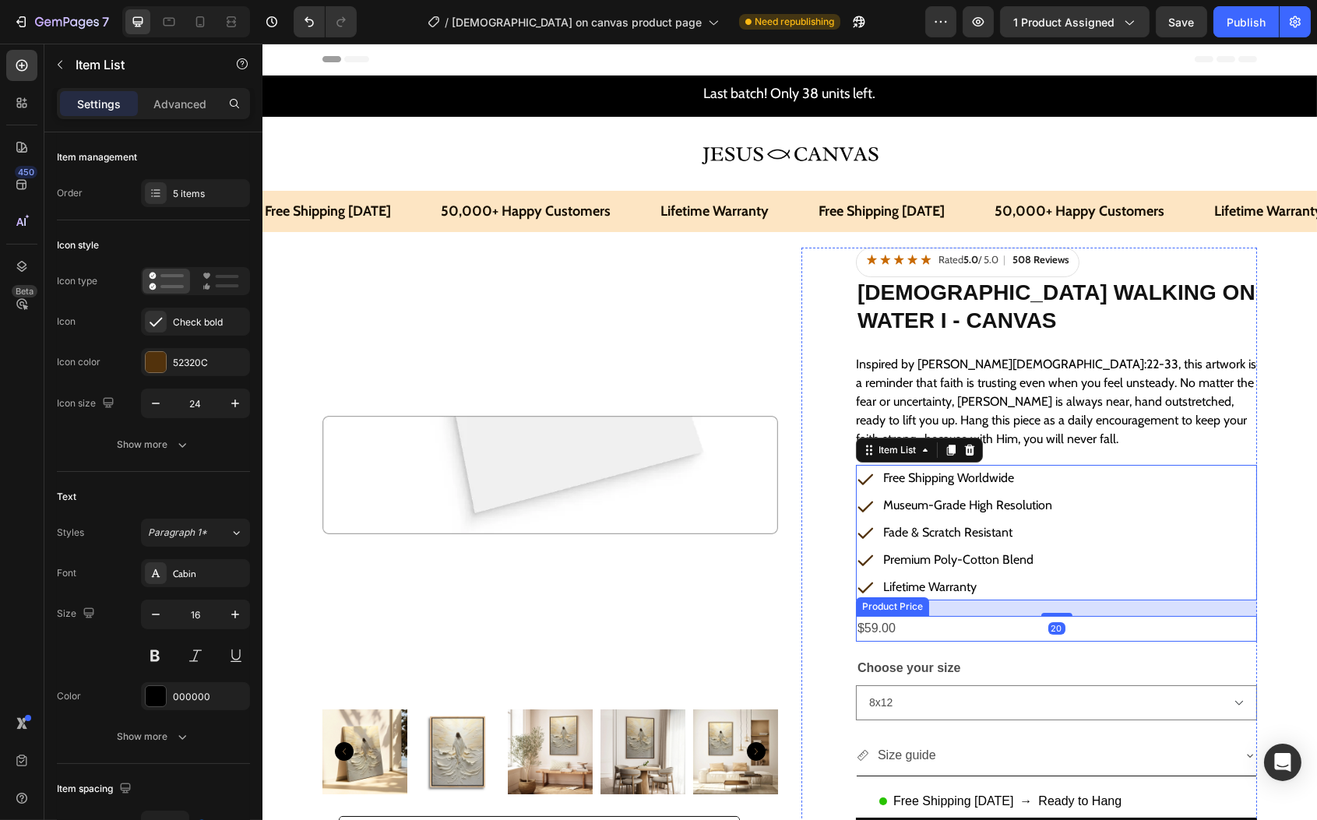
click at [915, 624] on div "$59.00" at bounding box center [1055, 629] width 401 height 26
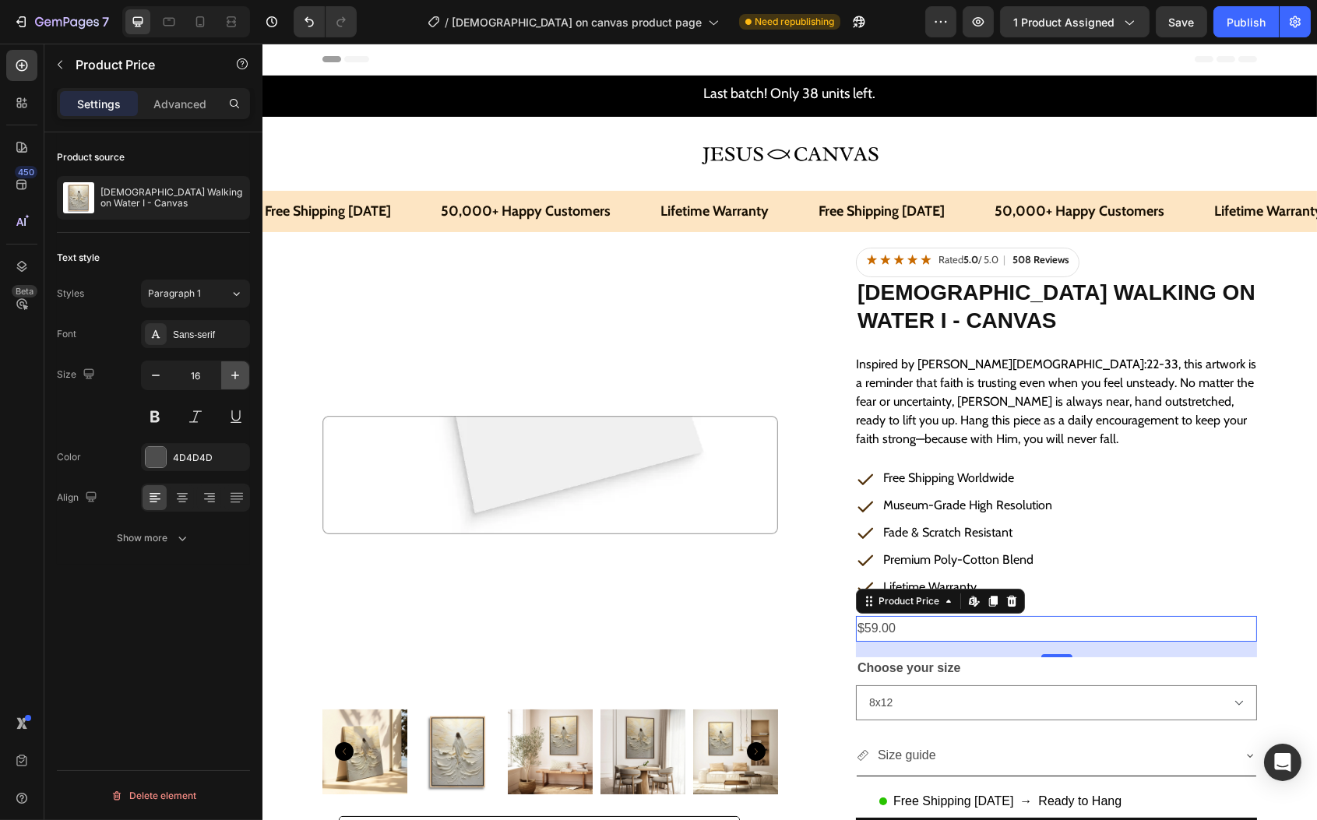
click at [245, 377] on button "button" at bounding box center [235, 376] width 28 height 28
click at [244, 377] on button "button" at bounding box center [235, 376] width 28 height 28
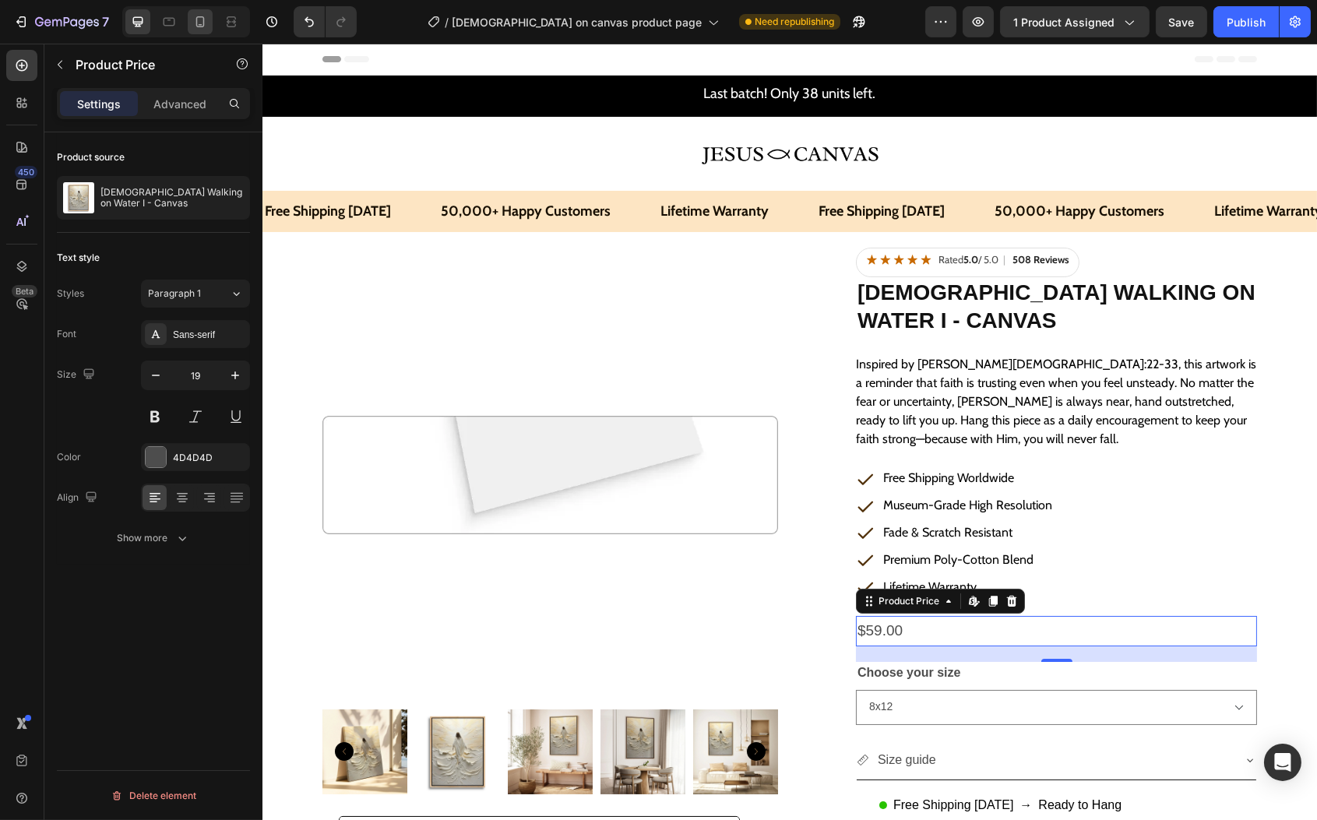
click at [206, 23] on icon at bounding box center [200, 22] width 16 height 16
type input "14"
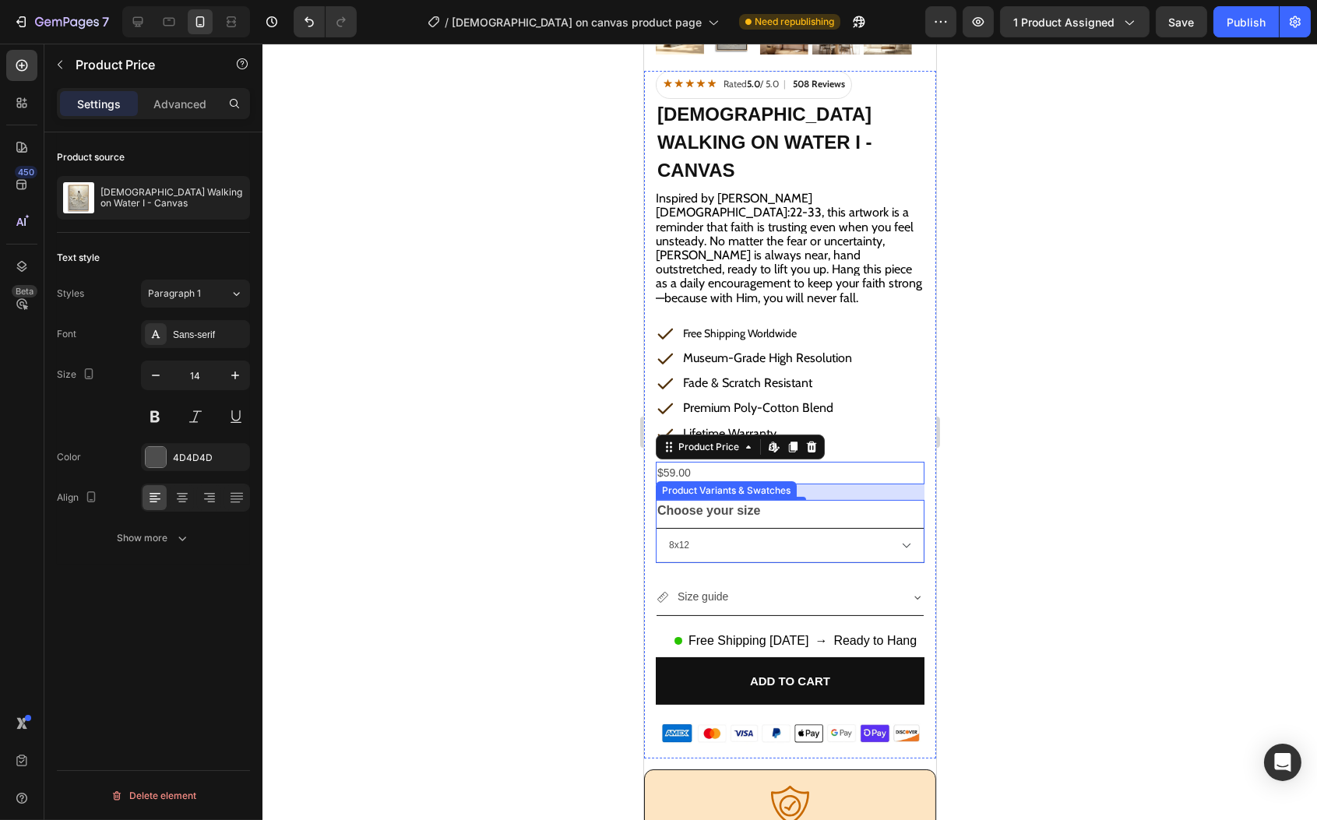
scroll to position [475, 0]
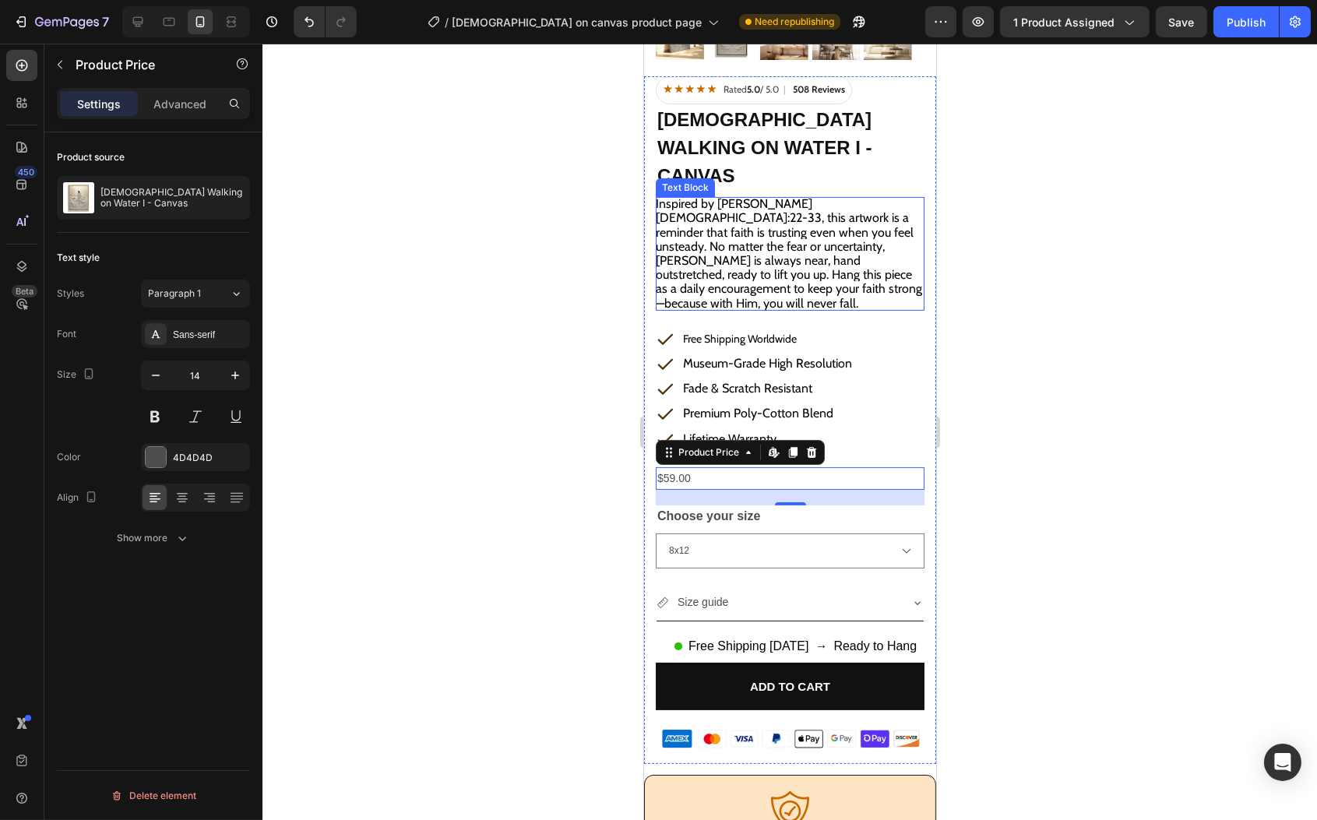
click at [780, 196] on span "Inspired by [PERSON_NAME][DEMOGRAPHIC_DATA]:22-33, this artwork is a reminder t…" at bounding box center [788, 253] width 266 height 114
click at [732, 467] on div "$59.00" at bounding box center [789, 478] width 269 height 23
click at [238, 374] on icon "button" at bounding box center [235, 376] width 16 height 16
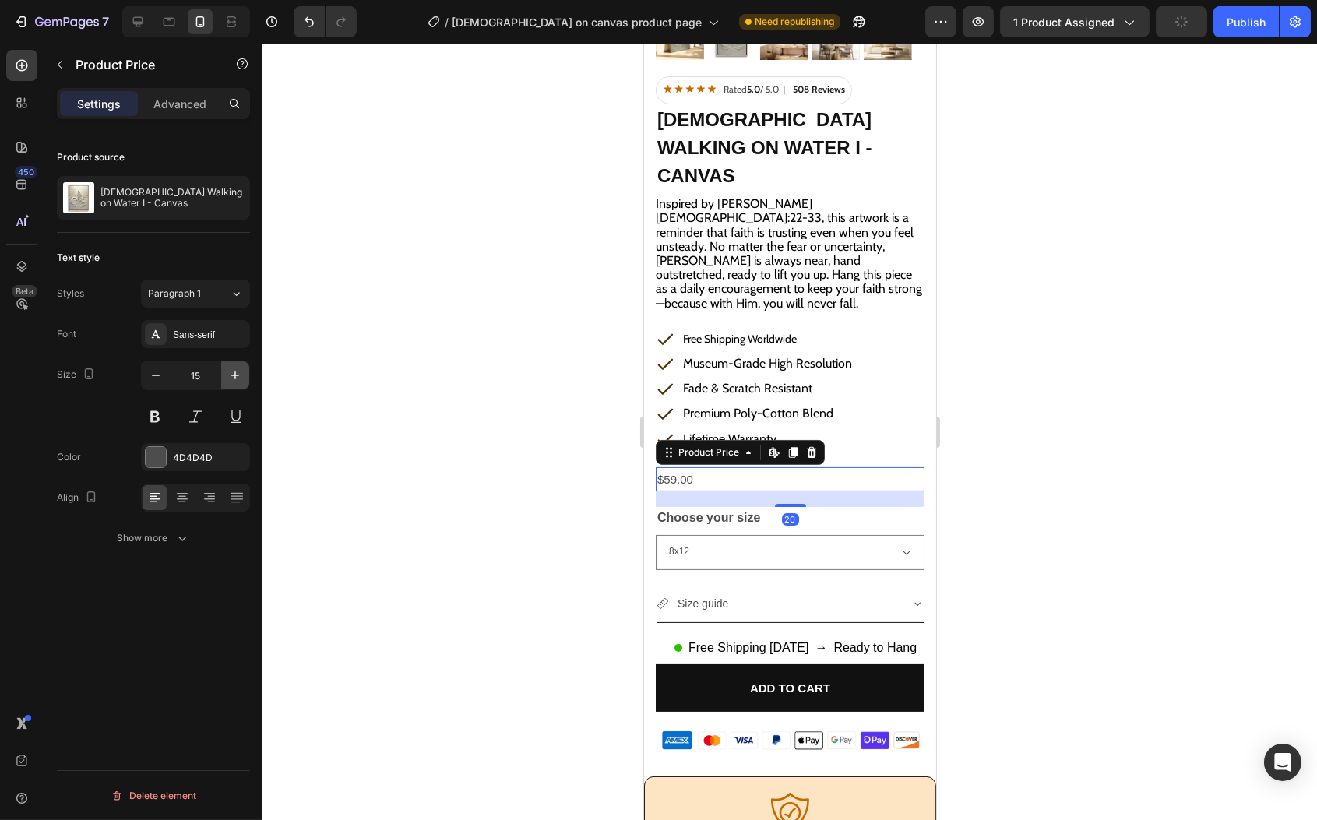
click at [238, 373] on icon "button" at bounding box center [235, 376] width 16 height 16
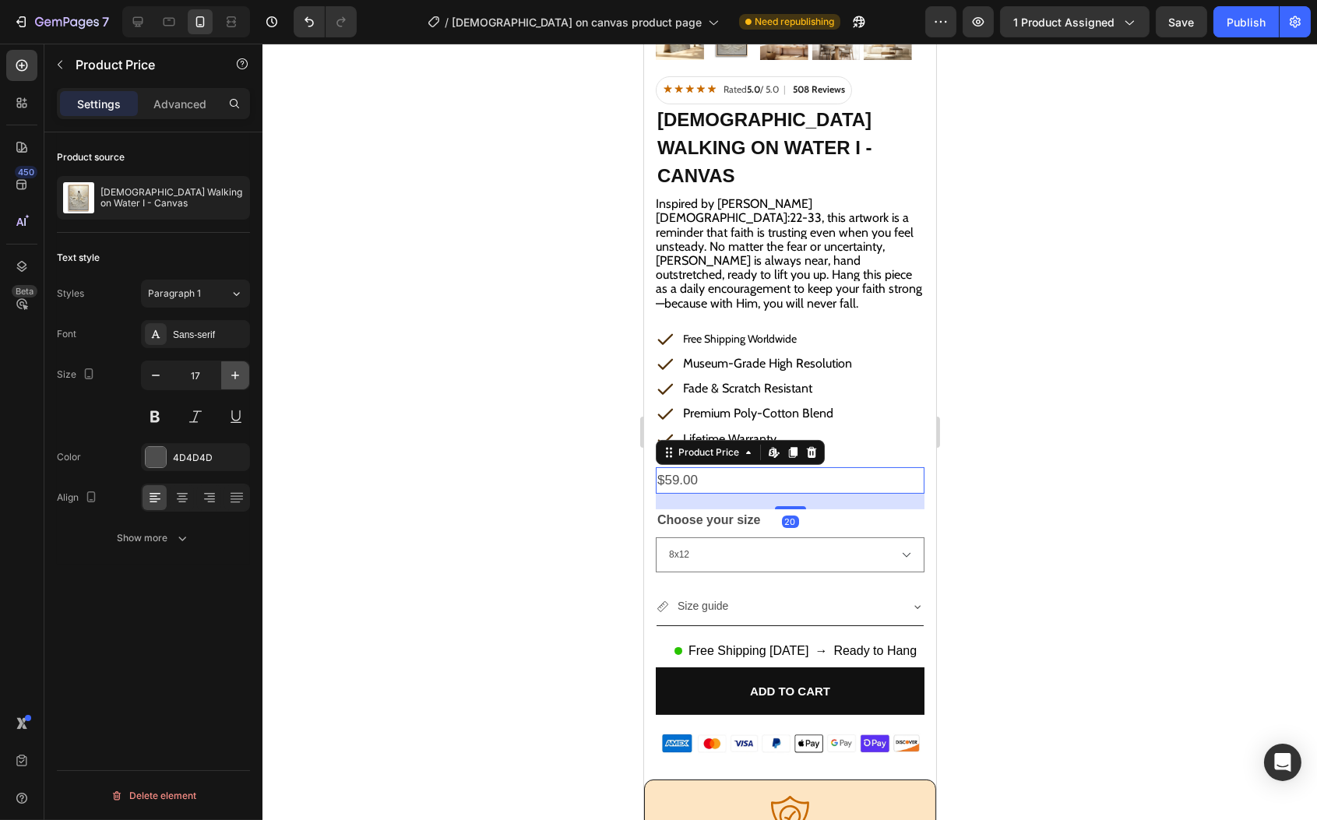
click at [238, 373] on icon "button" at bounding box center [235, 376] width 16 height 16
click at [156, 379] on icon "button" at bounding box center [156, 376] width 16 height 16
click at [156, 378] on icon "button" at bounding box center [156, 376] width 16 height 16
type input "16"
click at [51, 58] on button "button" at bounding box center [60, 64] width 25 height 25
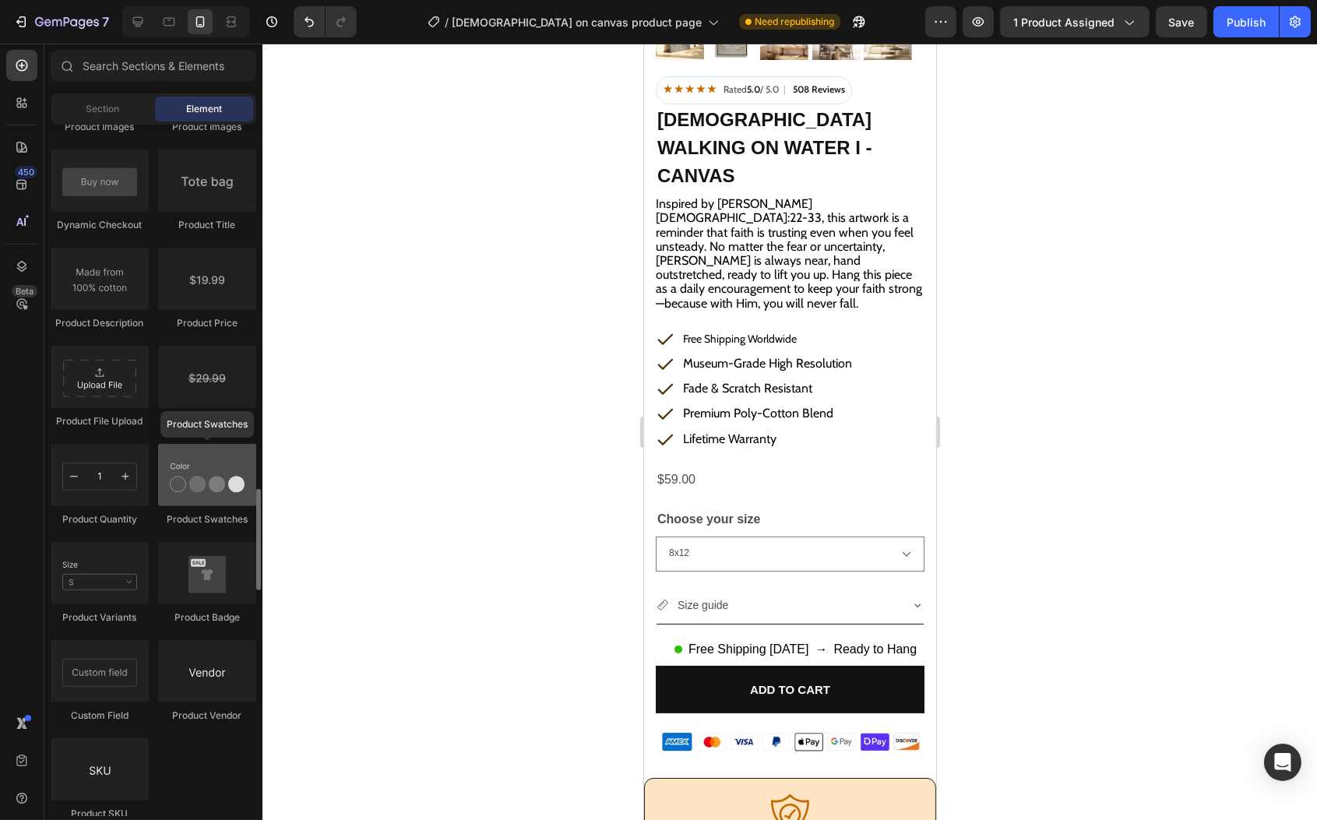
scroll to position [2624, 0]
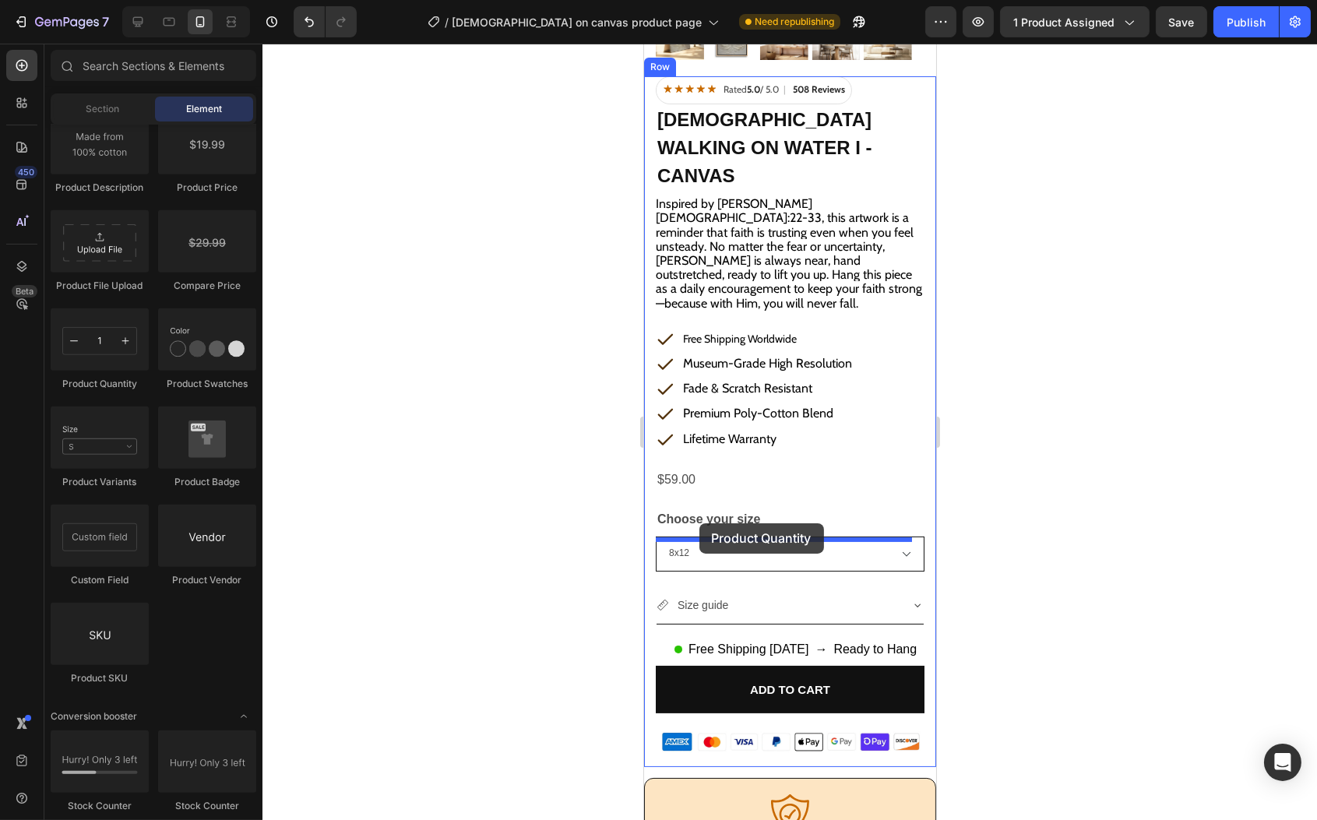
drag, startPoint x: 730, startPoint y: 384, endPoint x: 699, endPoint y: 523, distance: 142.1
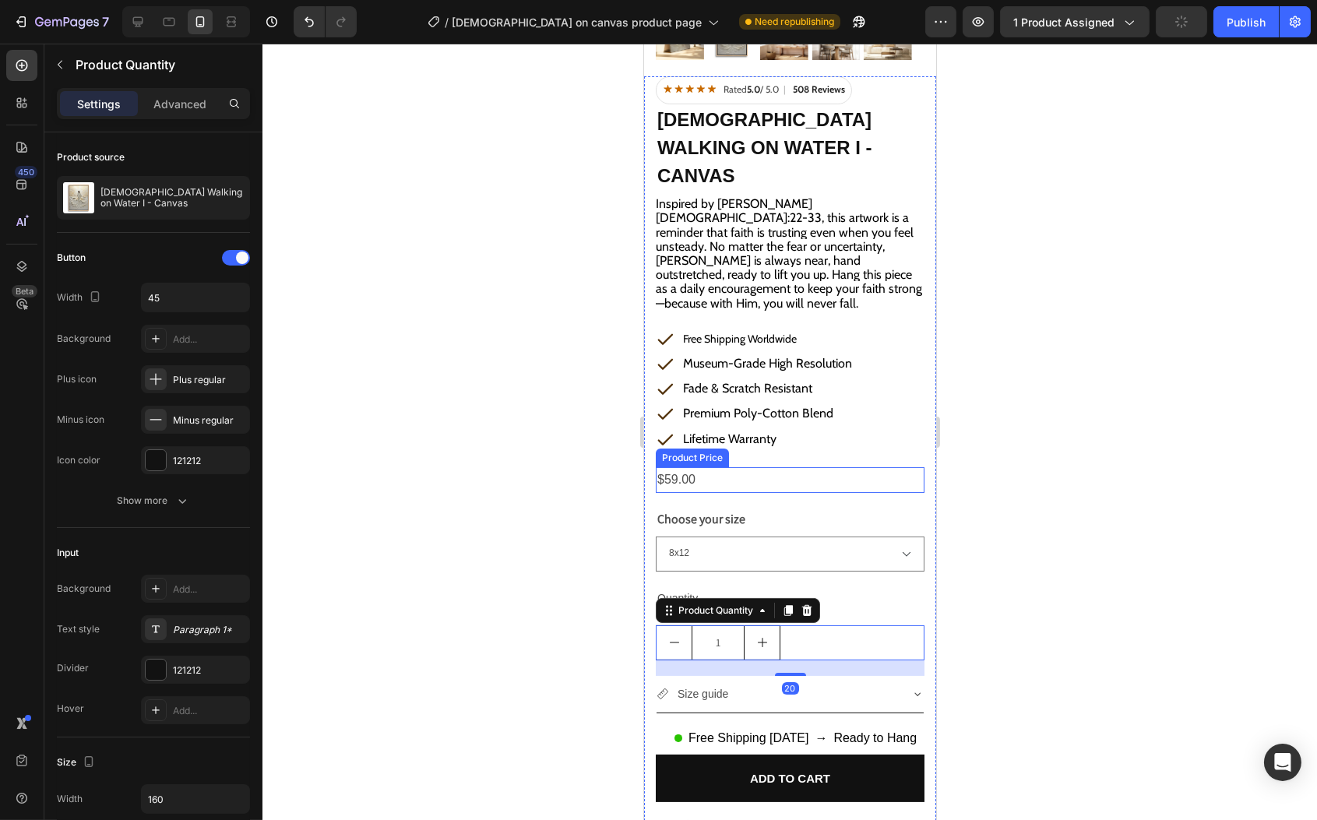
click at [820, 427] on div "Lifetime Warranty" at bounding box center [767, 439] width 174 height 25
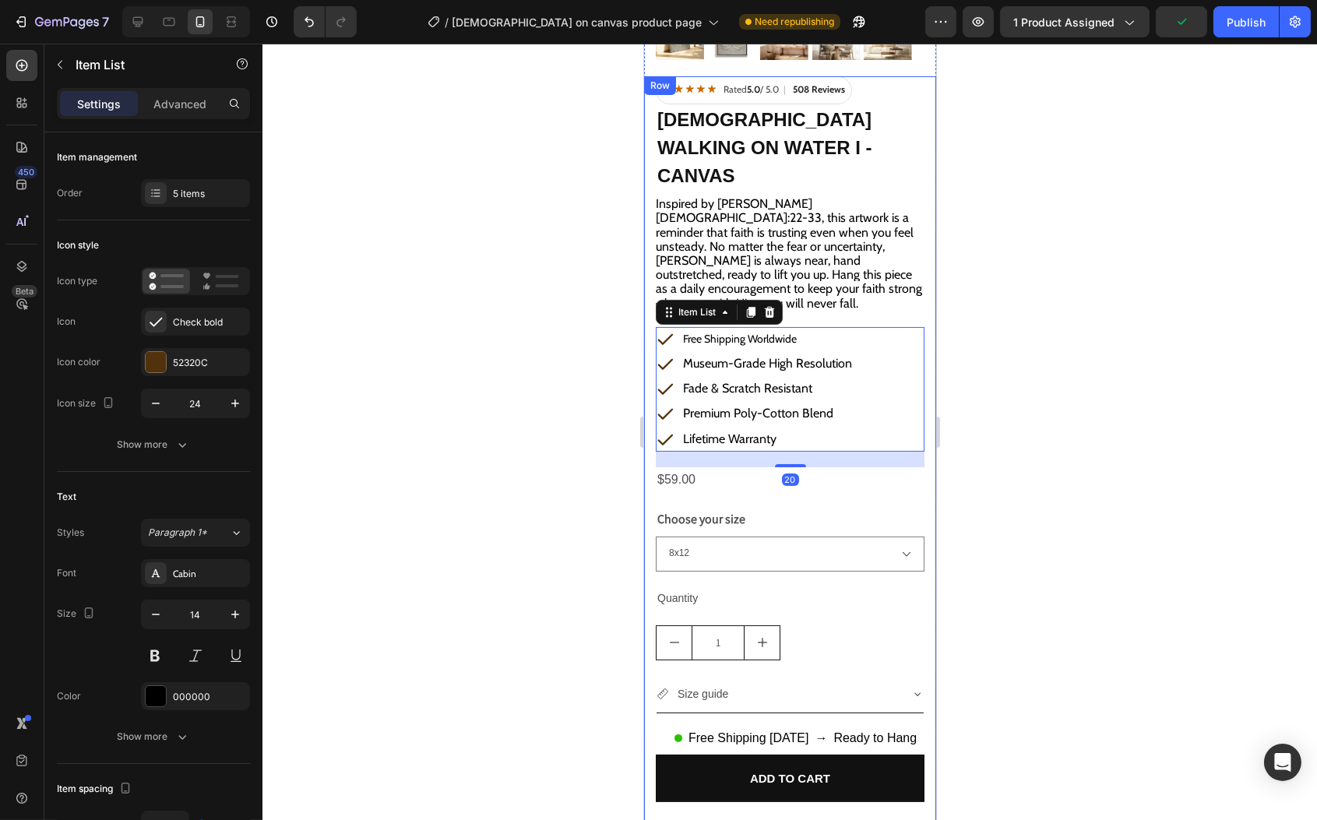
click at [806, 572] on div "Rated 5.0 / 5.0 | 508 Reviews Custom Code [DEMOGRAPHIC_DATA] Walking on Water I…" at bounding box center [789, 466] width 269 height 780
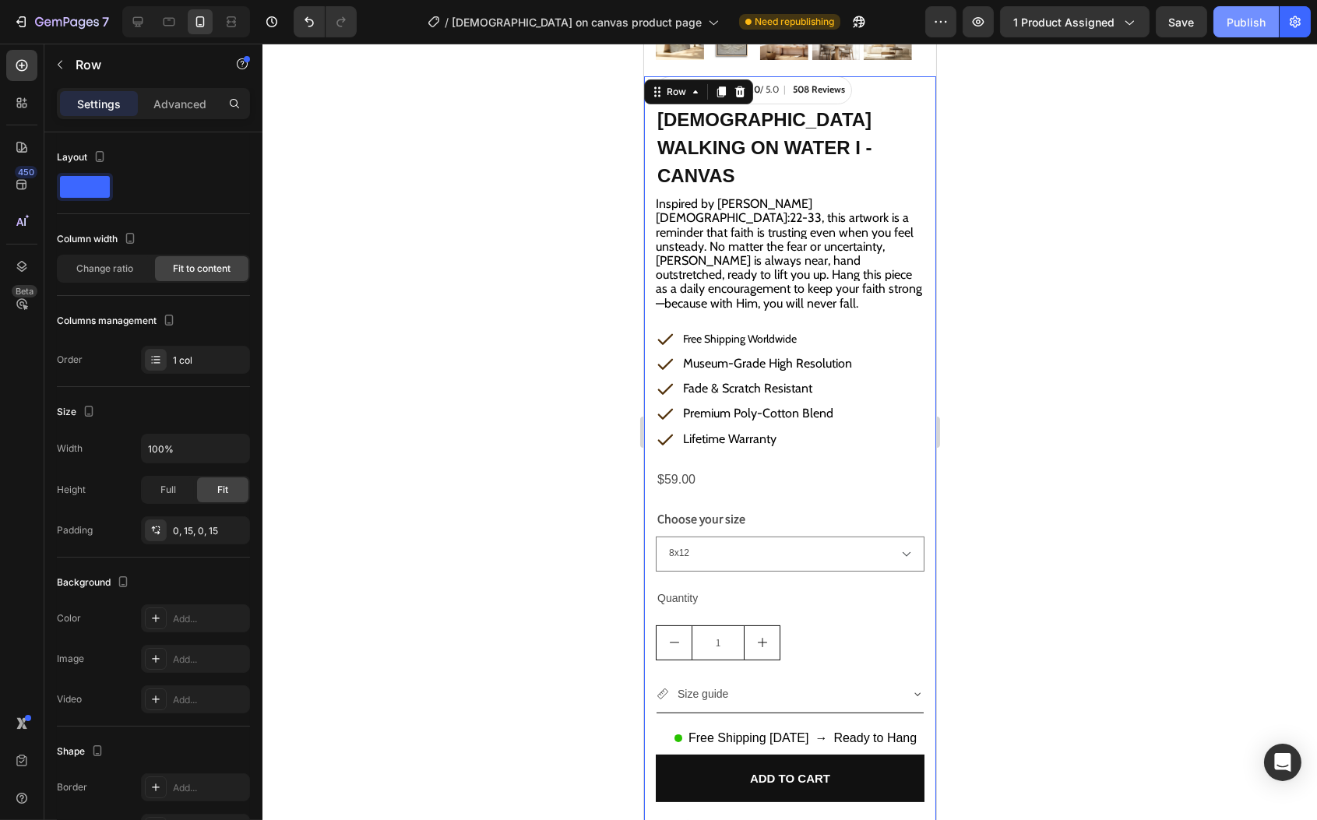
click at [1250, 18] on div "Publish" at bounding box center [1246, 22] width 39 height 16
click at [1249, 35] on button "Publish" at bounding box center [1246, 21] width 65 height 31
click at [986, 27] on icon "button" at bounding box center [979, 22] width 16 height 16
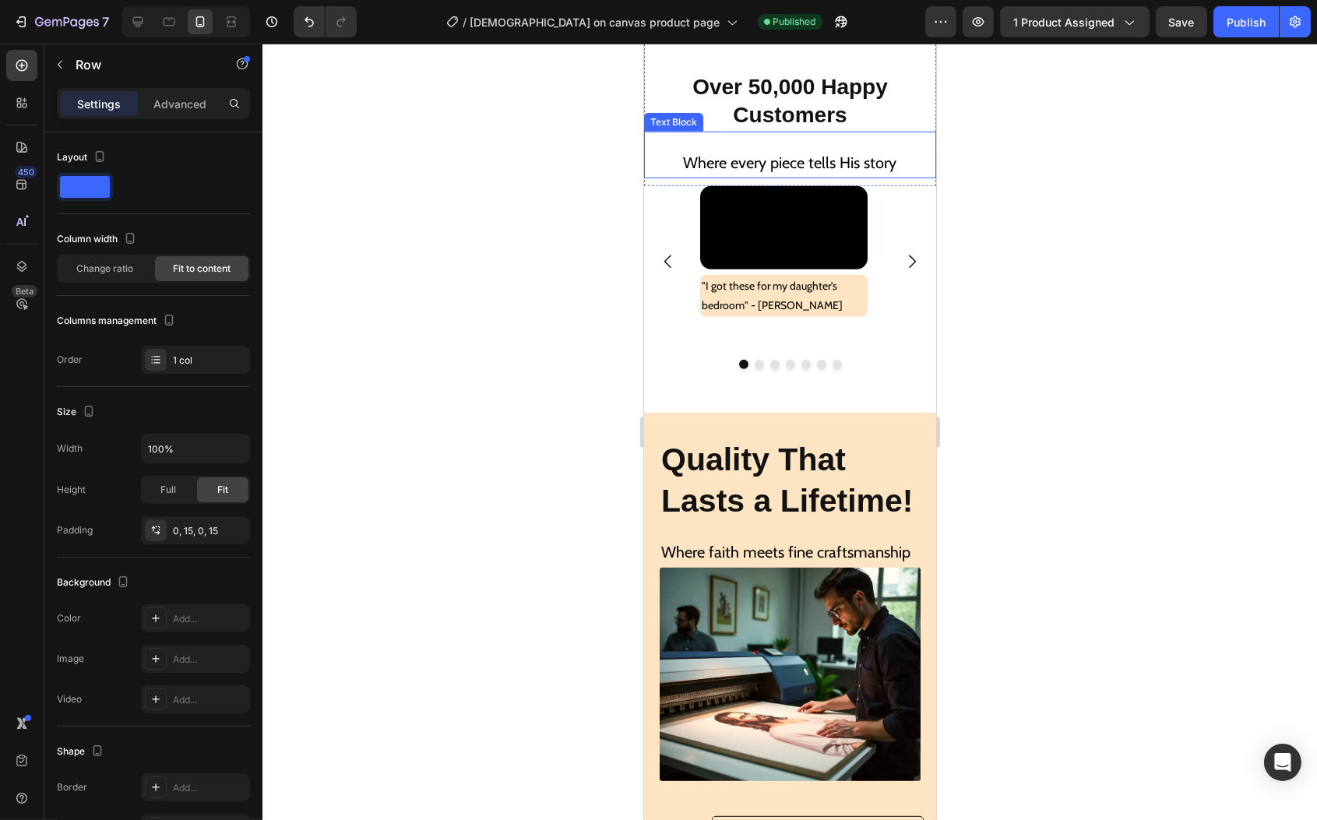
scroll to position [1663, 0]
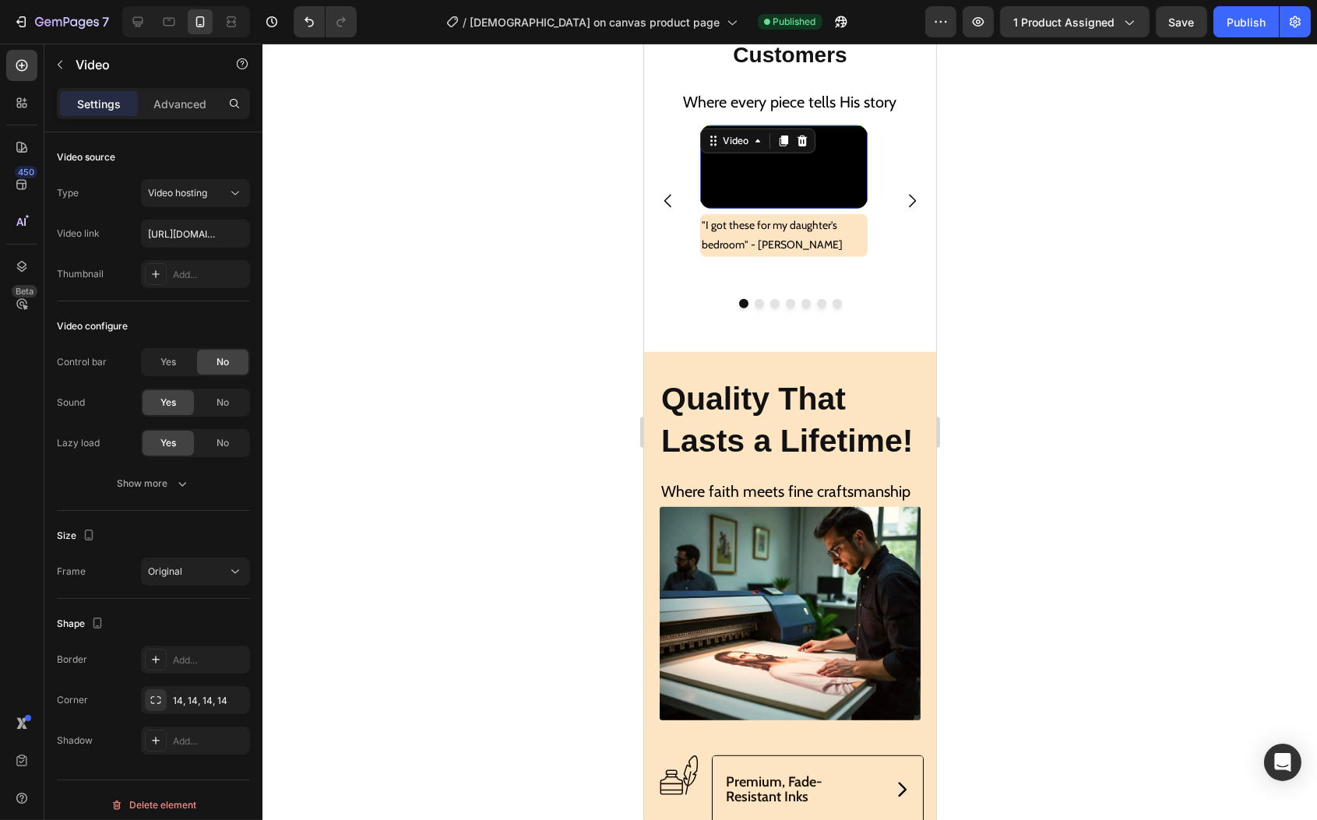
click at [817, 209] on video at bounding box center [784, 166] width 168 height 83
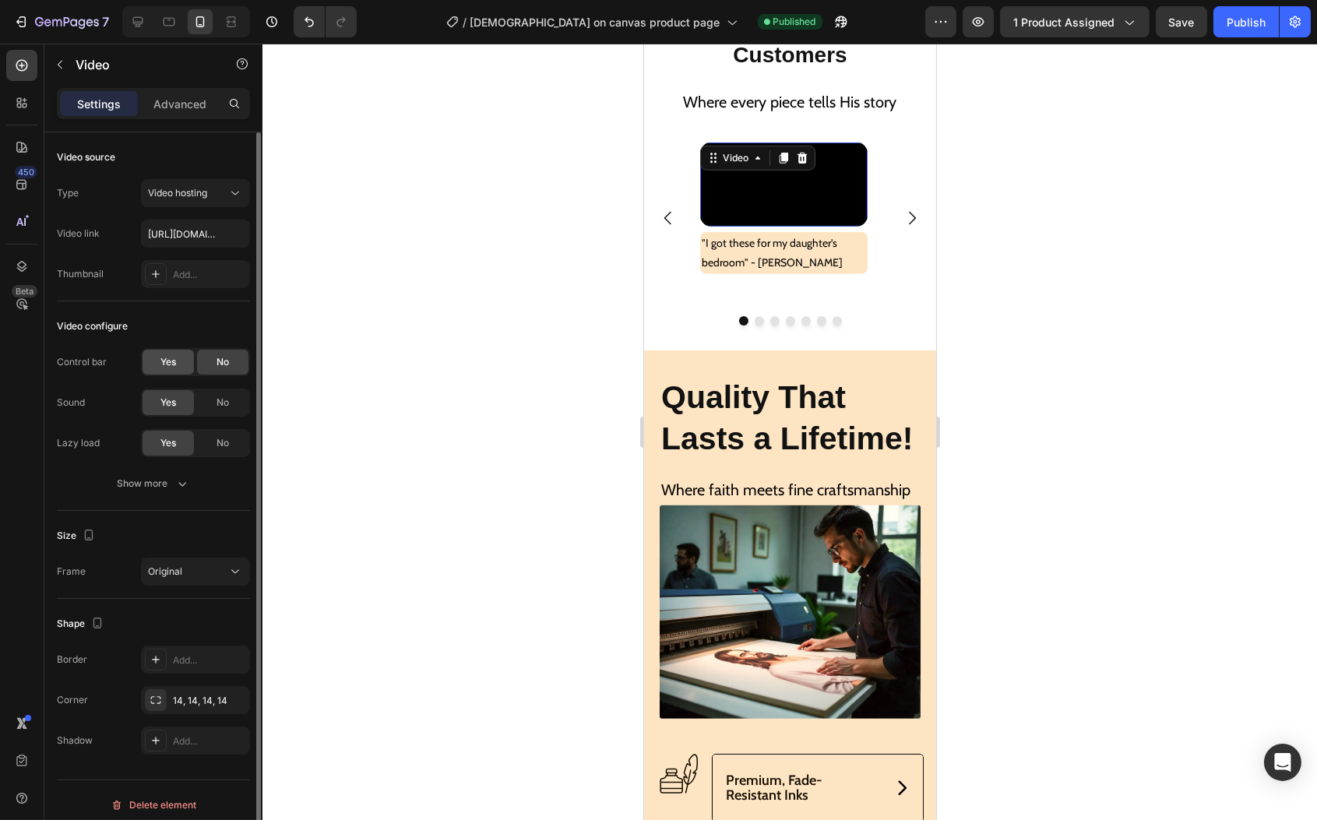
click at [171, 359] on span "Yes" at bounding box center [168, 362] width 16 height 14
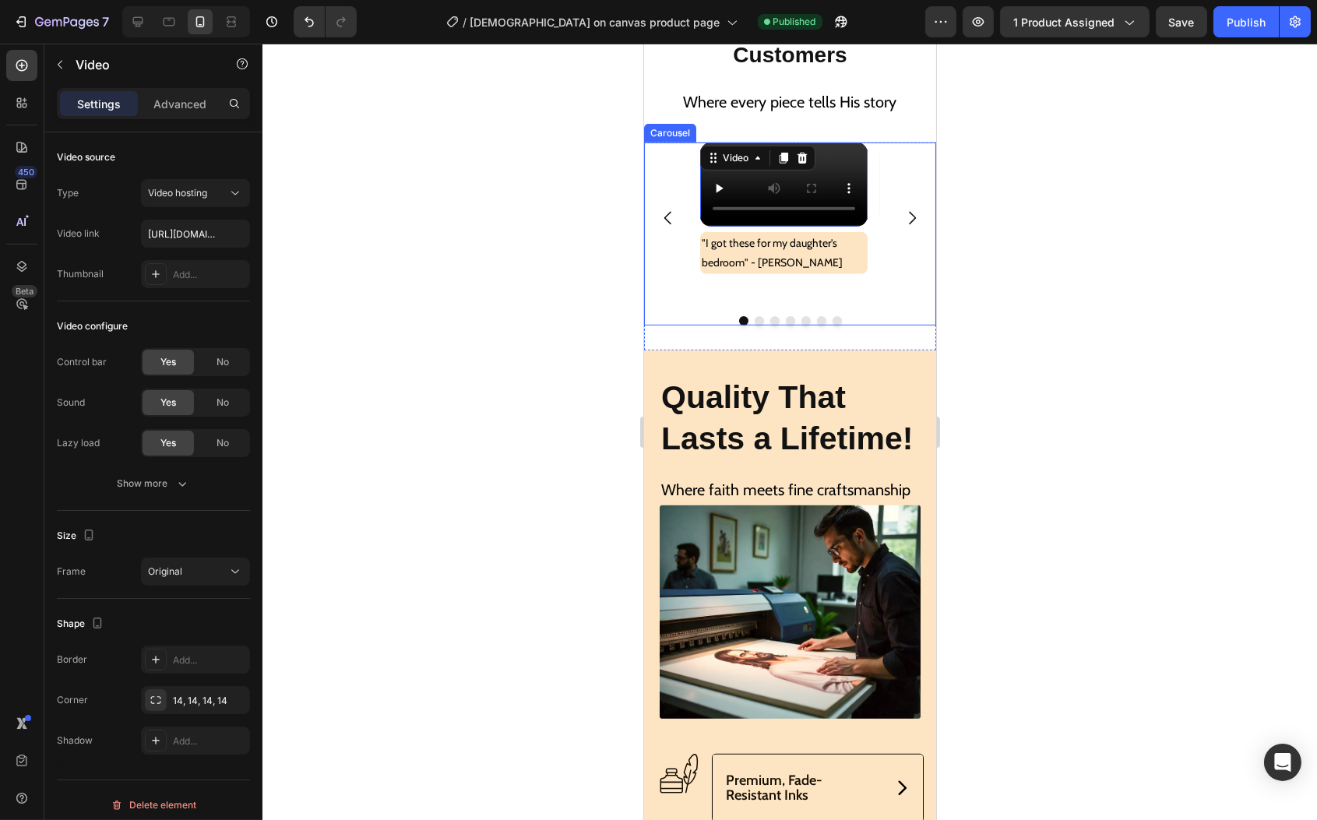
click at [902, 227] on icon "Carousel Next Arrow" at bounding box center [911, 218] width 19 height 19
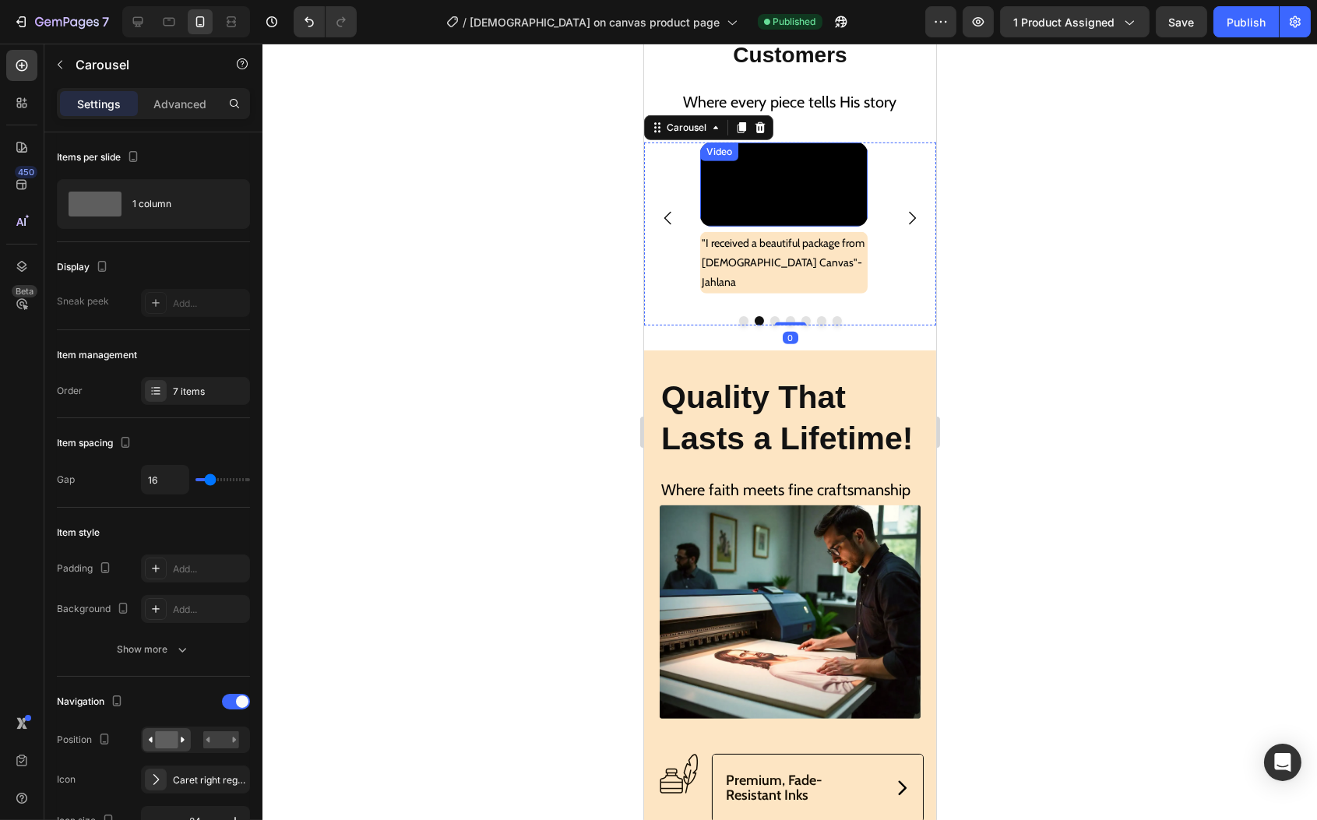
click at [821, 226] on video at bounding box center [784, 184] width 168 height 83
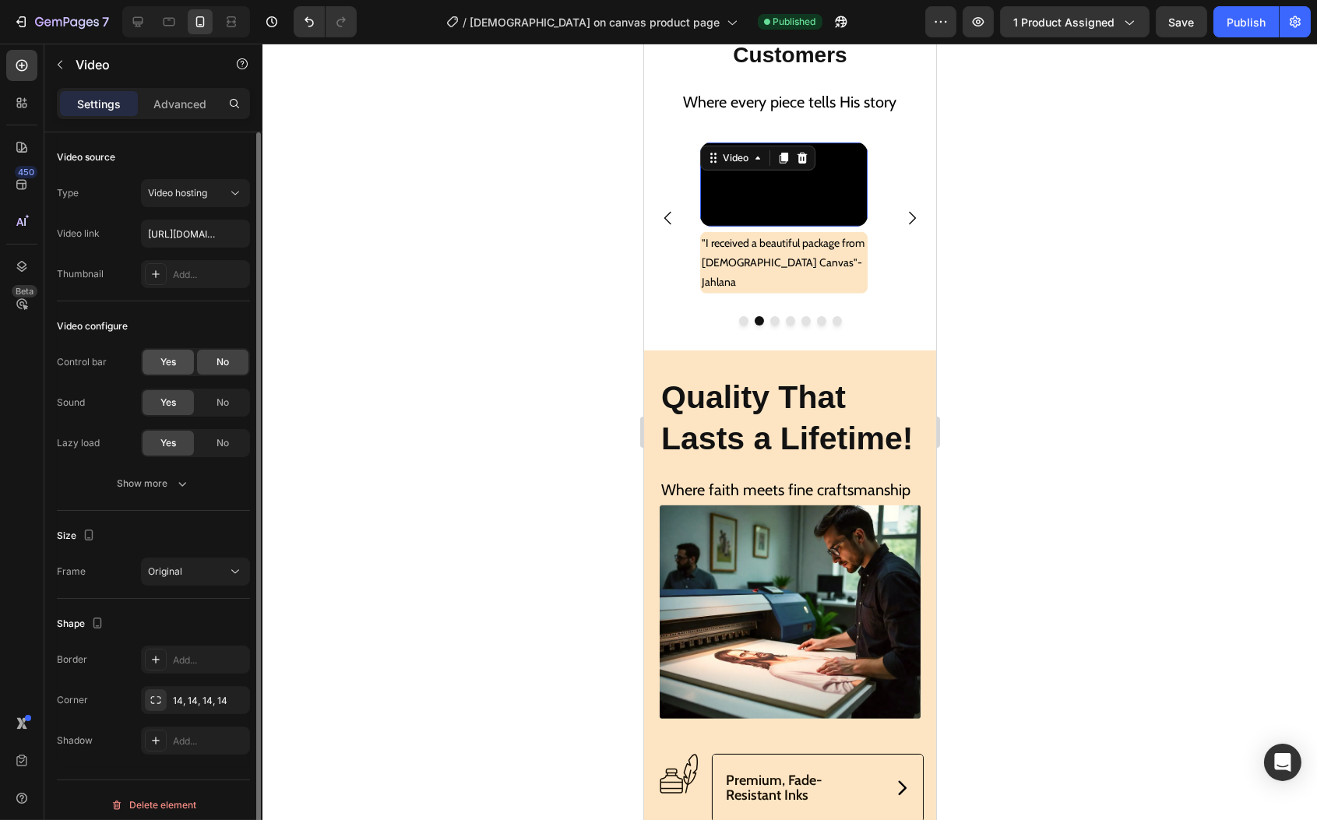
click at [166, 358] on span "Yes" at bounding box center [168, 362] width 16 height 14
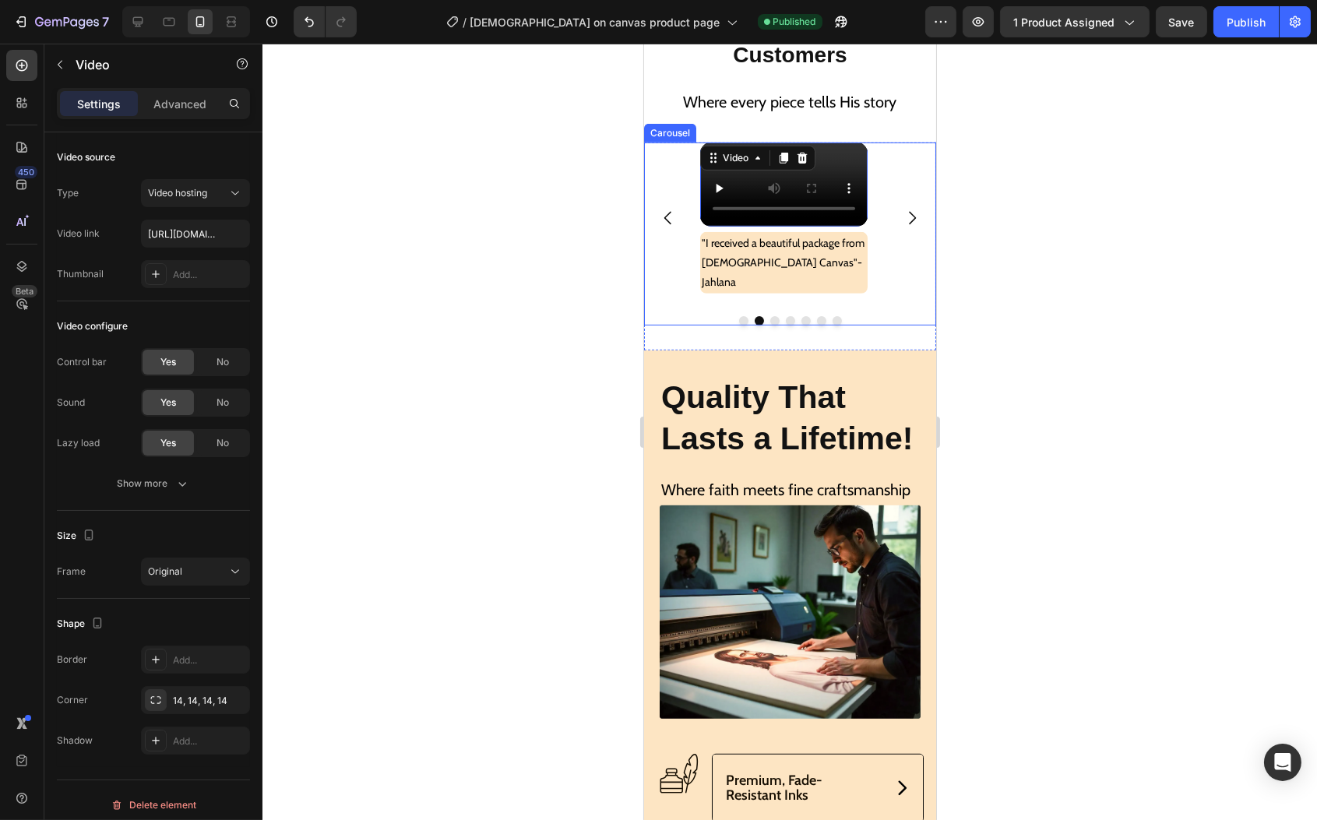
click at [902, 227] on icon "Carousel Next Arrow" at bounding box center [911, 218] width 19 height 19
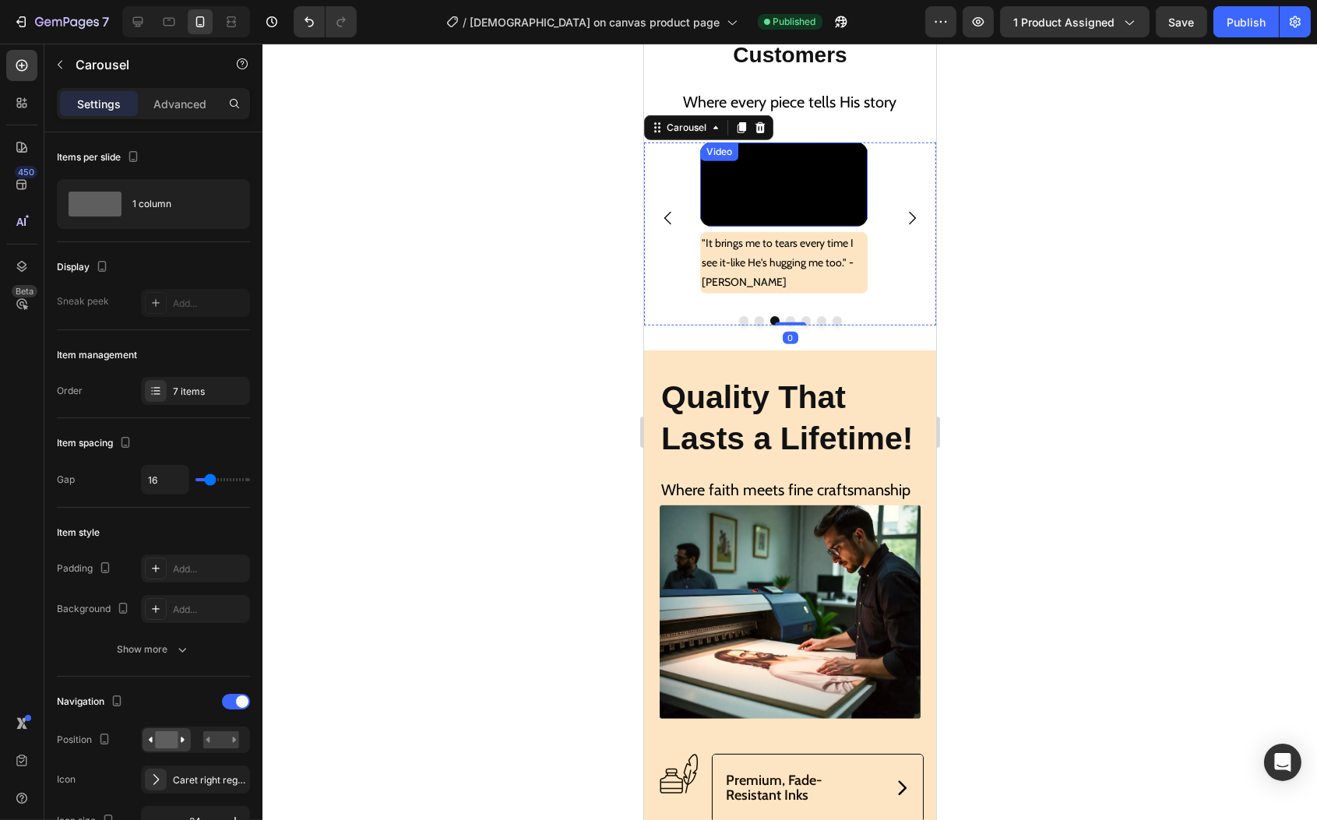
click at [817, 226] on video at bounding box center [784, 184] width 168 height 83
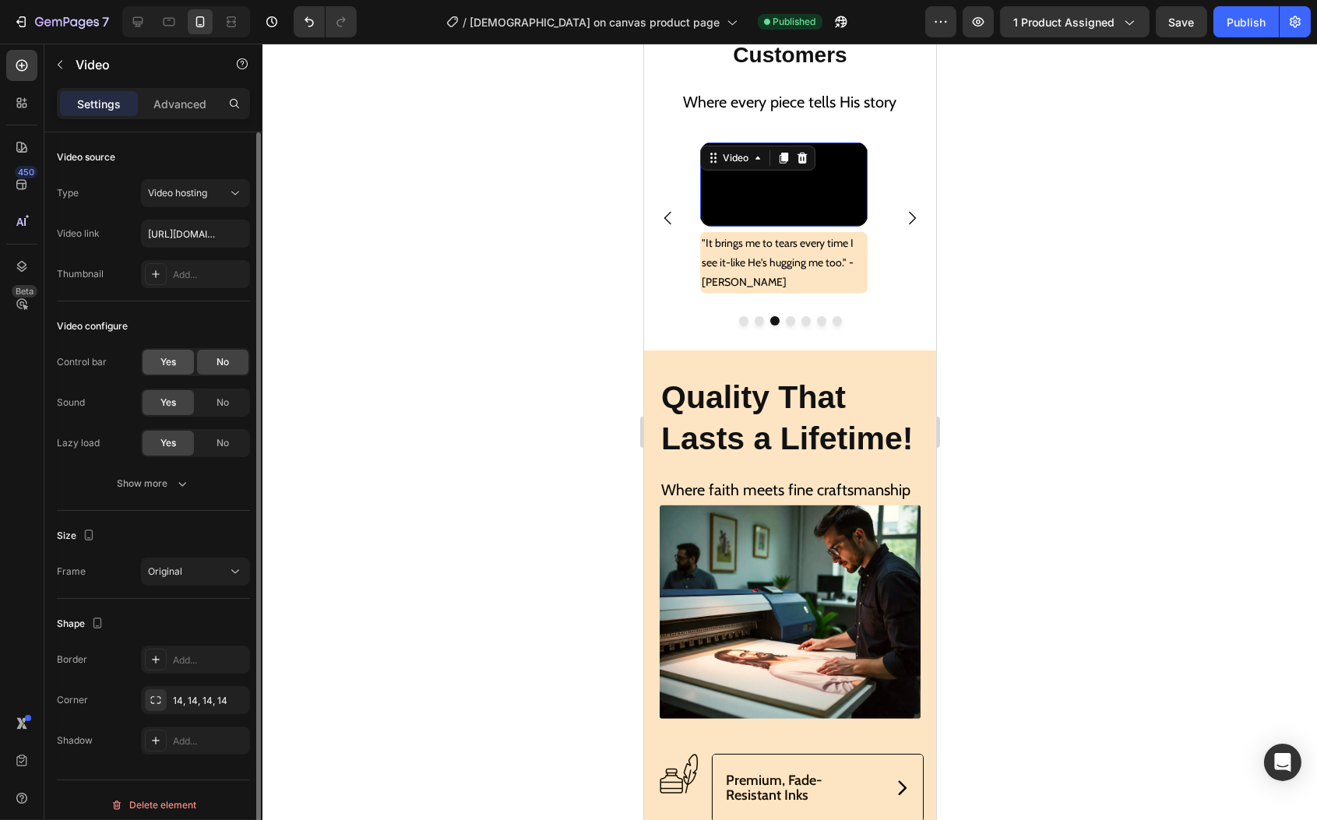
click at [169, 368] on span "Yes" at bounding box center [168, 362] width 16 height 14
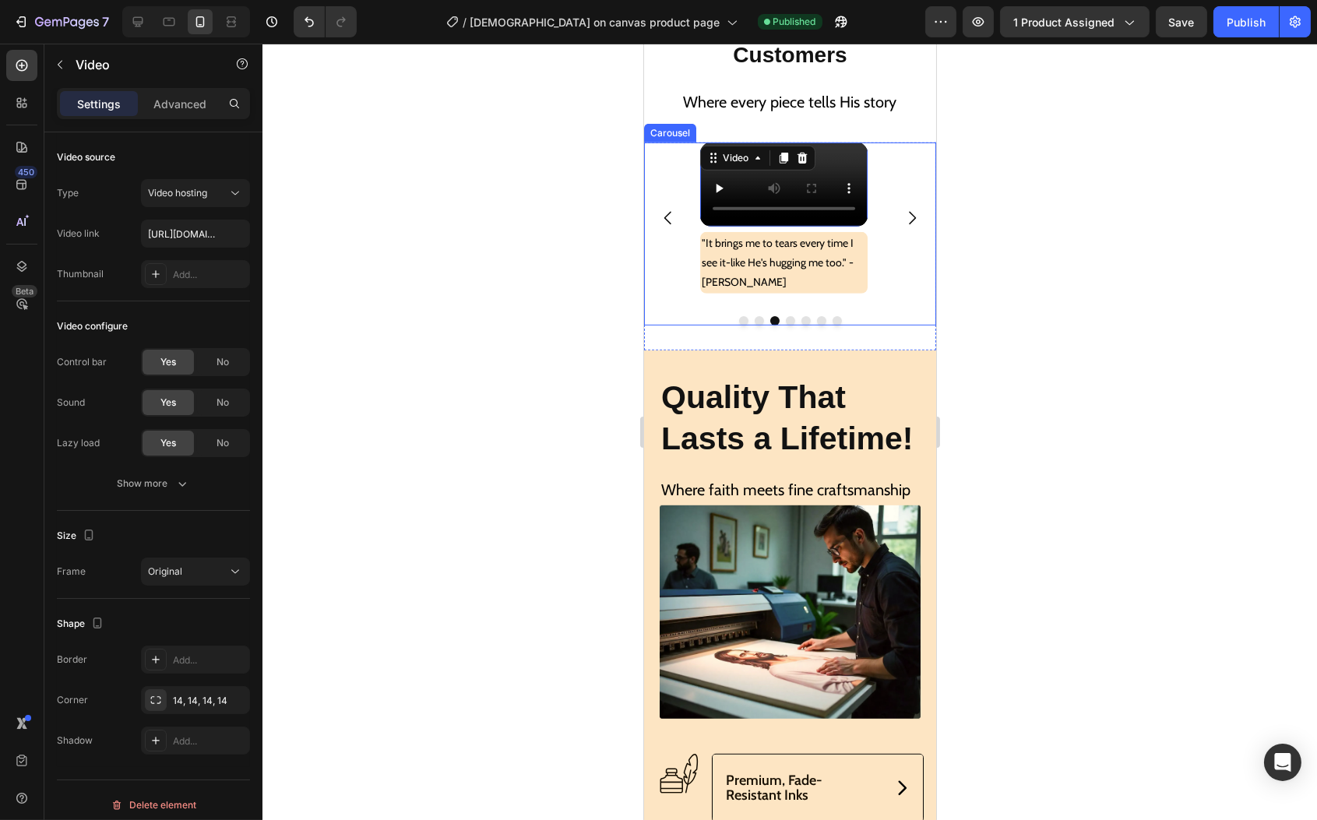
click at [902, 227] on icon "Carousel Next Arrow" at bounding box center [911, 218] width 19 height 19
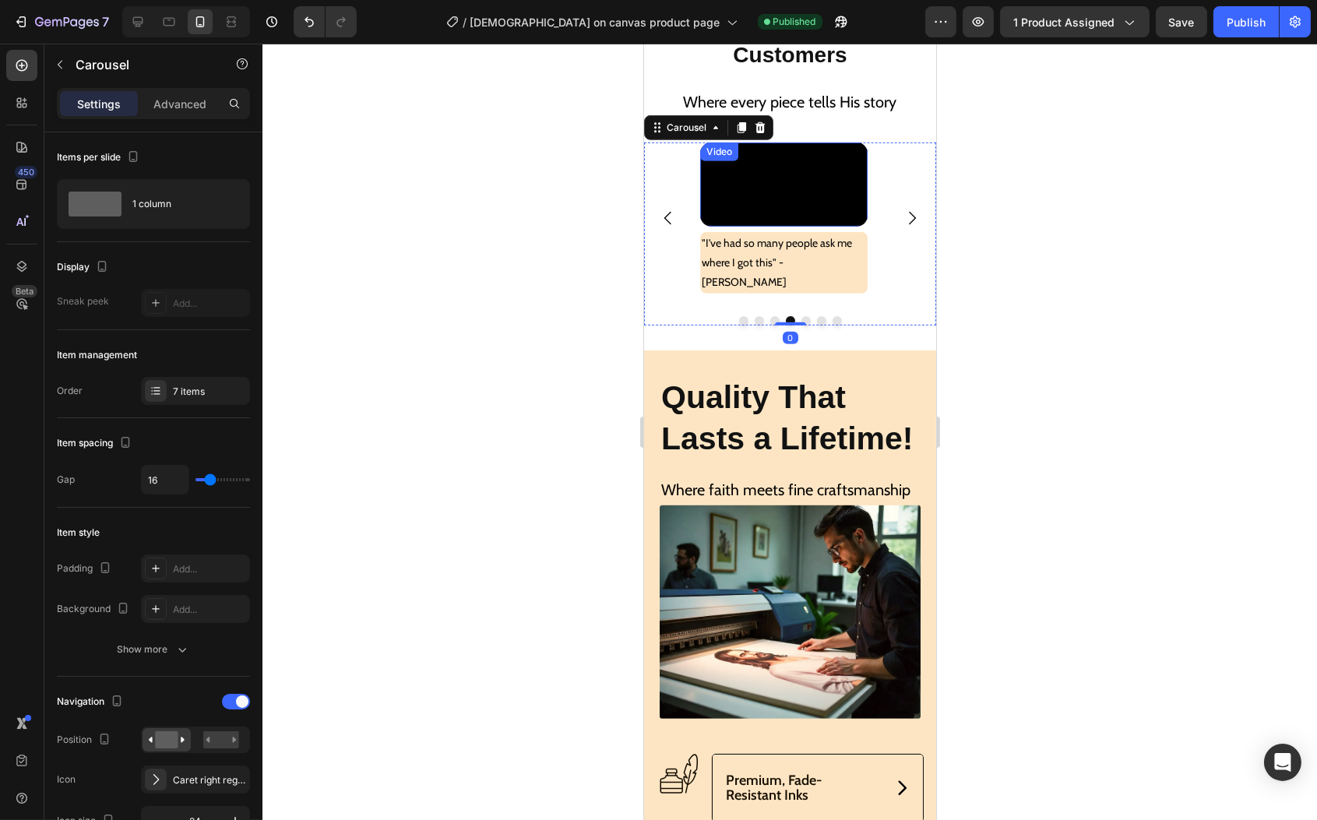
click at [827, 226] on video at bounding box center [784, 184] width 168 height 83
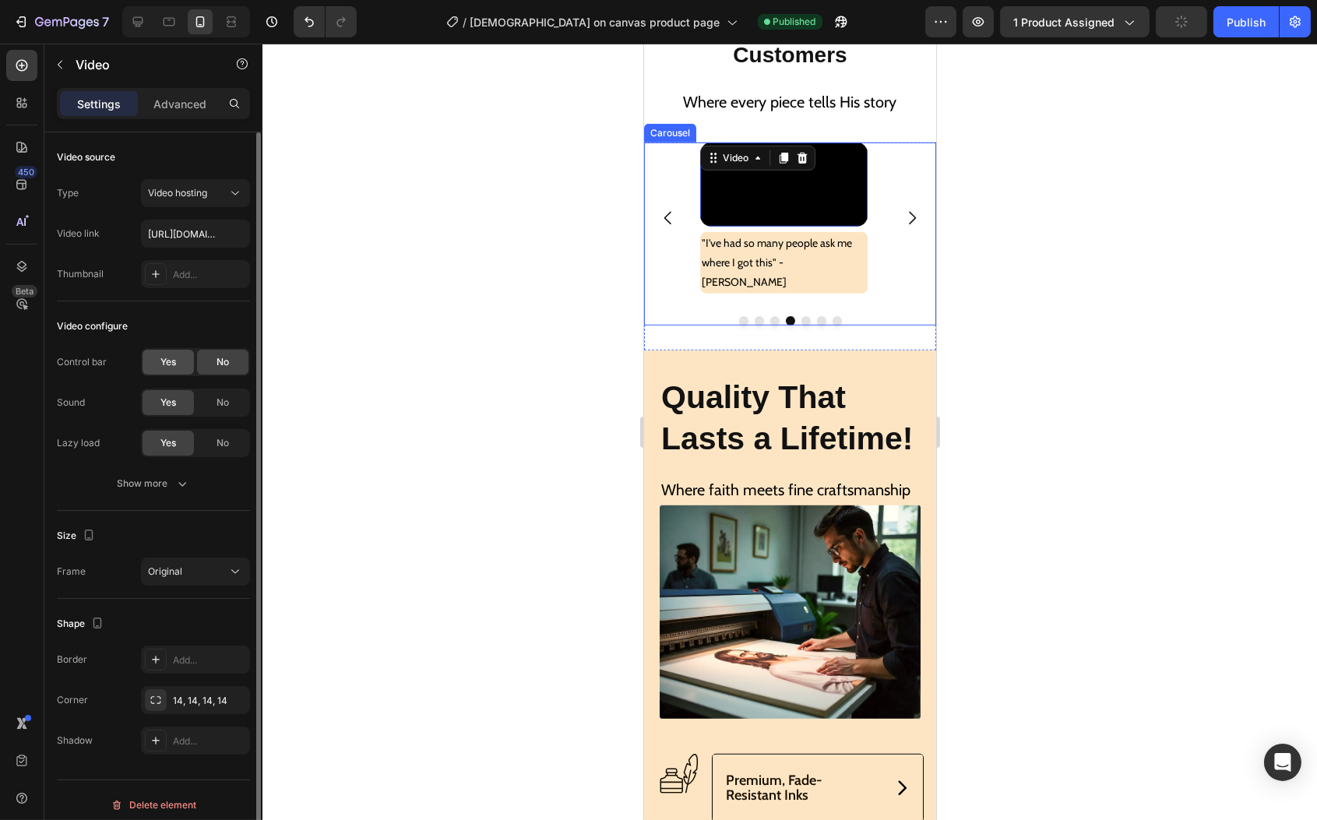
click at [168, 363] on span "Yes" at bounding box center [168, 362] width 16 height 14
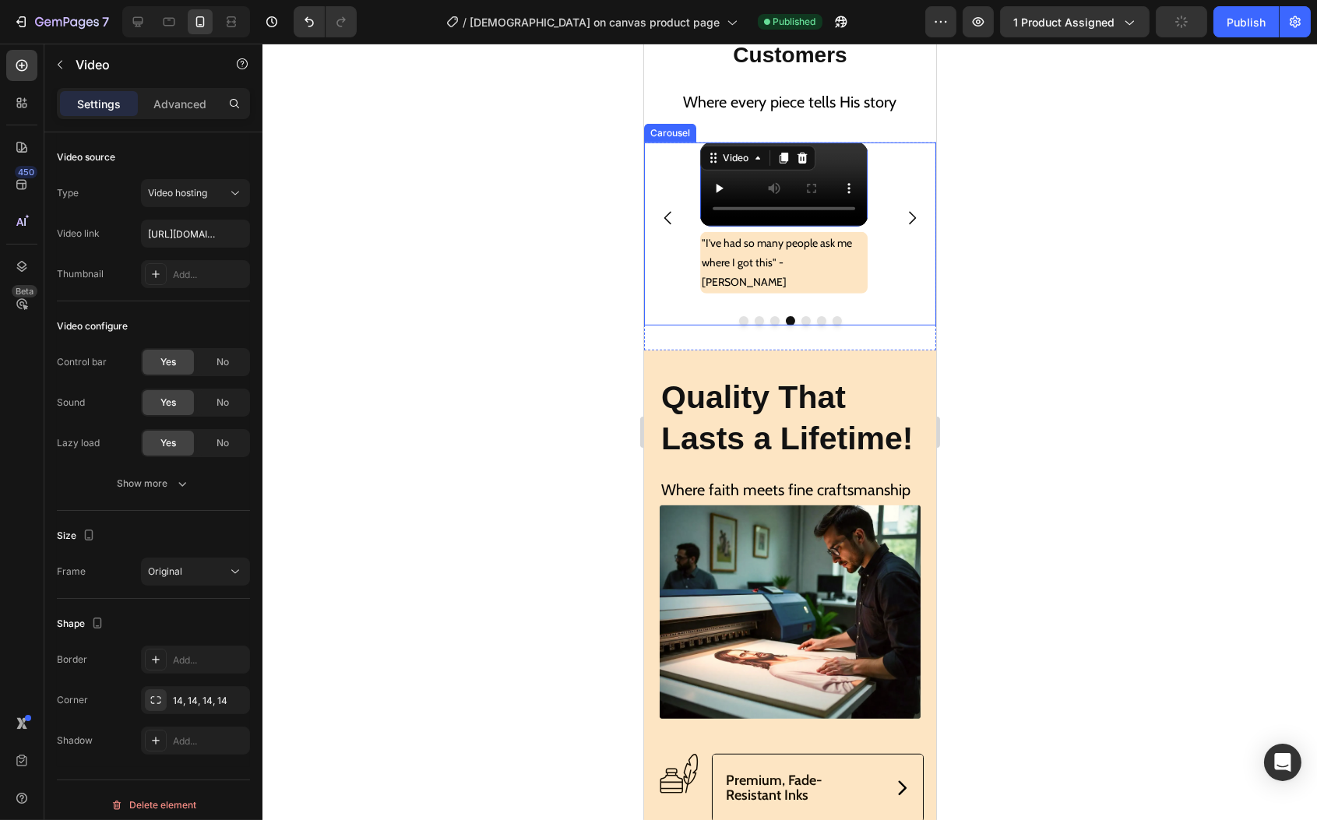
click at [902, 227] on icon "Carousel Next Arrow" at bounding box center [911, 218] width 19 height 19
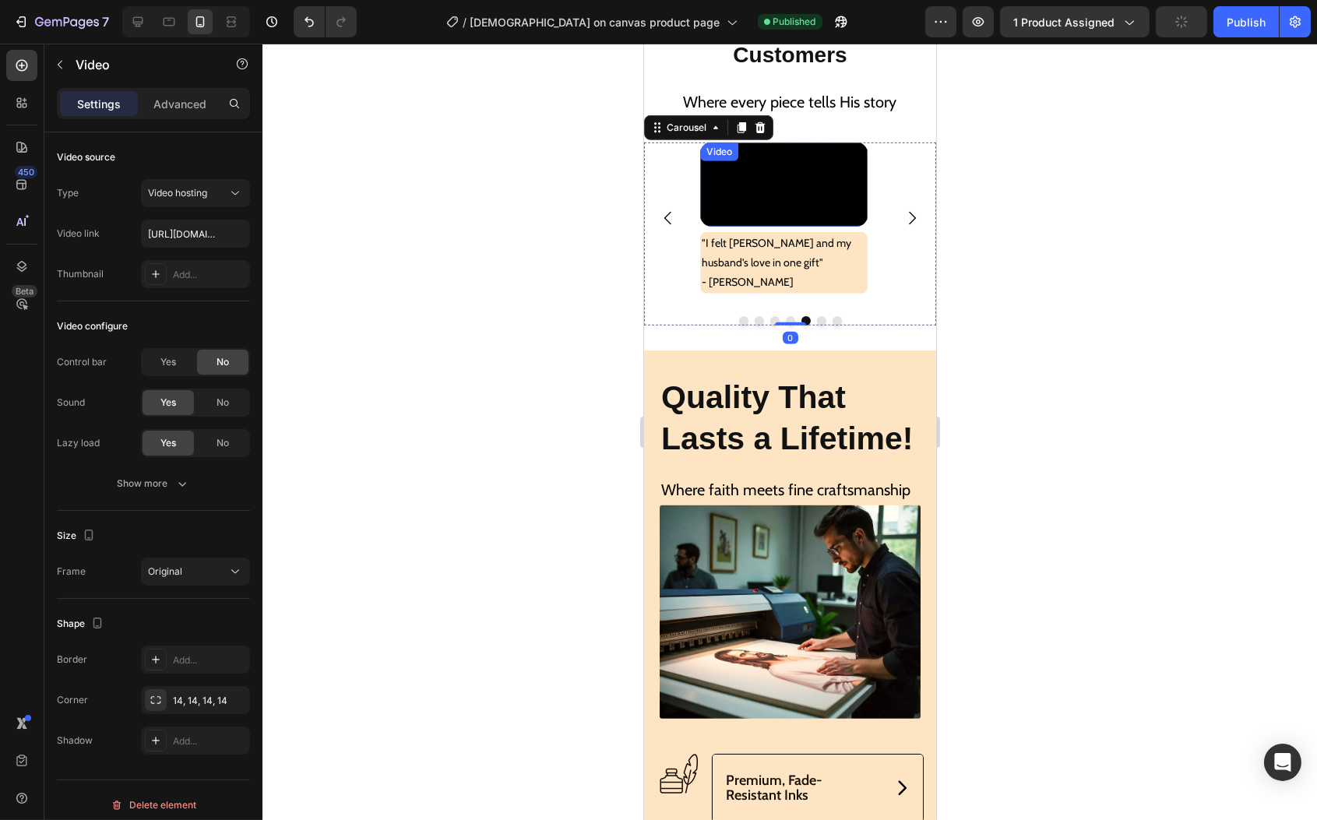
click at [813, 226] on video at bounding box center [784, 184] width 168 height 83
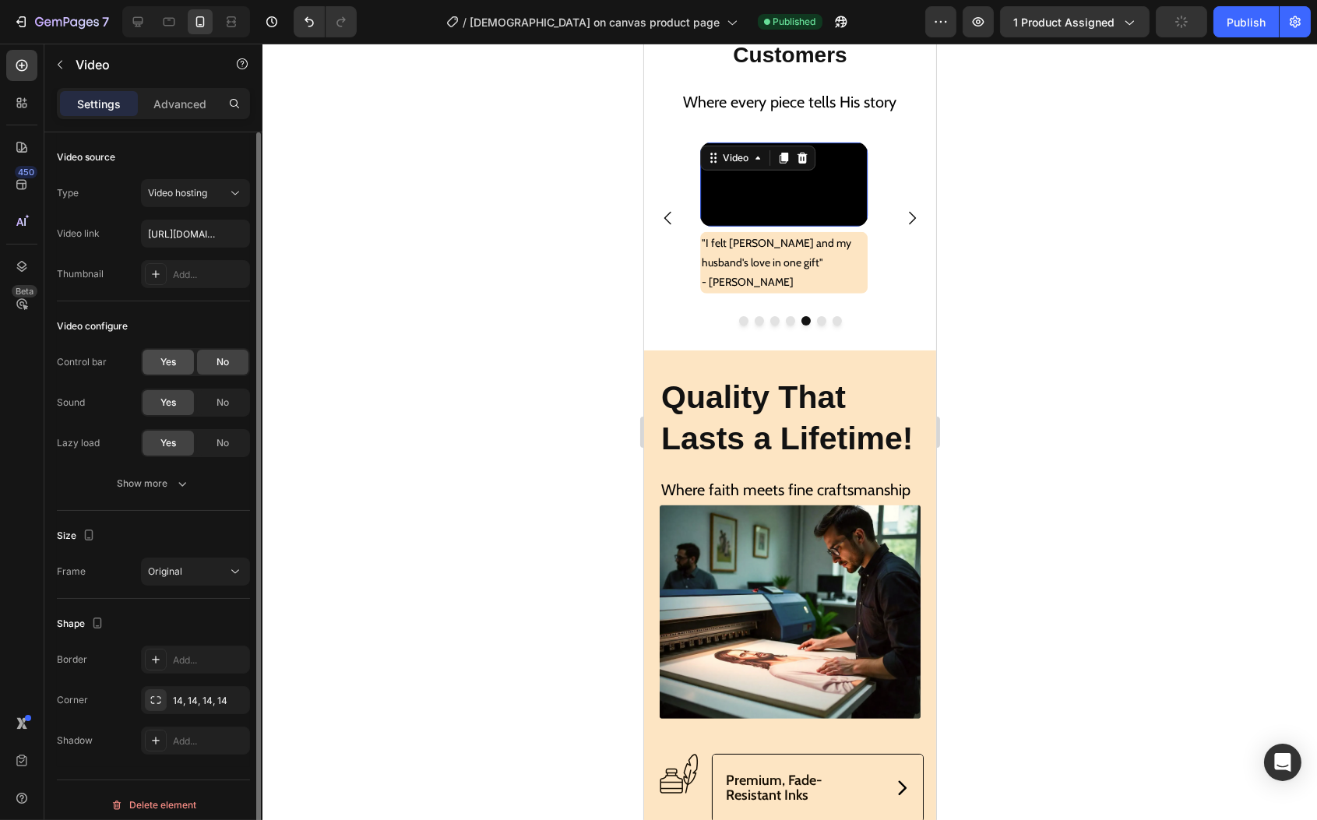
click at [164, 361] on span "Yes" at bounding box center [168, 362] width 16 height 14
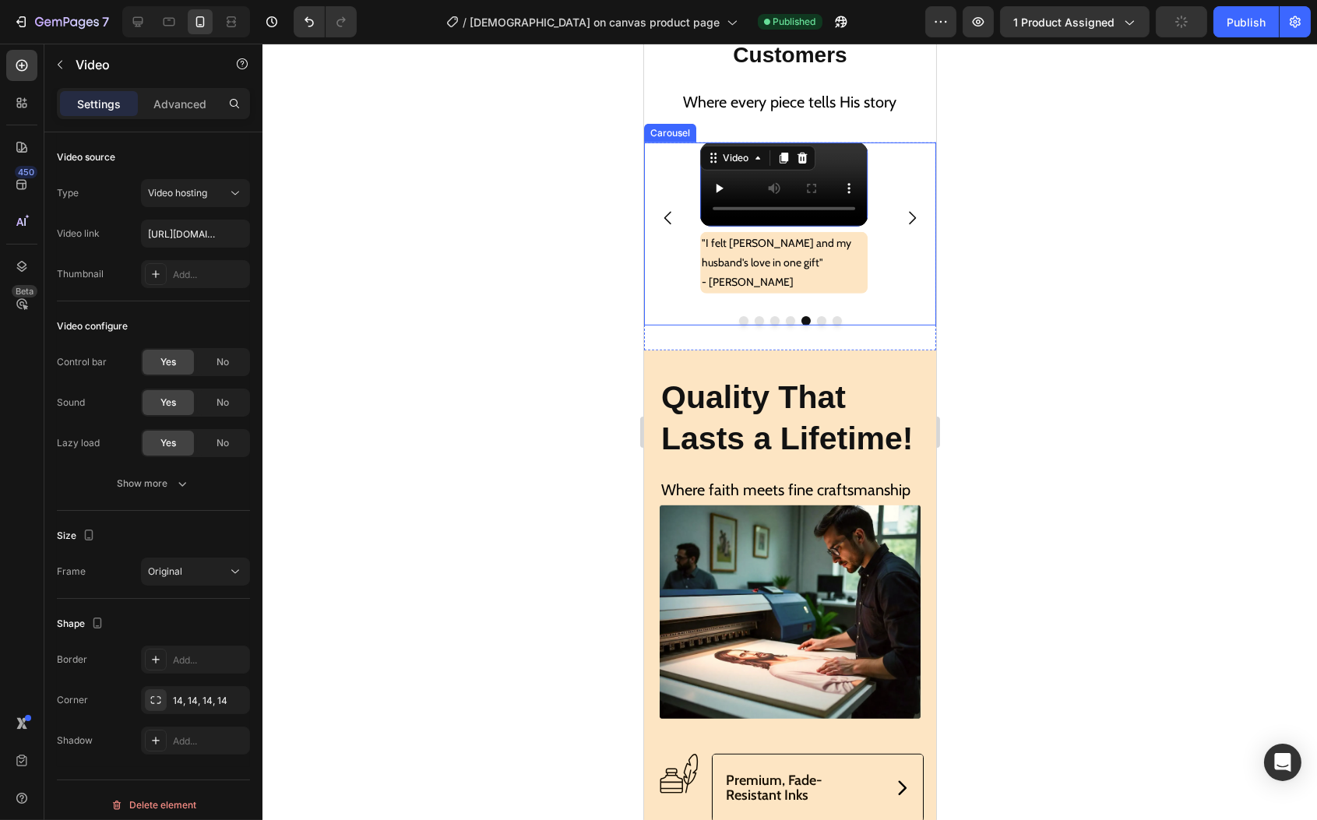
click at [902, 227] on icon "Carousel Next Arrow" at bounding box center [911, 218] width 19 height 19
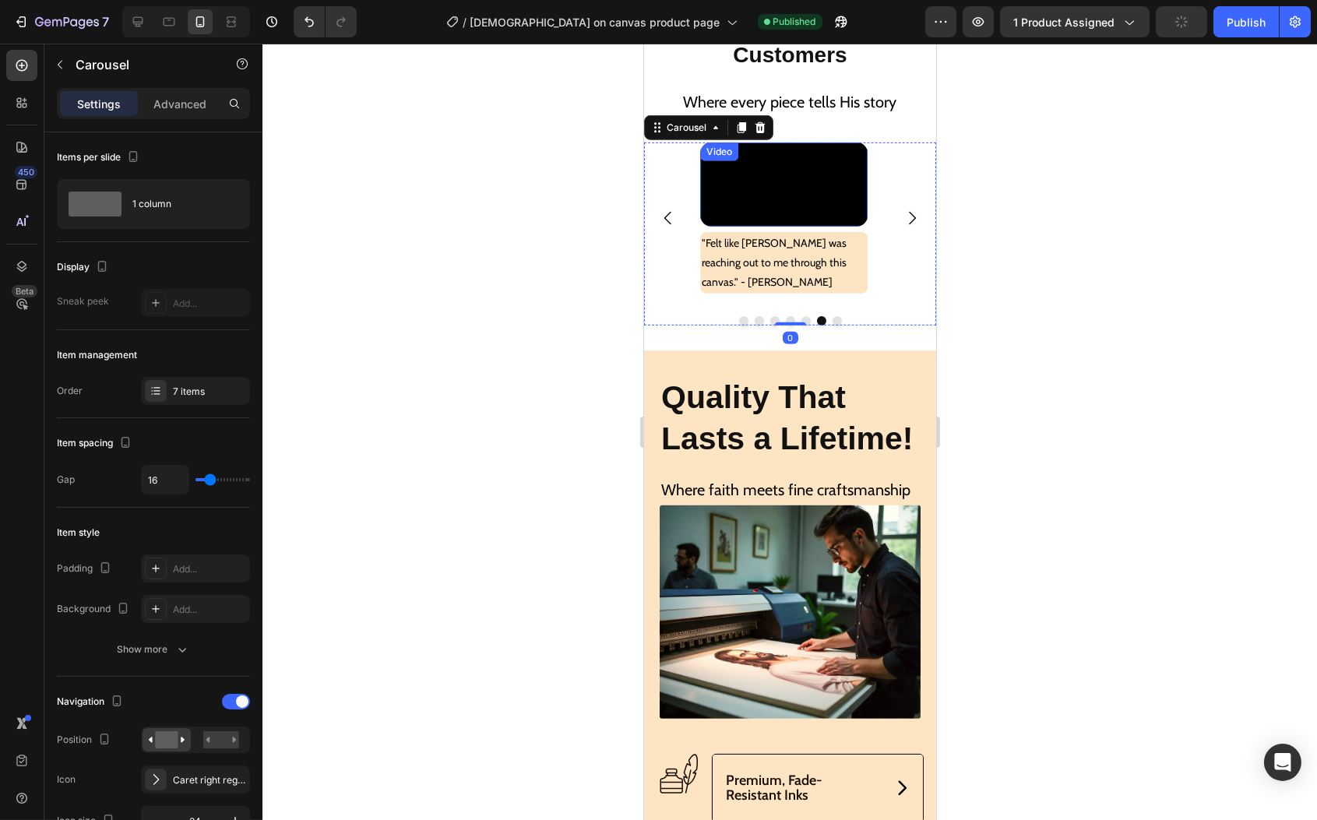
click at [807, 226] on video at bounding box center [784, 184] width 168 height 83
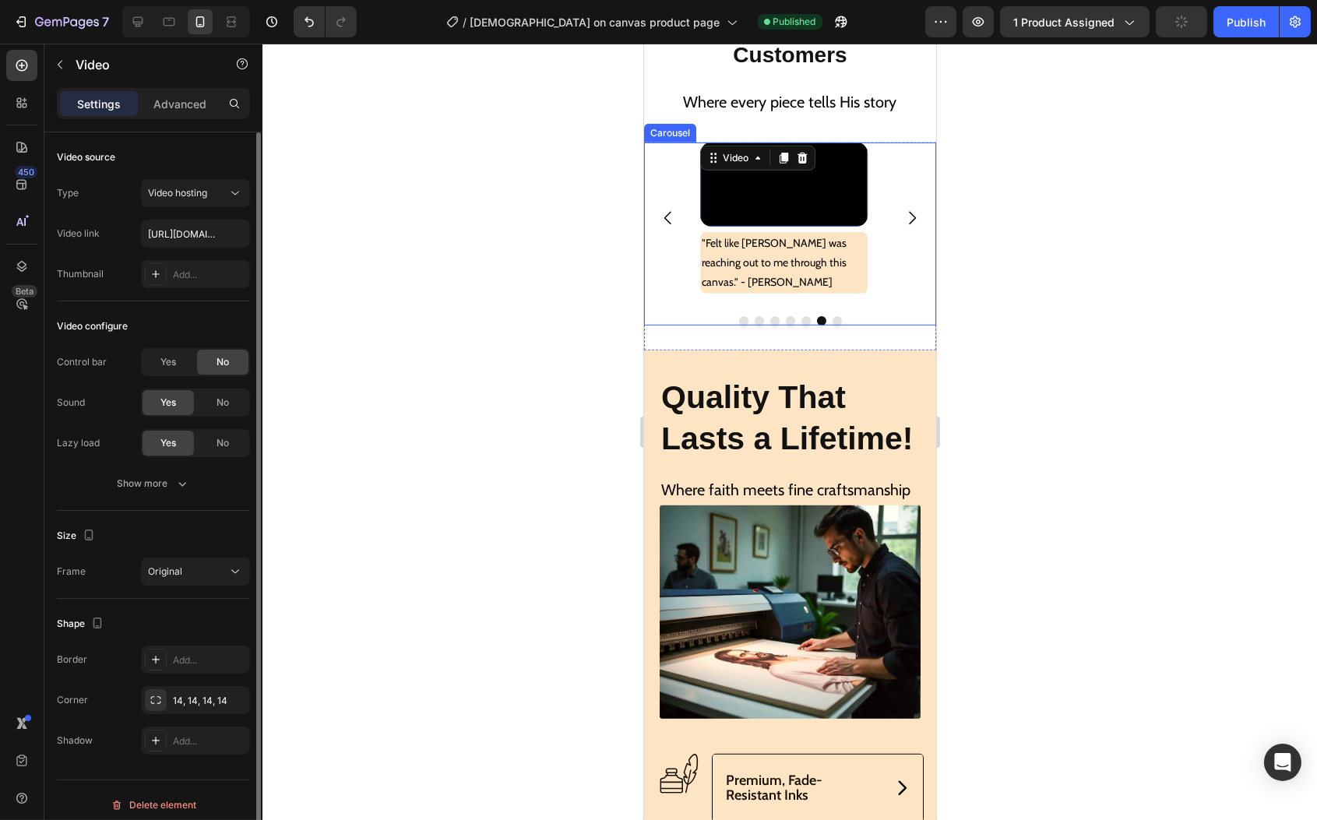
click at [164, 367] on span "Yes" at bounding box center [168, 362] width 16 height 14
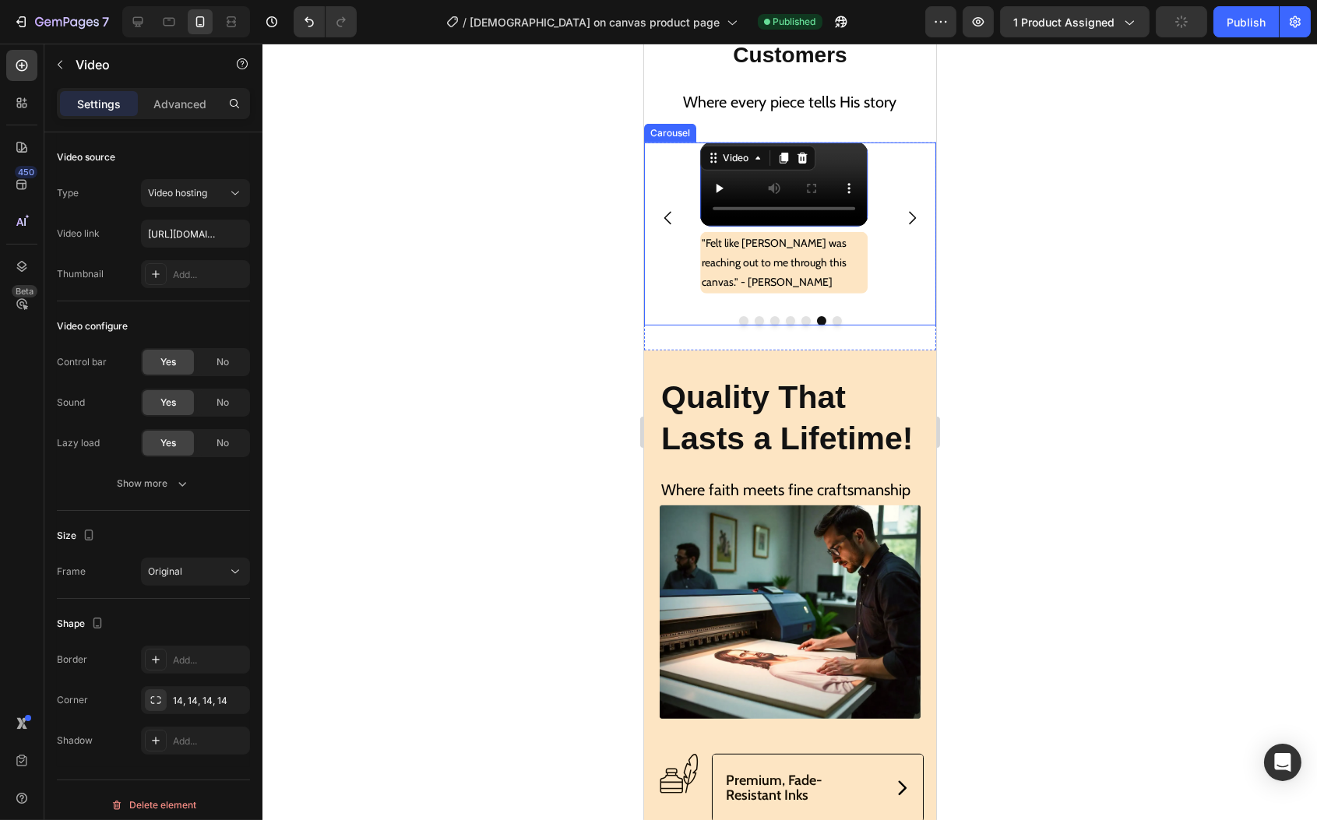
click at [908, 225] on icon "Carousel Next Arrow" at bounding box center [911, 218] width 7 height 13
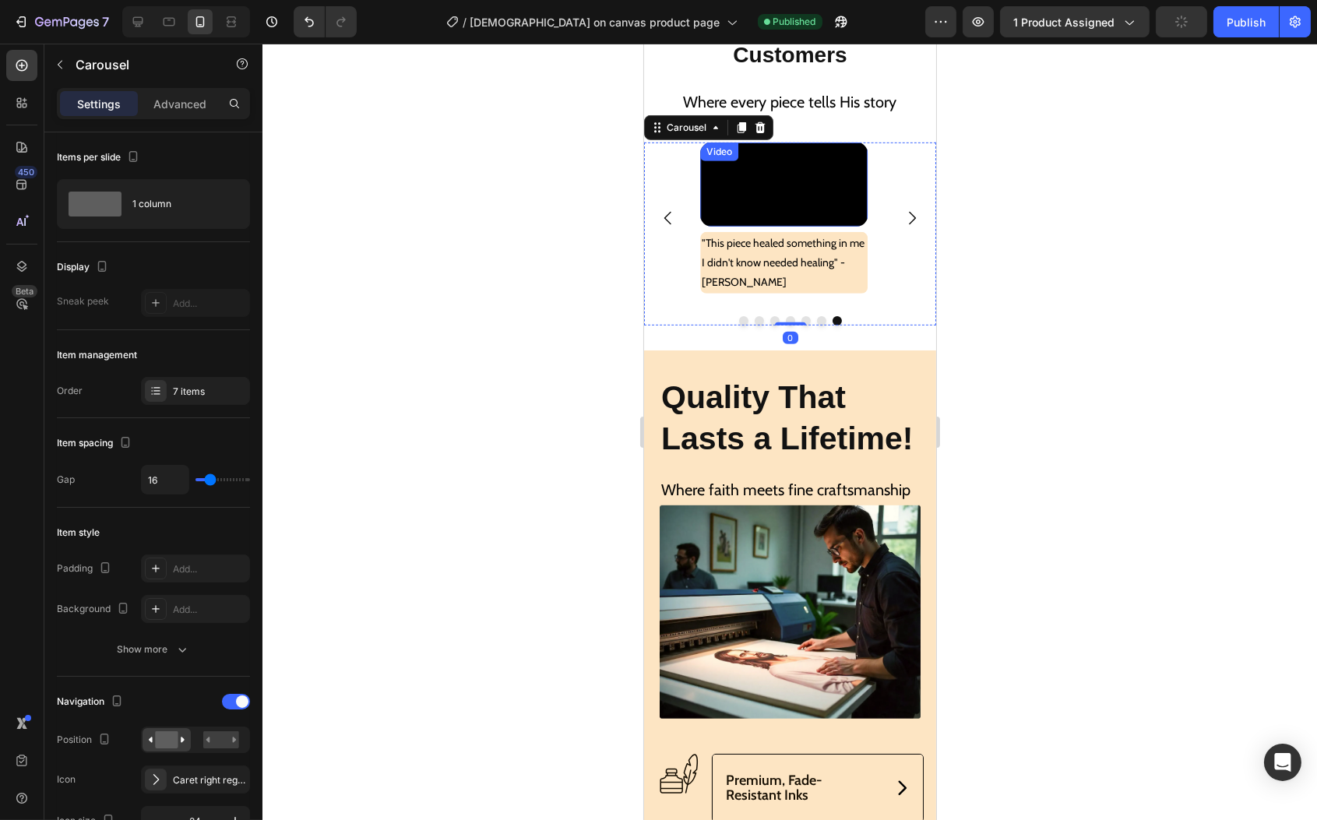
click at [809, 226] on video at bounding box center [784, 184] width 168 height 83
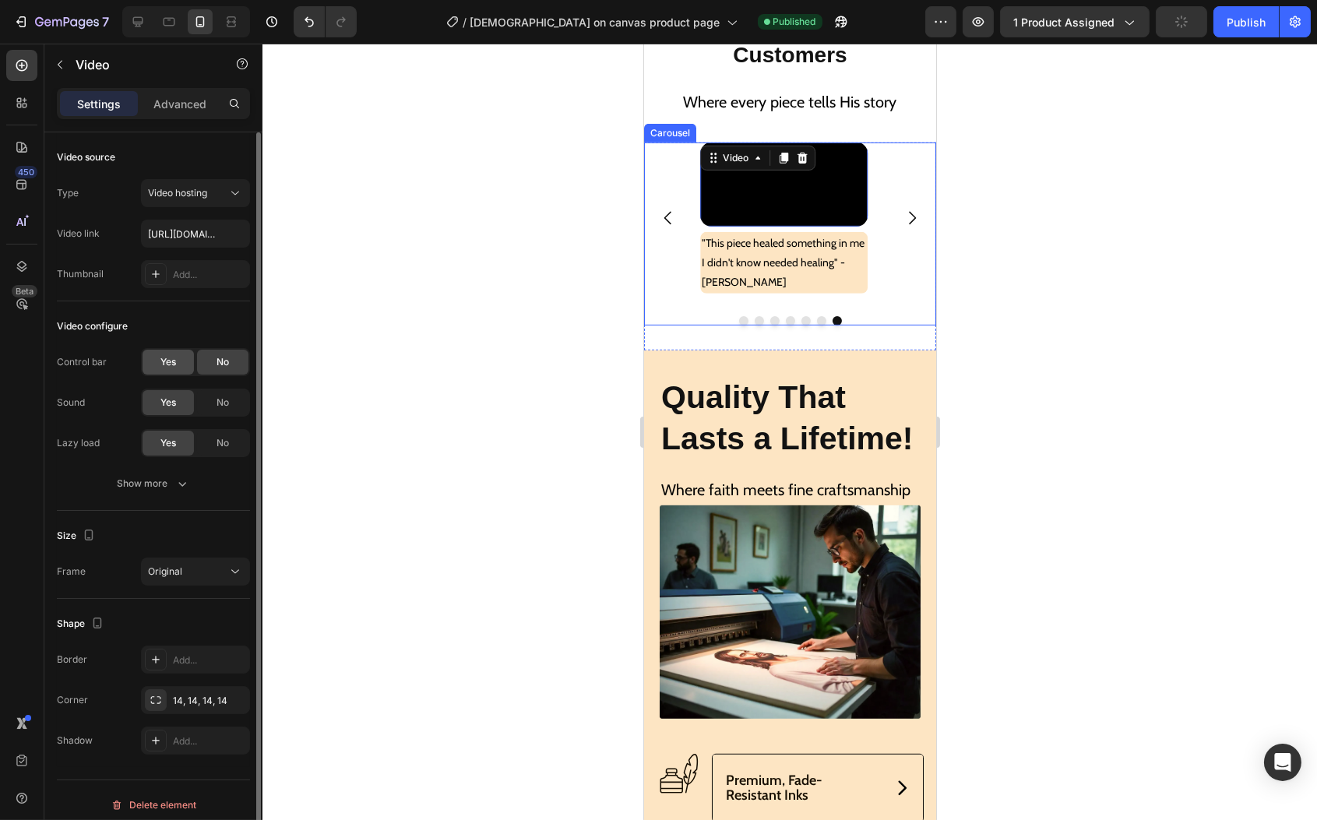
click at [171, 366] on span "Yes" at bounding box center [168, 362] width 16 height 14
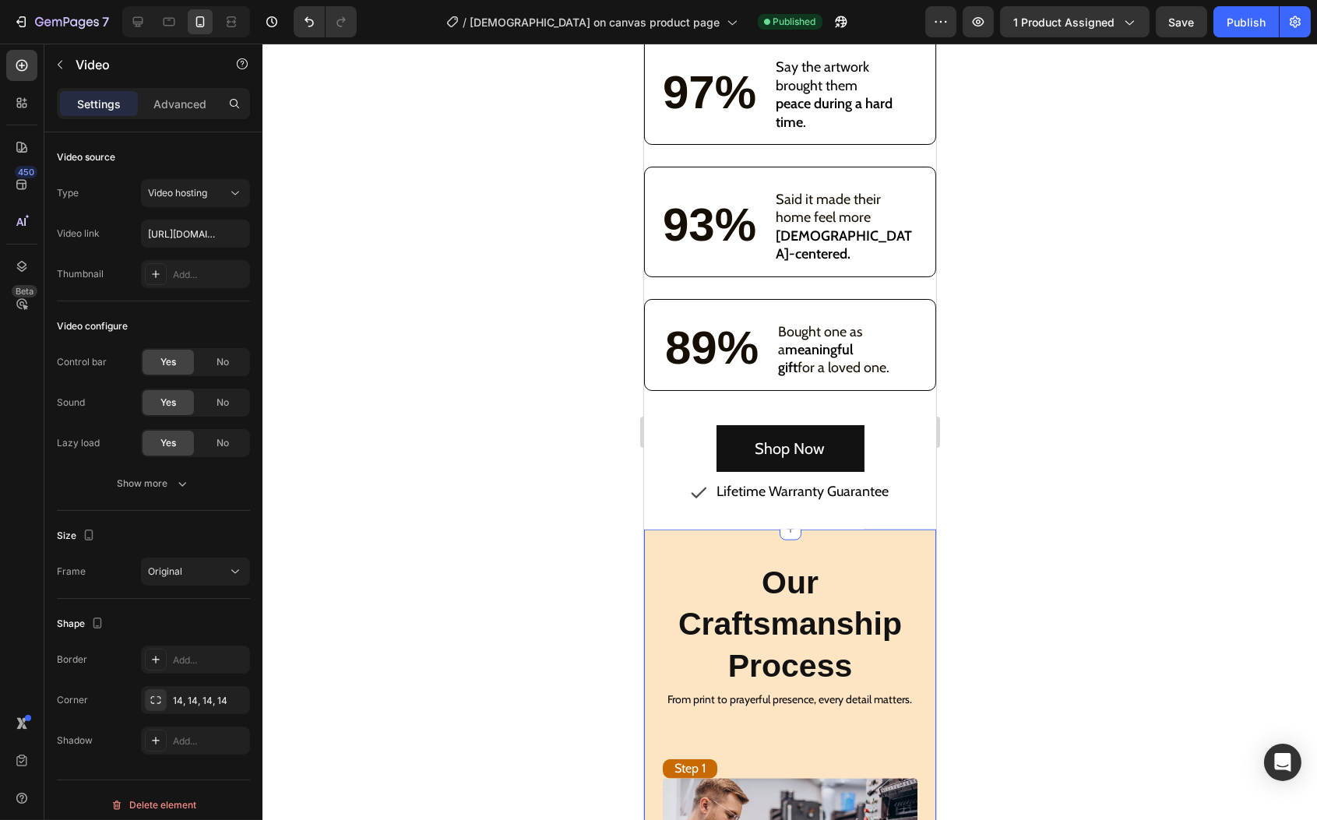
scroll to position [3607, 0]
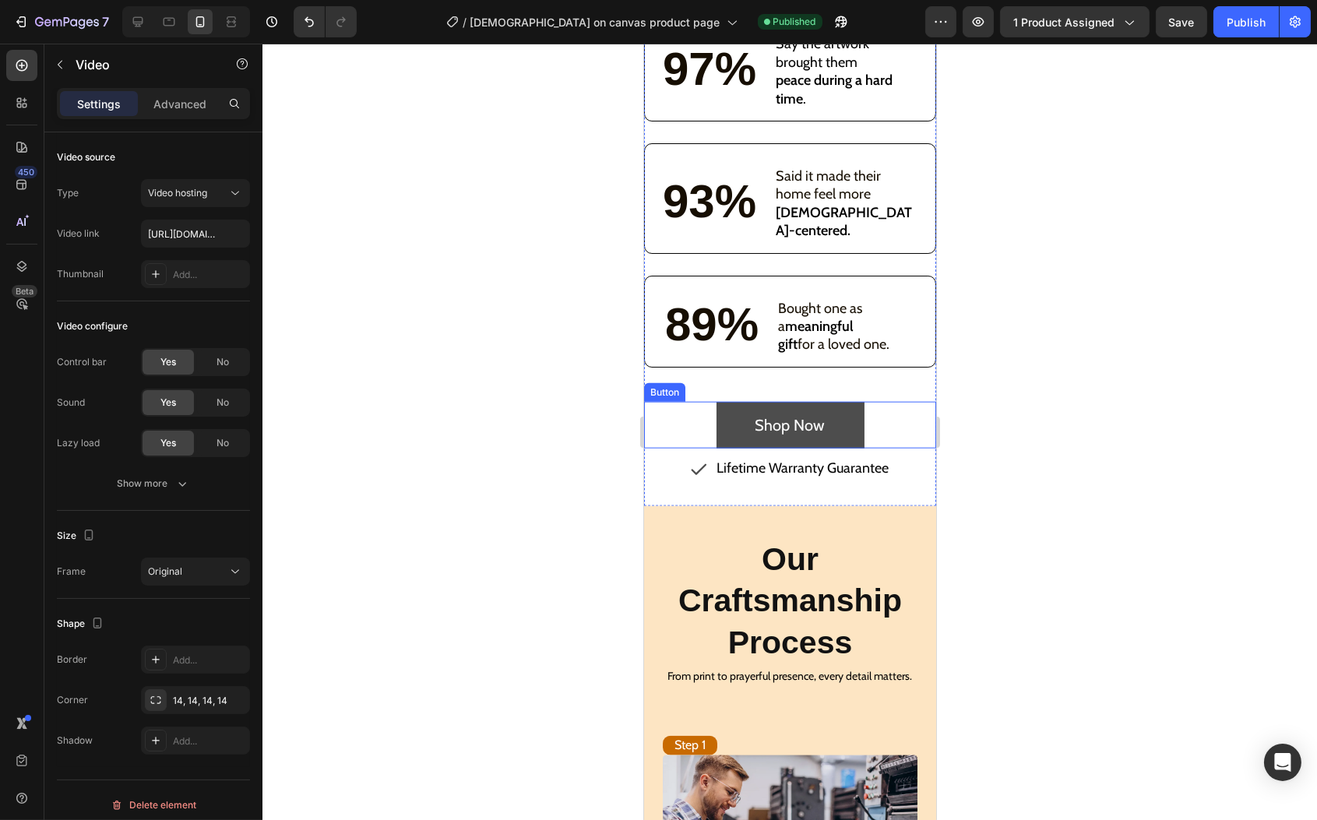
click at [721, 449] on button "Shop Now" at bounding box center [790, 425] width 148 height 47
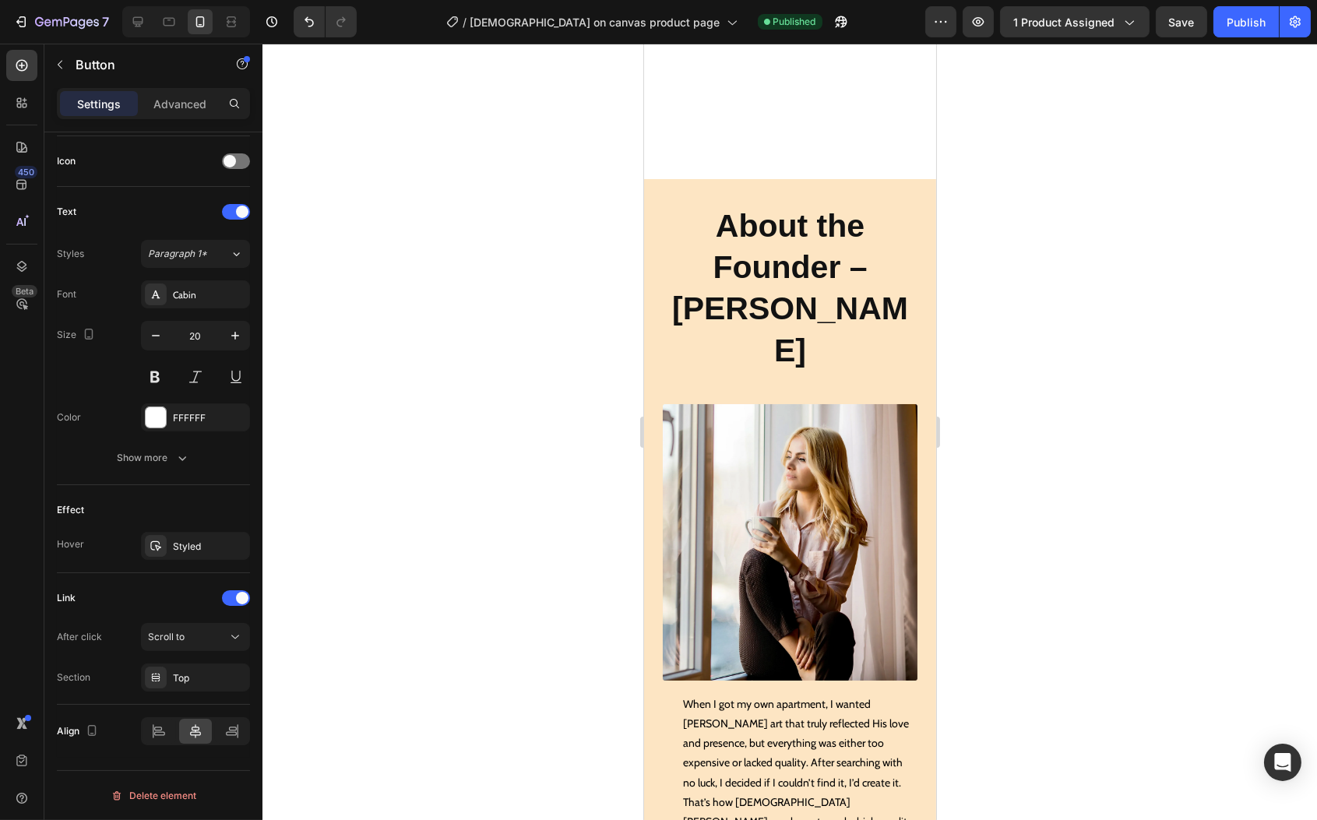
scroll to position [12770, 0]
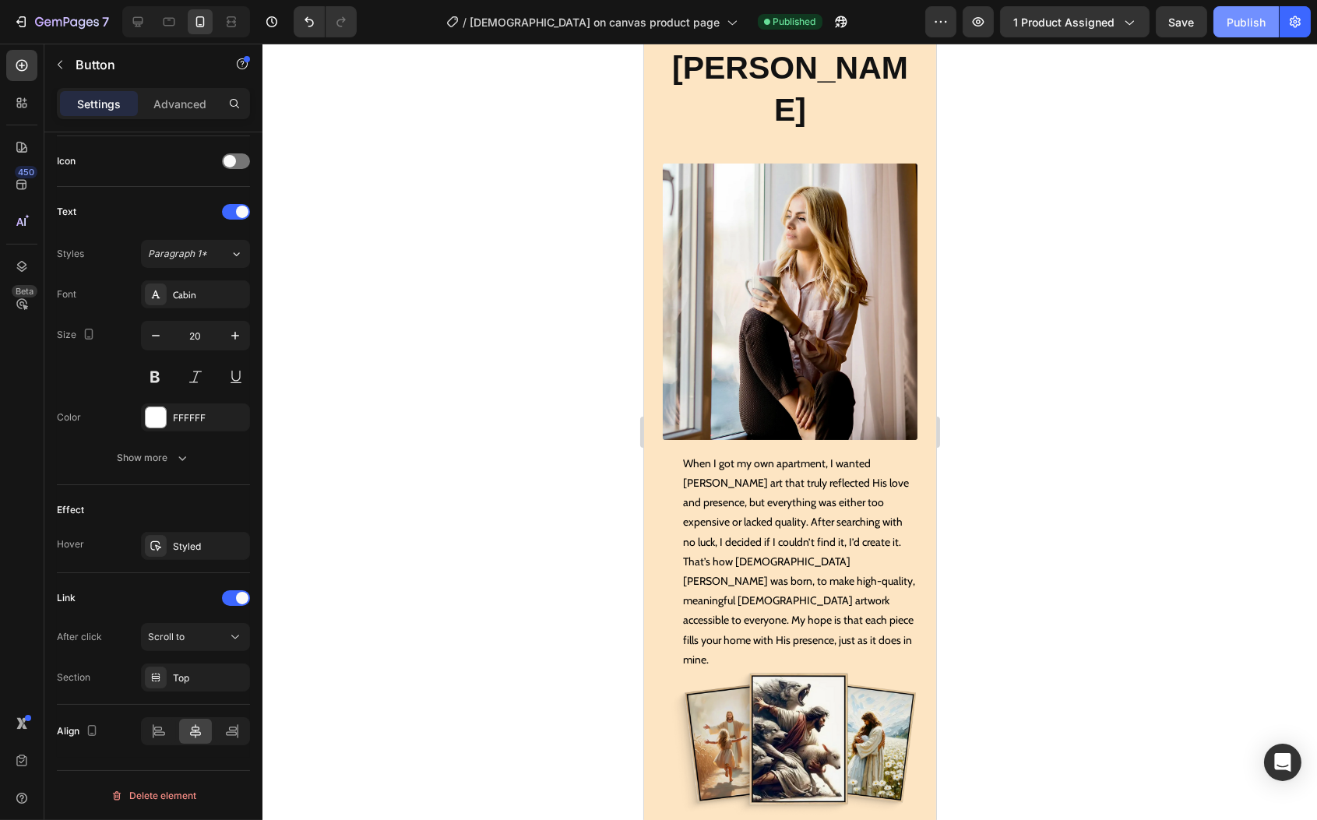
click at [1254, 25] on div "Publish" at bounding box center [1246, 22] width 39 height 16
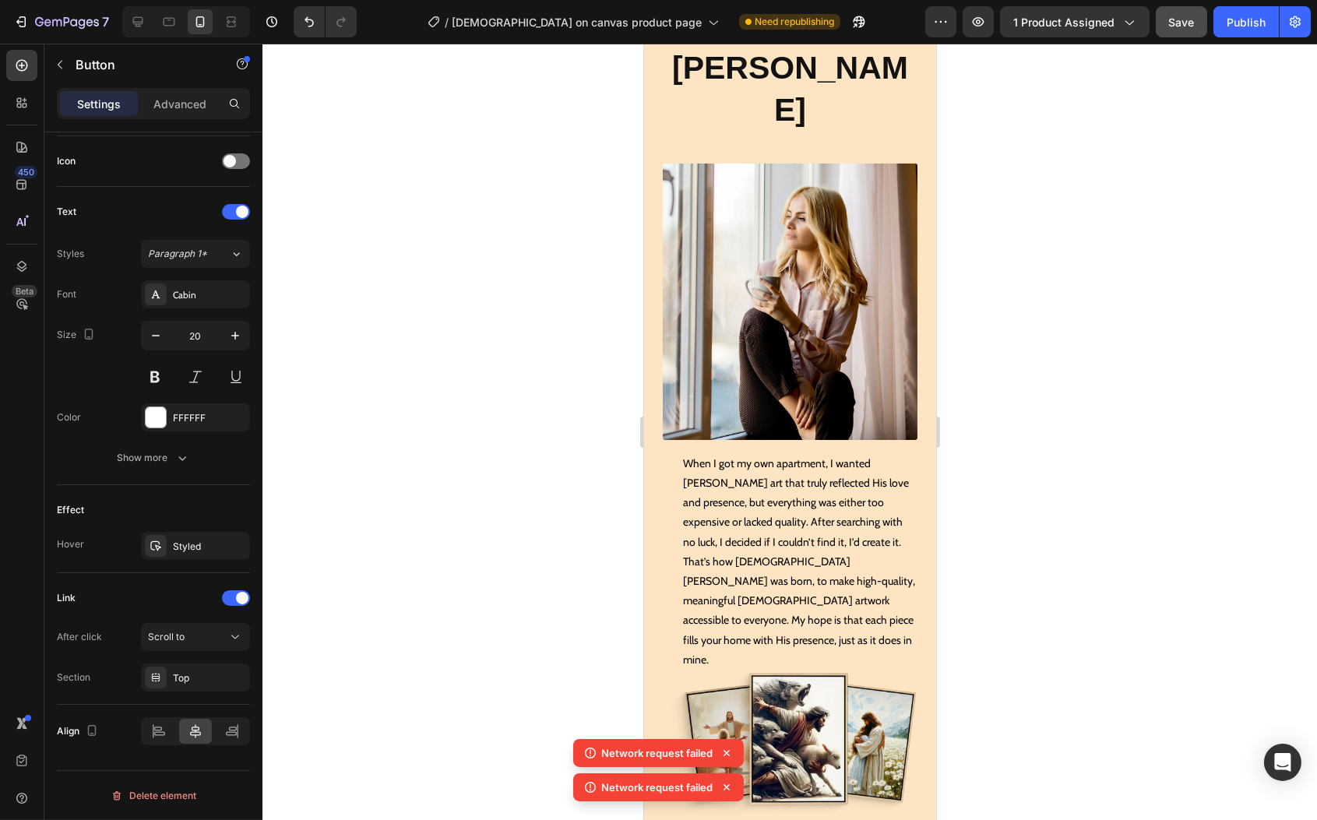
drag, startPoint x: 1243, startPoint y: 18, endPoint x: 1204, endPoint y: 29, distance: 39.7
click at [1243, 18] on div "Publish" at bounding box center [1246, 22] width 39 height 16
click at [1199, 23] on button "button" at bounding box center [1181, 21] width 51 height 31
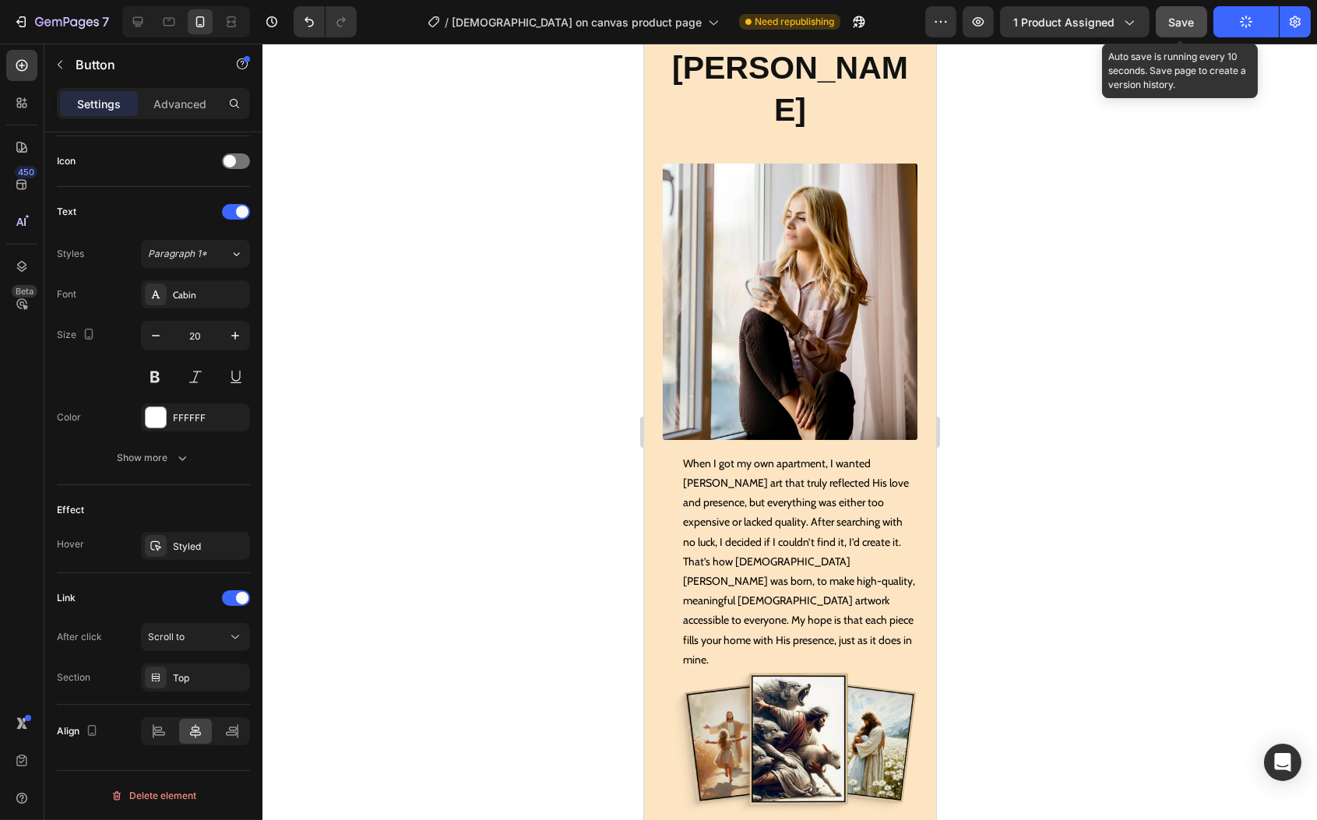
click at [1191, 21] on span "Save" at bounding box center [1182, 22] width 26 height 13
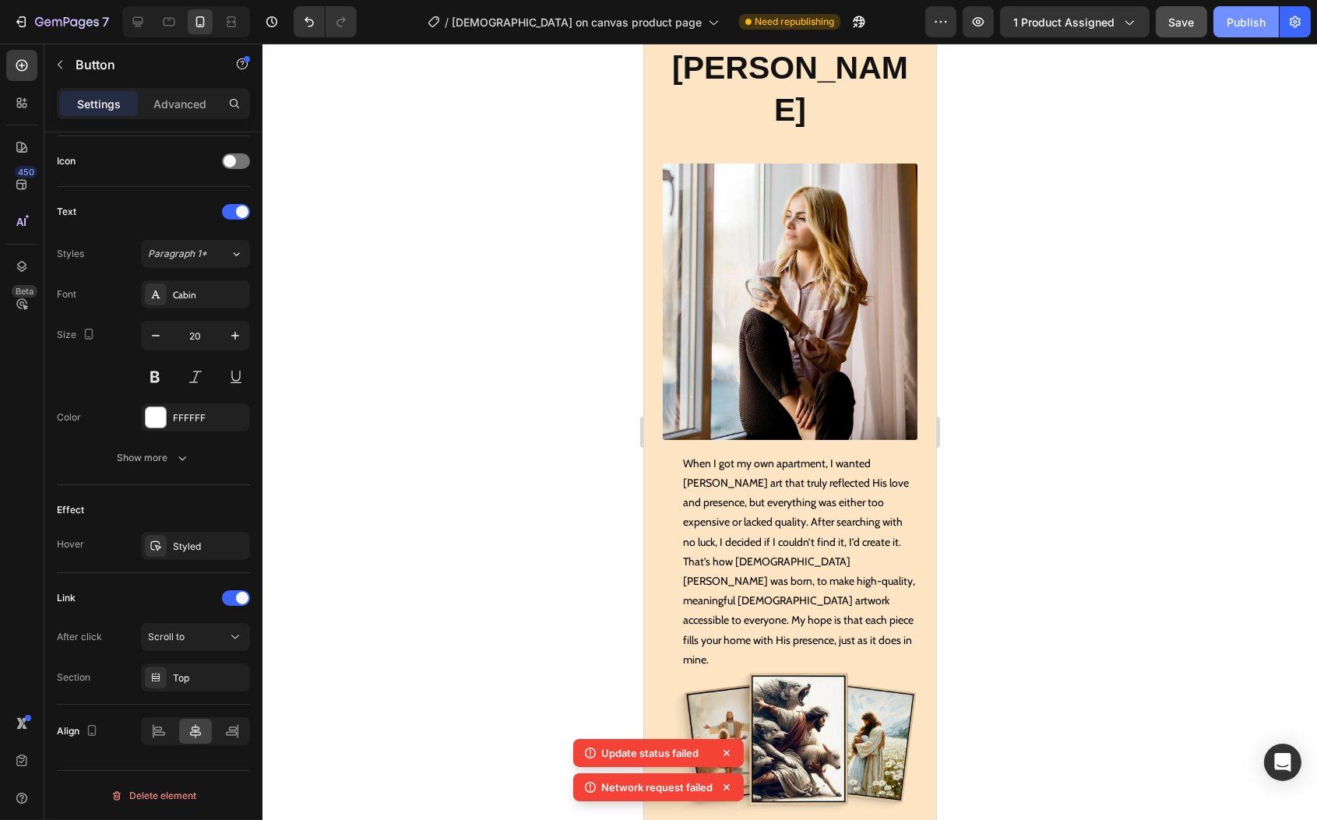
click at [1247, 37] on button "Publish" at bounding box center [1246, 21] width 65 height 31
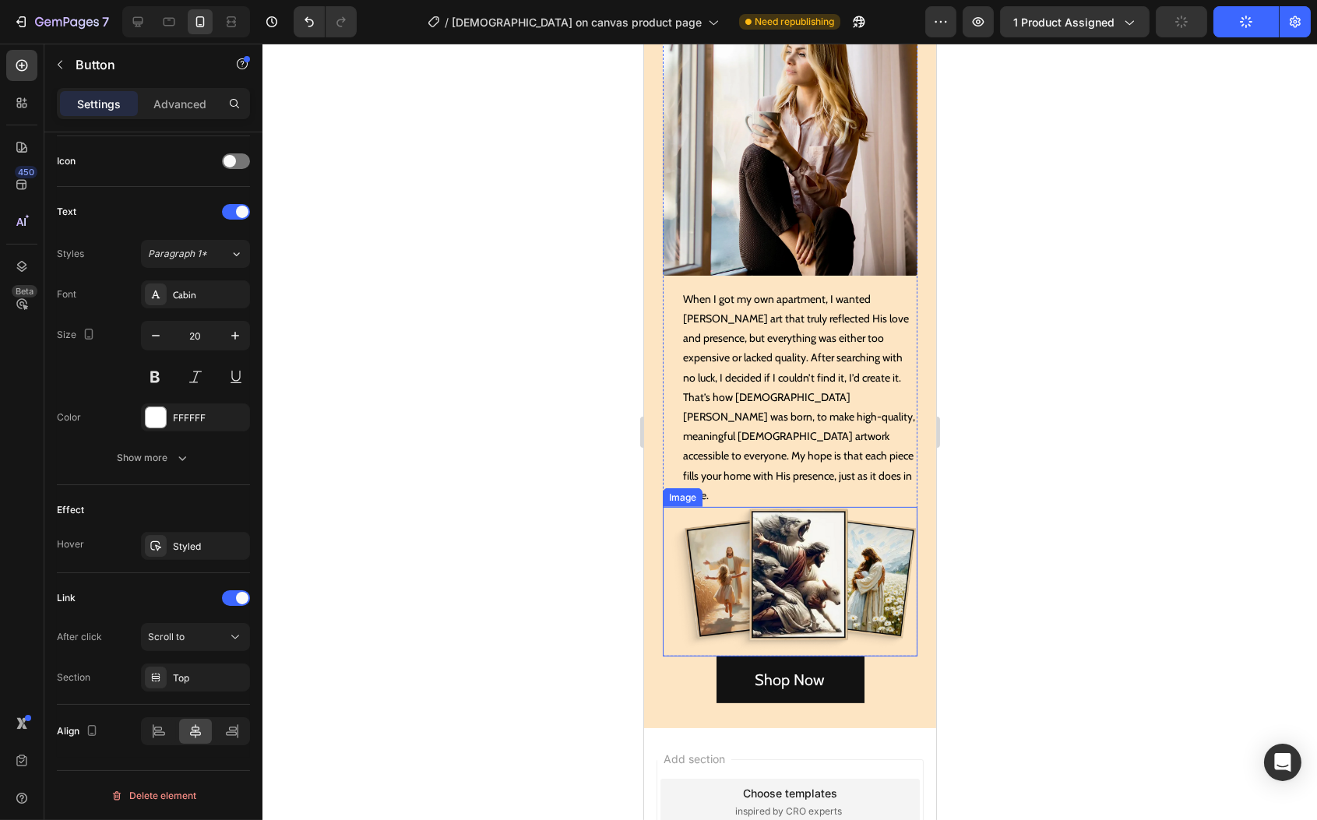
scroll to position [12957, 0]
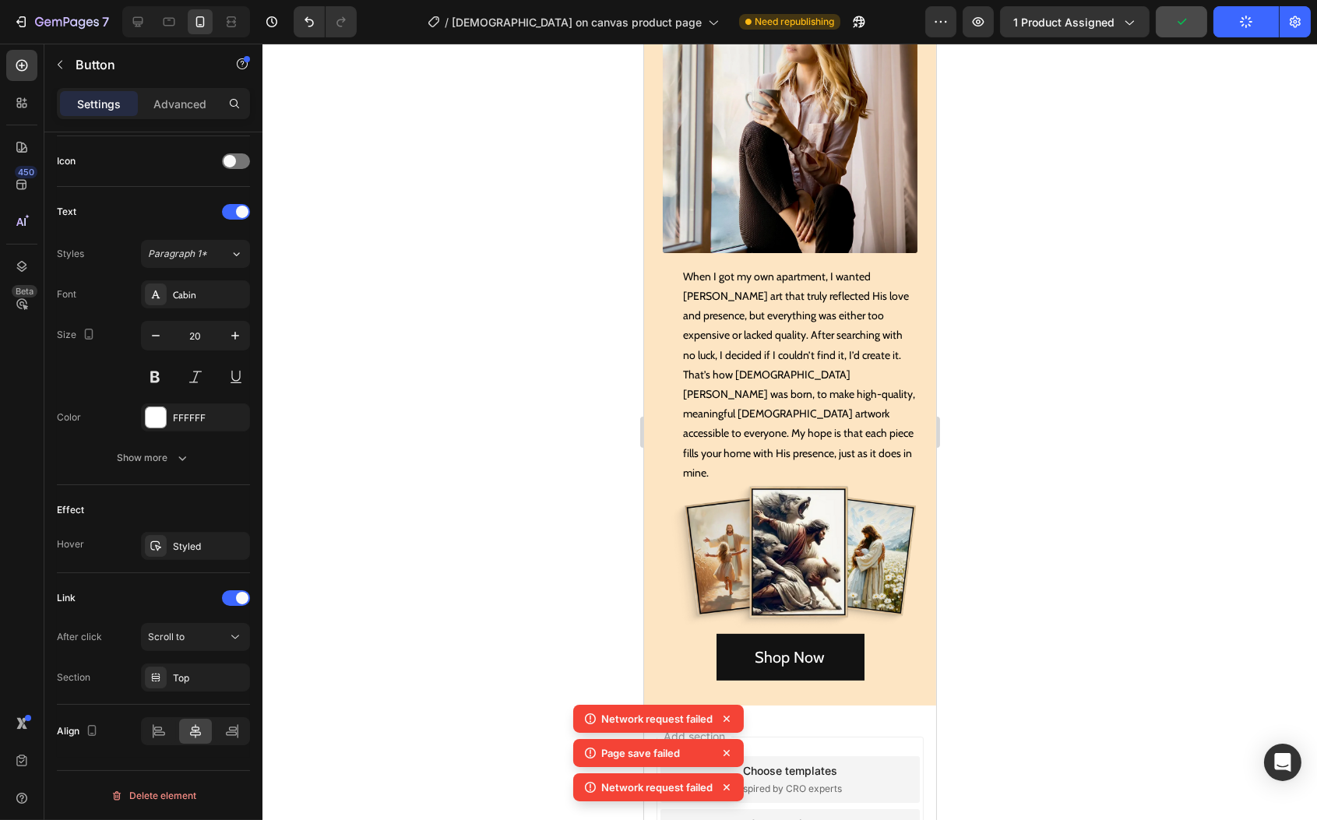
click at [1129, 135] on div at bounding box center [790, 432] width 1055 height 777
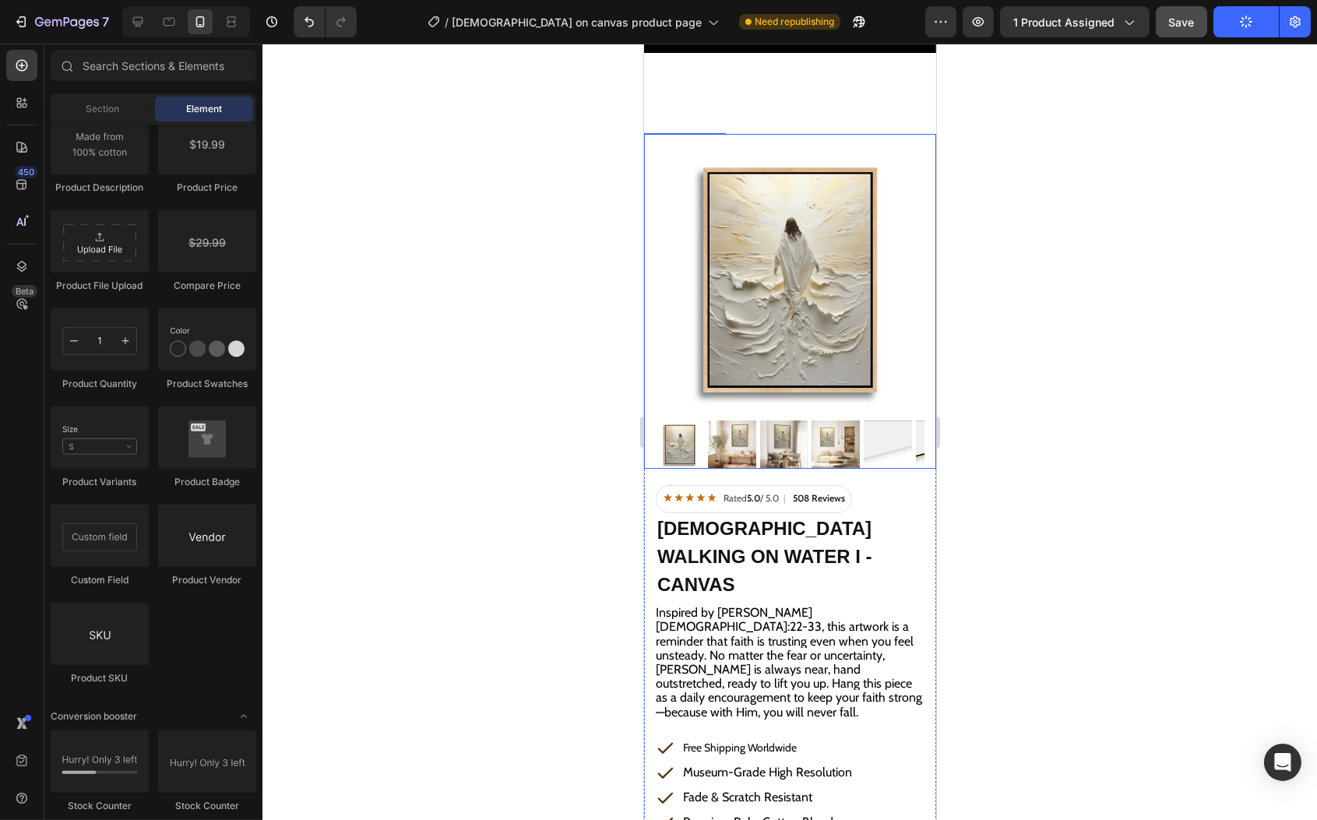
scroll to position [0, 0]
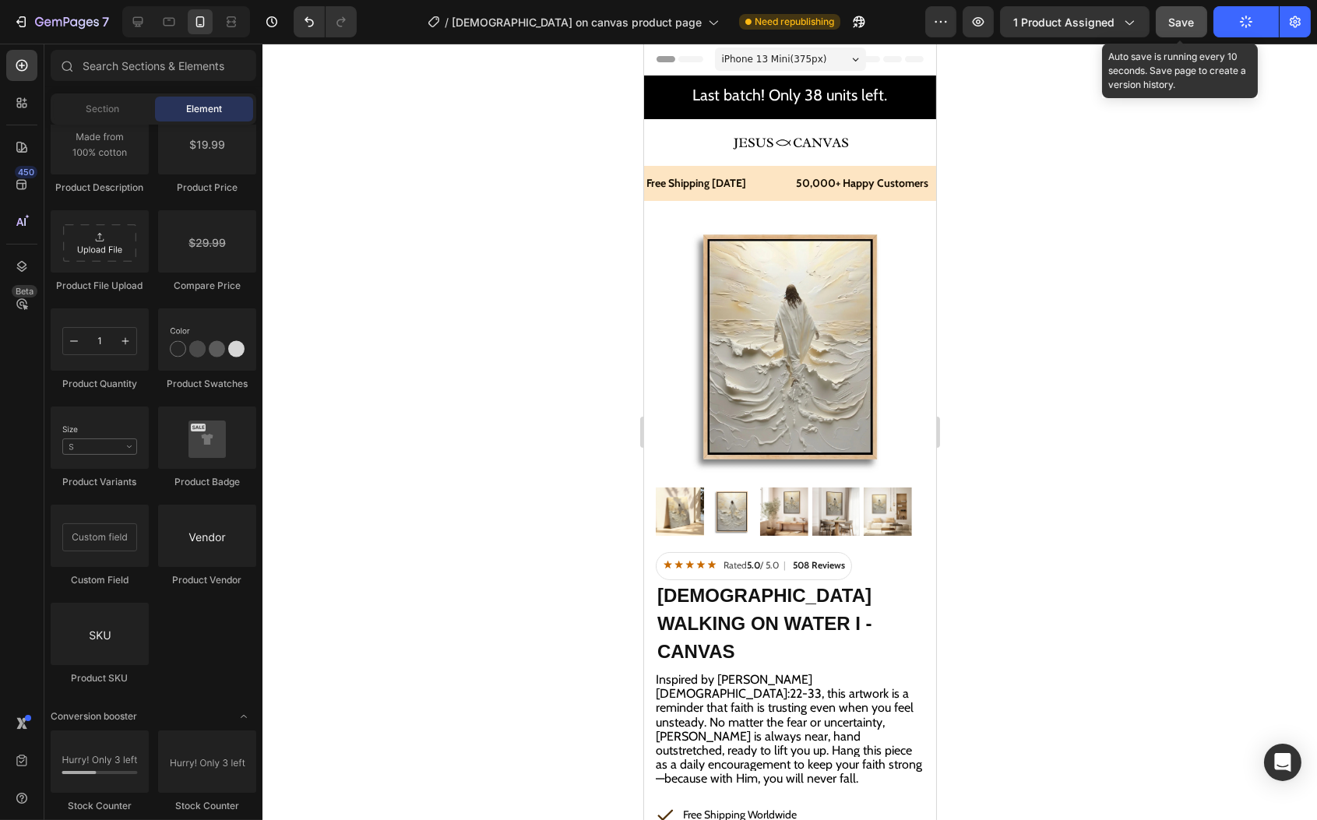
click at [1165, 21] on button "Save" at bounding box center [1181, 21] width 51 height 31
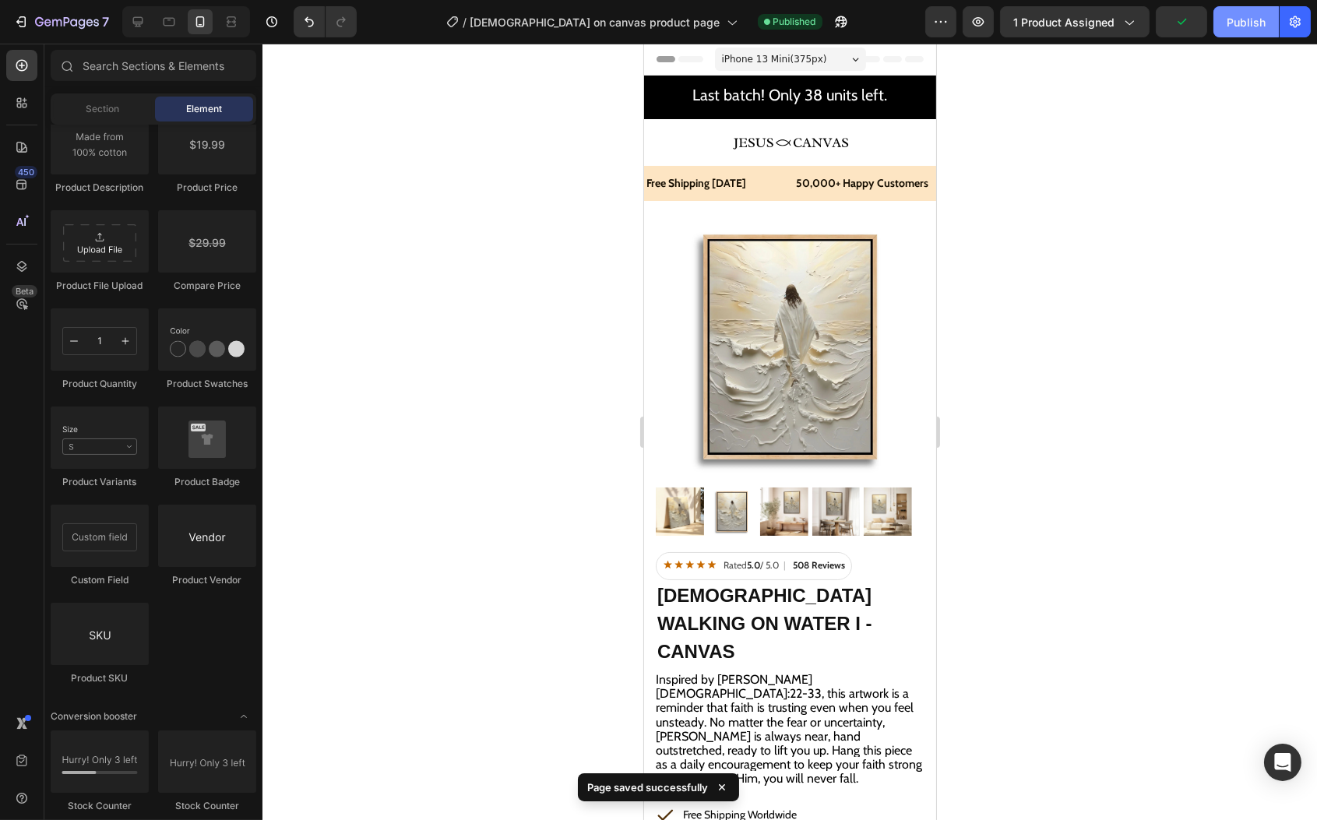
click at [1257, 25] on div "Publish" at bounding box center [1246, 22] width 39 height 16
click at [1233, 26] on div "Publish" at bounding box center [1246, 22] width 39 height 16
